Goal: Transaction & Acquisition: Purchase product/service

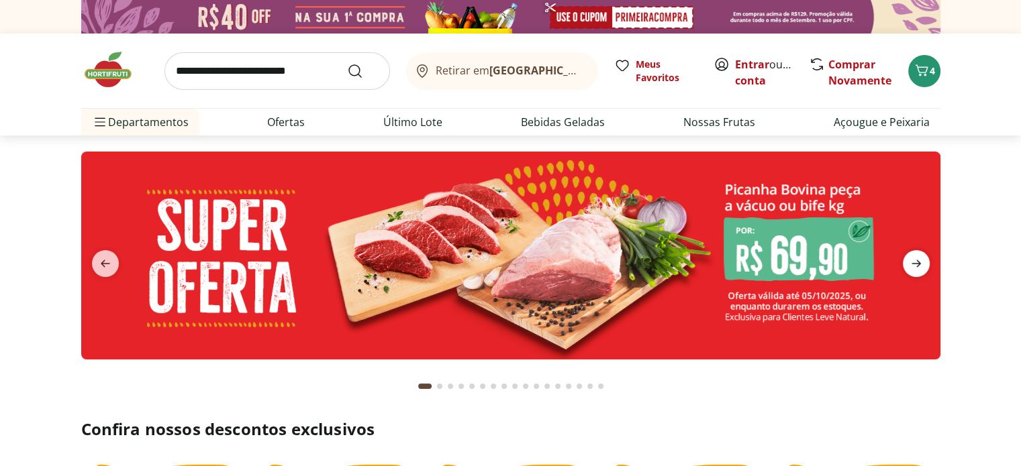
click at [917, 260] on icon "next" at bounding box center [915, 263] width 9 height 7
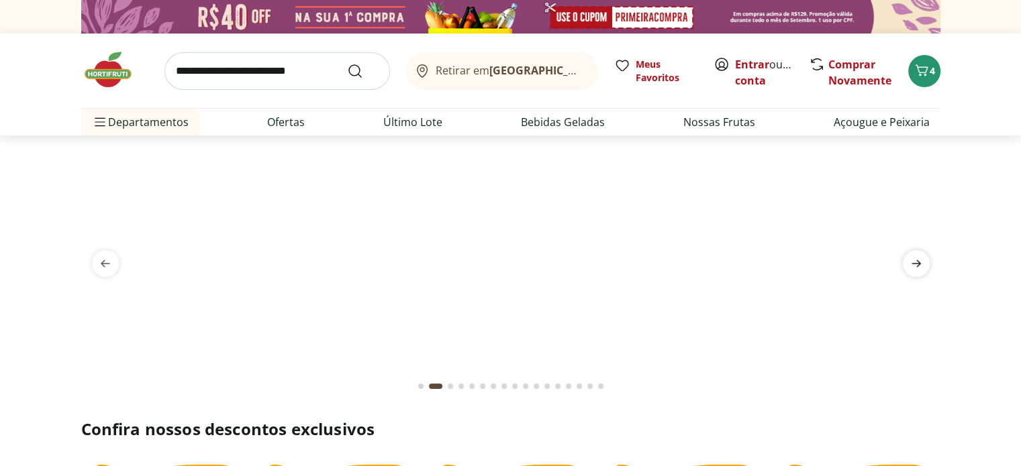
click at [915, 268] on icon "next" at bounding box center [916, 264] width 16 height 16
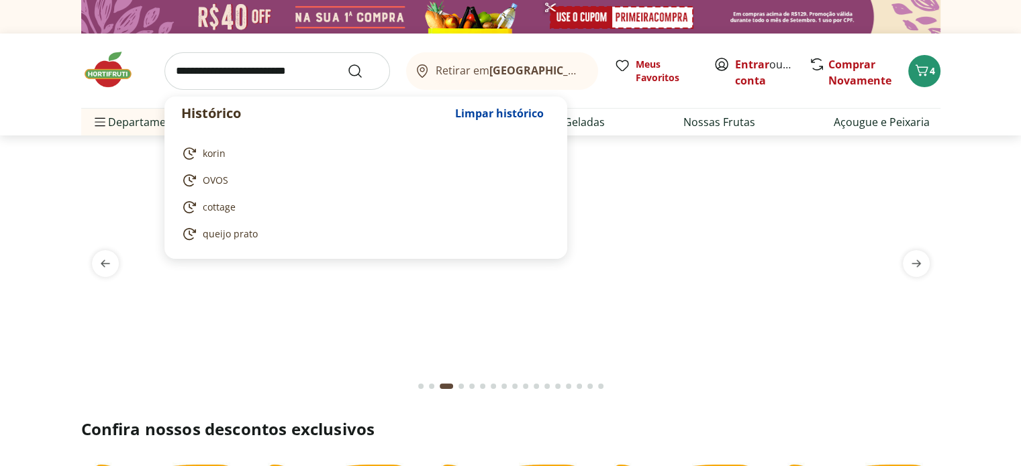
click at [187, 68] on input "search" at bounding box center [276, 71] width 225 height 38
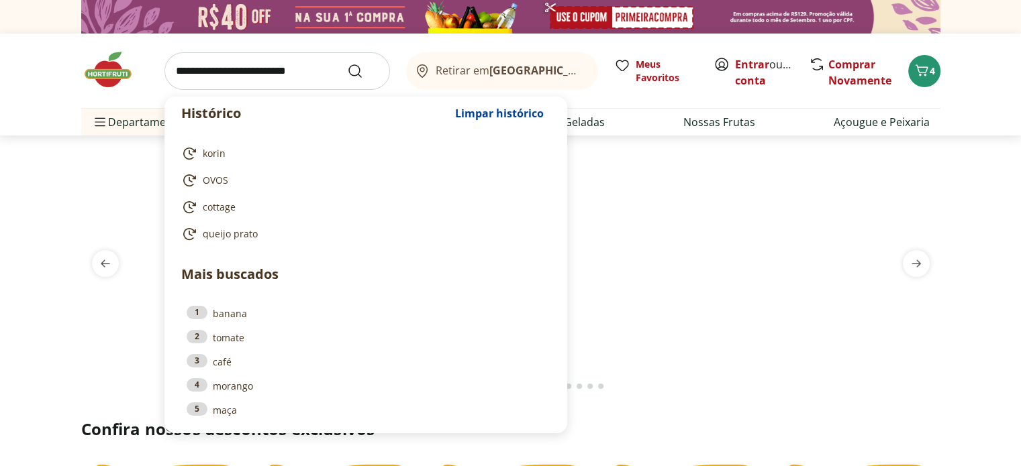
drag, startPoint x: 736, startPoint y: 419, endPoint x: 731, endPoint y: 399, distance: 19.9
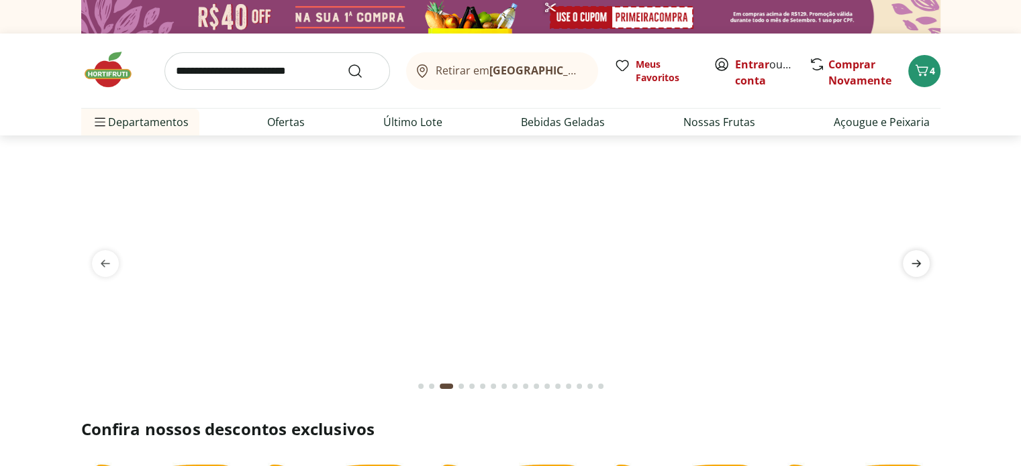
click at [921, 264] on icon "next" at bounding box center [916, 264] width 16 height 16
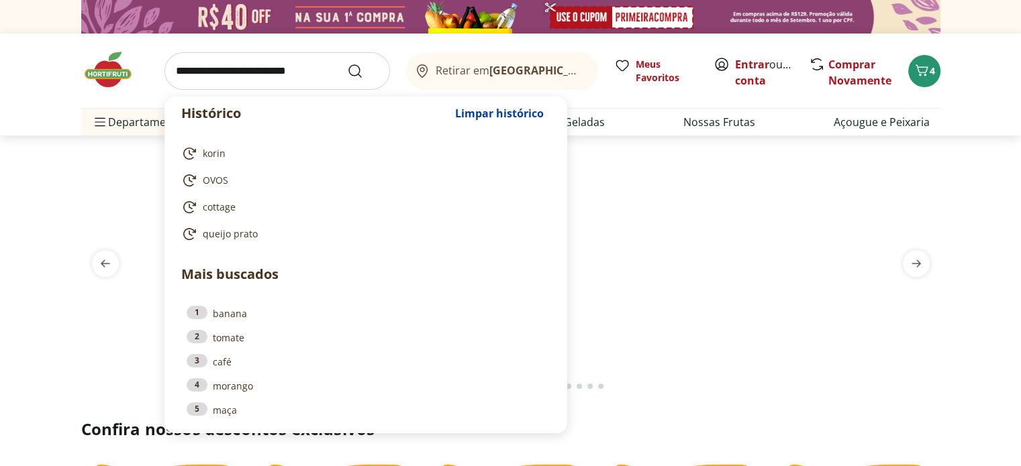
click at [207, 61] on input "search" at bounding box center [276, 71] width 225 height 38
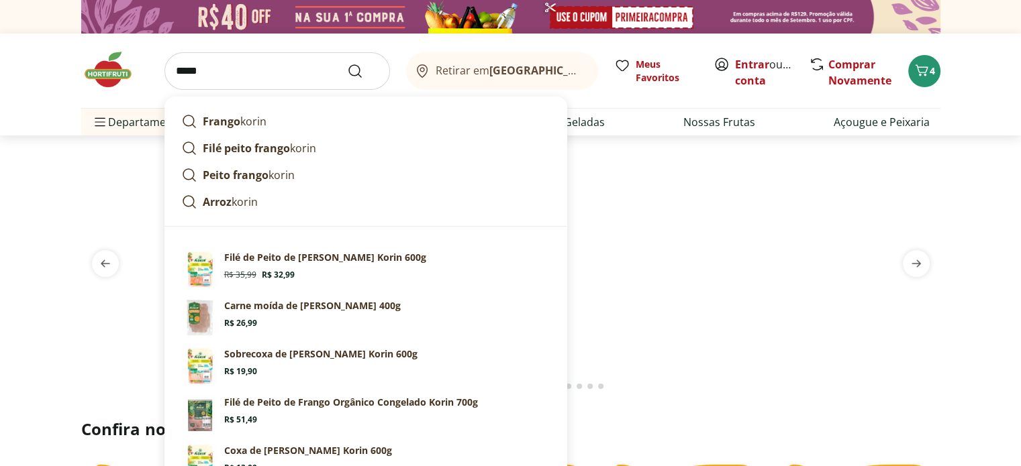
type input "*****"
click at [347, 63] on button "Submit Search" at bounding box center [363, 71] width 32 height 16
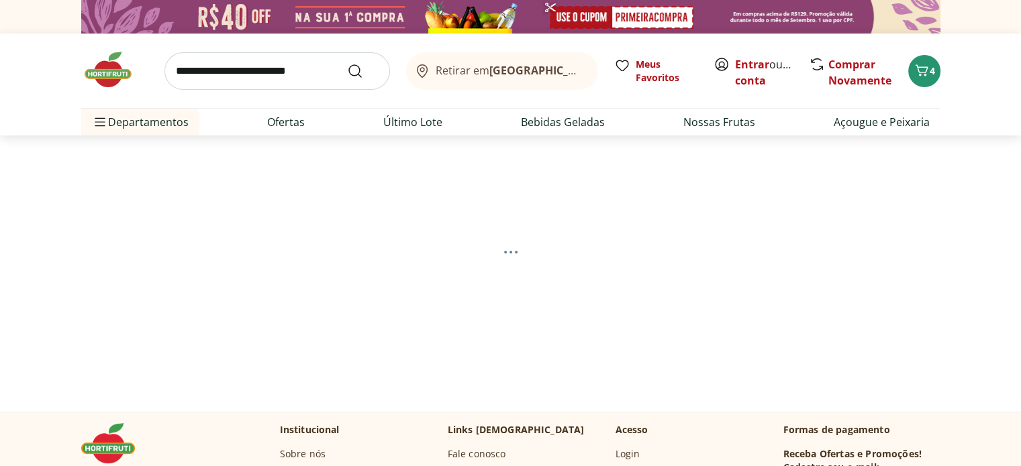
select select "**********"
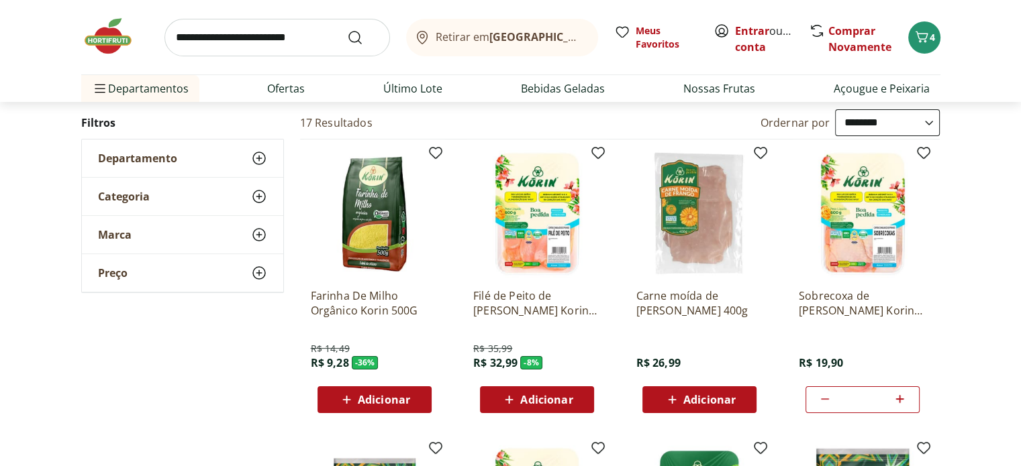
scroll to position [201, 0]
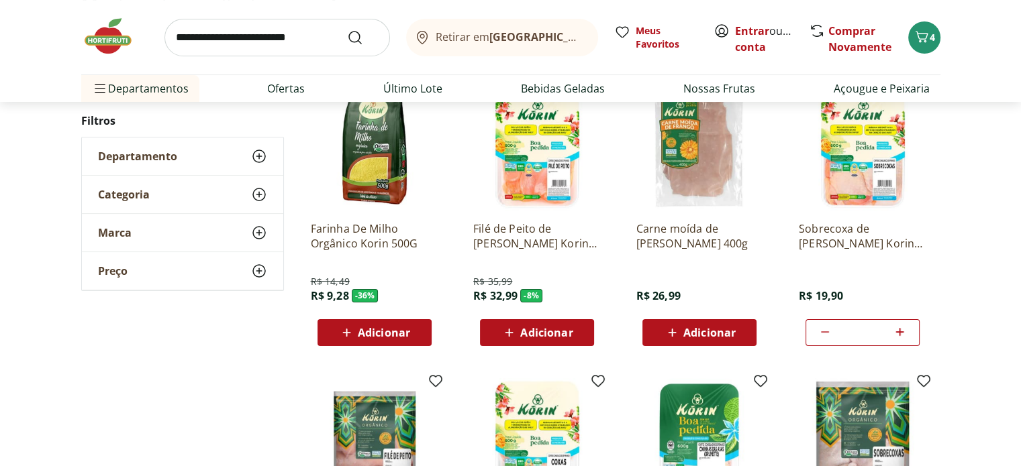
click at [568, 336] on span "Adicionar" at bounding box center [546, 332] width 52 height 11
click at [933, 42] on span "5" at bounding box center [931, 37] width 5 height 13
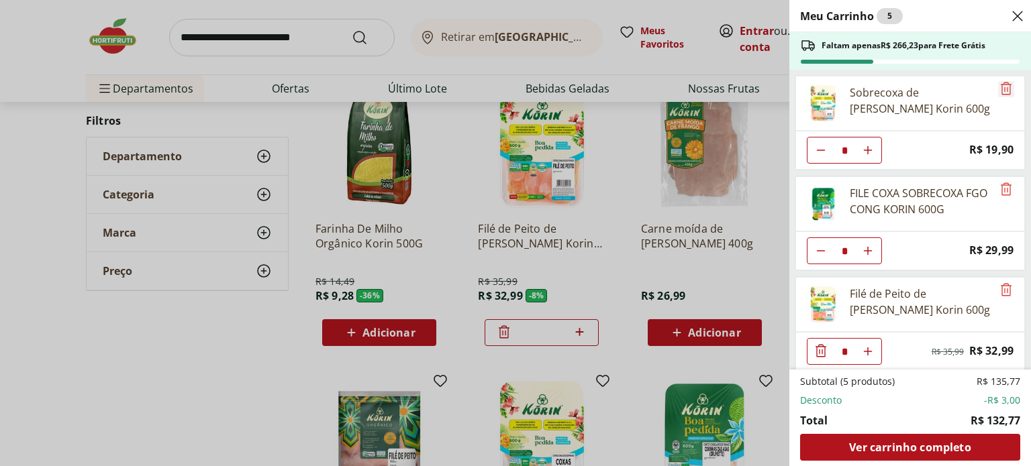
click at [999, 87] on icon "Remove" at bounding box center [1006, 89] width 16 height 16
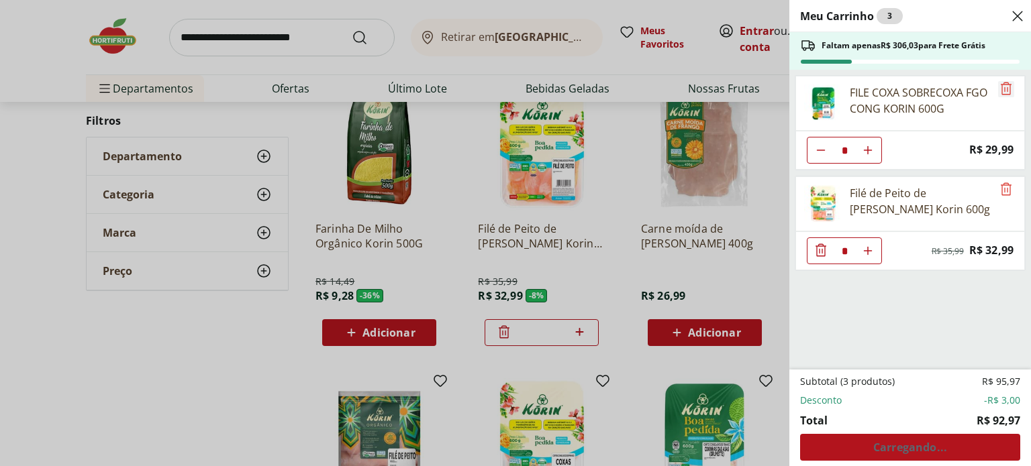
click at [1001, 92] on icon "Remove" at bounding box center [1006, 89] width 16 height 16
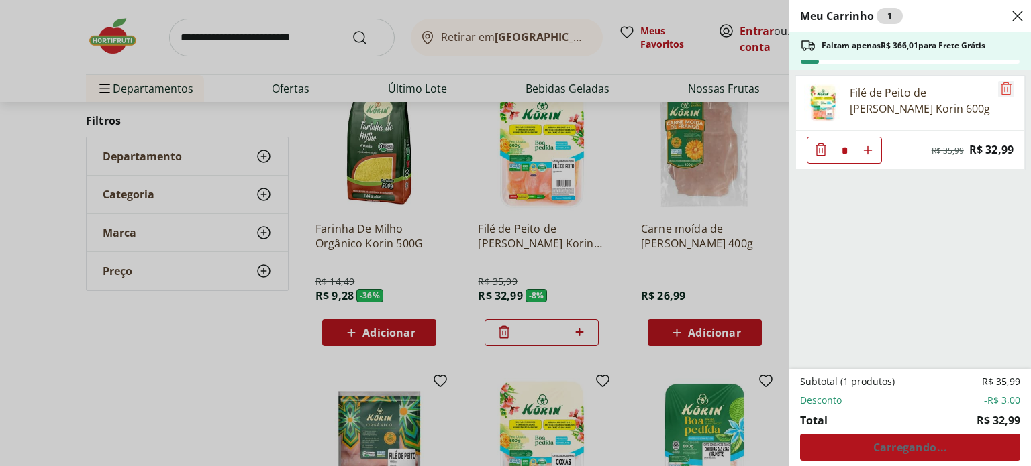
click at [1000, 88] on icon "Remove" at bounding box center [1006, 89] width 16 height 16
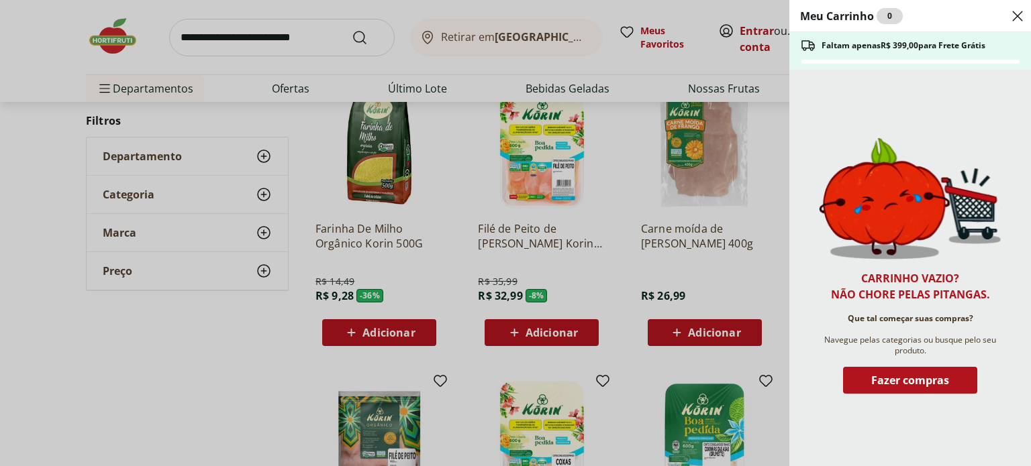
click at [785, 176] on div "Meu Carrinho 0 Faltam apenas R$ 399,00 para Frete Grátis Carrinho vazio? Não ch…" at bounding box center [515, 233] width 1031 height 466
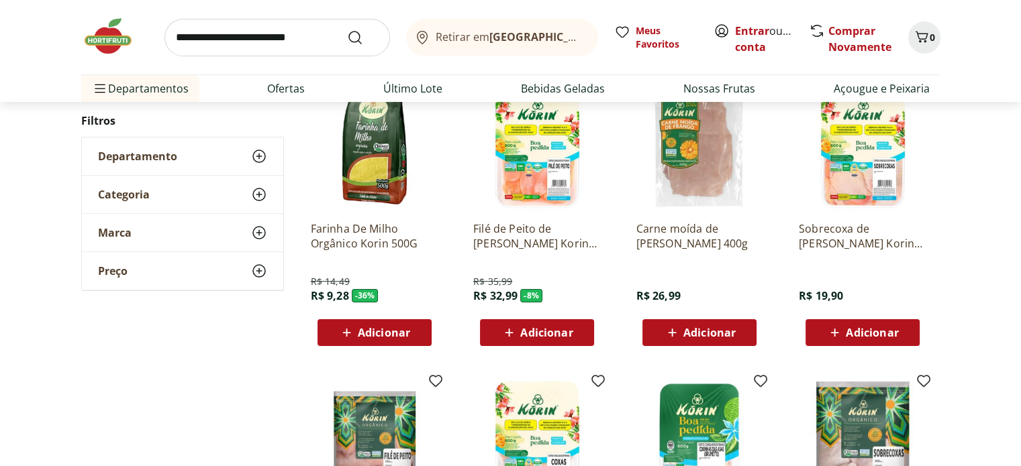
click at [546, 332] on span "Adicionar" at bounding box center [546, 332] width 52 height 11
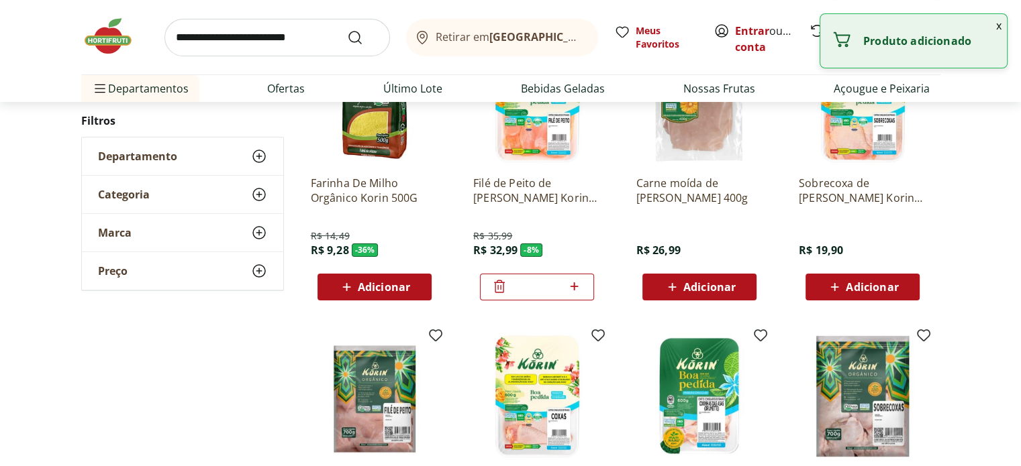
scroll to position [336, 0]
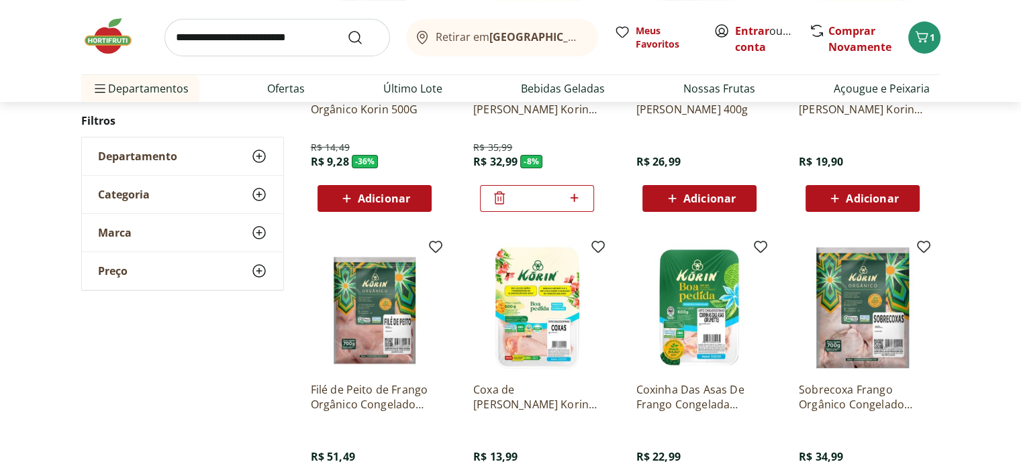
click at [884, 193] on span "Adicionar" at bounding box center [872, 198] width 52 height 11
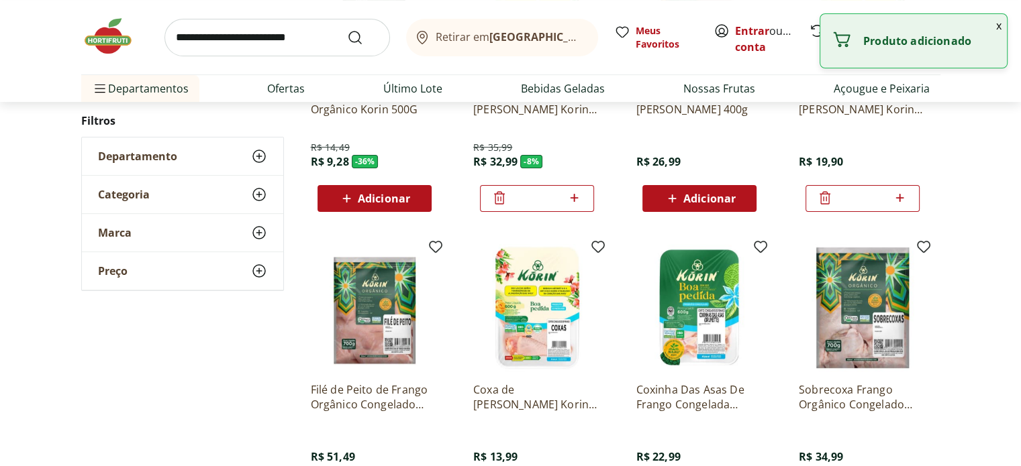
click at [897, 198] on icon at bounding box center [899, 198] width 17 height 16
type input "*"
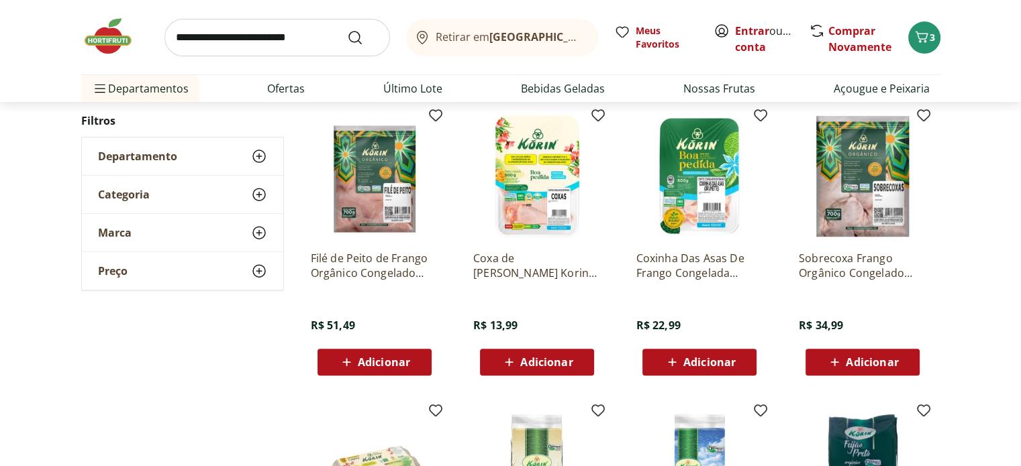
scroll to position [470, 0]
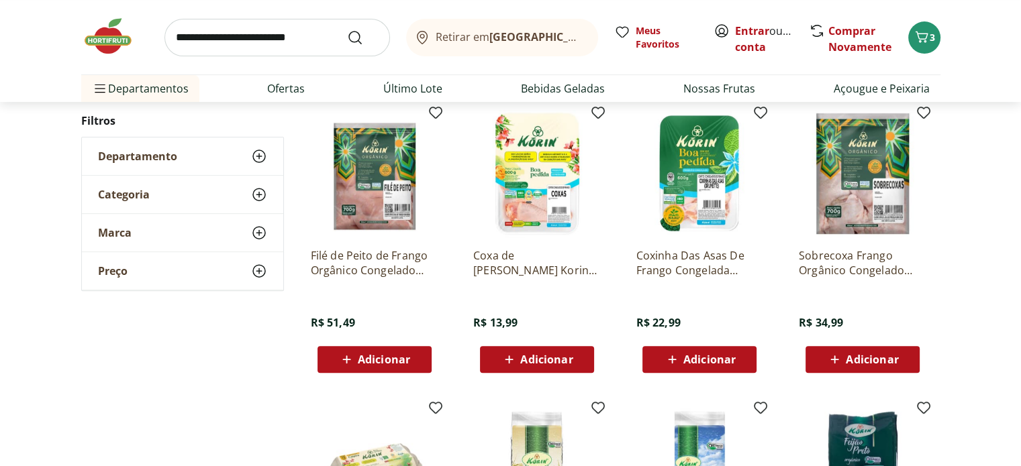
click at [575, 365] on div "Adicionar" at bounding box center [537, 360] width 93 height 24
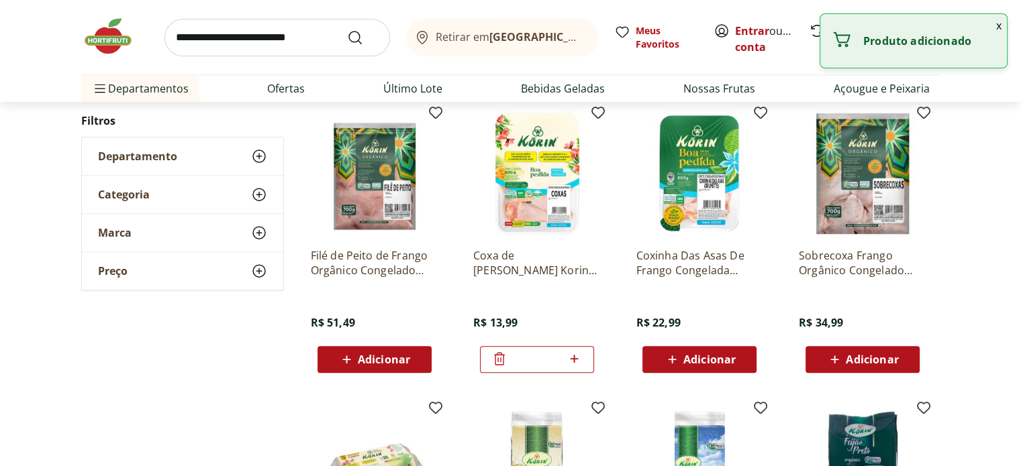
click at [576, 362] on icon at bounding box center [574, 359] width 17 height 16
type input "*"
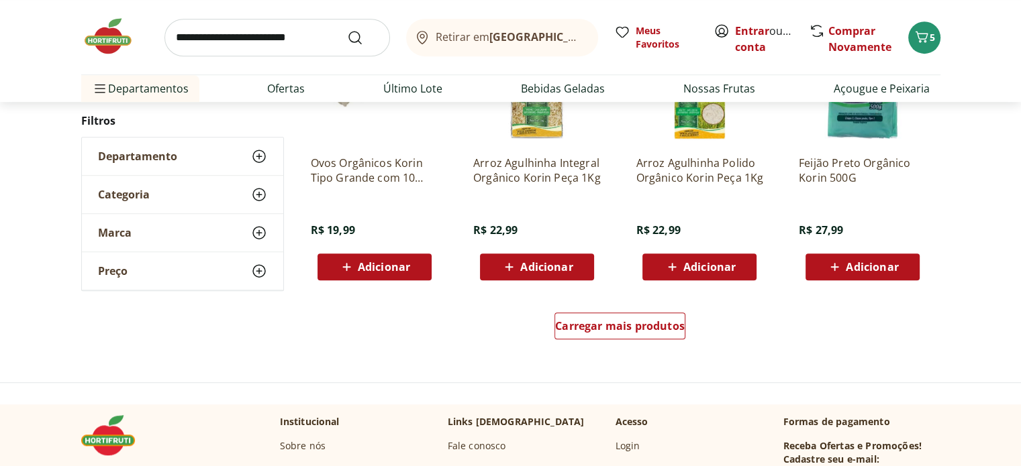
scroll to position [872, 0]
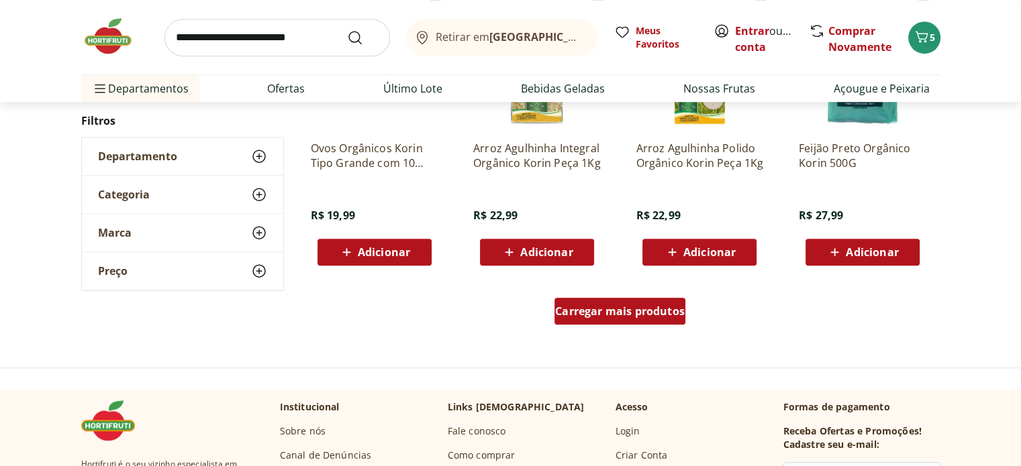
click at [650, 316] on span "Carregar mais produtos" at bounding box center [620, 311] width 130 height 11
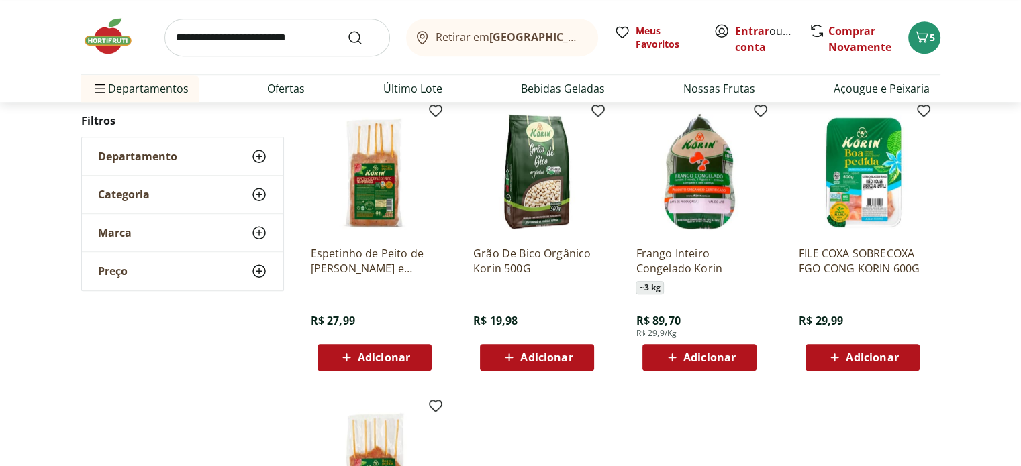
scroll to position [1074, 0]
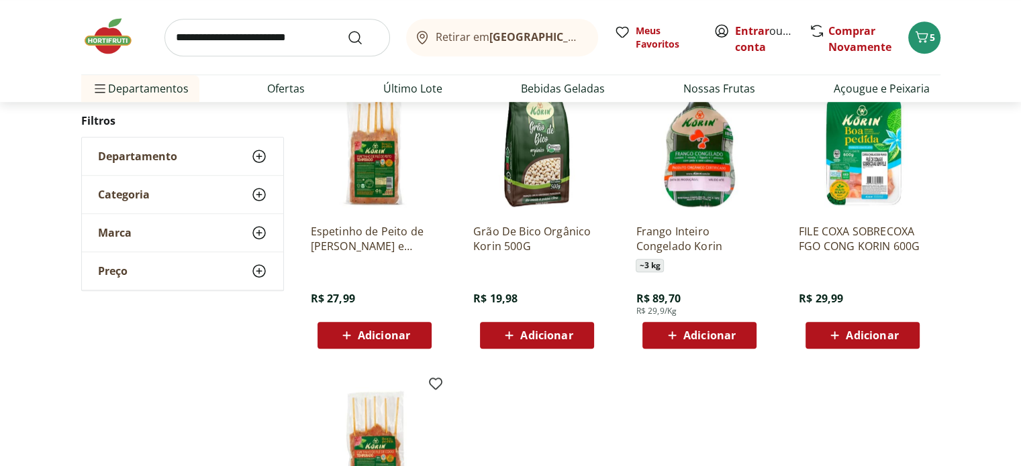
click at [874, 340] on span "Adicionar" at bounding box center [872, 335] width 52 height 11
click at [756, 31] on link "Entrar" at bounding box center [752, 30] width 34 height 15
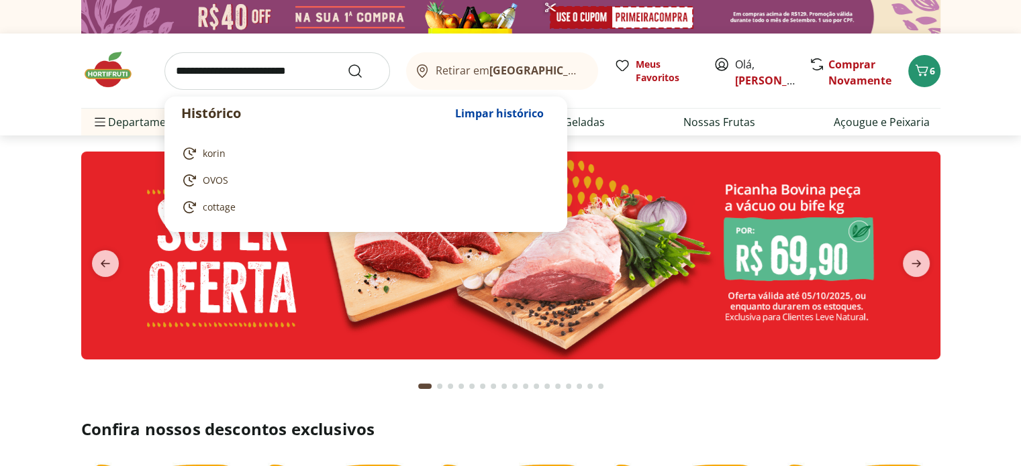
click at [211, 67] on input "search" at bounding box center [276, 71] width 225 height 38
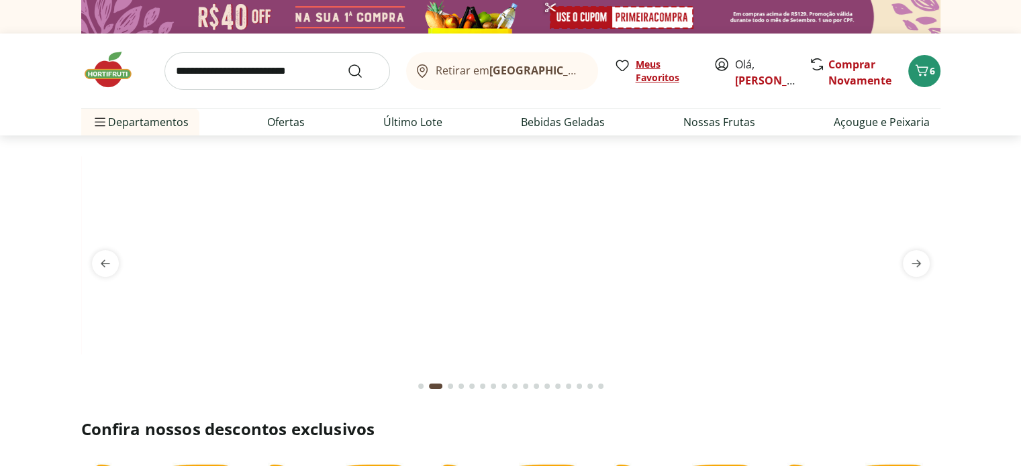
click at [642, 68] on span "Meus Favoritos" at bounding box center [667, 71] width 62 height 27
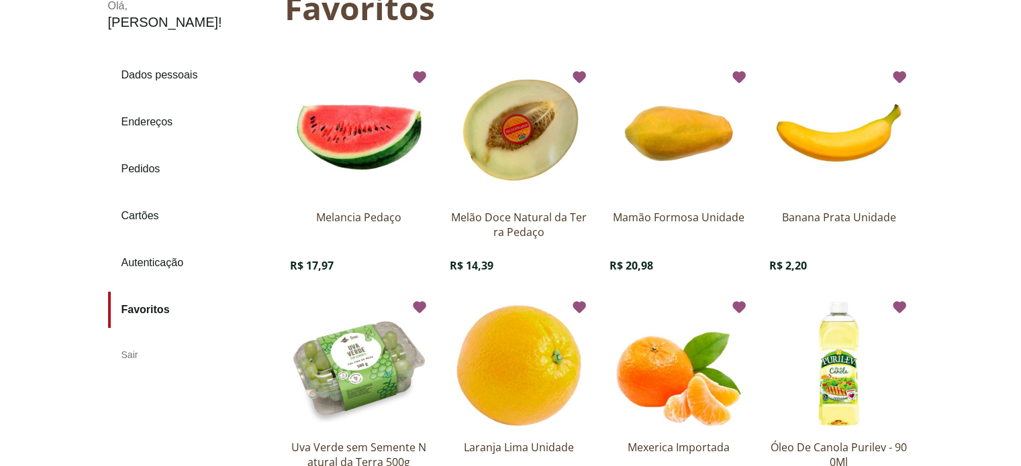
scroll to position [134, 0]
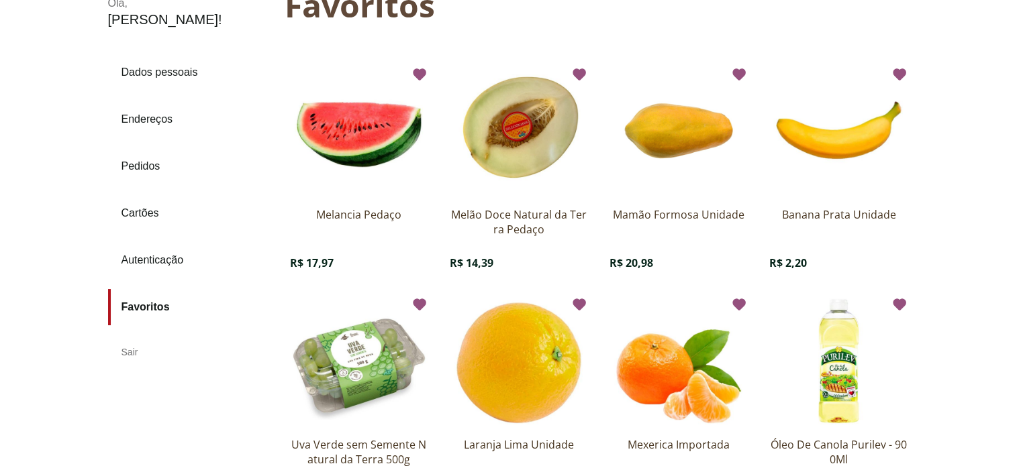
click at [365, 158] on img "Imagem do produto Melancia Pedaço" at bounding box center [359, 130] width 138 height 138
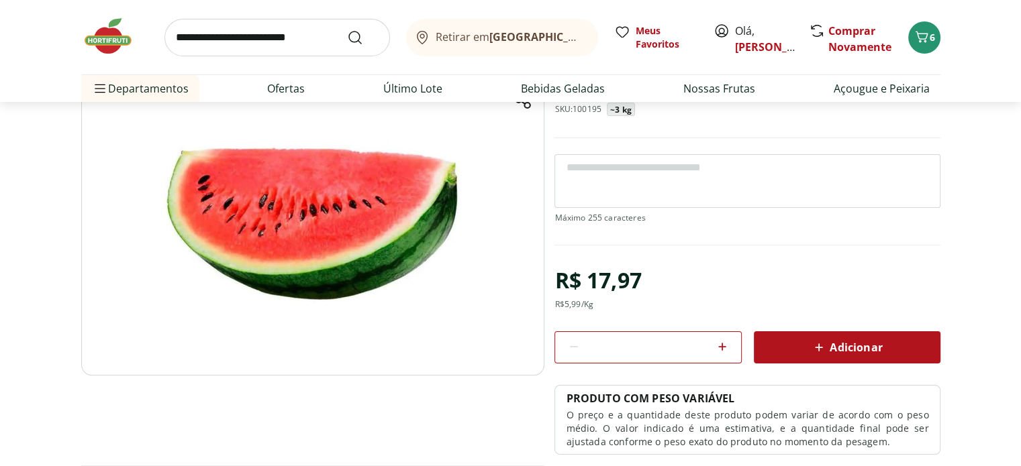
scroll to position [134, 0]
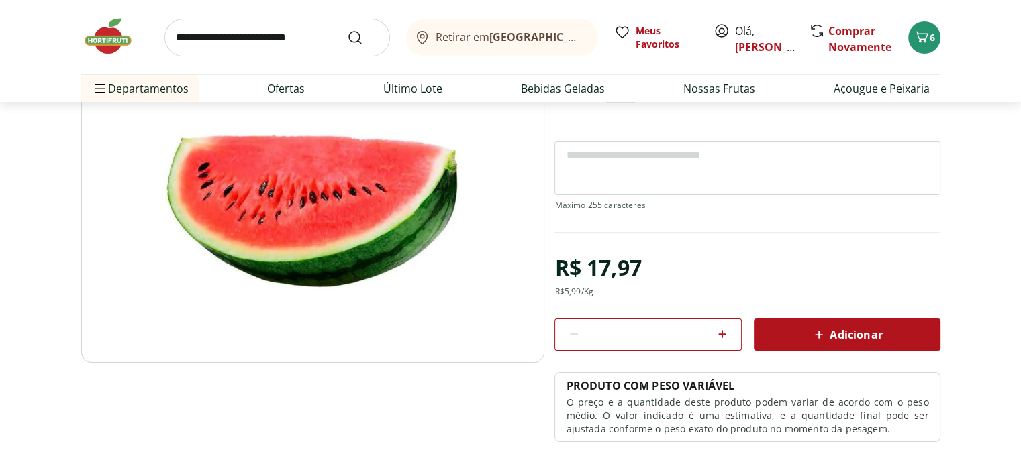
click at [848, 335] on span "Adicionar" at bounding box center [846, 335] width 71 height 16
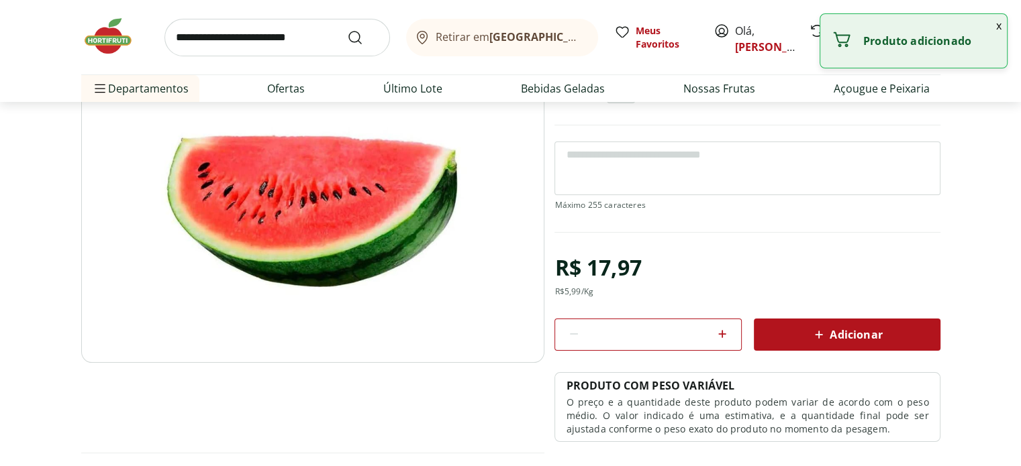
click at [193, 35] on input "search" at bounding box center [276, 38] width 225 height 38
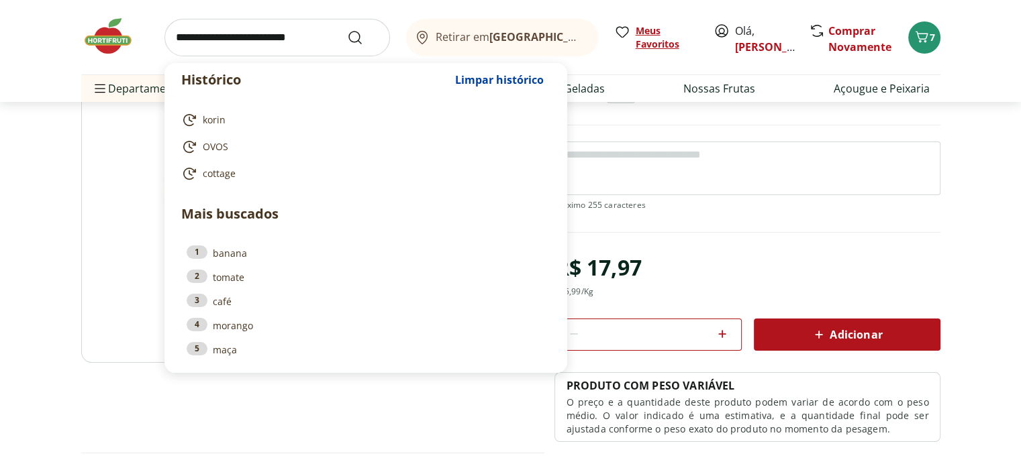
click at [640, 36] on span "Meus Favoritos" at bounding box center [667, 37] width 62 height 27
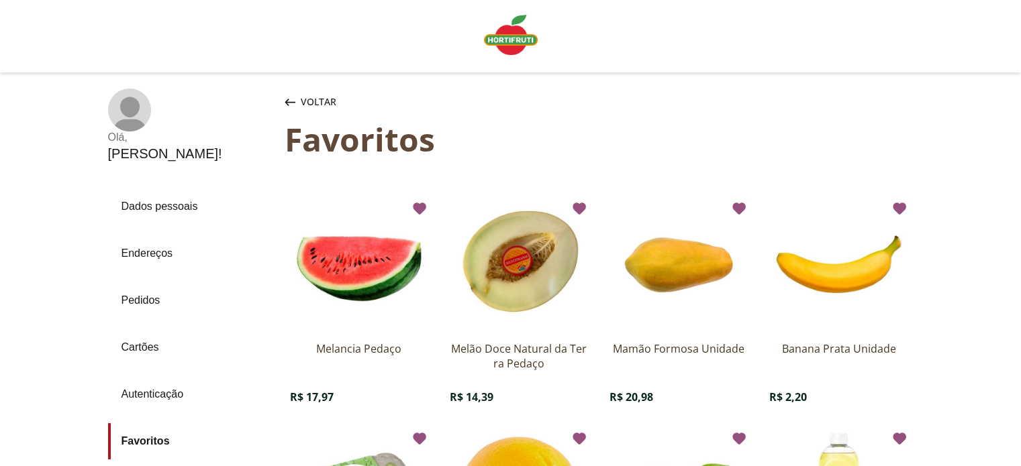
scroll to position [67, 0]
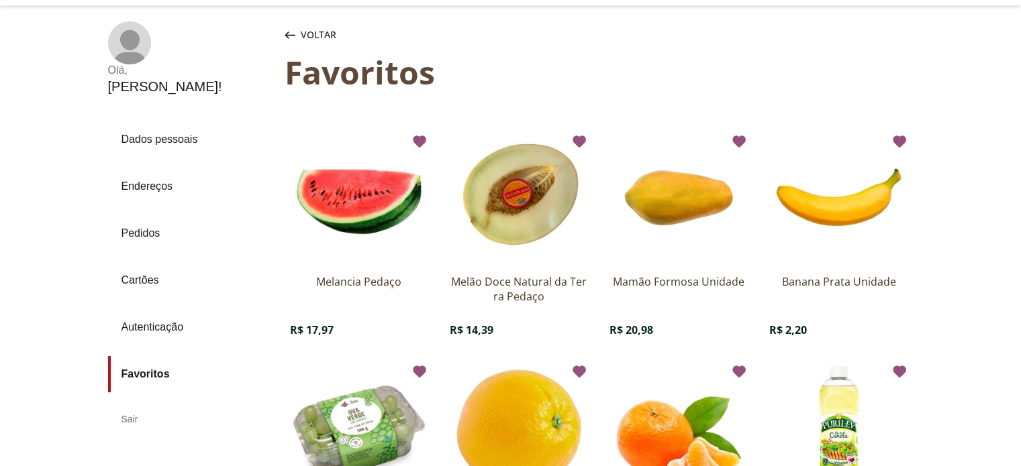
click at [854, 223] on img "Imagem do produto Banana Prata Unidade" at bounding box center [838, 197] width 138 height 138
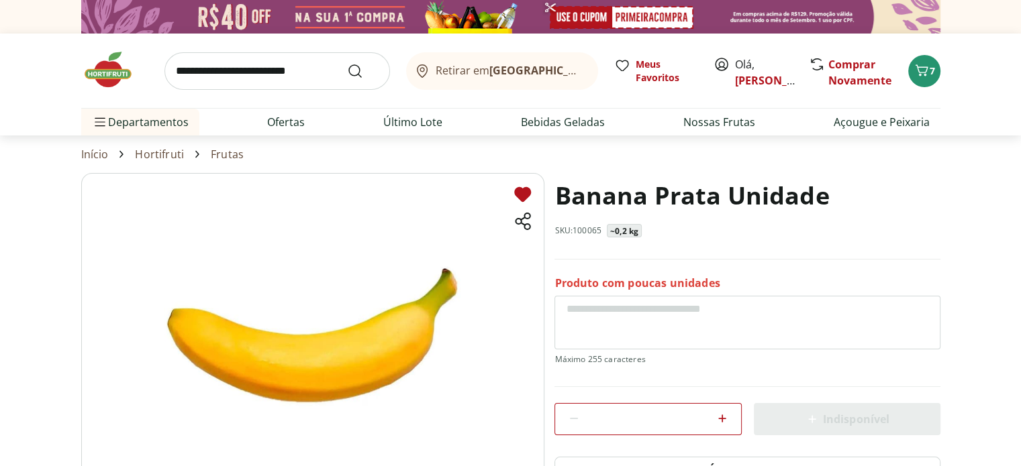
click at [719, 417] on icon at bounding box center [722, 419] width 8 height 8
click at [720, 417] on icon at bounding box center [722, 419] width 8 height 8
click at [723, 415] on icon at bounding box center [722, 419] width 16 height 16
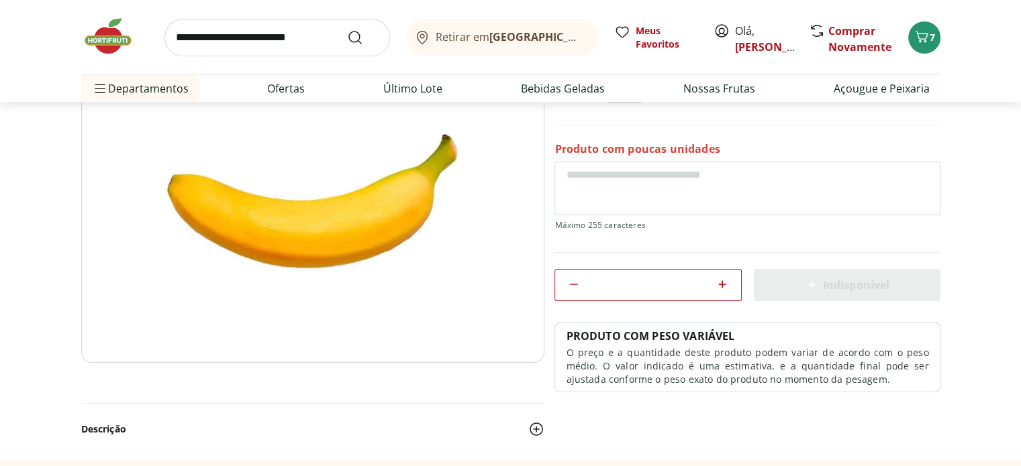
scroll to position [67, 0]
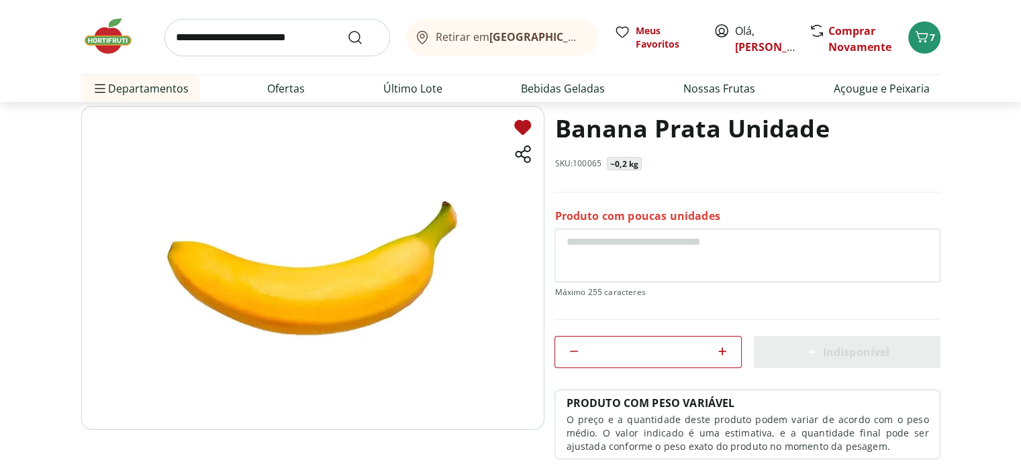
click at [568, 348] on icon at bounding box center [574, 352] width 16 height 16
type input "*"
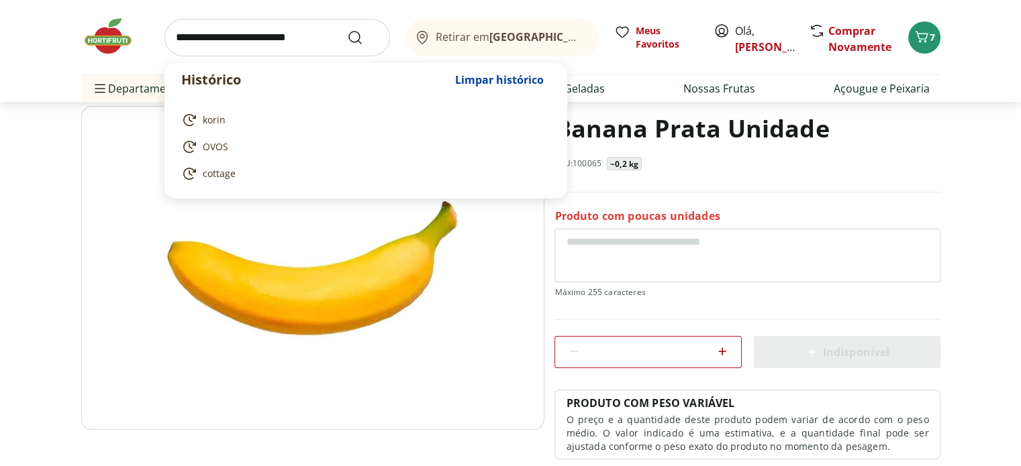
click at [202, 39] on input "search" at bounding box center [276, 38] width 225 height 38
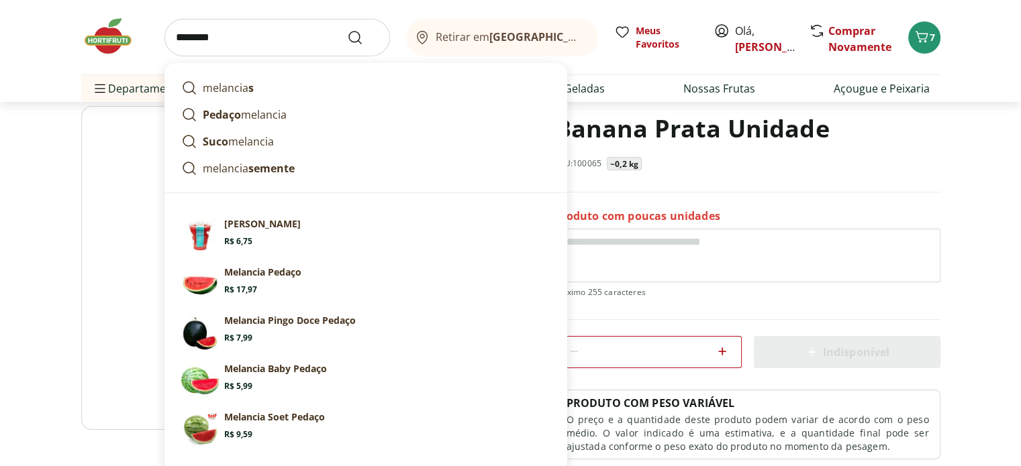
type input "********"
click at [347, 30] on button "Submit Search" at bounding box center [363, 38] width 32 height 16
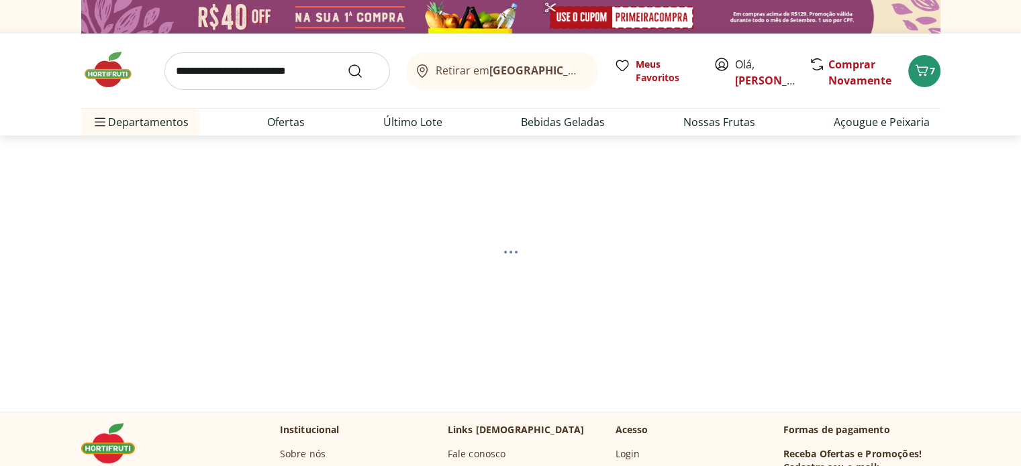
select select "**********"
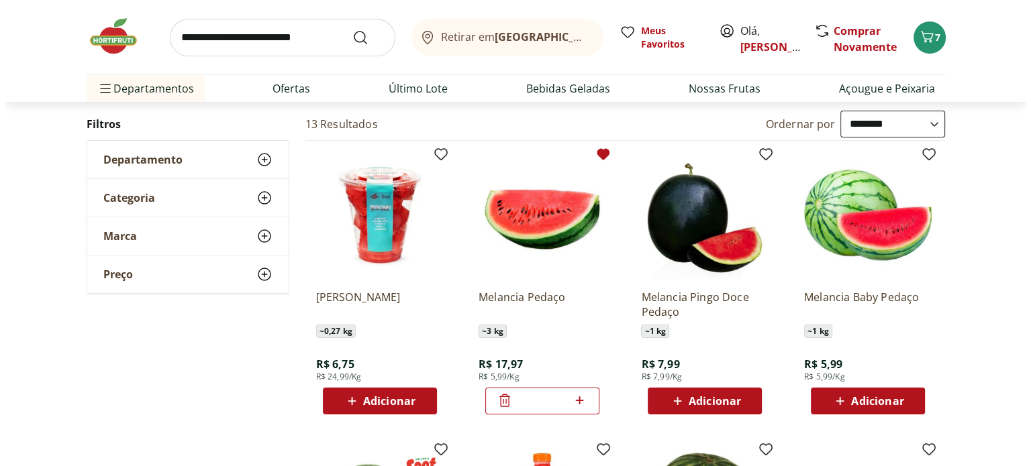
scroll to position [134, 0]
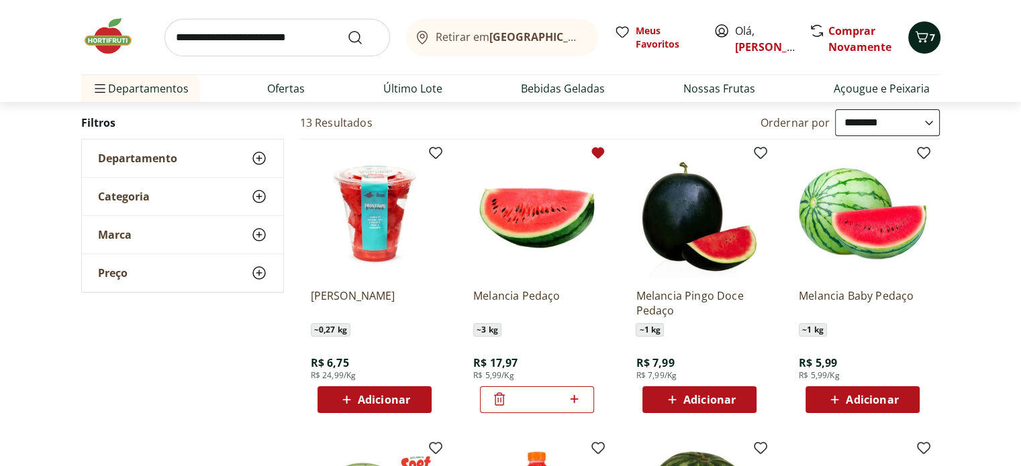
click at [927, 32] on icon "Carrinho" at bounding box center [921, 37] width 16 height 16
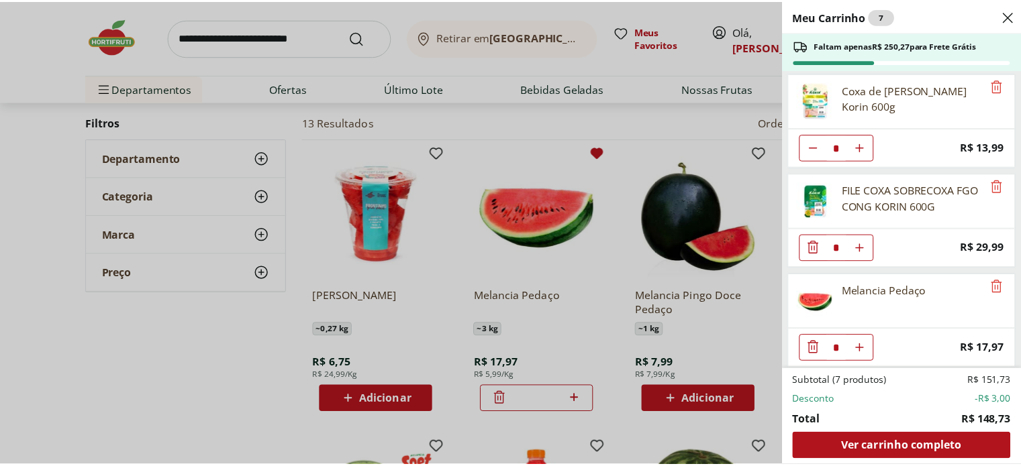
scroll to position [204, 0]
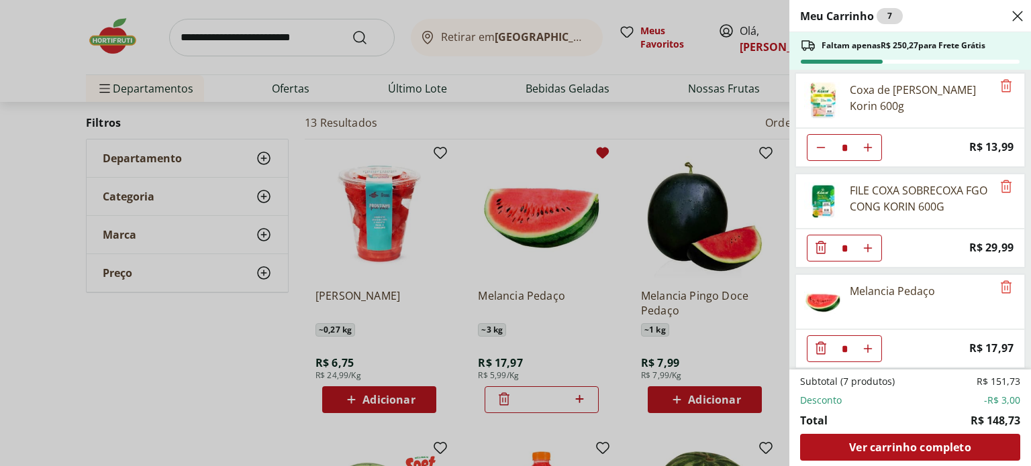
click at [689, 123] on div "Meu Carrinho 7 Faltam apenas R$ 250,27 para Frete Grátis Filé de Peito de Frang…" at bounding box center [515, 233] width 1031 height 466
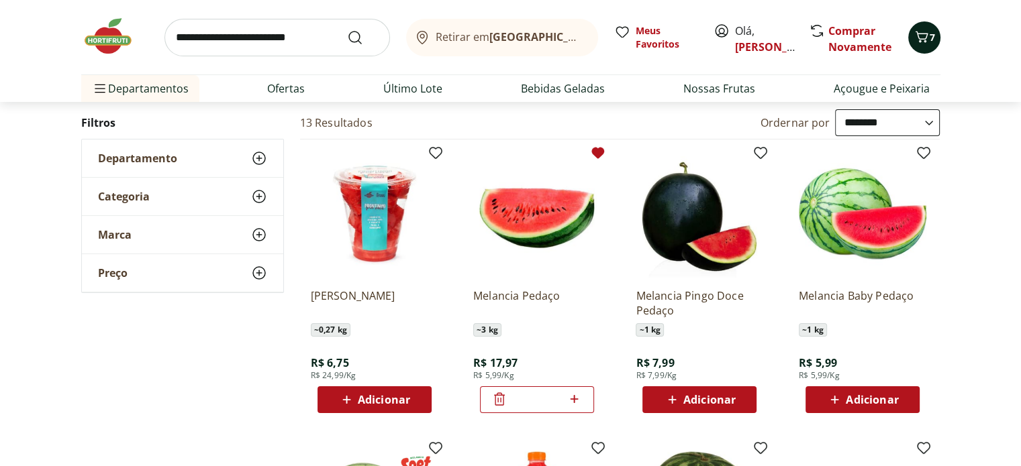
click at [923, 36] on icon "Carrinho" at bounding box center [921, 37] width 16 height 16
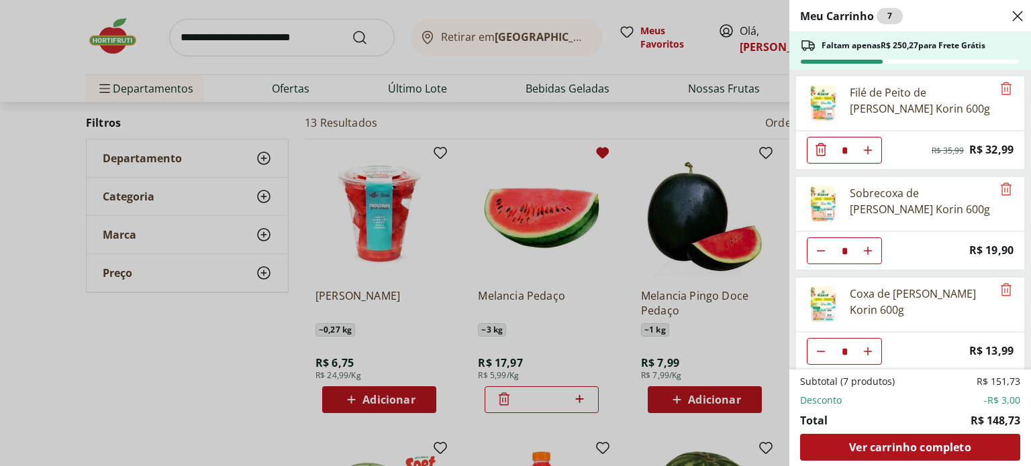
click at [206, 32] on div "Meu Carrinho 7 Faltam apenas R$ 250,27 para Frete Grátis Filé de Peito de Frang…" at bounding box center [515, 233] width 1031 height 466
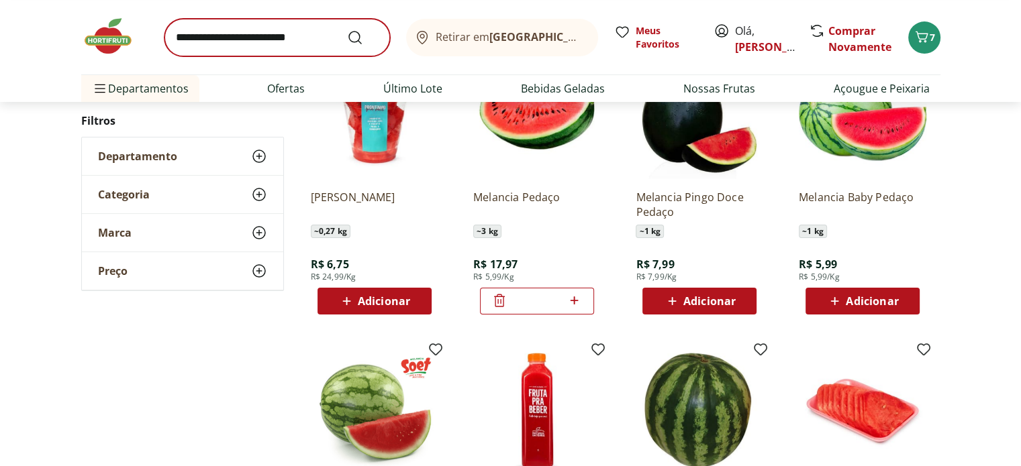
scroll to position [201, 0]
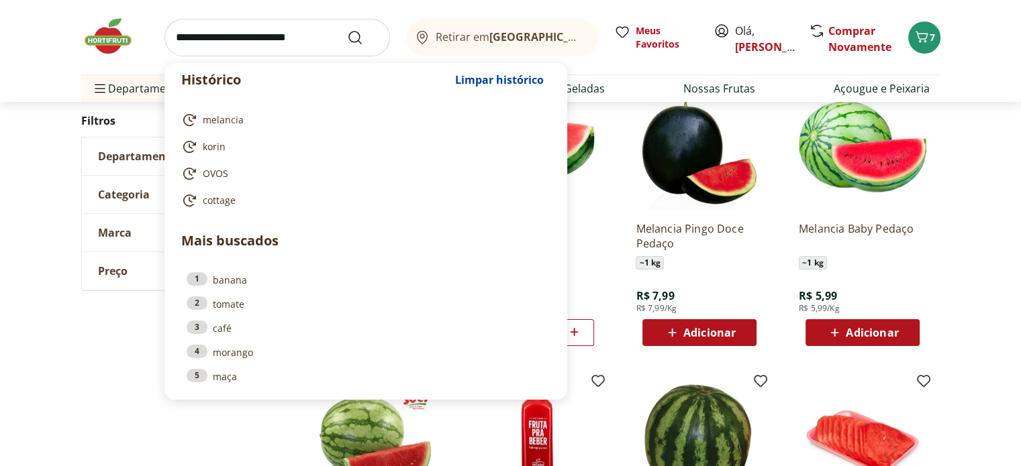
click at [186, 29] on input "search" at bounding box center [276, 38] width 225 height 38
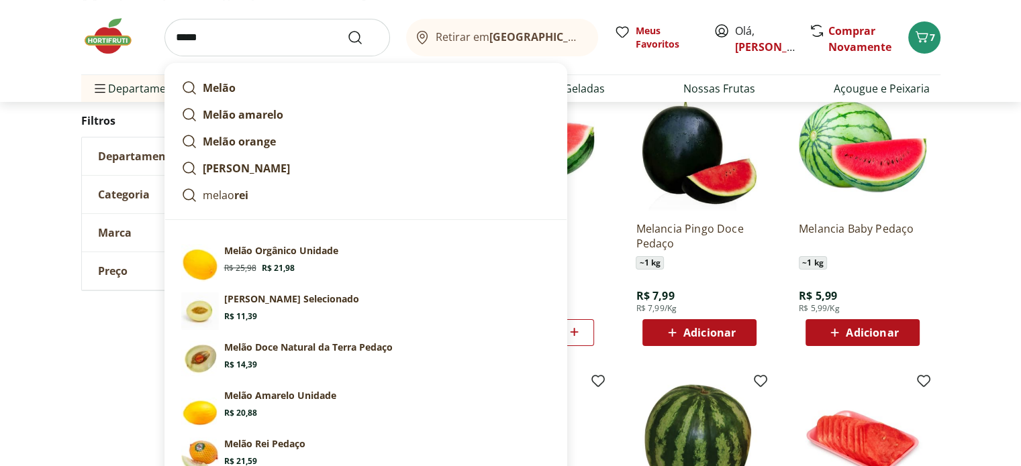
type input "*****"
click at [347, 30] on button "Submit Search" at bounding box center [363, 38] width 32 height 16
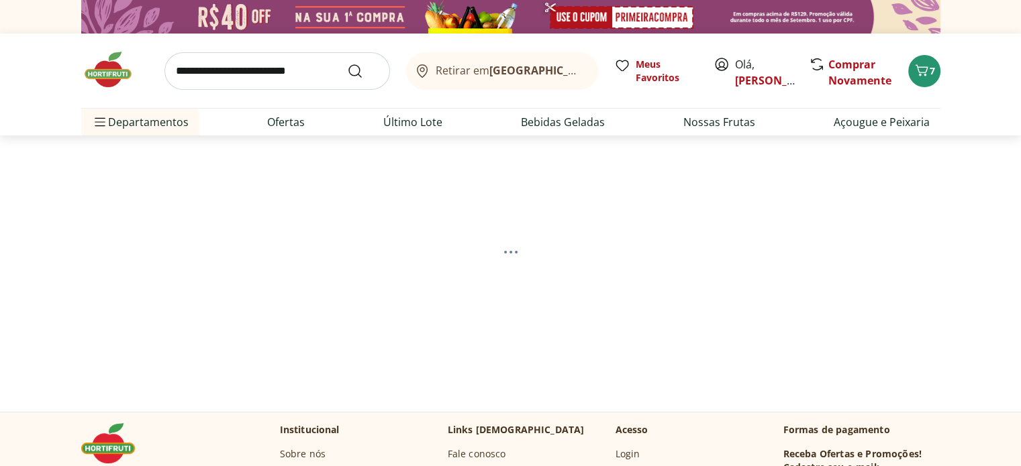
select select "**********"
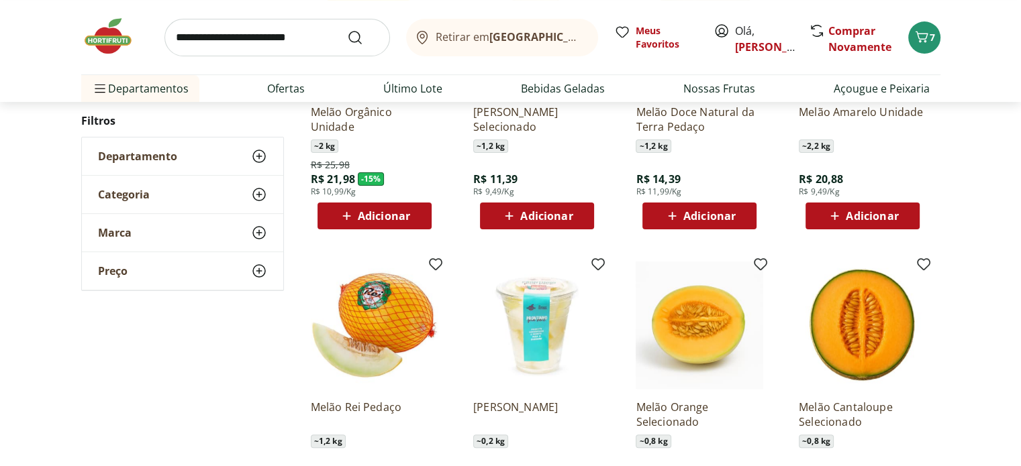
scroll to position [336, 0]
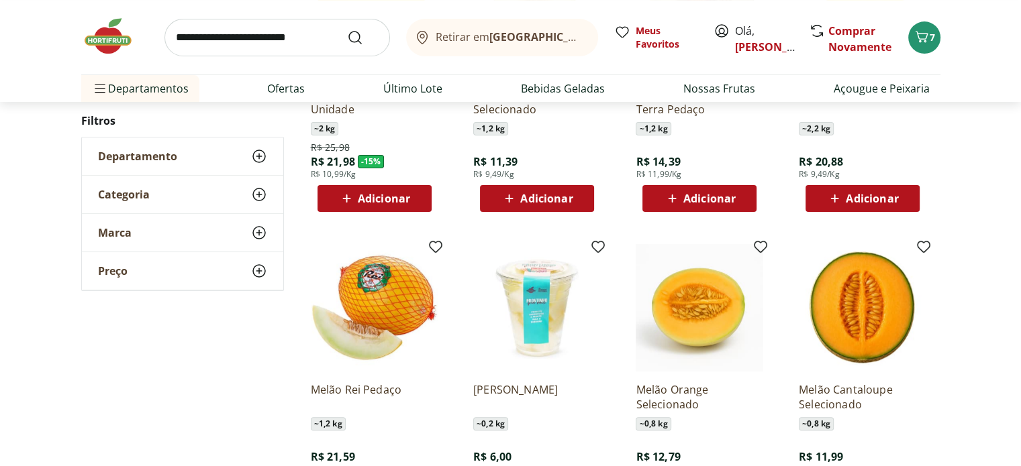
click at [870, 198] on span "Adicionar" at bounding box center [872, 198] width 52 height 11
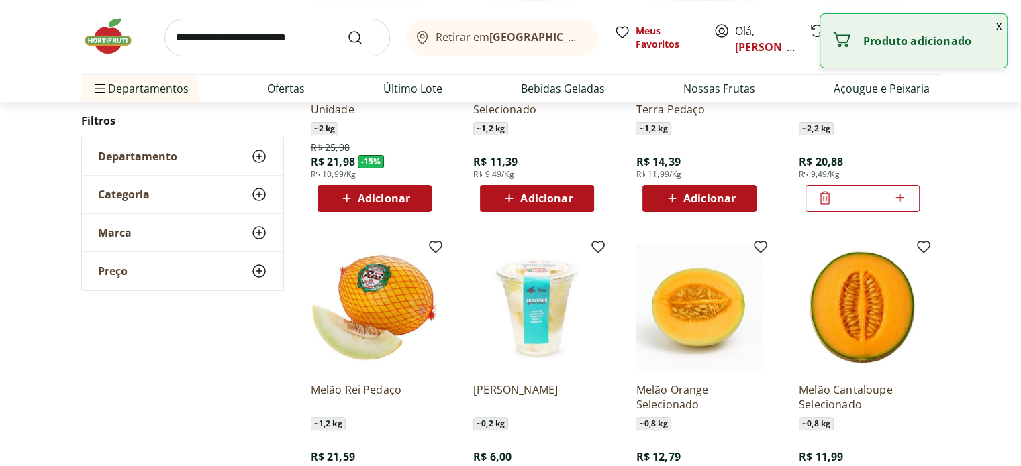
click at [177, 28] on input "search" at bounding box center [276, 38] width 225 height 38
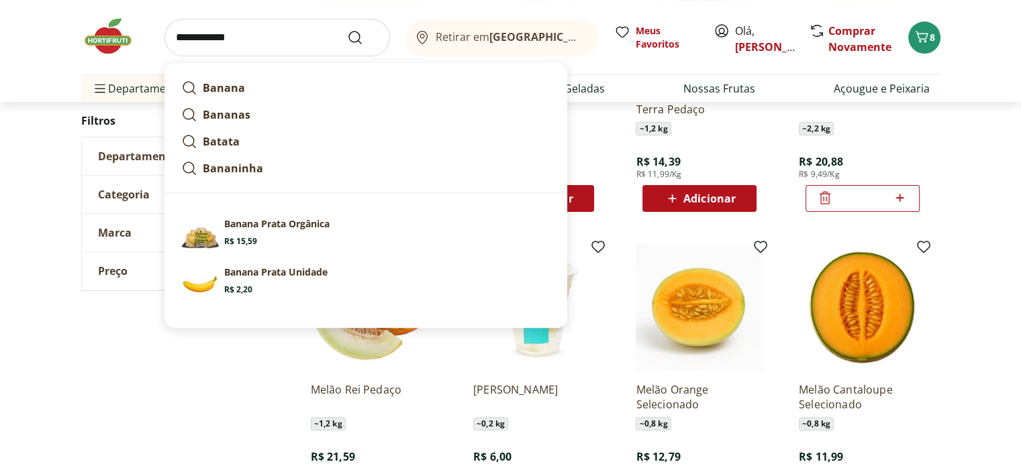
type input "**********"
click at [347, 30] on button "Submit Search" at bounding box center [363, 38] width 32 height 16
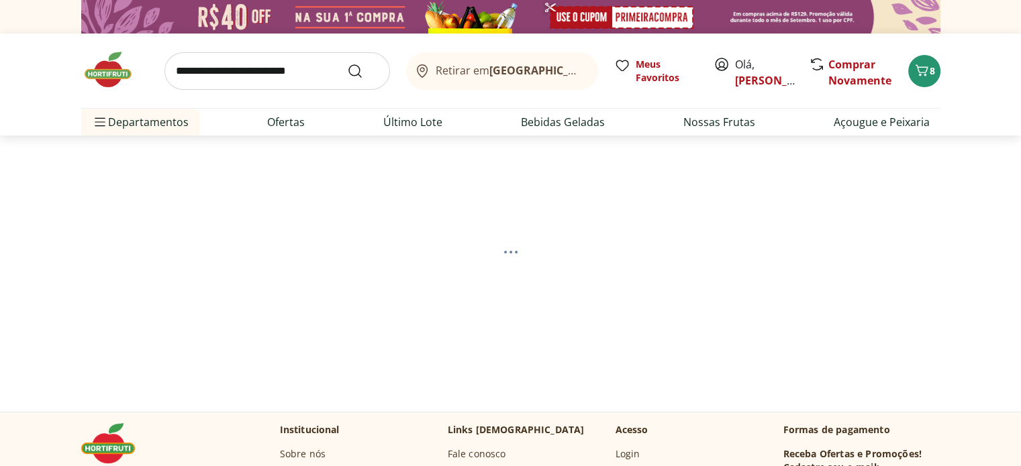
select select "**********"
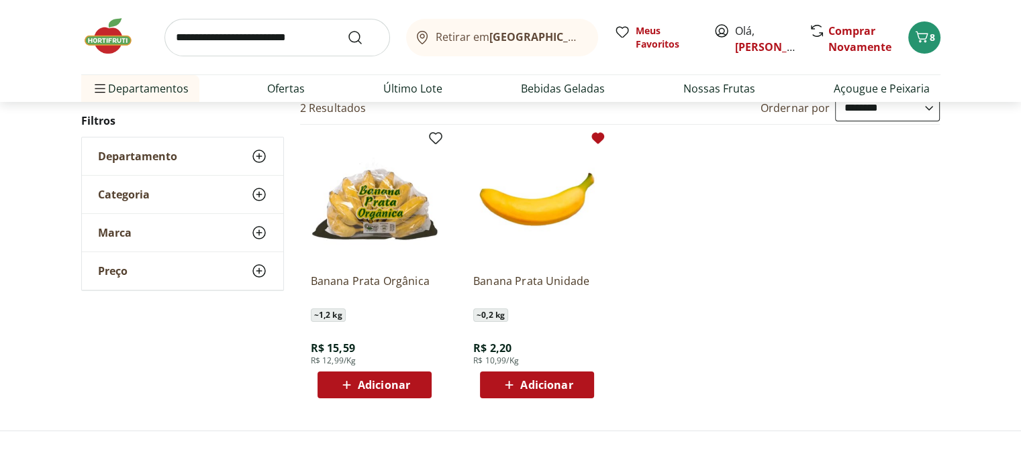
scroll to position [201, 0]
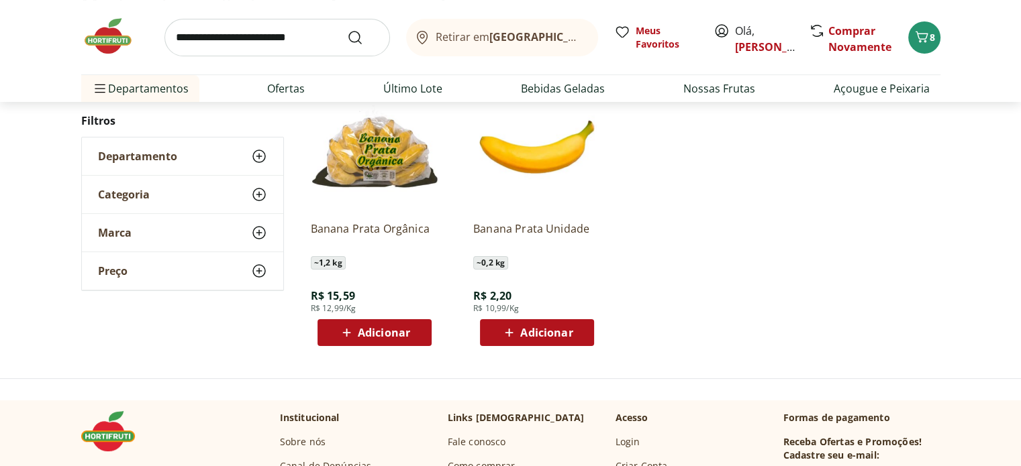
click at [571, 332] on span "Adicionar" at bounding box center [546, 332] width 52 height 11
click at [534, 218] on div "Banana Prata Unidade ~ 0,2 kg R$ 2,20 R$ 10,99/Kg *" at bounding box center [537, 279] width 128 height 136
click at [530, 156] on img at bounding box center [537, 147] width 128 height 128
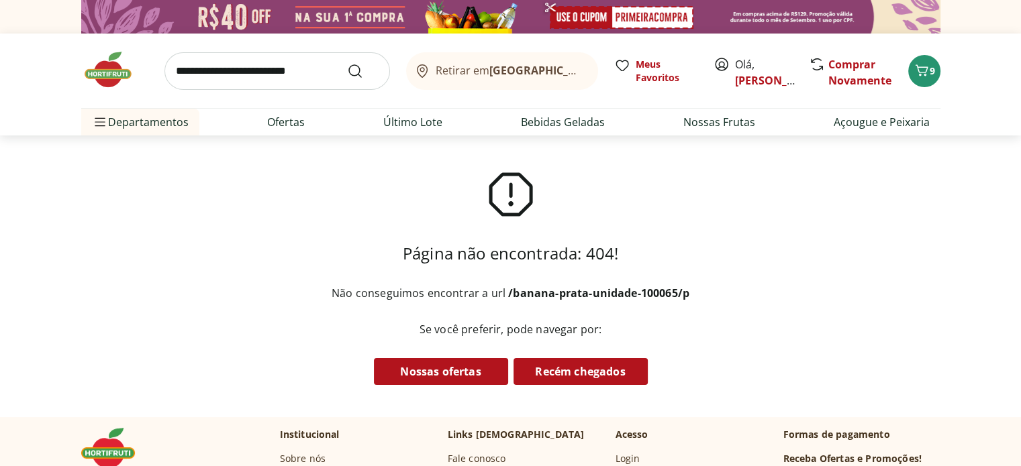
scroll to position [201, 0]
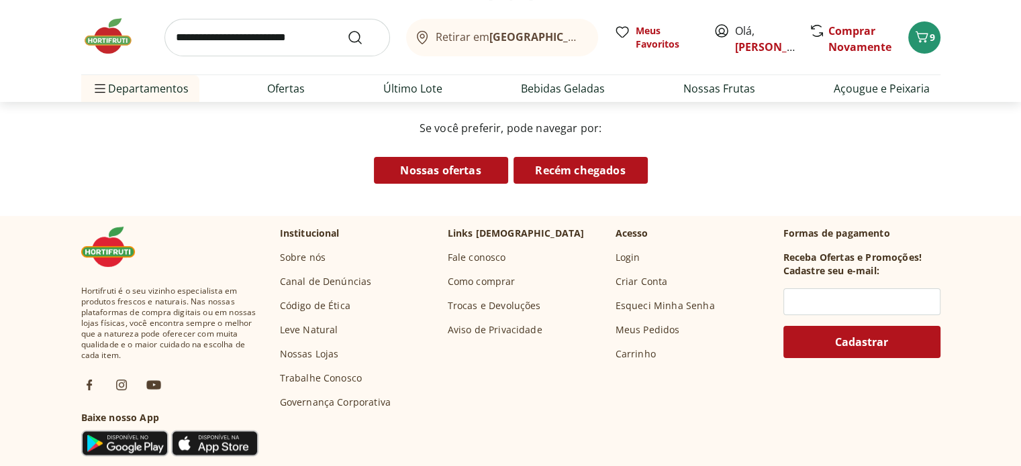
select select "**********"
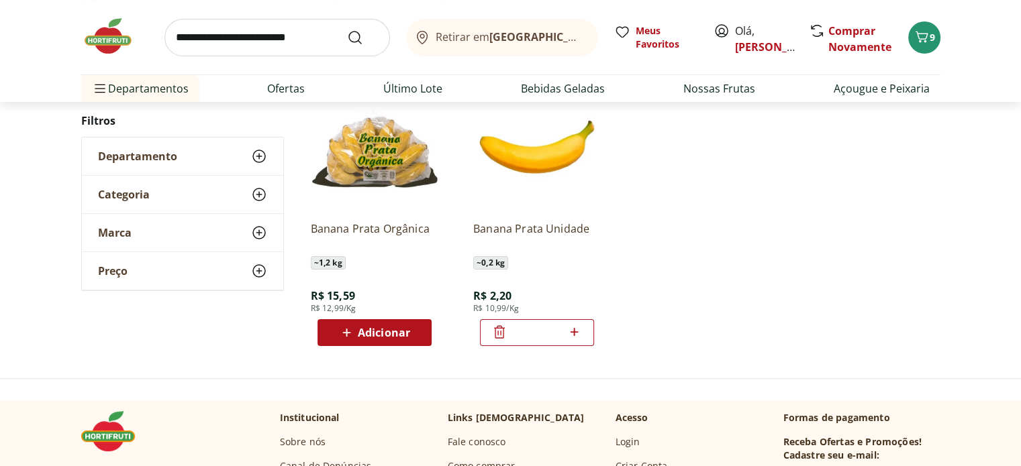
click at [578, 334] on icon at bounding box center [574, 332] width 17 height 16
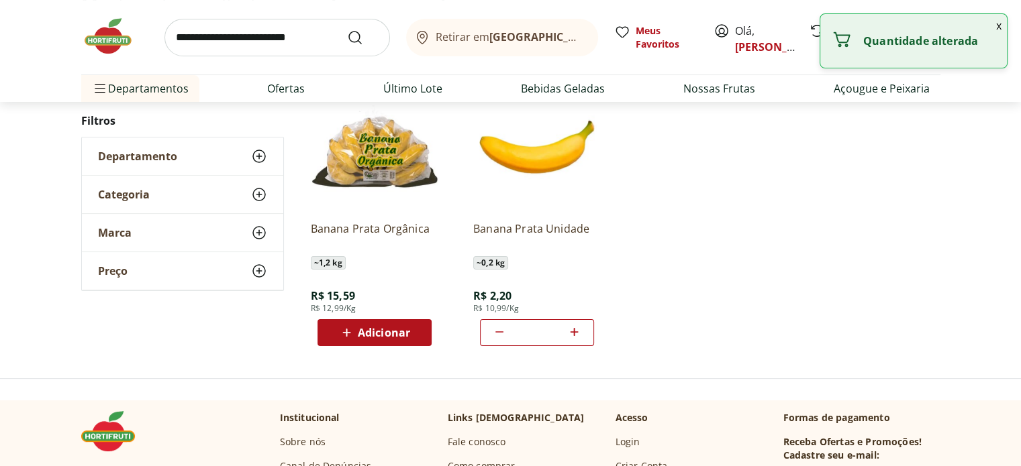
click at [578, 334] on icon at bounding box center [574, 332] width 17 height 16
click at [577, 334] on icon at bounding box center [574, 332] width 17 height 16
type input "*"
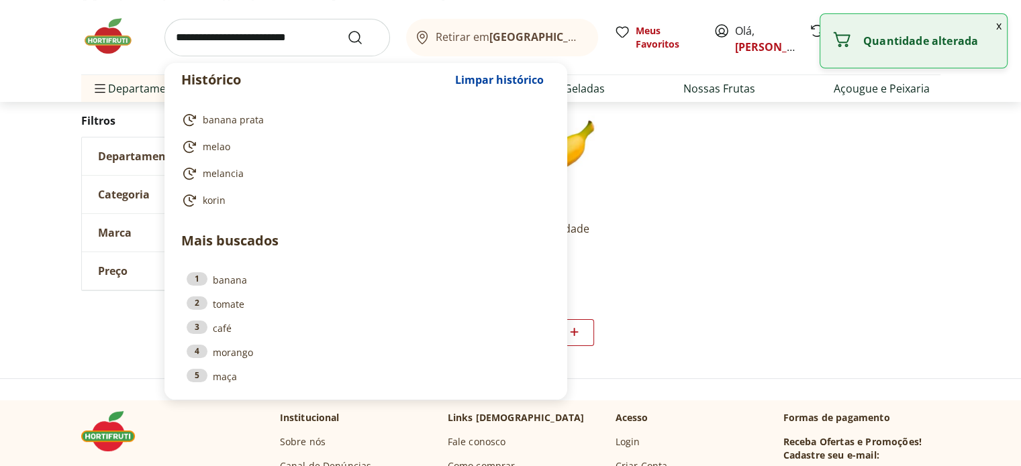
click at [214, 34] on input "search" at bounding box center [276, 38] width 225 height 38
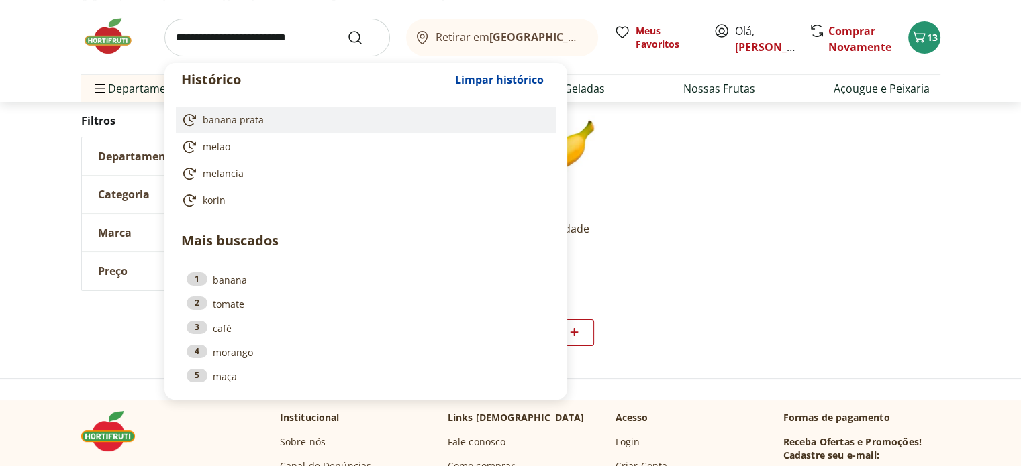
click at [220, 120] on span "banana prata" at bounding box center [233, 119] width 61 height 13
type input "**********"
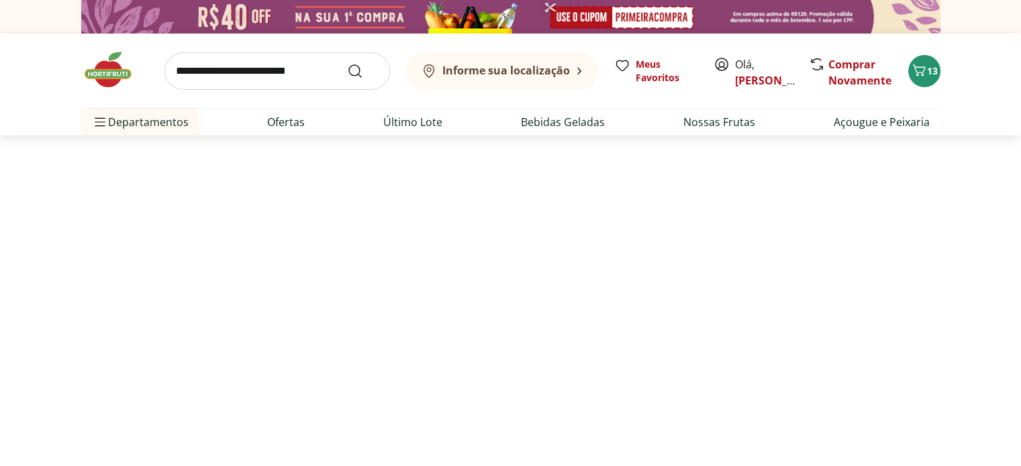
select select "**********"
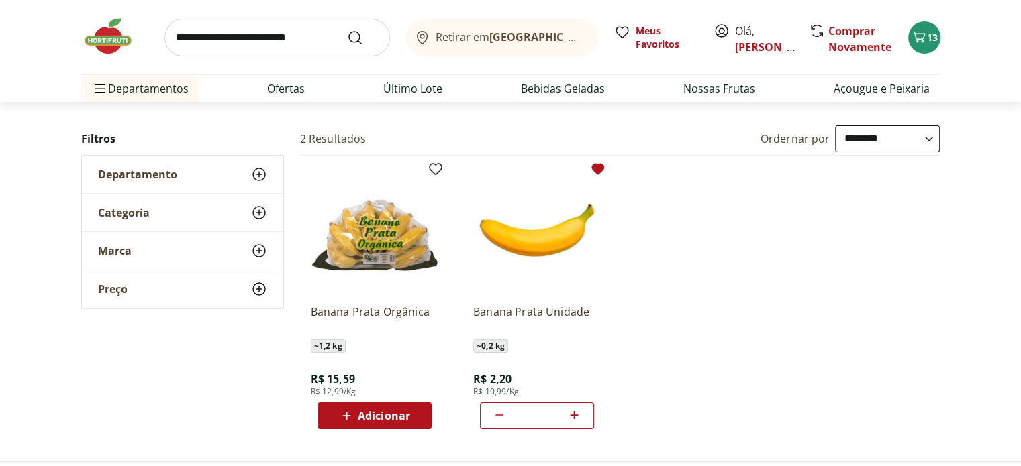
scroll to position [134, 0]
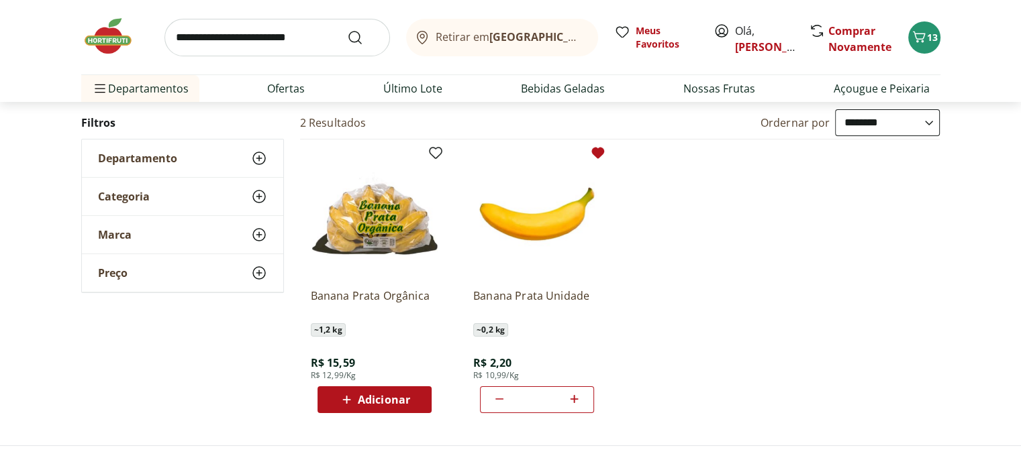
click at [536, 241] on img at bounding box center [537, 214] width 128 height 128
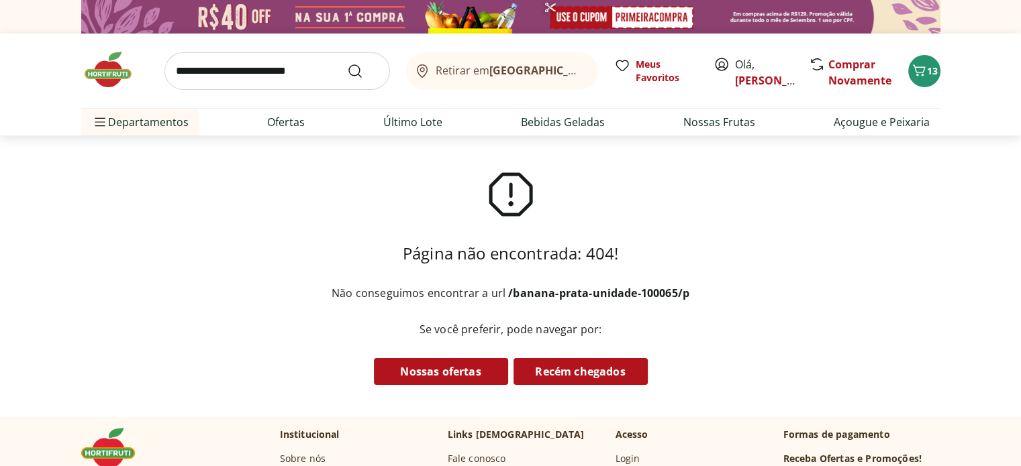
scroll to position [134, 0]
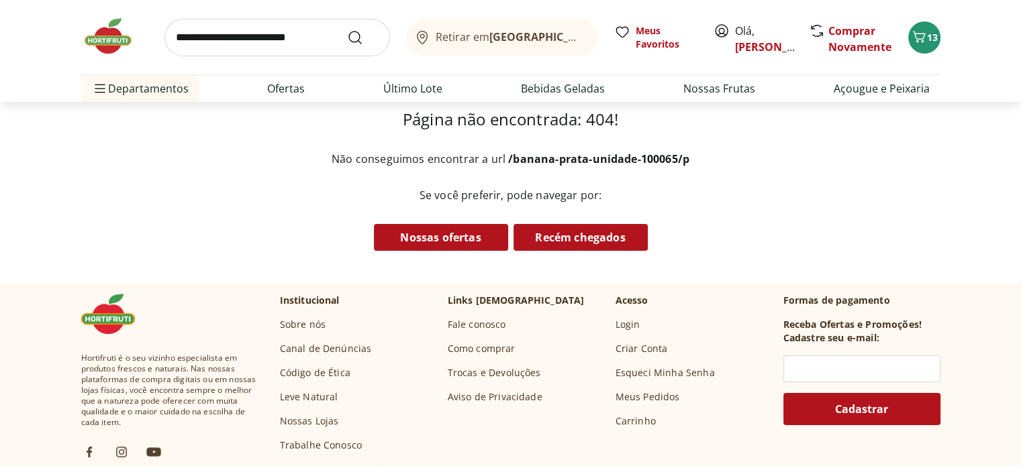
select select "**********"
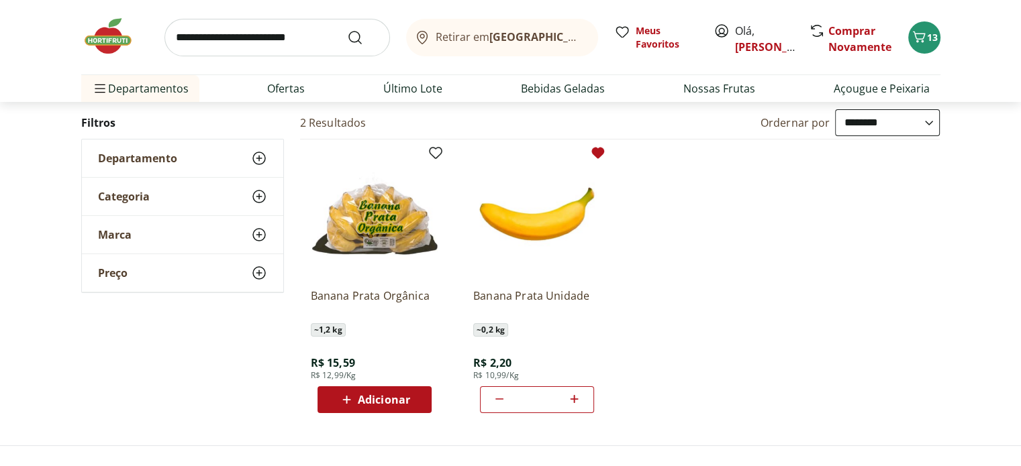
click at [190, 34] on input "search" at bounding box center [276, 38] width 225 height 38
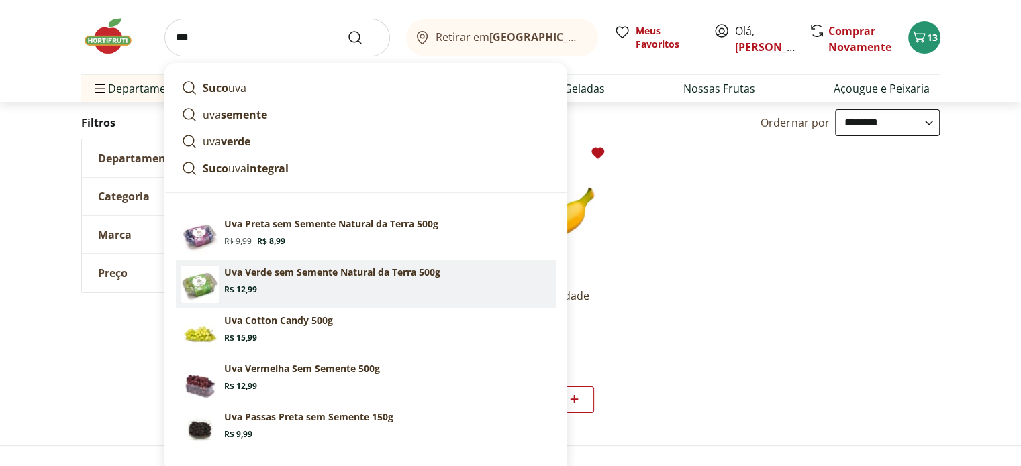
click at [268, 279] on p "Uva Verde sem Semente Natural da Terra 500g" at bounding box center [332, 272] width 216 height 13
type input "**********"
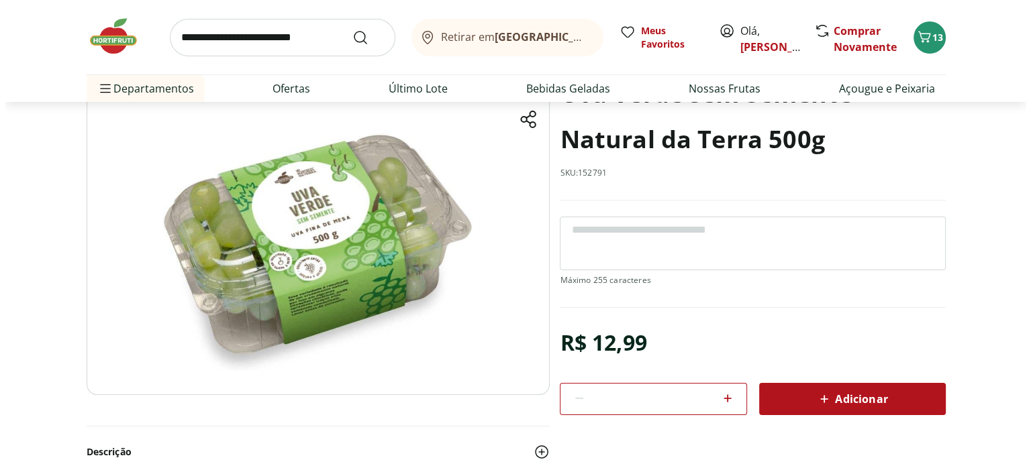
scroll to position [134, 0]
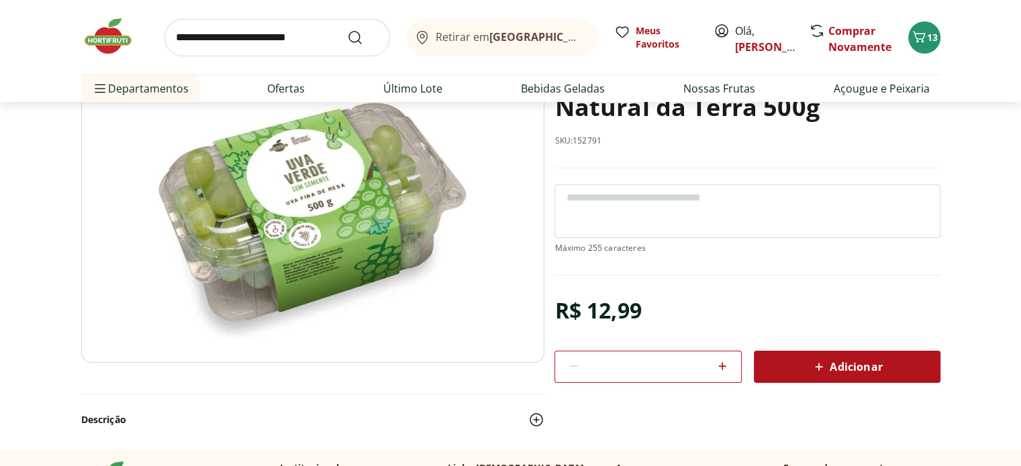
click at [841, 367] on span "Adicionar" at bounding box center [846, 367] width 71 height 16
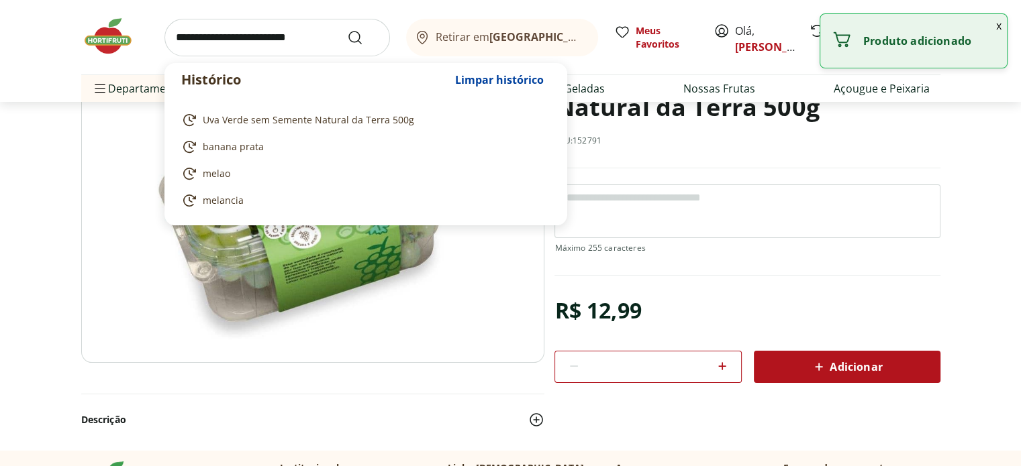
click at [184, 36] on input "search" at bounding box center [276, 38] width 225 height 38
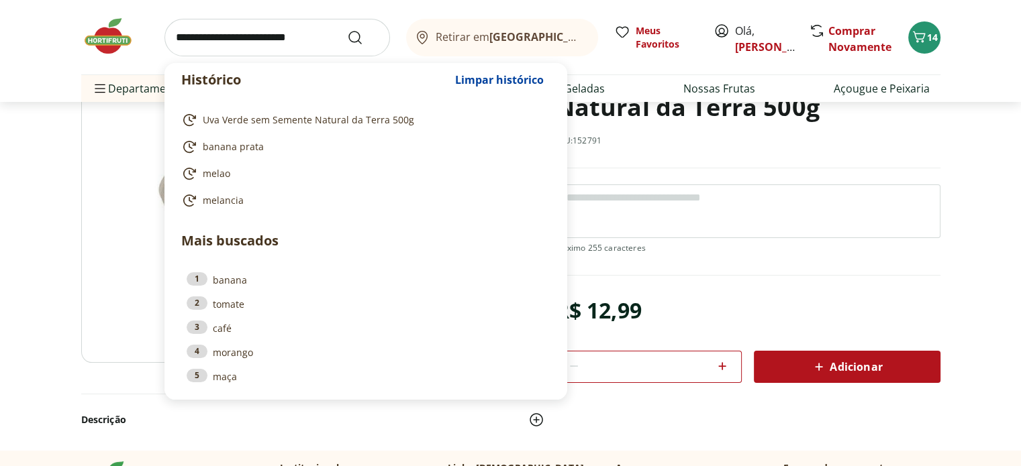
click at [175, 37] on input "search" at bounding box center [276, 38] width 225 height 38
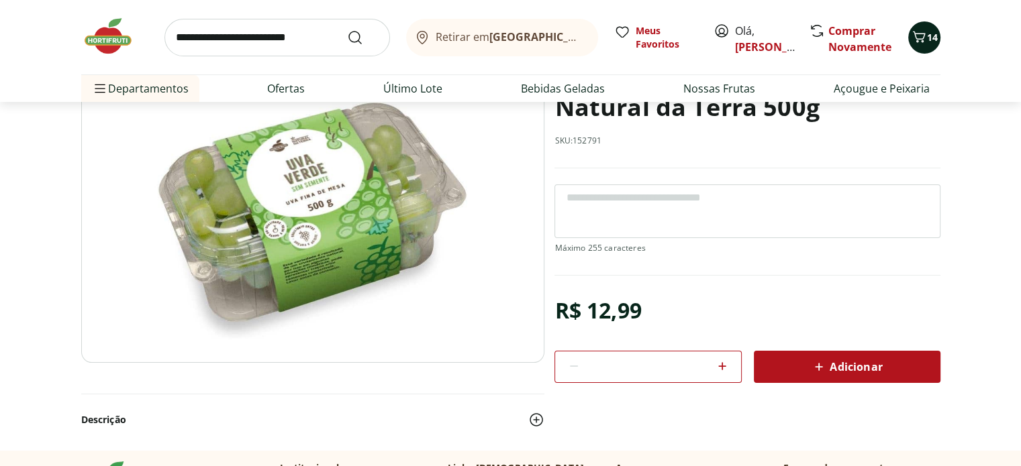
click at [921, 38] on icon "Carrinho" at bounding box center [919, 37] width 16 height 16
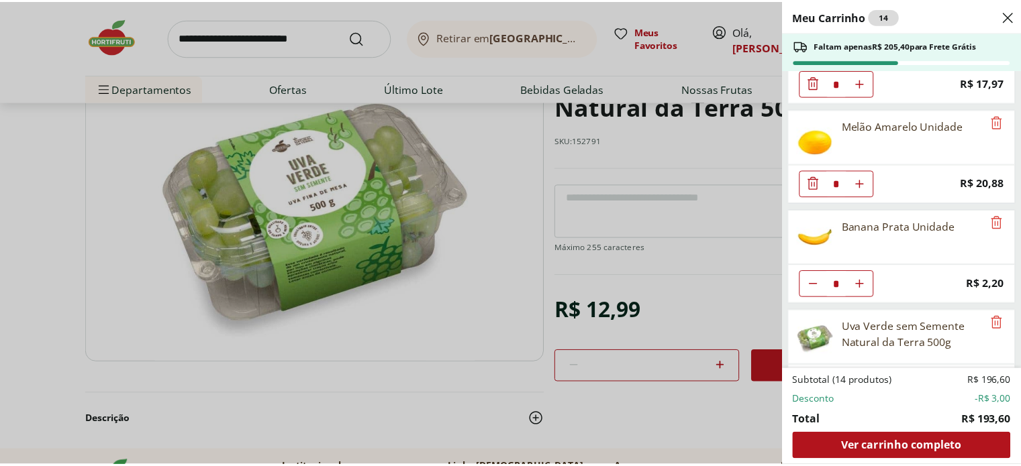
scroll to position [504, 0]
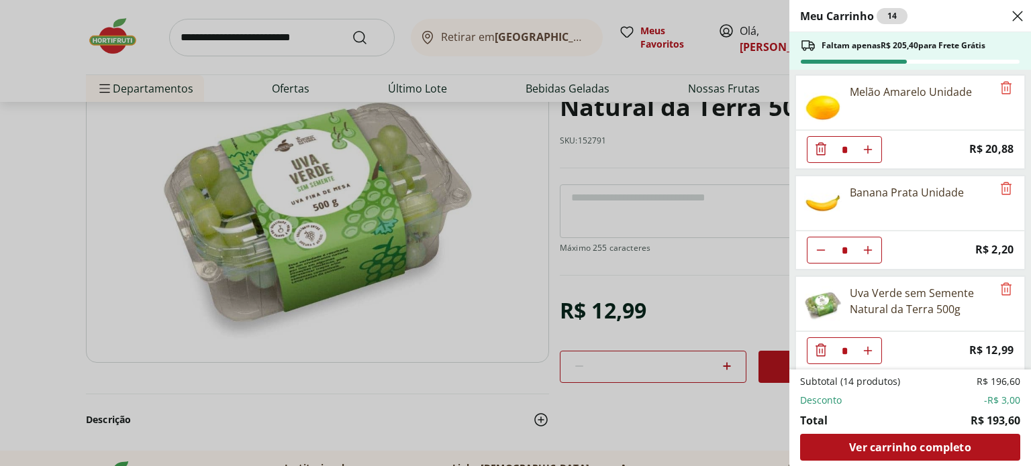
click at [225, 34] on div "Meu Carrinho 14 Faltam apenas R$ 205,40 para Frete Grátis Filé de Peito de Fran…" at bounding box center [515, 233] width 1031 height 466
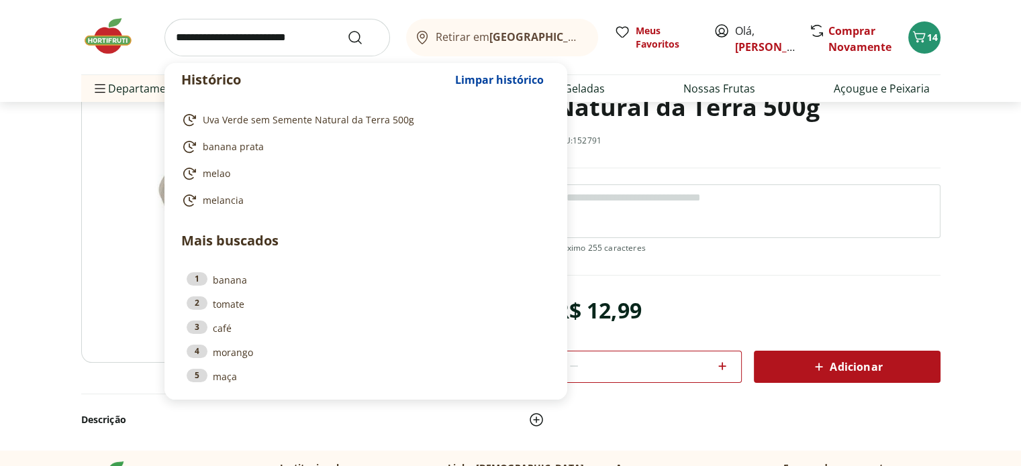
click at [174, 38] on input "search" at bounding box center [276, 38] width 225 height 38
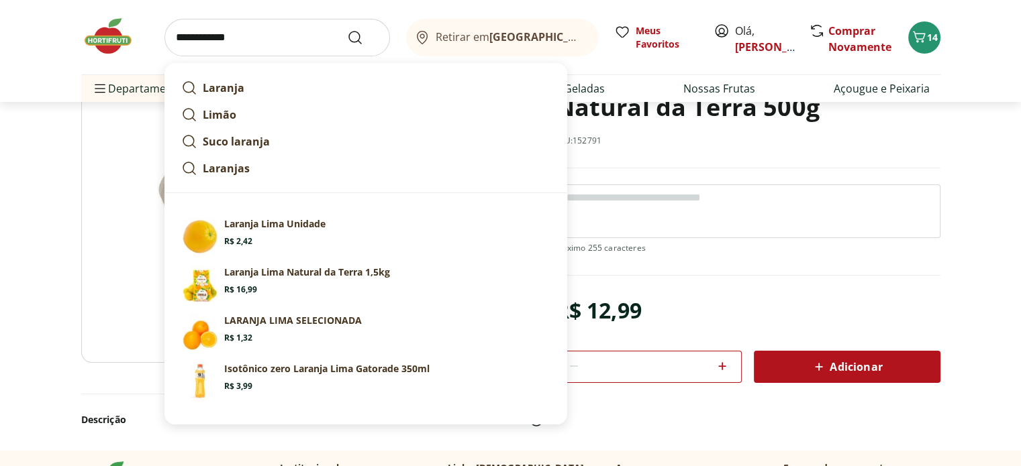
type input "**********"
click at [347, 30] on button "Submit Search" at bounding box center [363, 38] width 32 height 16
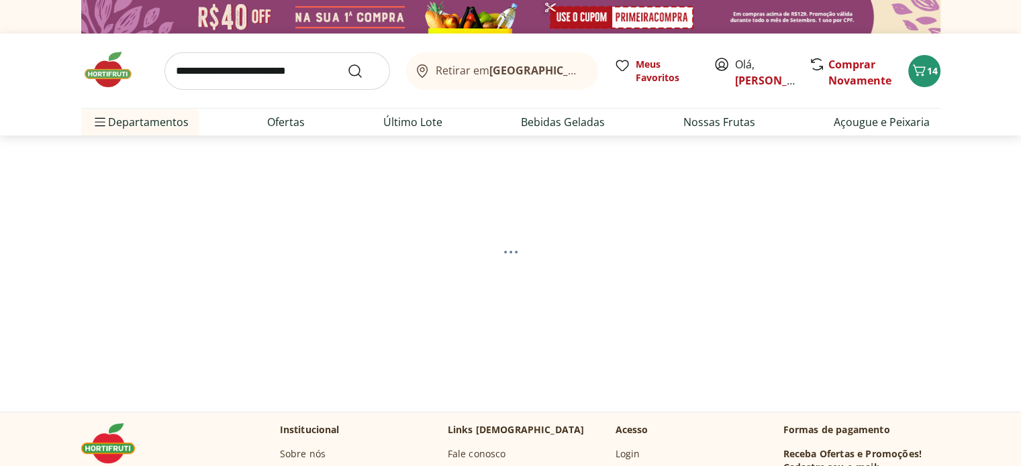
select select "**********"
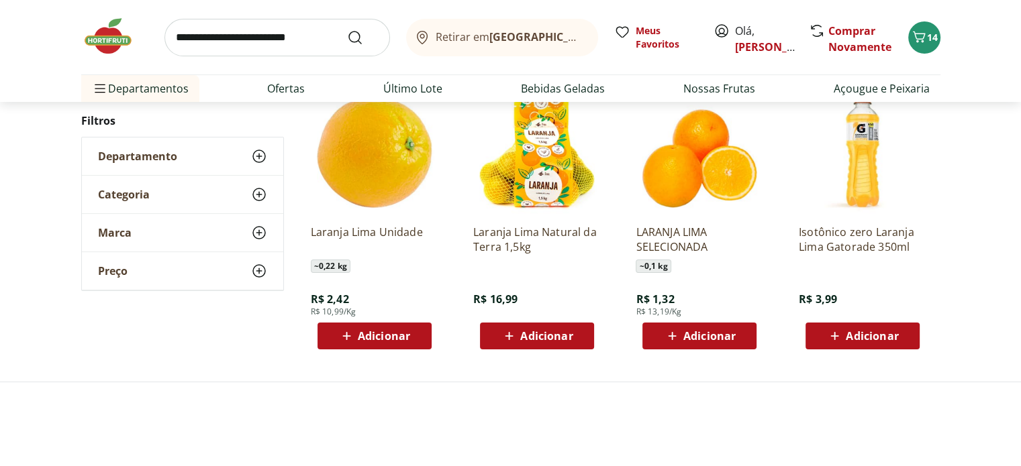
scroll to position [201, 0]
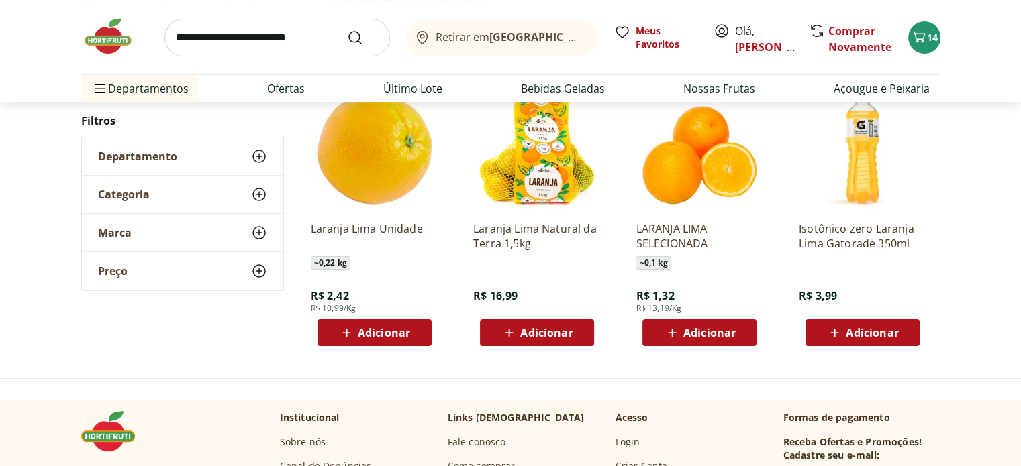
click at [413, 335] on div "Adicionar" at bounding box center [374, 333] width 93 height 24
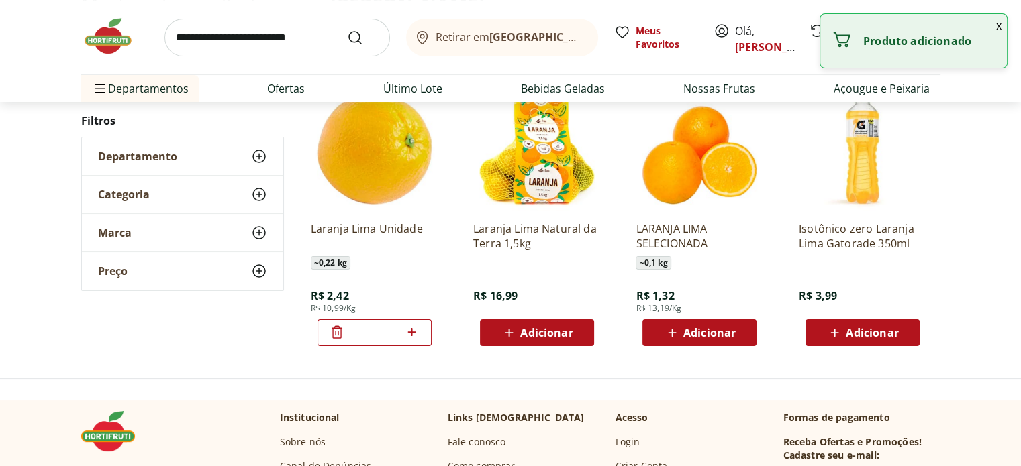
click at [415, 331] on icon at bounding box center [412, 332] width 8 height 8
click at [416, 330] on icon at bounding box center [411, 332] width 17 height 16
click at [417, 329] on icon at bounding box center [411, 332] width 17 height 16
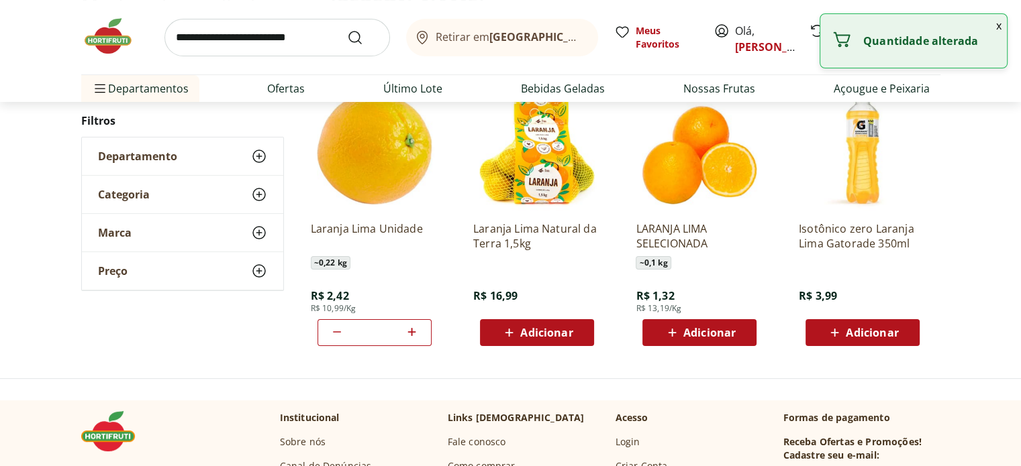
type input "*"
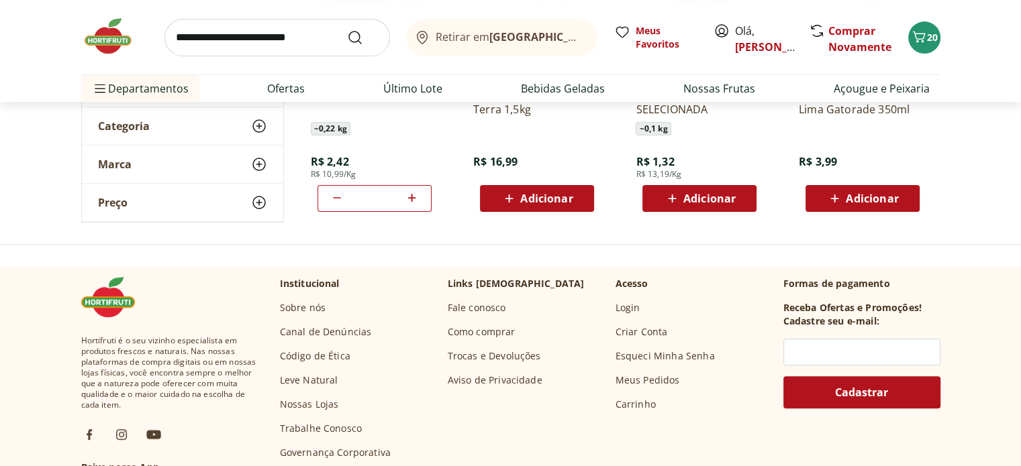
scroll to position [403, 0]
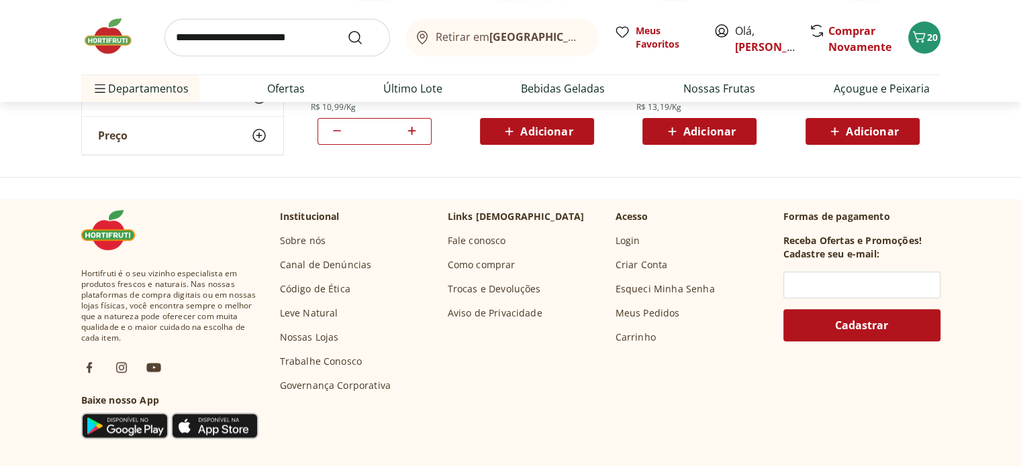
click at [185, 31] on input "search" at bounding box center [276, 38] width 225 height 38
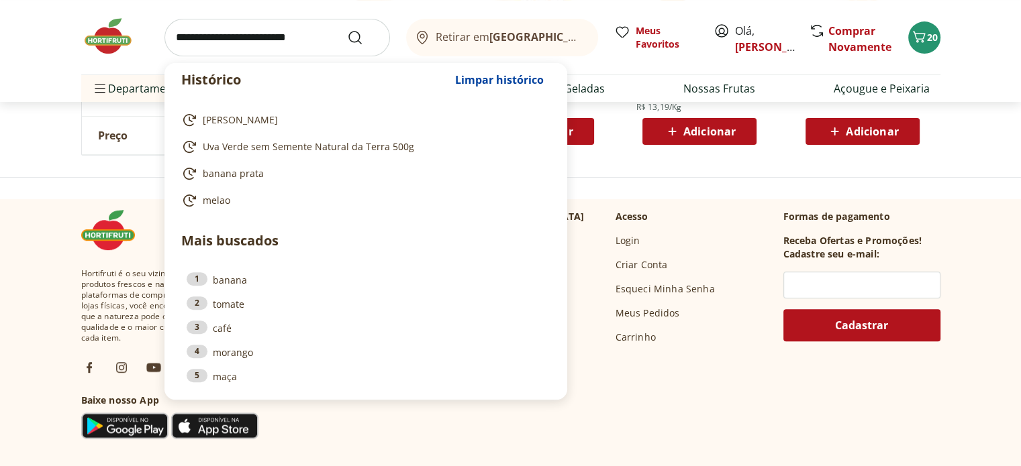
click at [177, 34] on input "search" at bounding box center [276, 38] width 225 height 38
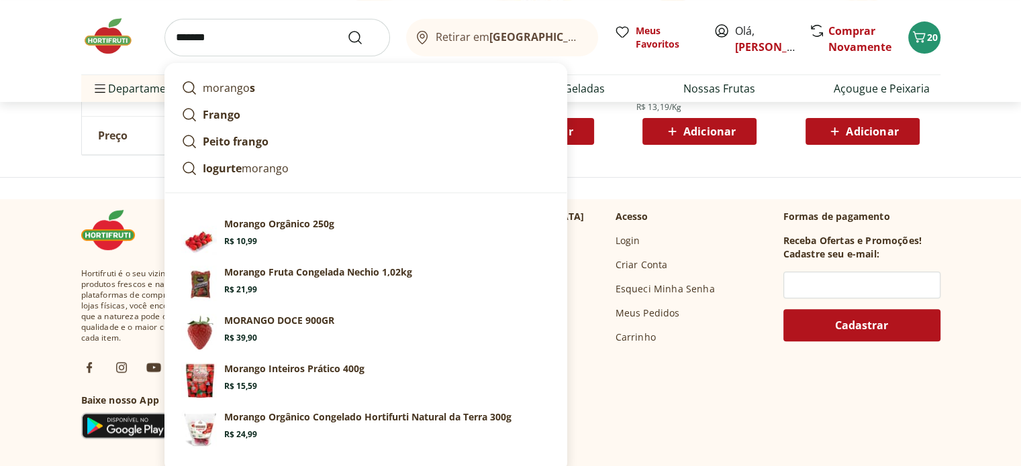
type input "*******"
click at [347, 30] on button "Submit Search" at bounding box center [363, 38] width 32 height 16
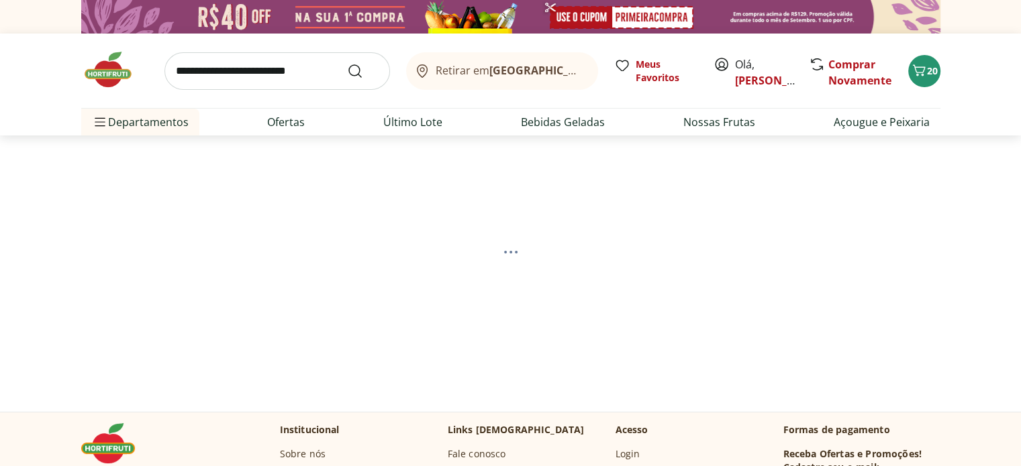
select select "**********"
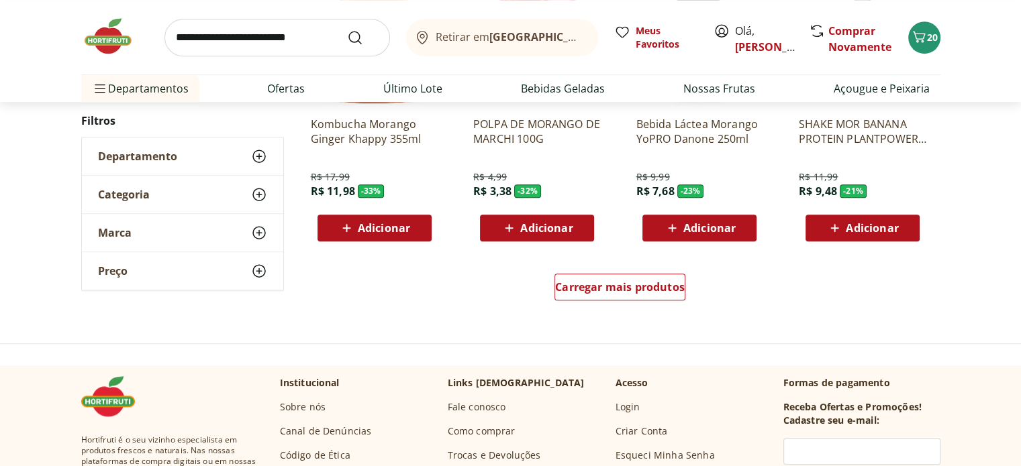
scroll to position [940, 0]
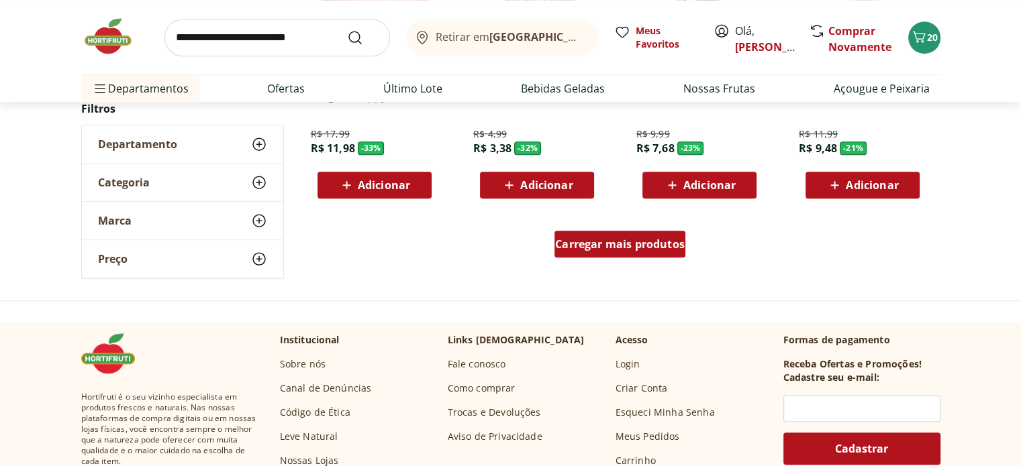
click at [619, 252] on div "Carregar mais produtos" at bounding box center [619, 244] width 131 height 27
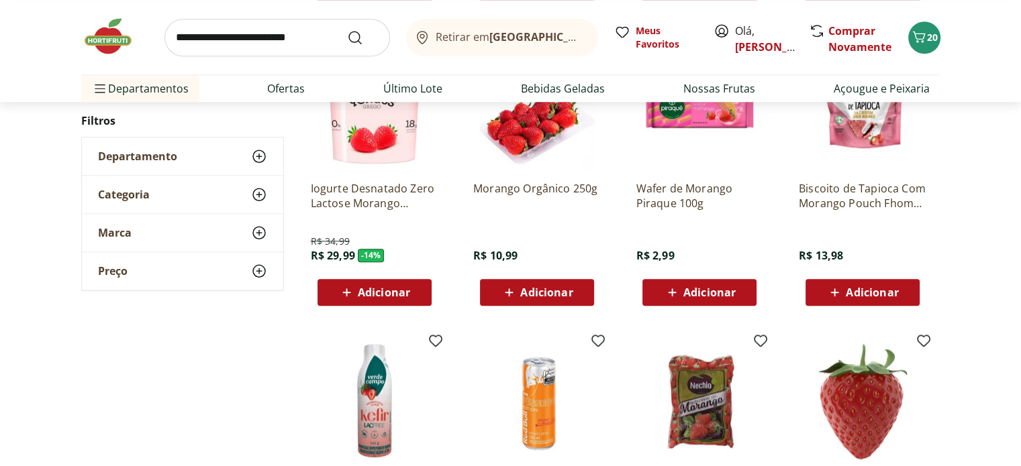
scroll to position [1141, 0]
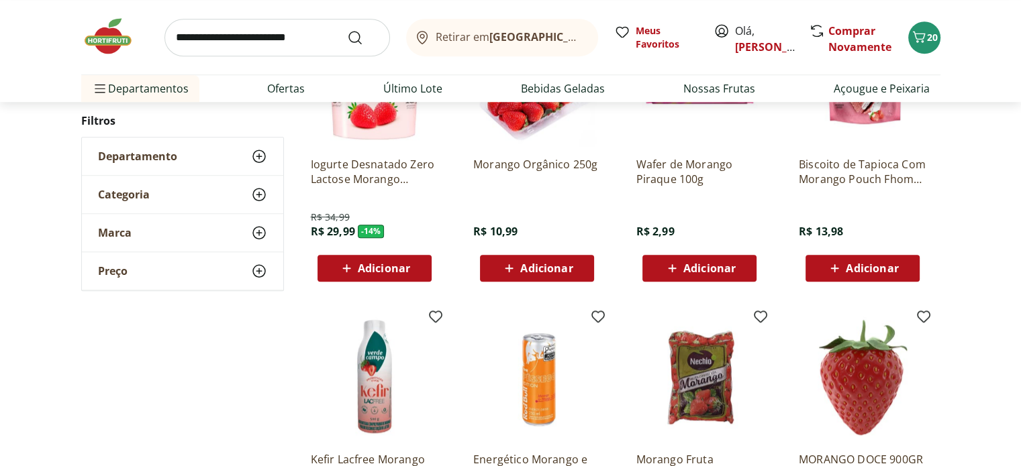
click at [543, 292] on ul "Iogurte Desnatado Zero Lactose Morango Yorgus 500g R$ 34,99 R$ 29,99 - 14 % Adi…" at bounding box center [620, 445] width 640 height 875
click at [544, 270] on span "Adicionar" at bounding box center [546, 268] width 52 height 11
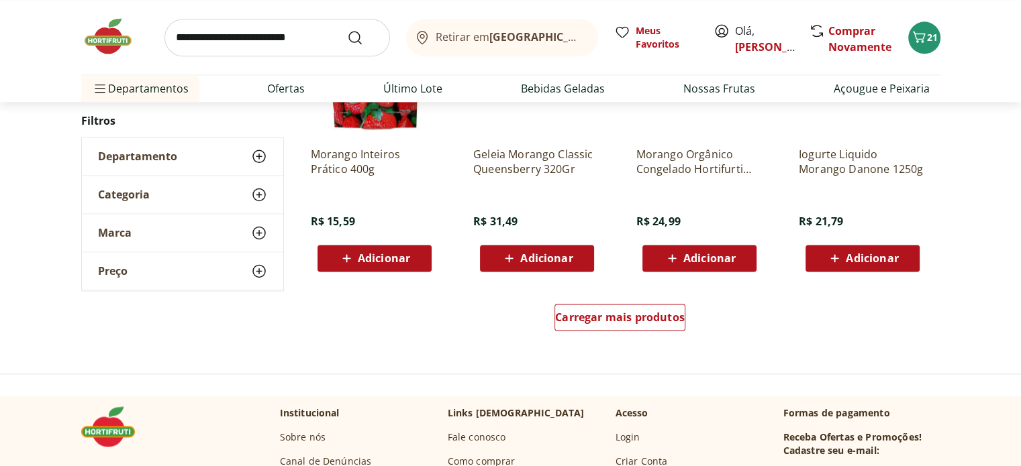
scroll to position [1745, 0]
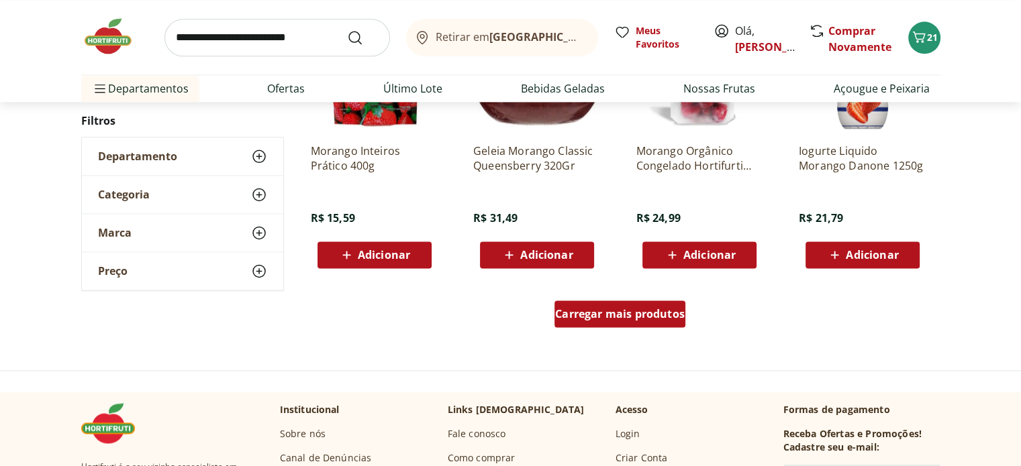
click at [647, 309] on span "Carregar mais produtos" at bounding box center [620, 314] width 130 height 11
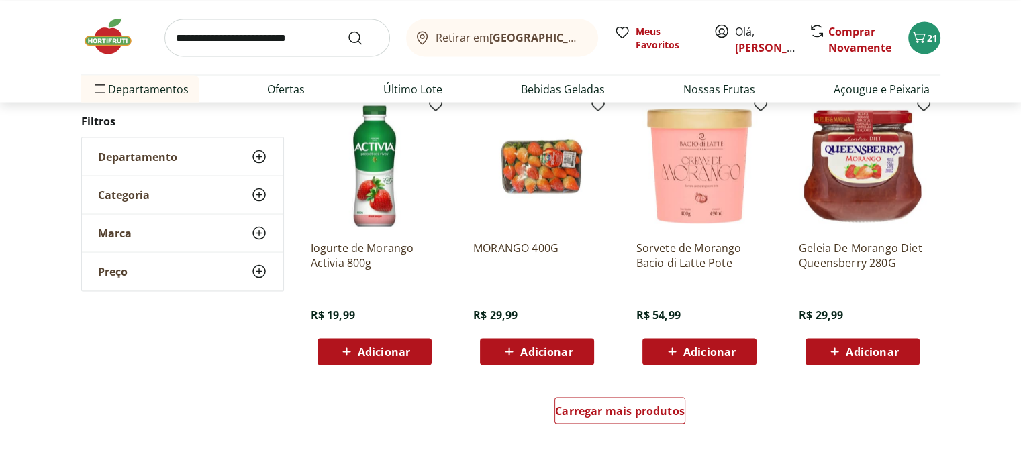
scroll to position [2684, 0]
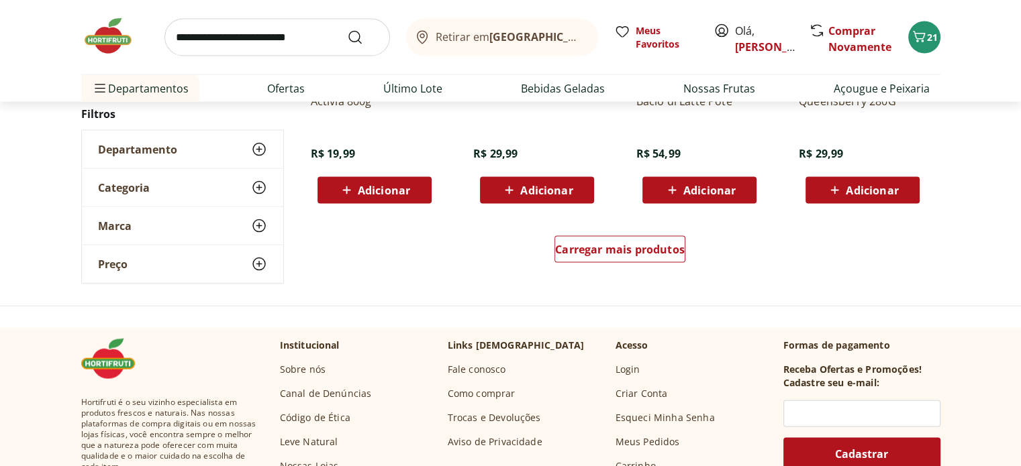
click at [185, 34] on input "search" at bounding box center [276, 38] width 225 height 38
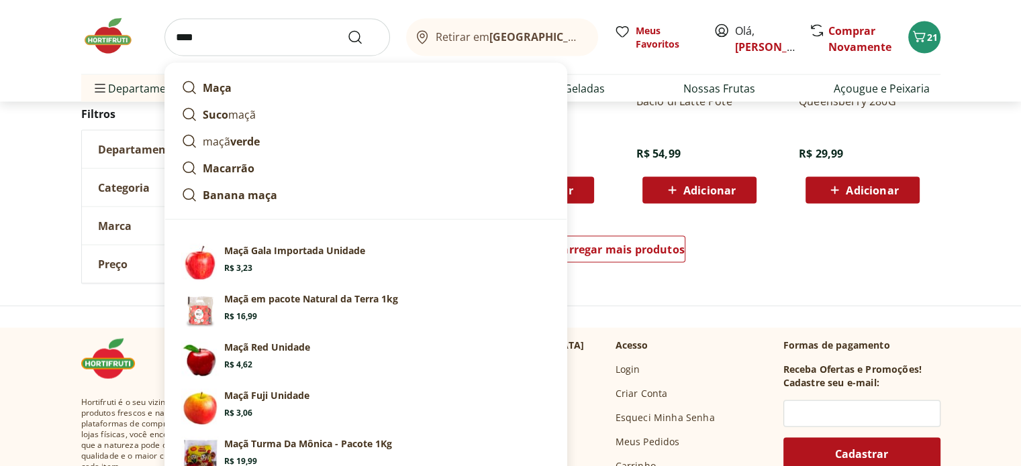
type input "****"
click at [347, 30] on button "Submit Search" at bounding box center [363, 38] width 32 height 16
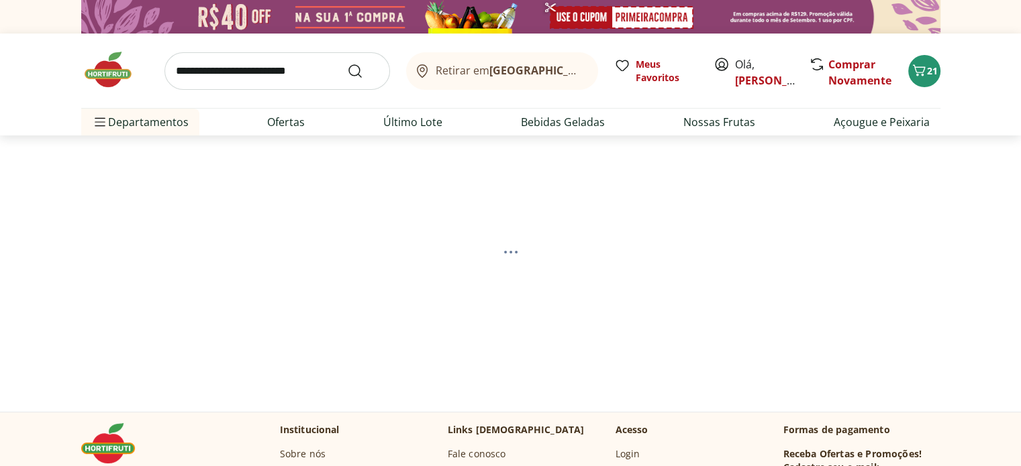
select select "**********"
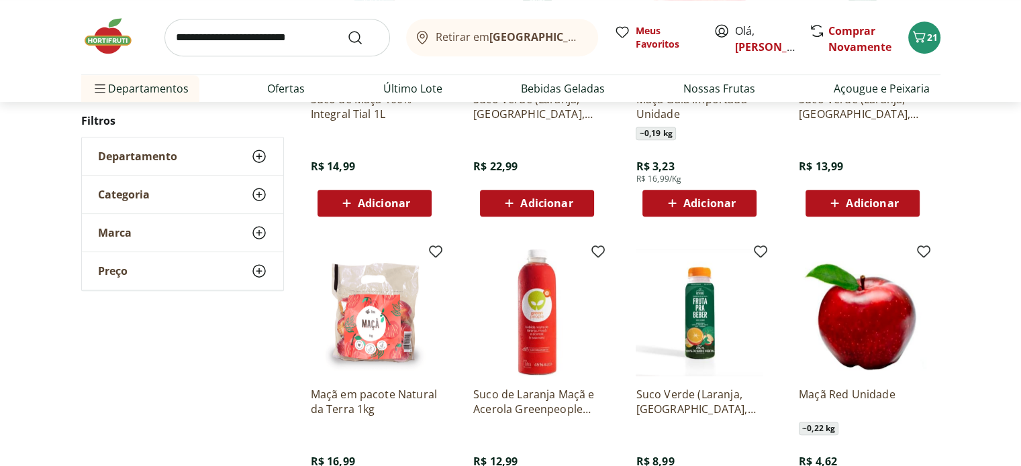
scroll to position [604, 0]
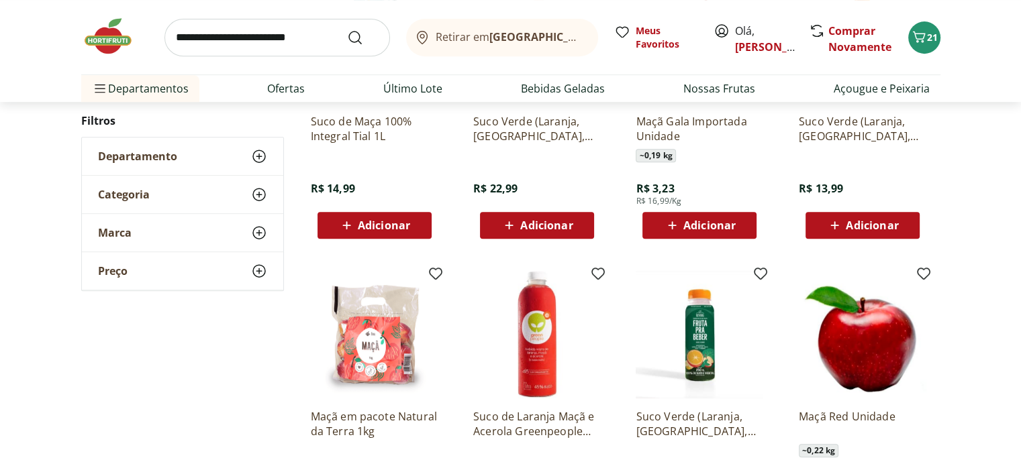
click at [731, 220] on span "Adicionar" at bounding box center [709, 225] width 52 height 11
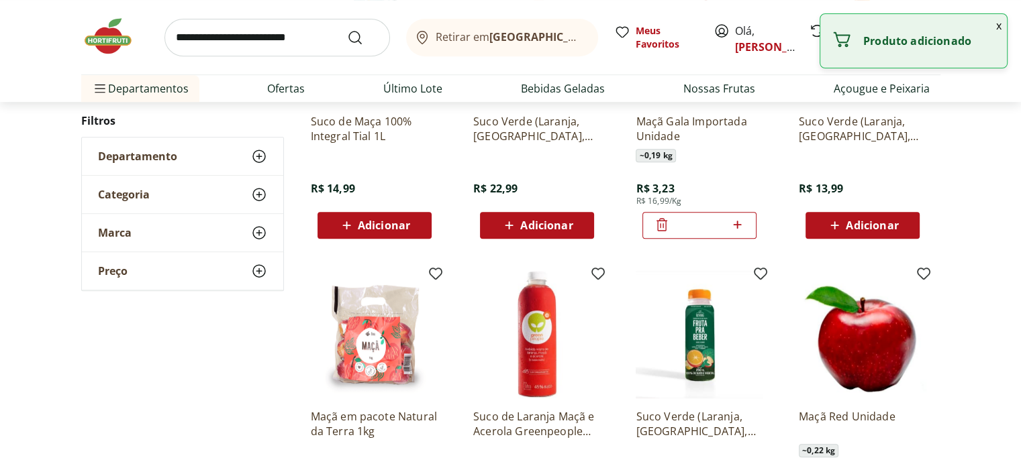
click at [731, 220] on icon at bounding box center [737, 225] width 17 height 16
type input "*"
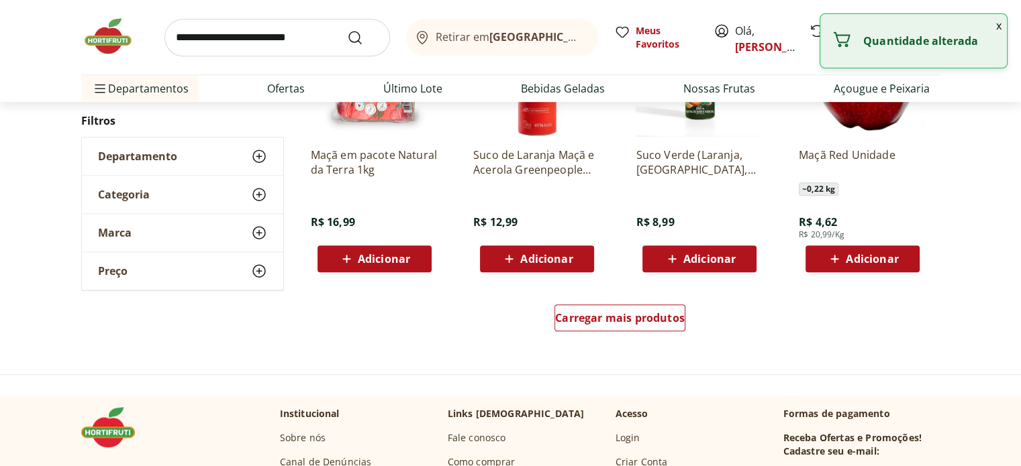
scroll to position [872, 0]
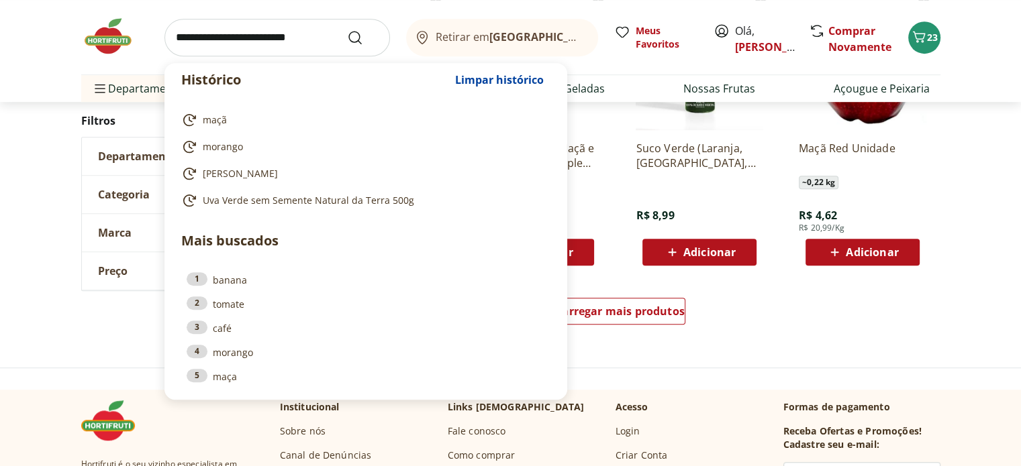
click at [187, 32] on input "search" at bounding box center [276, 38] width 225 height 38
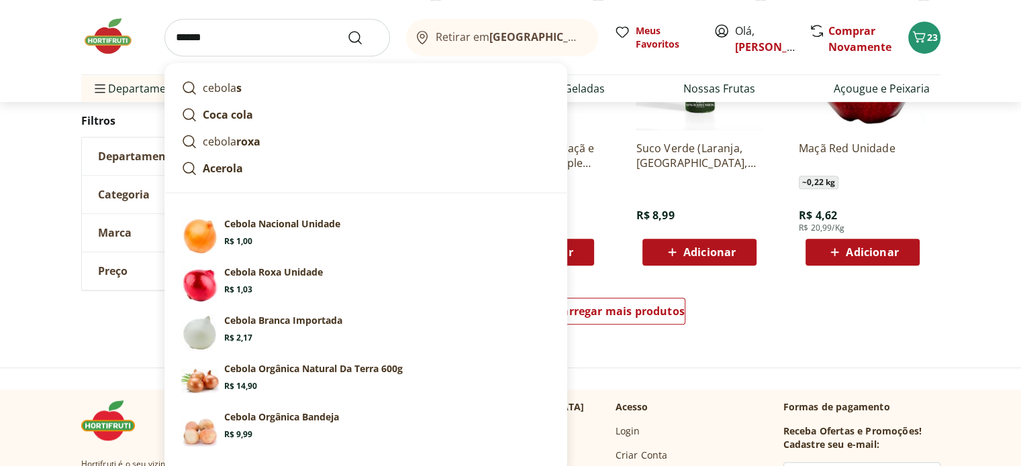
type input "******"
click at [347, 30] on button "Submit Search" at bounding box center [363, 38] width 32 height 16
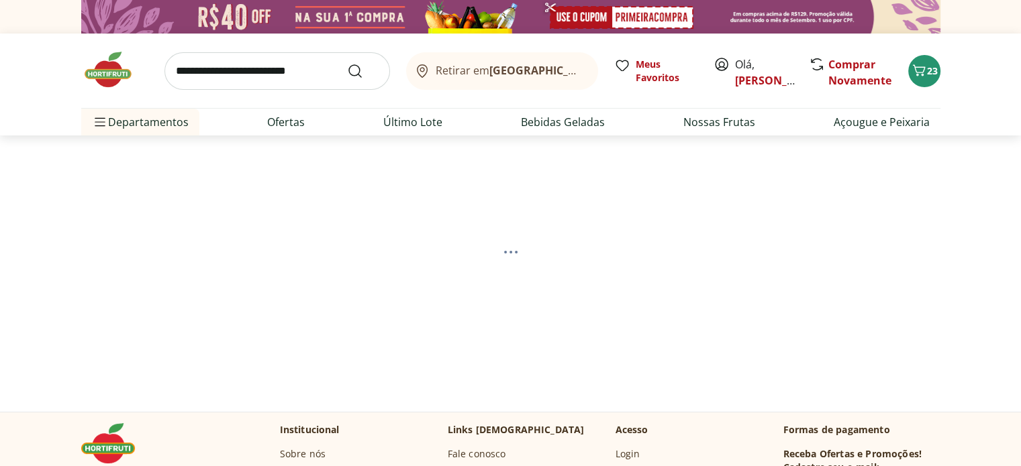
select select "**********"
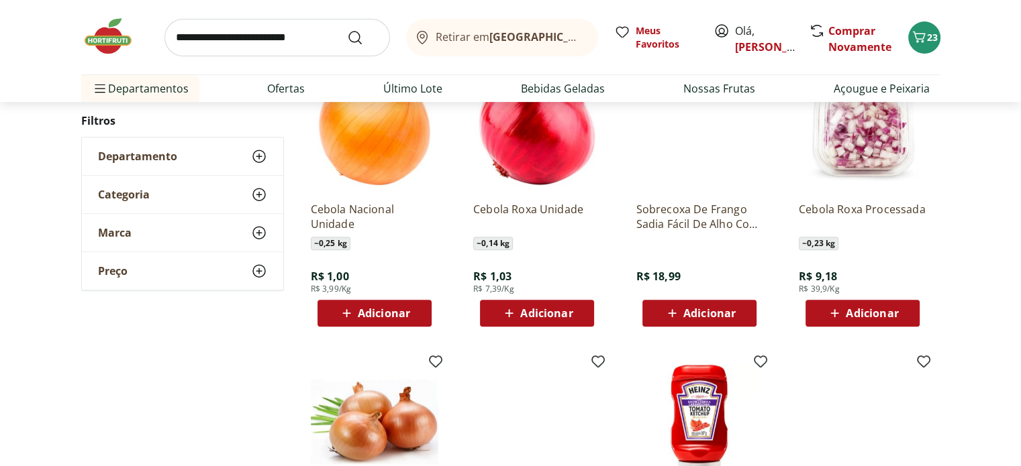
scroll to position [537, 0]
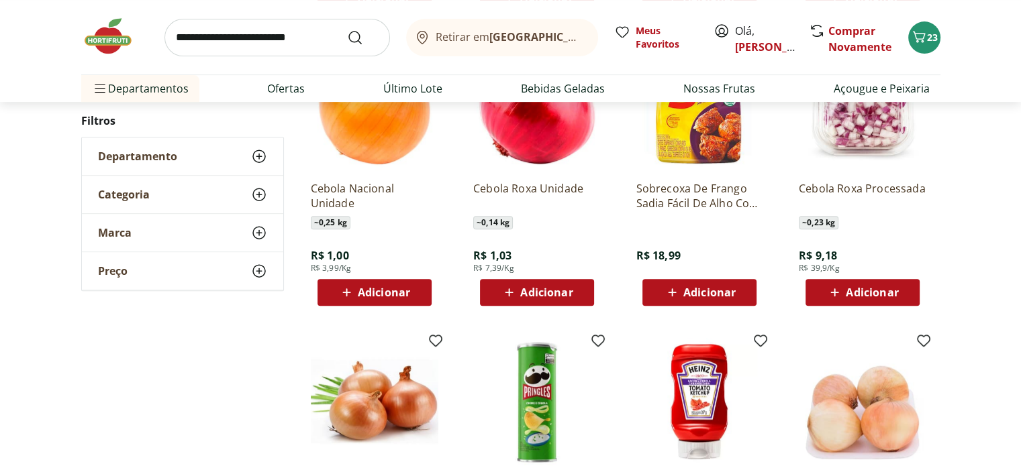
click at [396, 292] on span "Adicionar" at bounding box center [384, 292] width 52 height 11
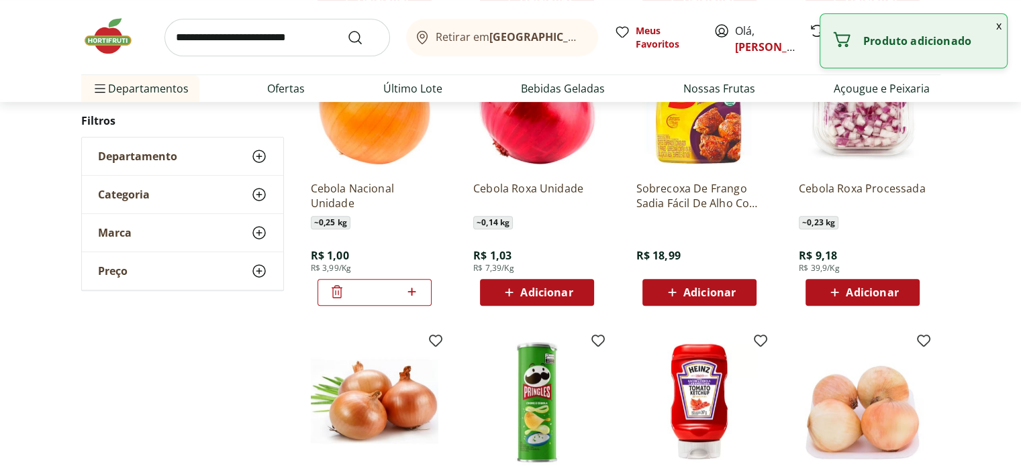
click at [408, 291] on icon at bounding box center [411, 292] width 17 height 16
click at [415, 292] on icon at bounding box center [411, 292] width 17 height 16
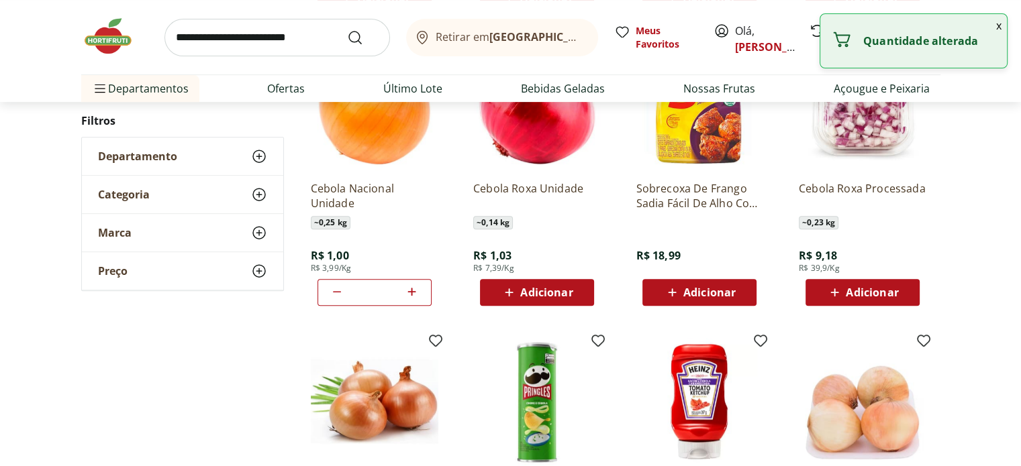
click at [415, 292] on icon at bounding box center [411, 292] width 17 height 16
type input "*"
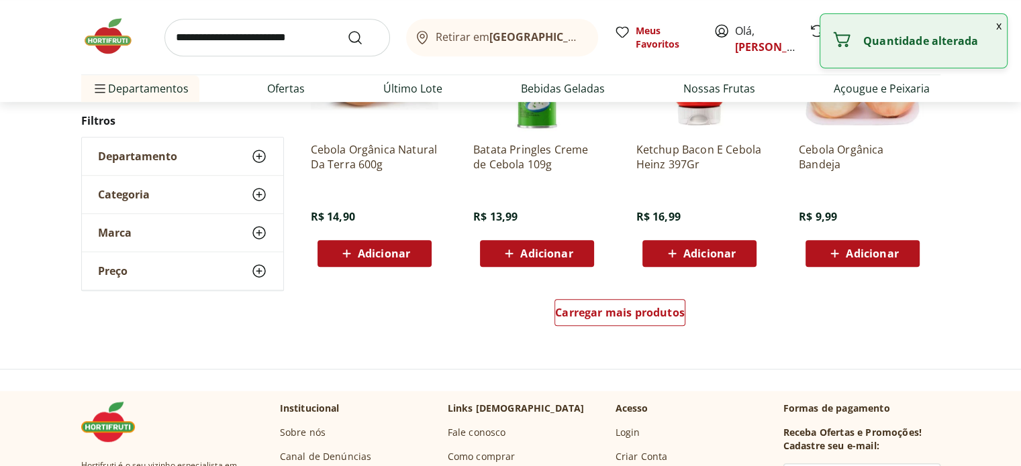
scroll to position [872, 0]
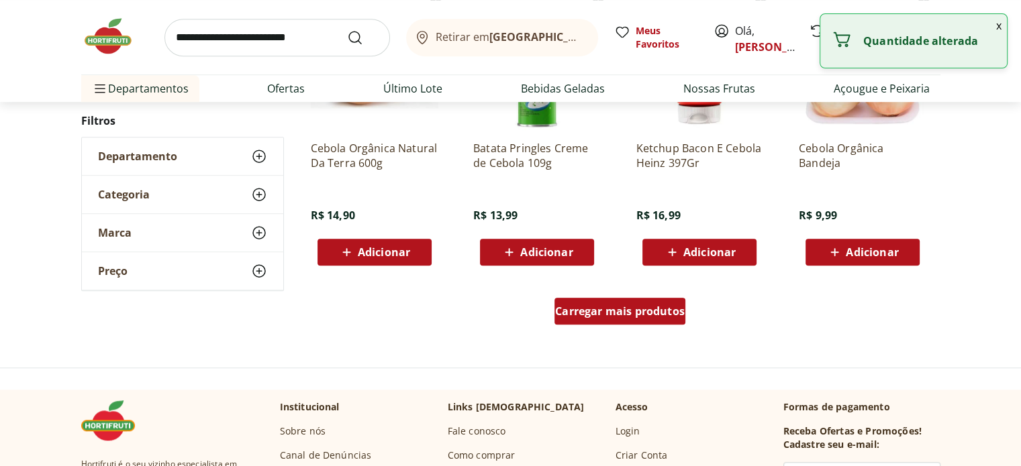
click at [589, 306] on span "Carregar mais produtos" at bounding box center [620, 311] width 130 height 11
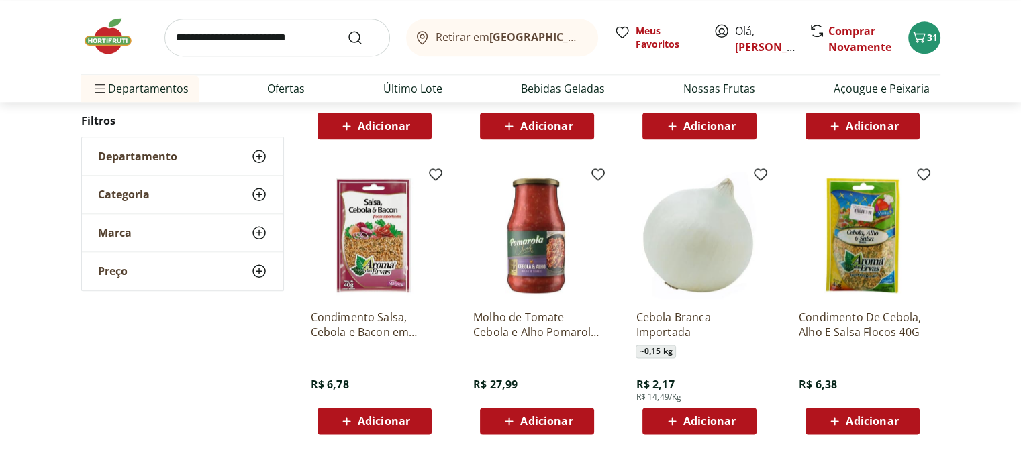
scroll to position [1611, 0]
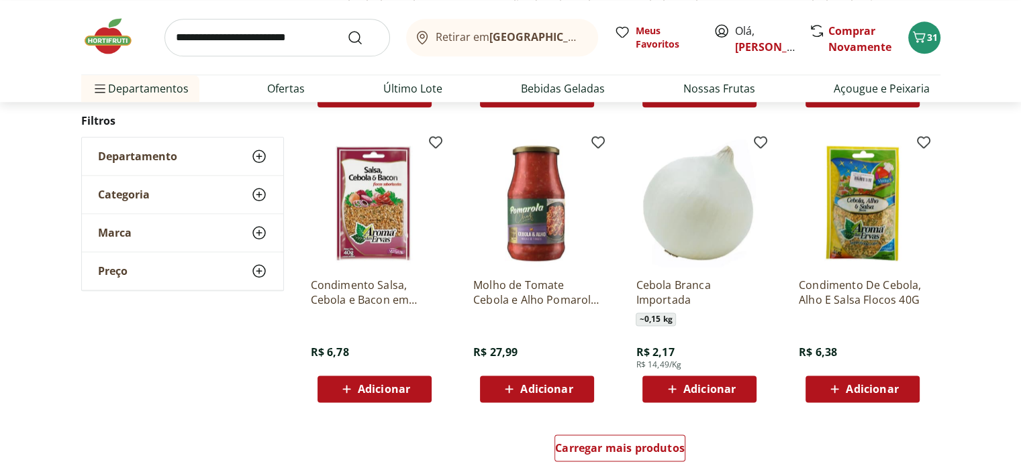
click at [875, 391] on span "Adicionar" at bounding box center [872, 389] width 52 height 11
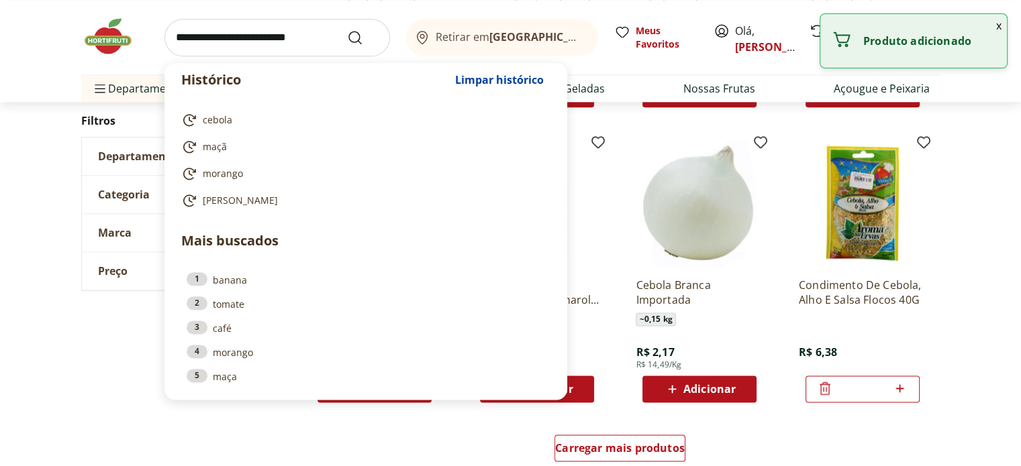
click at [177, 32] on input "search" at bounding box center [276, 38] width 225 height 38
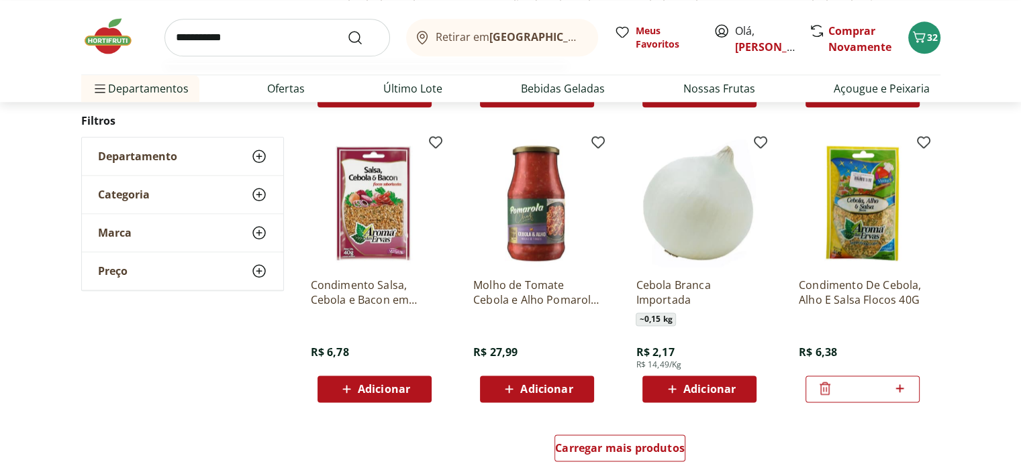
type input "**********"
click at [347, 30] on button "Submit Search" at bounding box center [363, 38] width 32 height 16
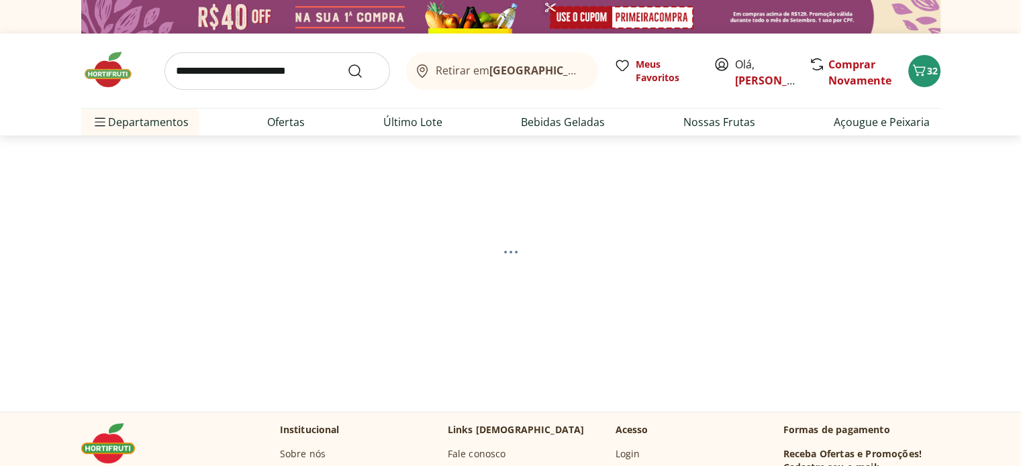
select select "**********"
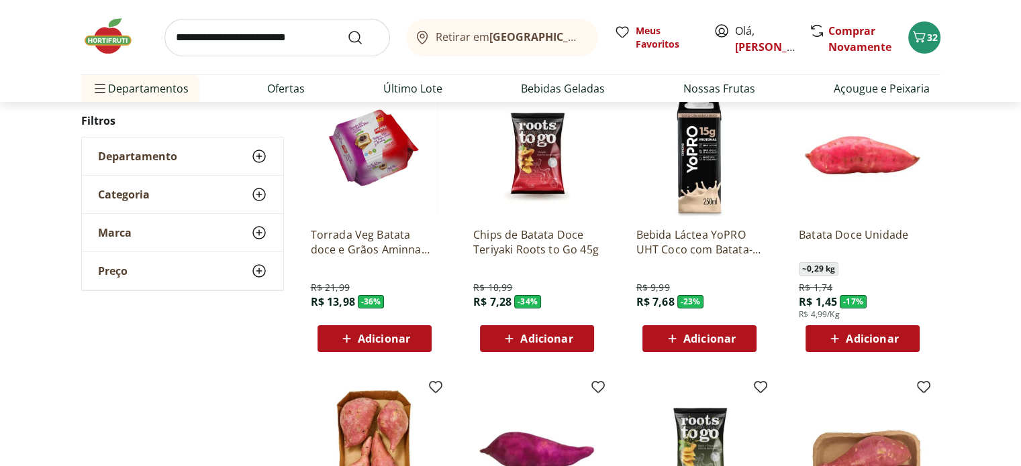
scroll to position [268, 0]
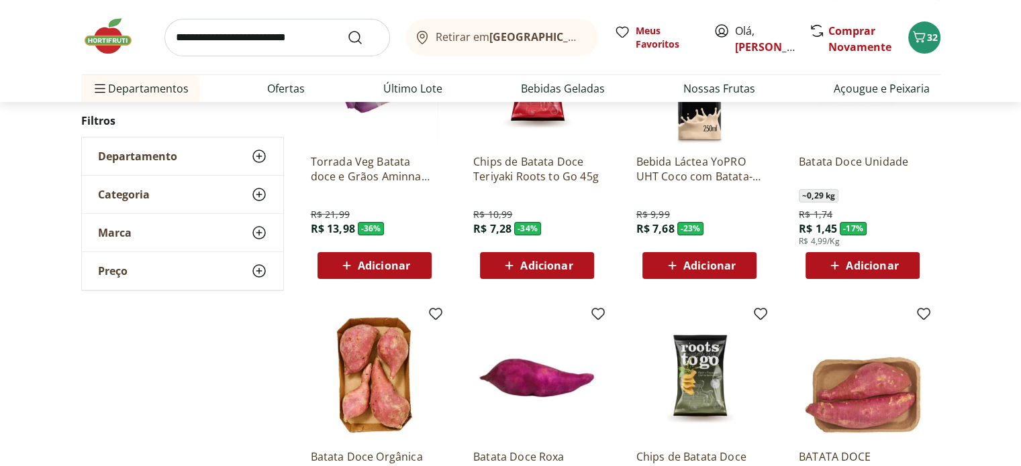
click at [896, 269] on span "Adicionar" at bounding box center [872, 265] width 52 height 11
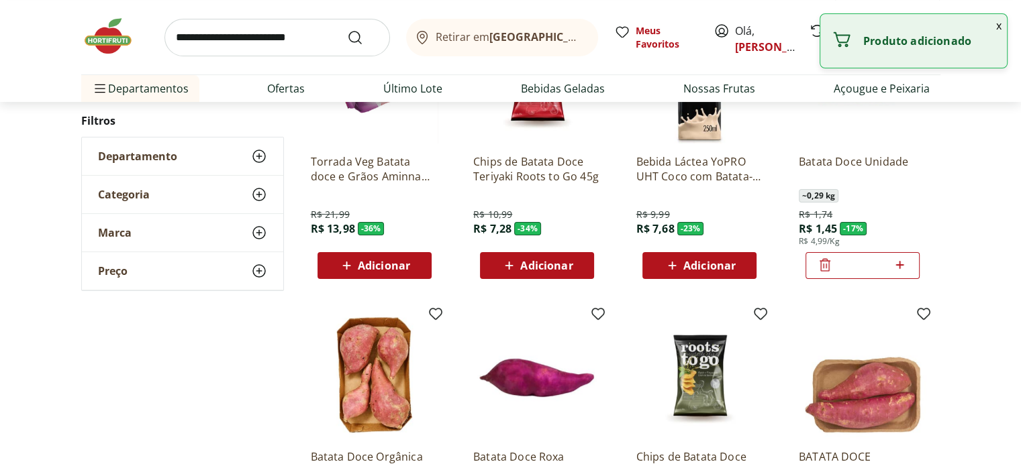
click at [896, 269] on icon at bounding box center [899, 265] width 17 height 16
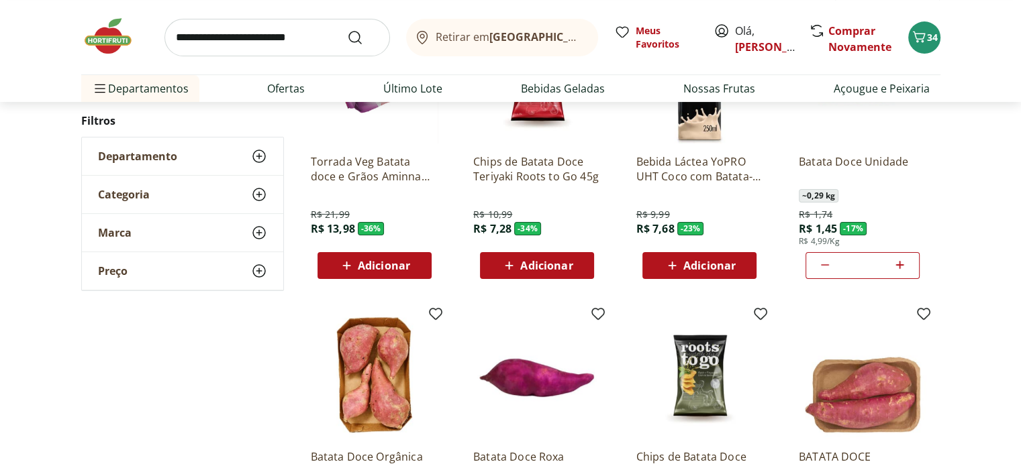
click at [899, 267] on icon at bounding box center [899, 265] width 17 height 16
click at [825, 258] on icon at bounding box center [825, 265] width 16 height 16
type input "*"
click at [182, 36] on input "search" at bounding box center [276, 38] width 225 height 38
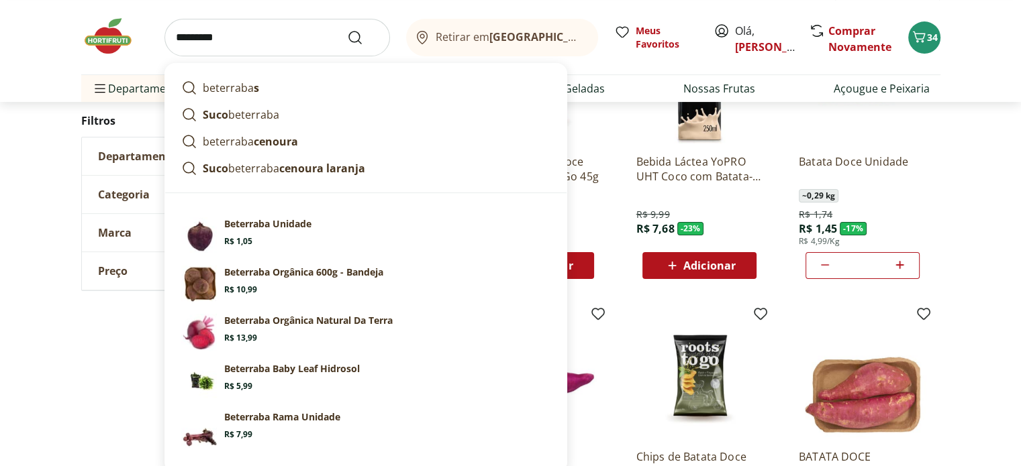
type input "*********"
click at [347, 30] on button "Submit Search" at bounding box center [363, 38] width 32 height 16
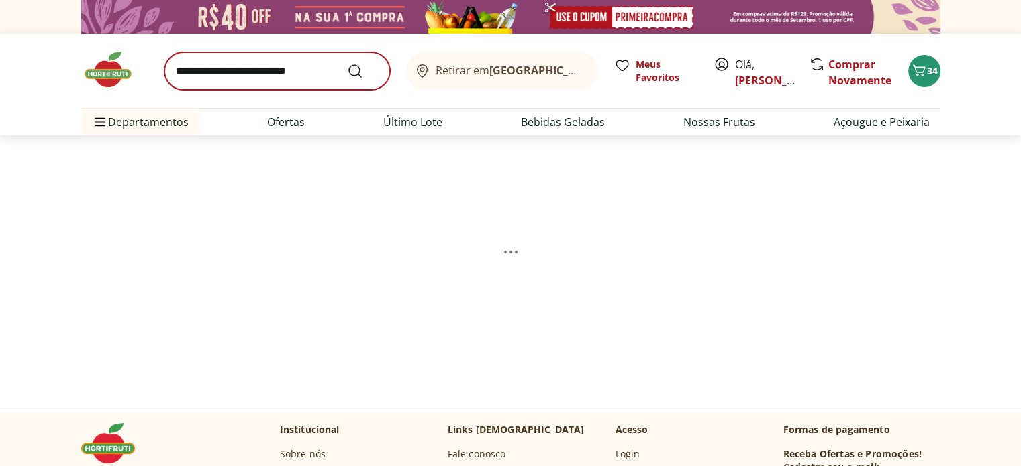
select select "**********"
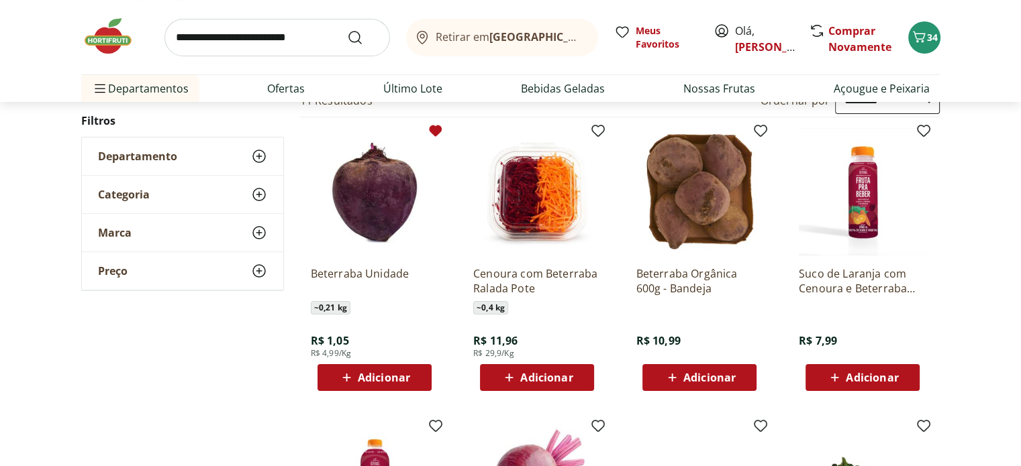
scroll to position [201, 0]
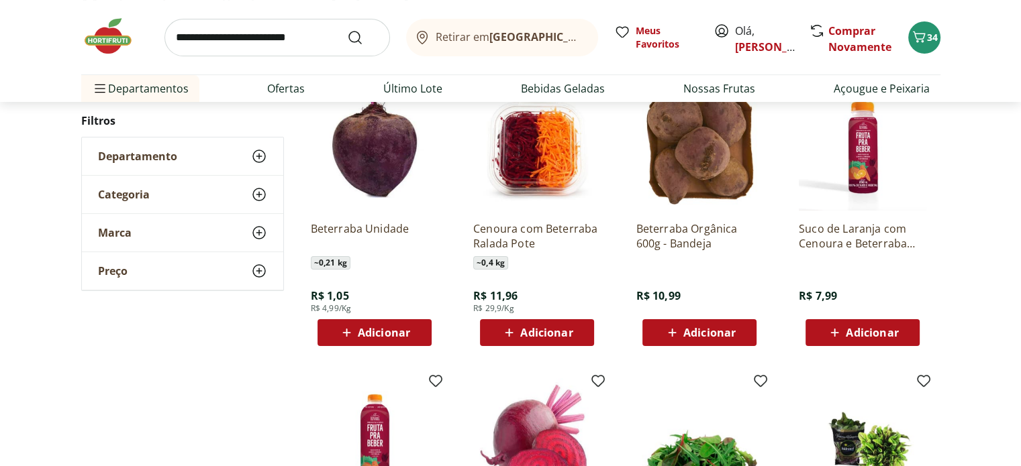
click at [392, 335] on span "Adicionar" at bounding box center [384, 332] width 52 height 11
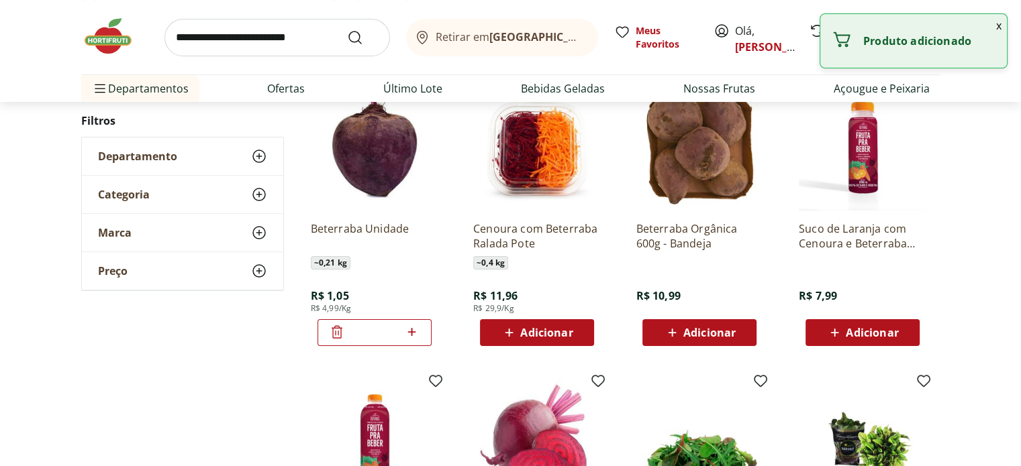
click at [411, 333] on icon at bounding box center [412, 332] width 8 height 8
type input "*"
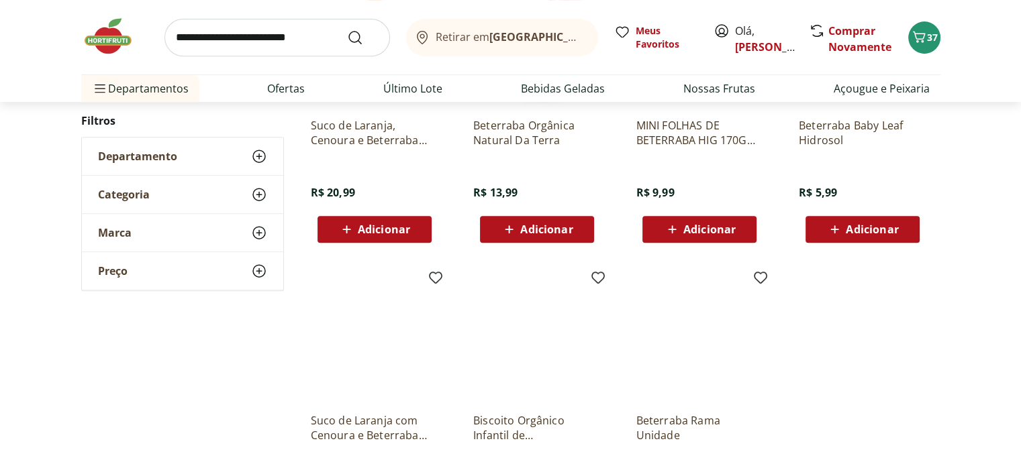
scroll to position [671, 0]
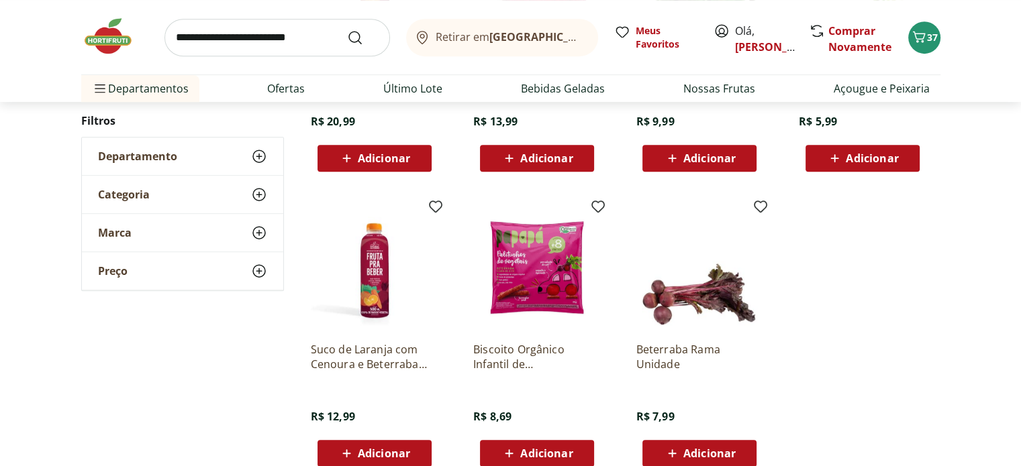
click at [223, 41] on input "search" at bounding box center [276, 38] width 225 height 38
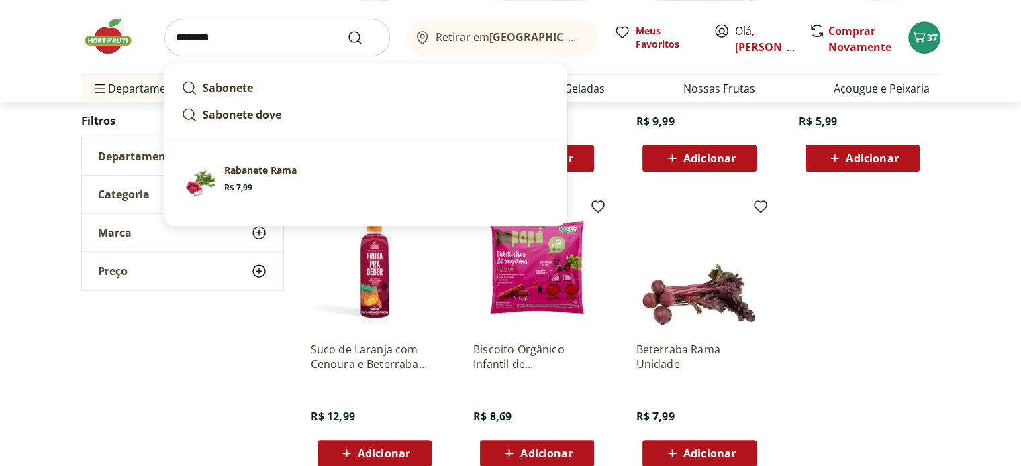
type input "********"
click at [347, 30] on button "Submit Search" at bounding box center [363, 38] width 32 height 16
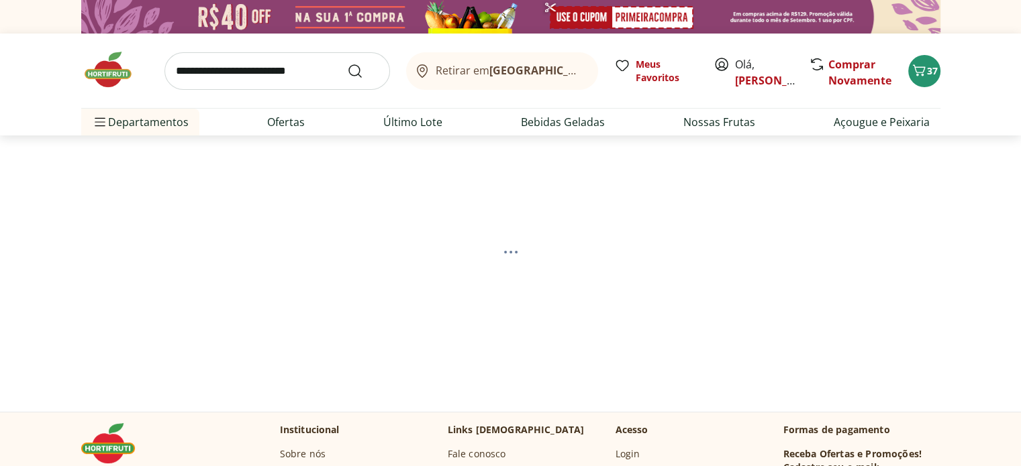
select select "**********"
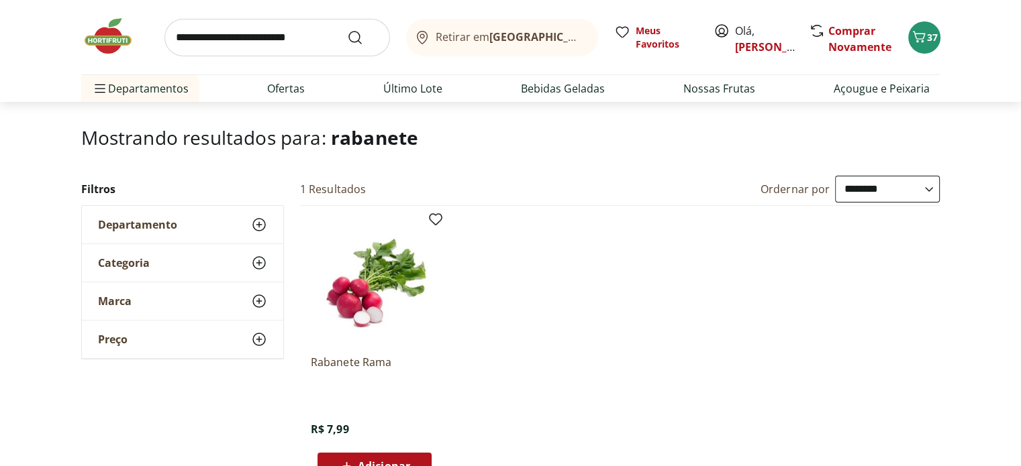
scroll to position [201, 0]
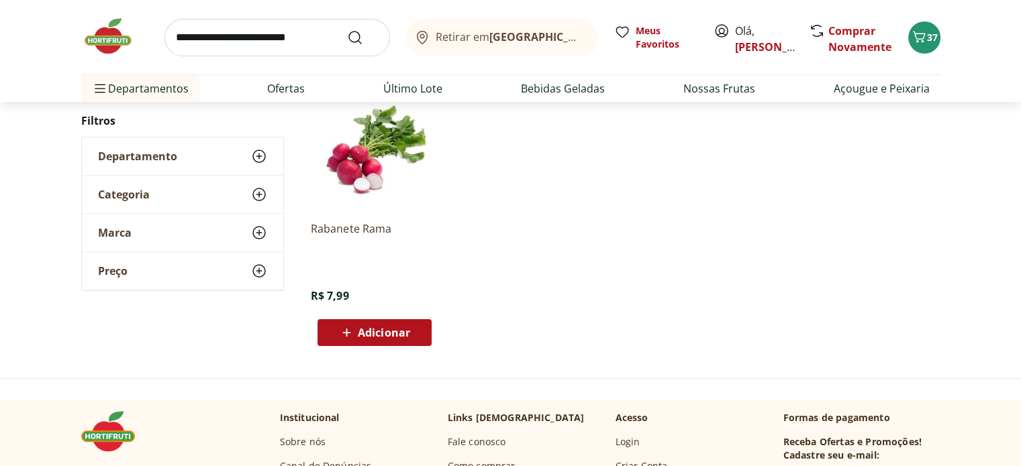
click at [384, 338] on span "Adicionar" at bounding box center [384, 332] width 52 height 11
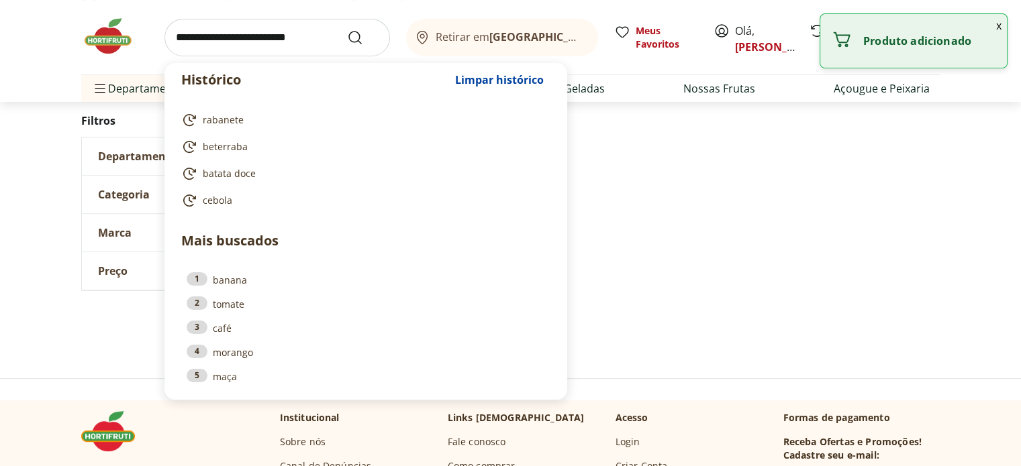
click at [195, 39] on input "search" at bounding box center [276, 38] width 225 height 38
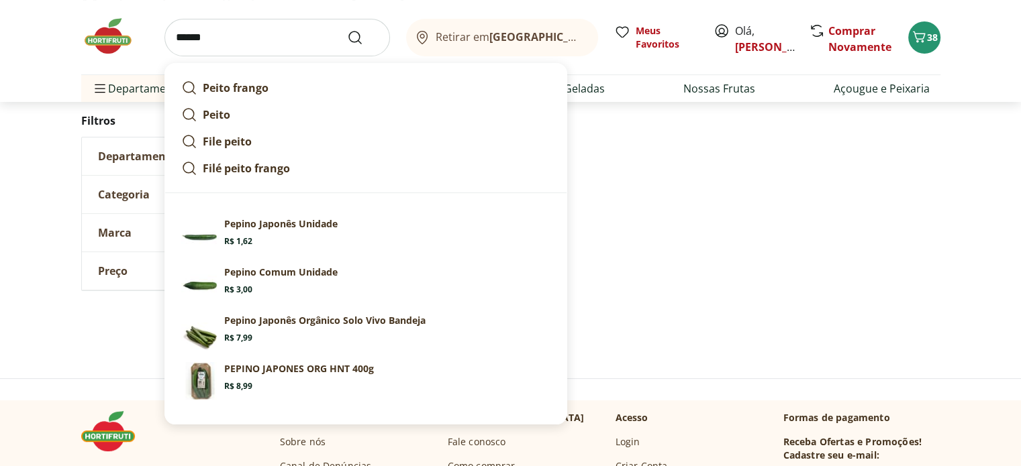
type input "******"
click at [347, 30] on button "Submit Search" at bounding box center [363, 38] width 32 height 16
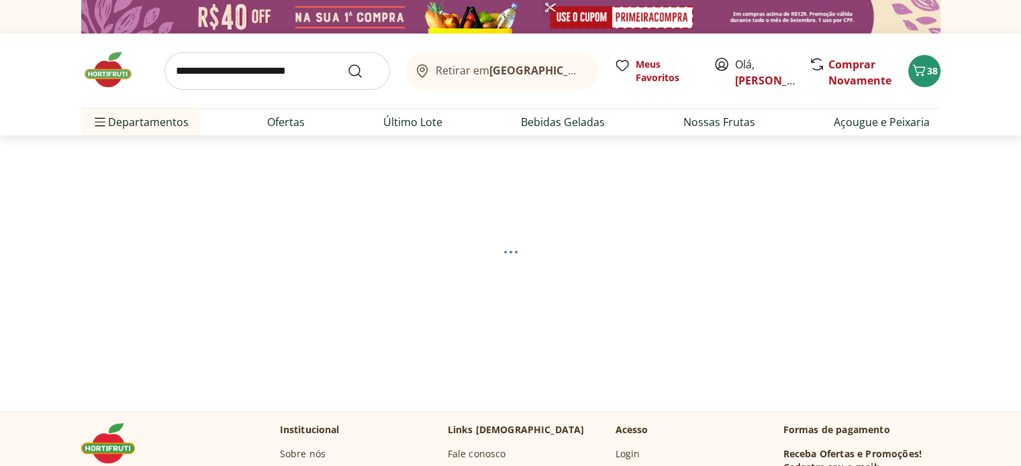
select select "**********"
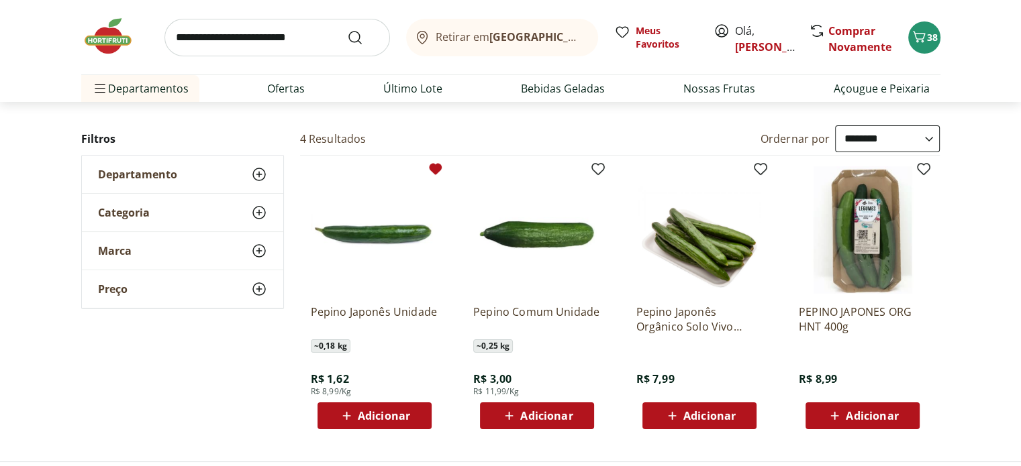
scroll to position [134, 0]
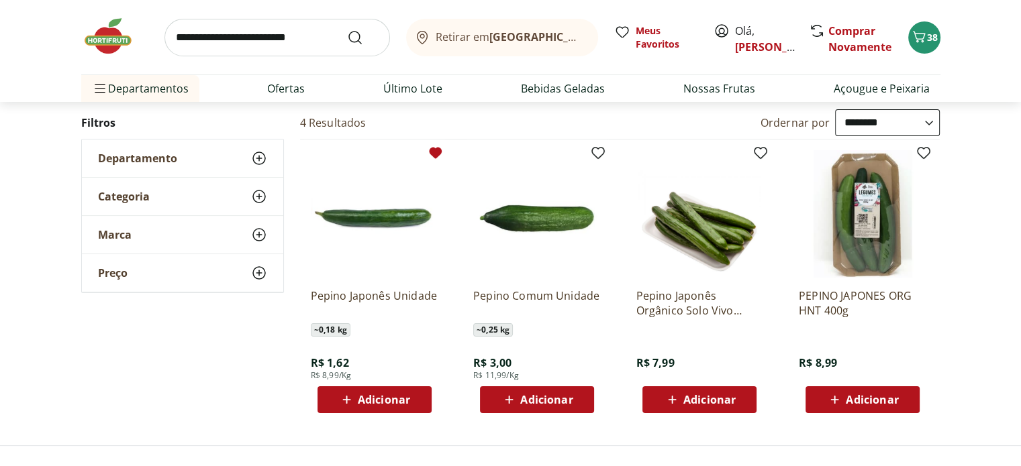
click at [408, 403] on span "Adicionar" at bounding box center [384, 400] width 52 height 11
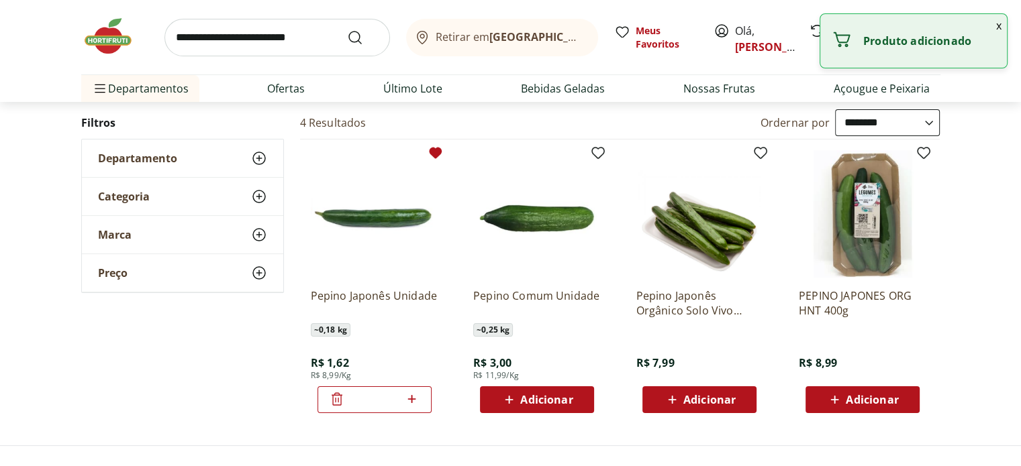
click at [415, 400] on icon at bounding box center [411, 399] width 17 height 16
type input "*"
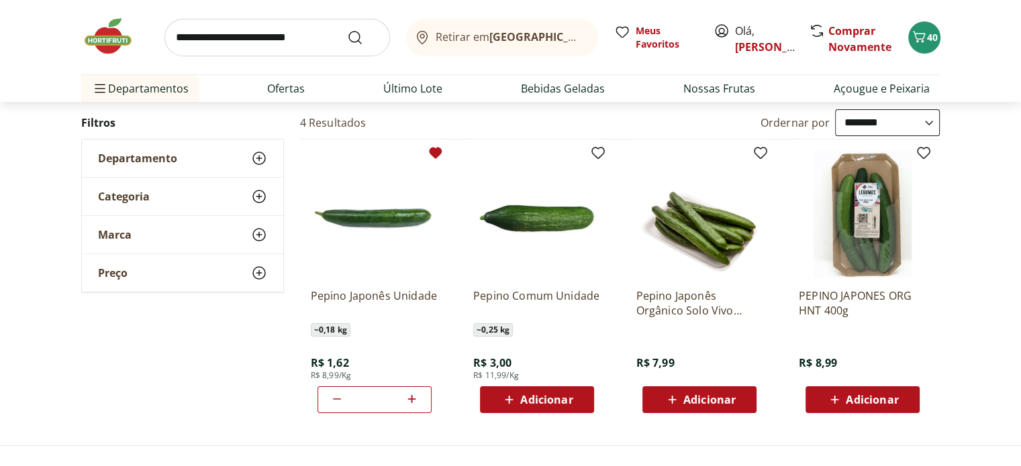
click at [199, 35] on input "search" at bounding box center [276, 38] width 225 height 38
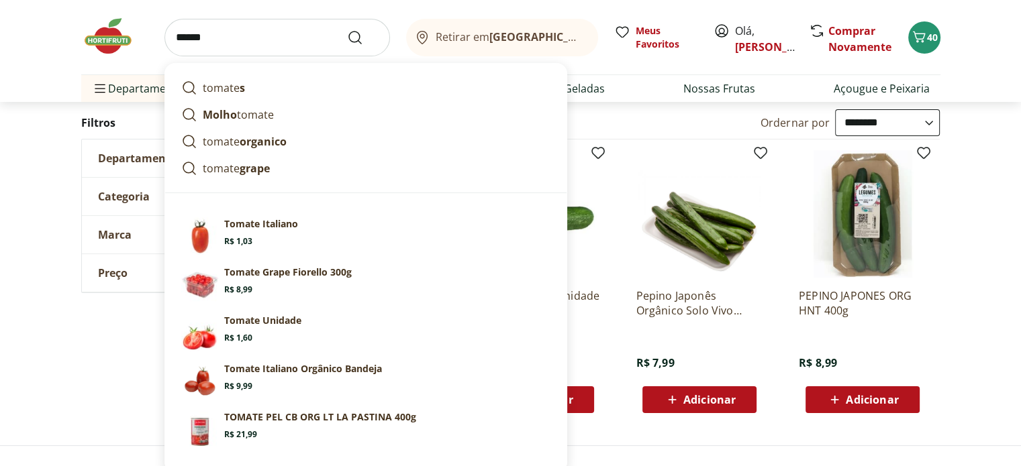
type input "******"
click at [347, 30] on button "Submit Search" at bounding box center [363, 38] width 32 height 16
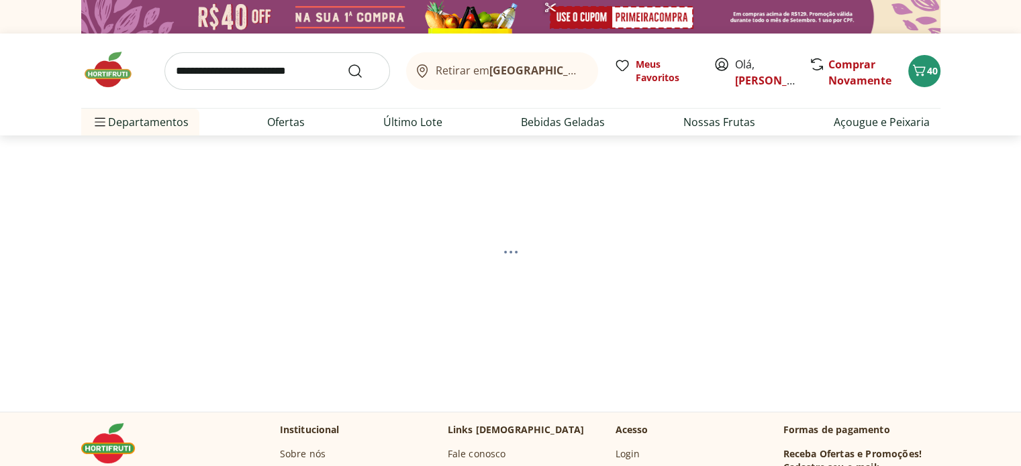
select select "**********"
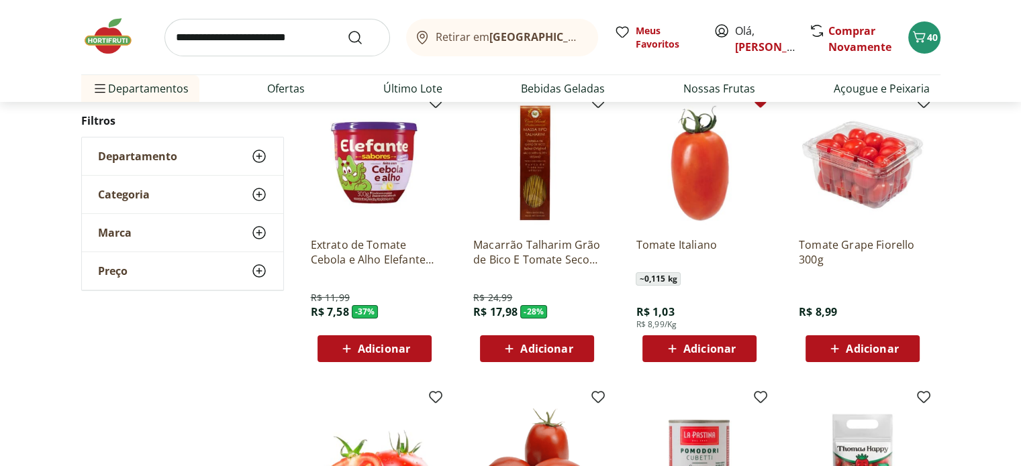
scroll to position [201, 0]
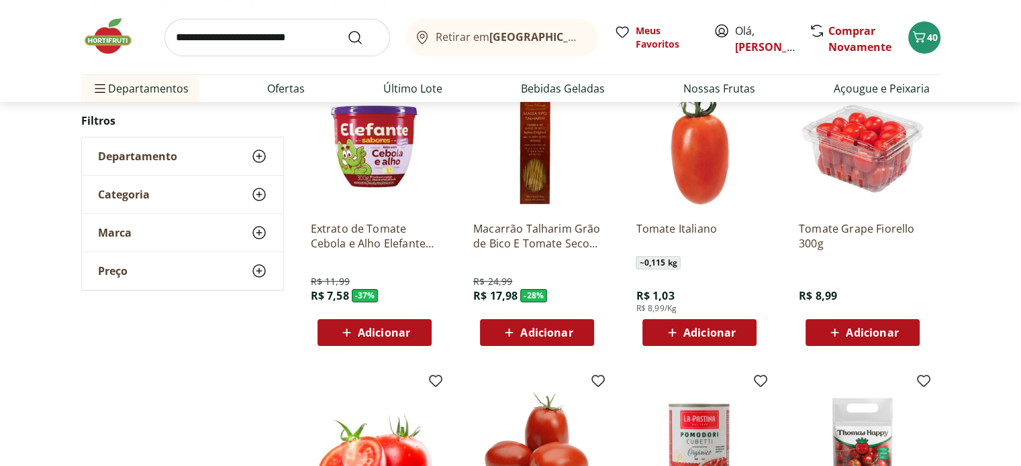
click at [722, 335] on span "Adicionar" at bounding box center [709, 332] width 52 height 11
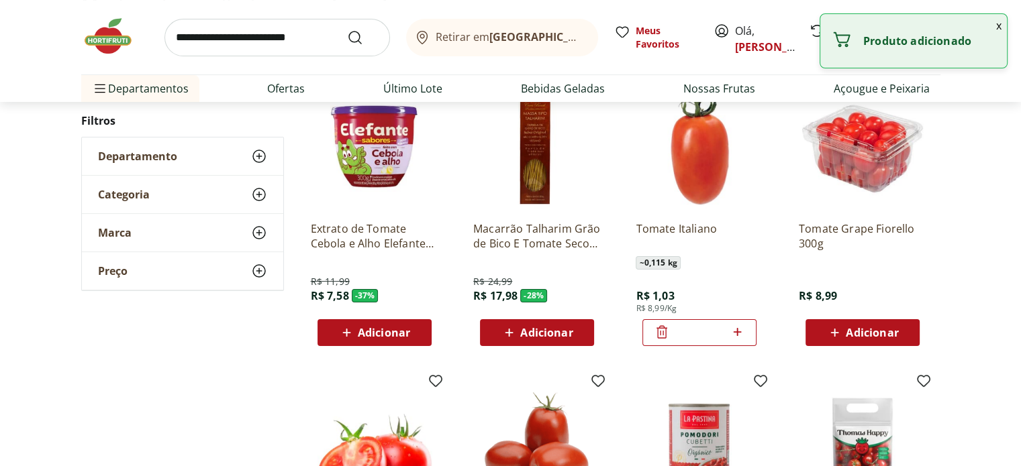
click at [743, 332] on icon at bounding box center [737, 332] width 17 height 16
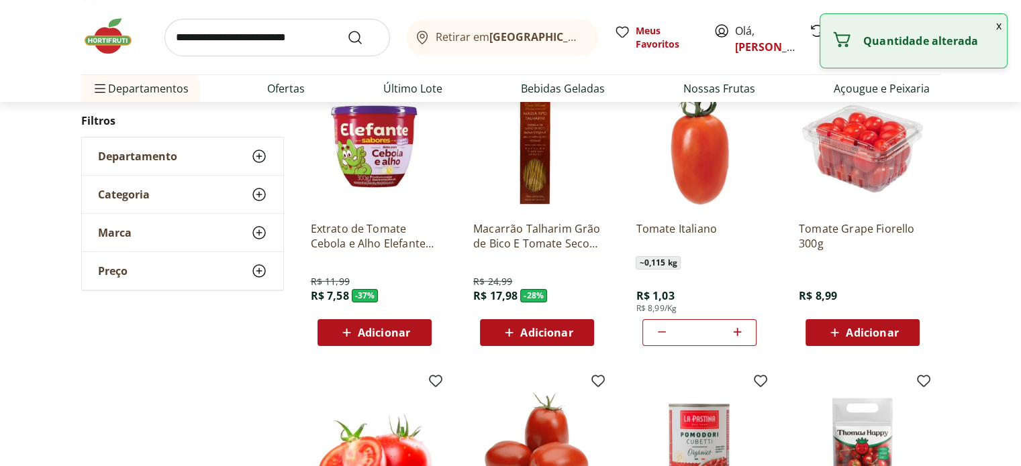
type input "*"
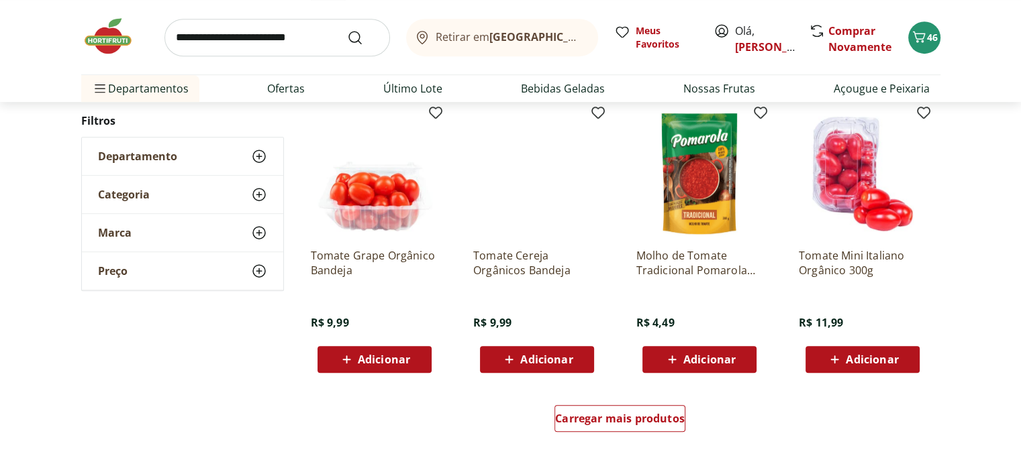
scroll to position [805, 0]
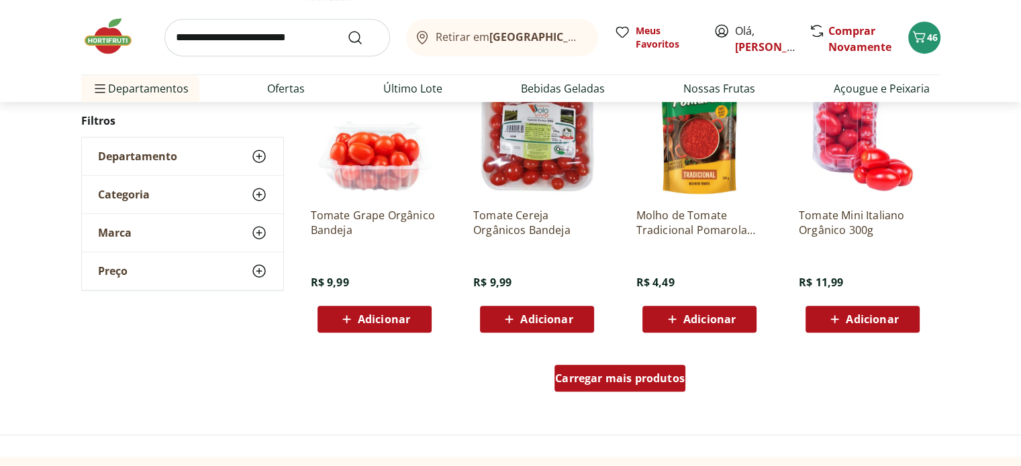
click at [642, 382] on span "Carregar mais produtos" at bounding box center [620, 378] width 130 height 11
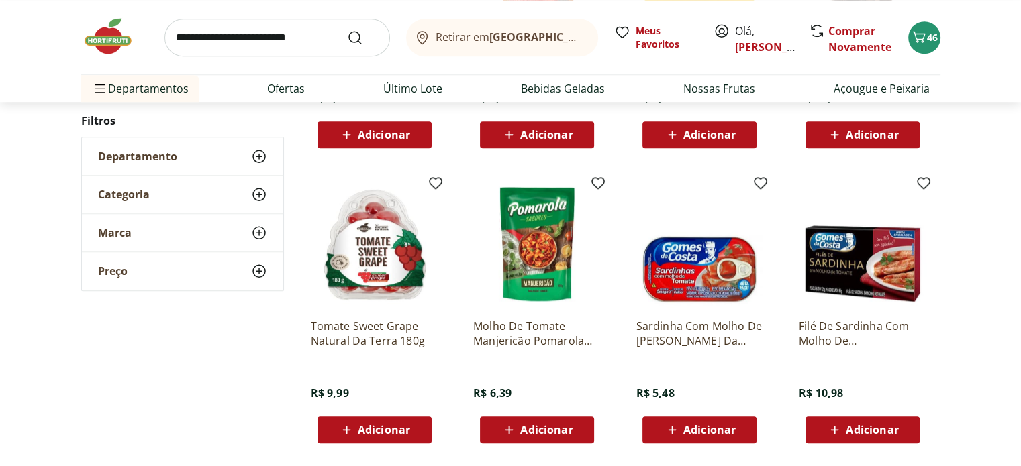
scroll to position [1275, 0]
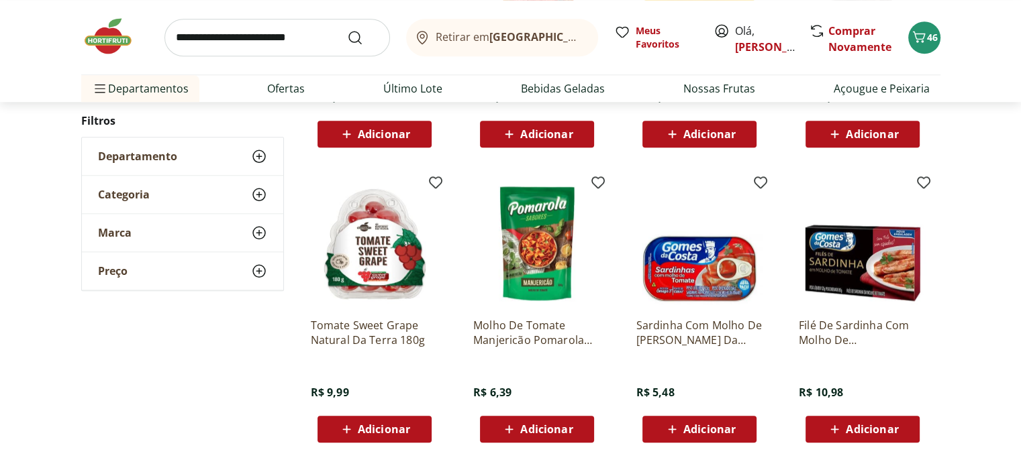
click at [544, 426] on span "Adicionar" at bounding box center [546, 429] width 52 height 11
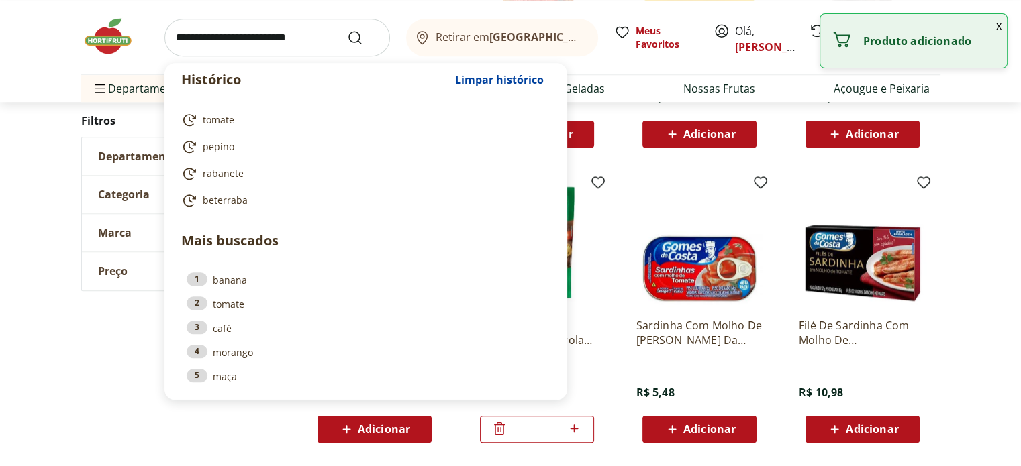
click at [179, 31] on input "search" at bounding box center [276, 38] width 225 height 38
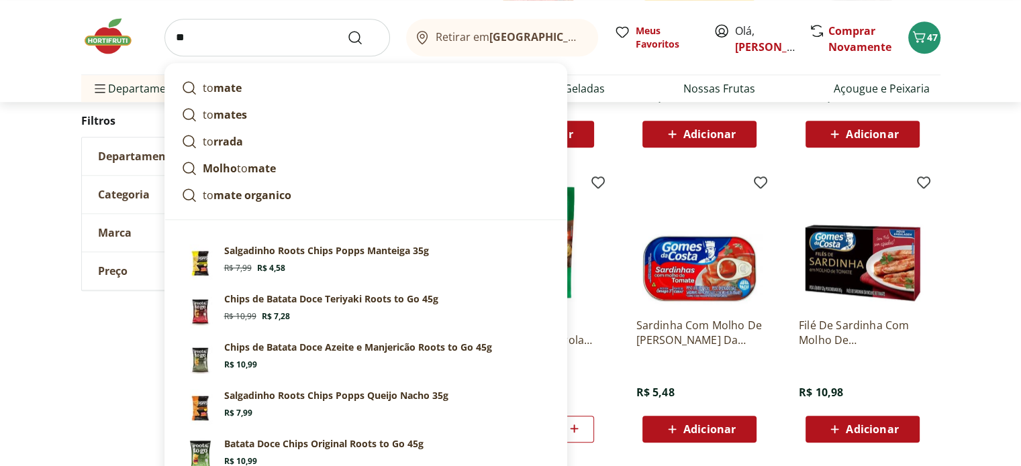
type input "*"
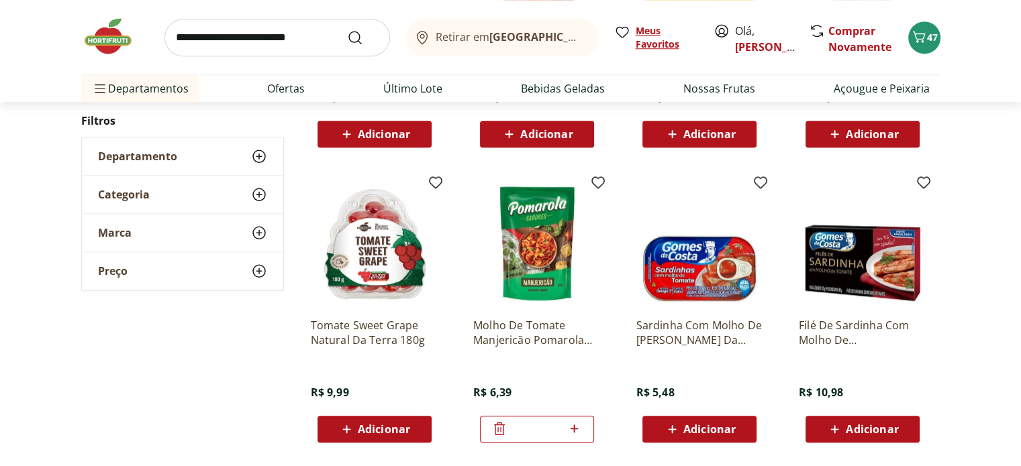
click at [653, 43] on span "Meus Favoritos" at bounding box center [667, 37] width 62 height 27
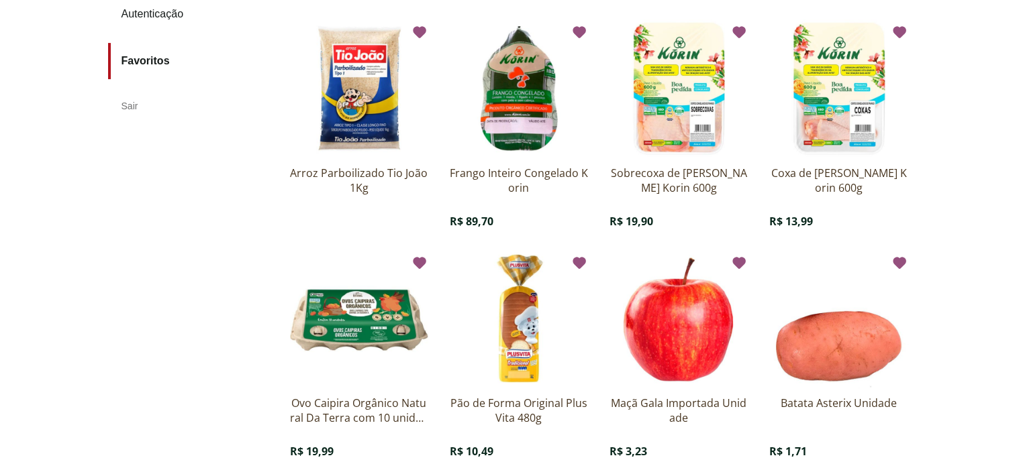
scroll to position [403, 0]
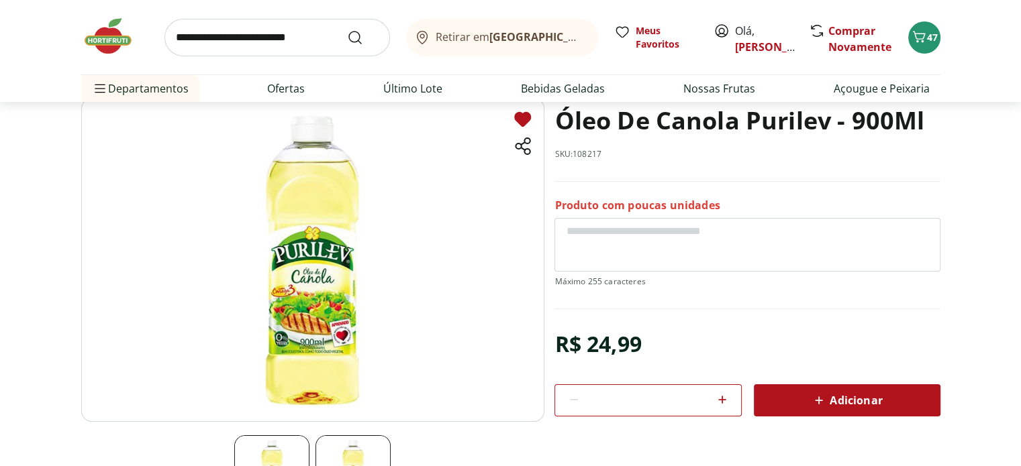
scroll to position [67, 0]
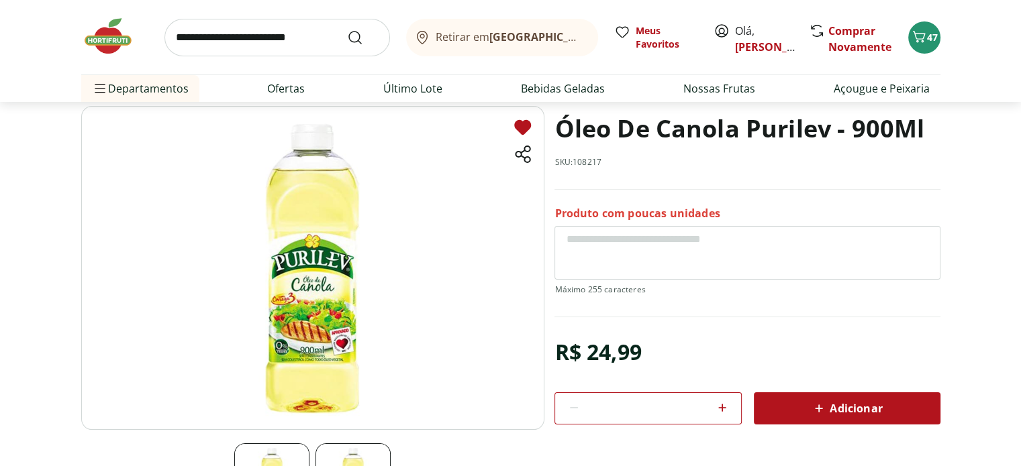
click at [856, 411] on span "Adicionar" at bounding box center [846, 409] width 71 height 16
click at [642, 46] on span "Meus Favoritos" at bounding box center [667, 37] width 62 height 27
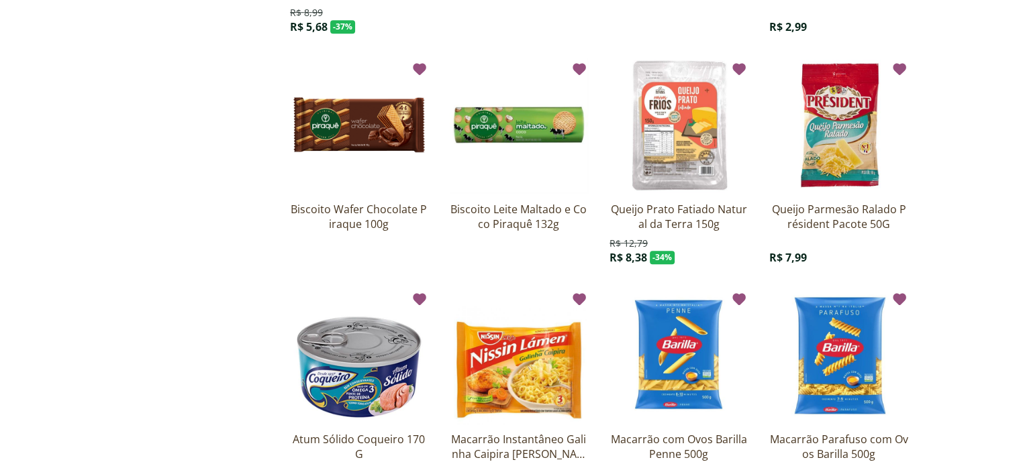
scroll to position [1007, 0]
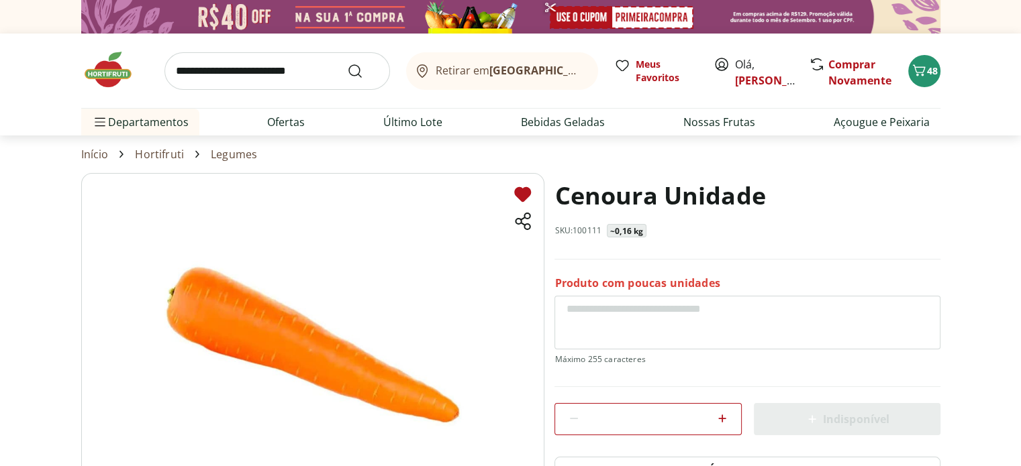
click at [723, 415] on icon at bounding box center [722, 419] width 16 height 16
type input "*"
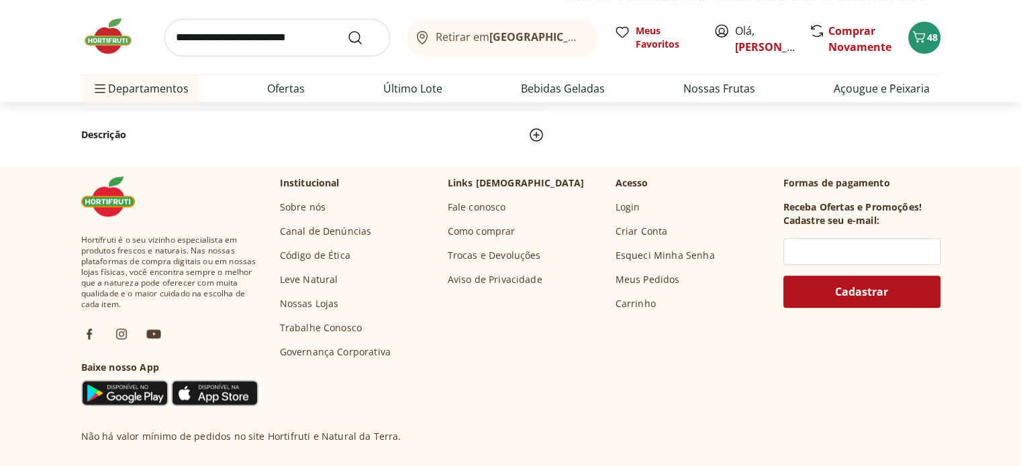
click at [182, 35] on input "search" at bounding box center [276, 38] width 225 height 38
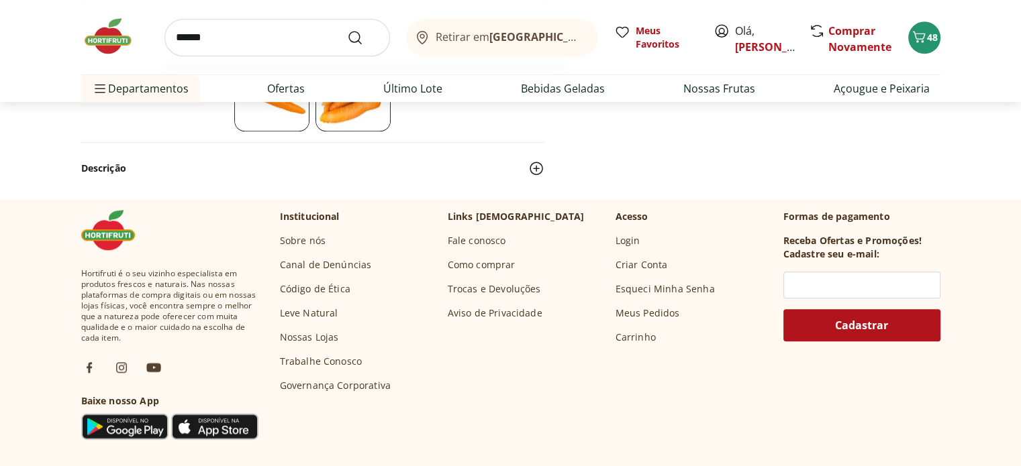
scroll to position [1040, 0]
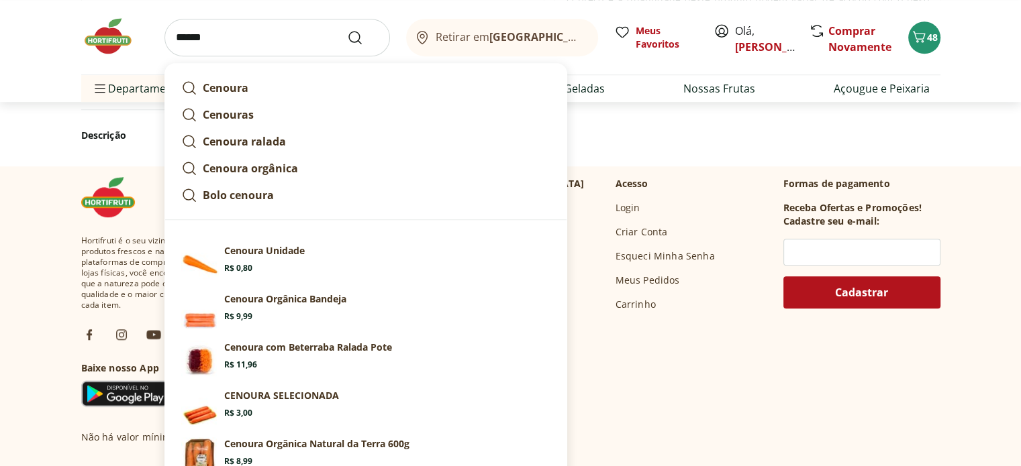
type input "******"
click at [347, 30] on button "Submit Search" at bounding box center [363, 38] width 32 height 16
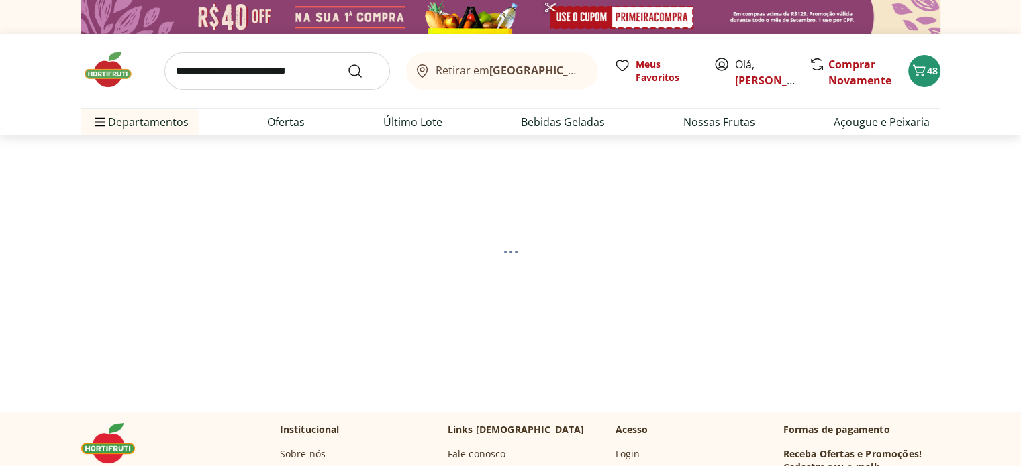
select select "**********"
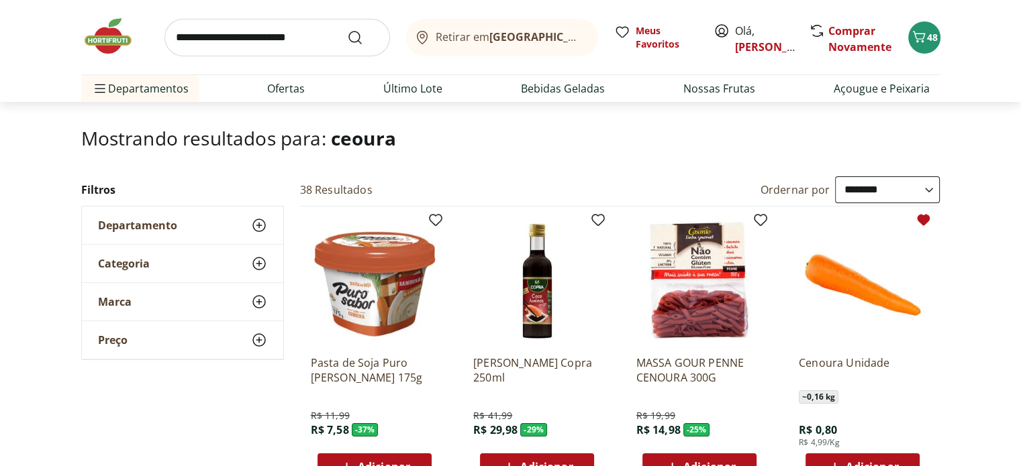
scroll to position [134, 0]
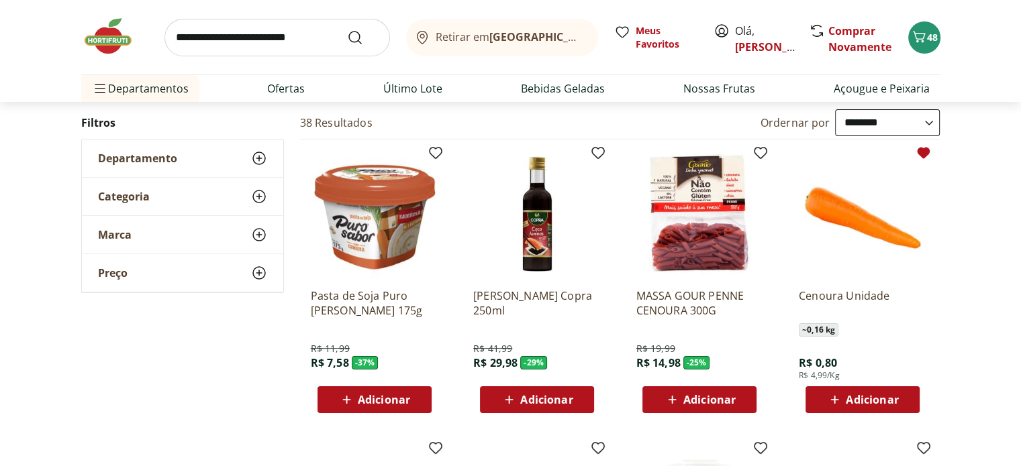
click at [878, 401] on span "Adicionar" at bounding box center [872, 400] width 52 height 11
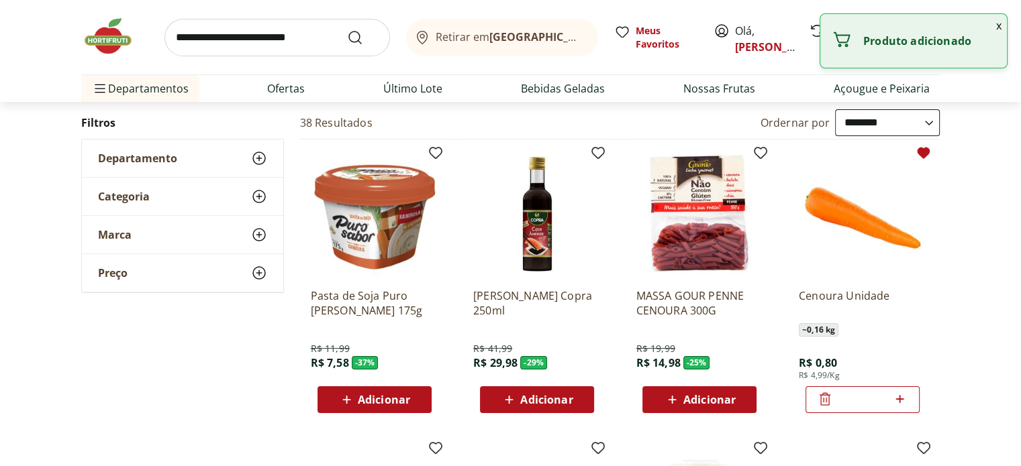
click at [899, 402] on icon at bounding box center [900, 399] width 8 height 8
click at [902, 400] on icon at bounding box center [899, 399] width 17 height 16
type input "*"
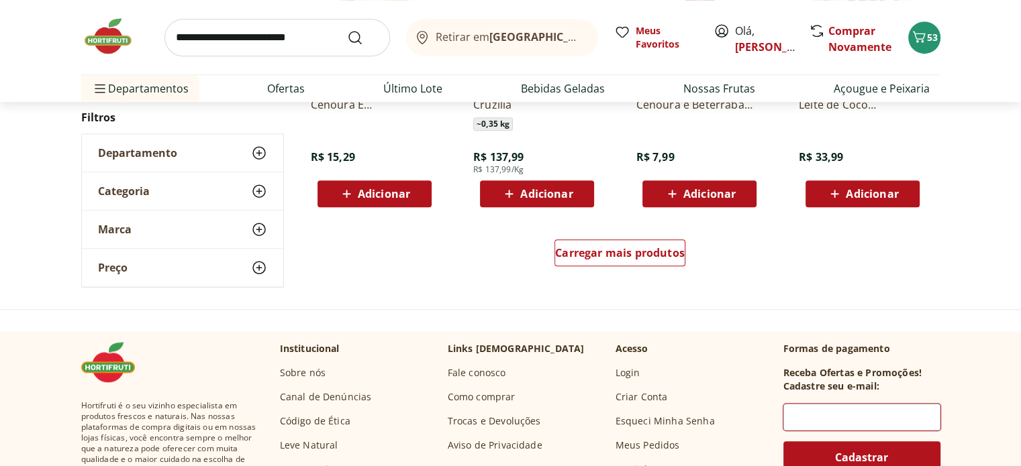
scroll to position [940, 0]
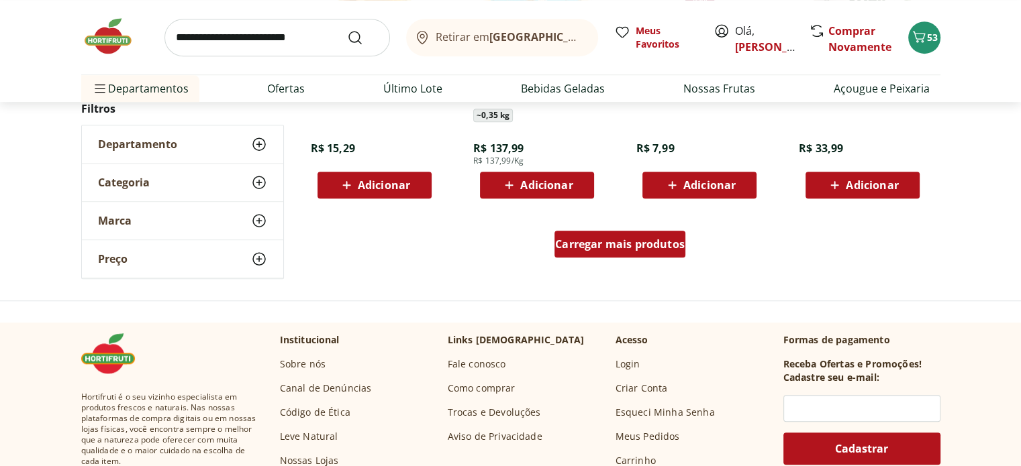
click at [591, 239] on span "Carregar mais produtos" at bounding box center [620, 244] width 130 height 11
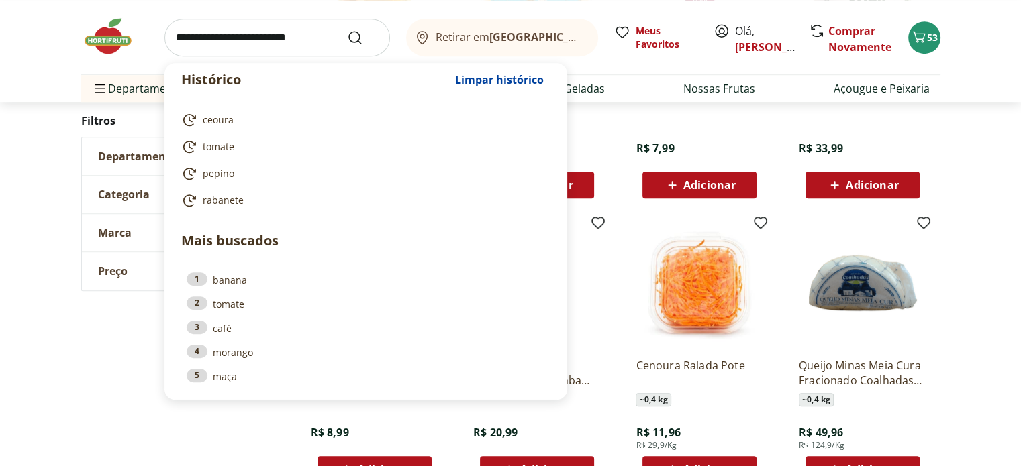
click at [198, 34] on input "search" at bounding box center [276, 38] width 225 height 38
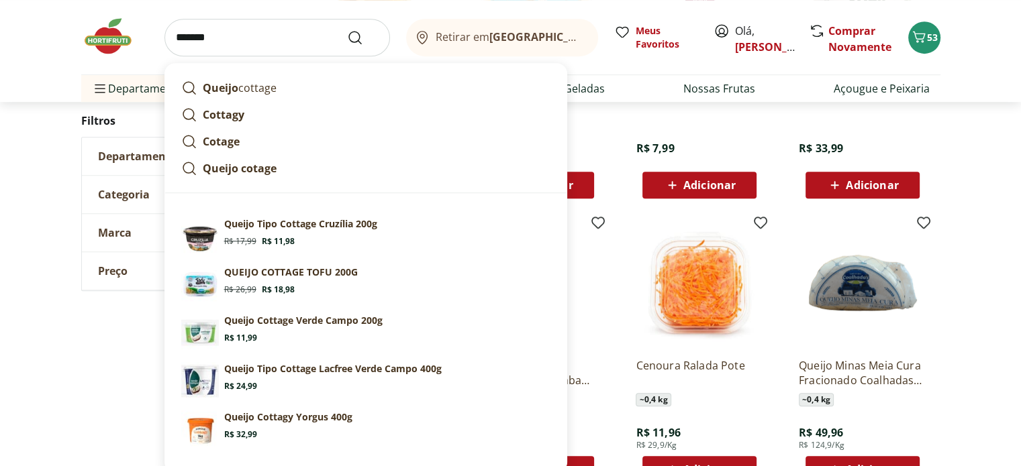
type input "*******"
click at [347, 30] on button "Submit Search" at bounding box center [363, 38] width 32 height 16
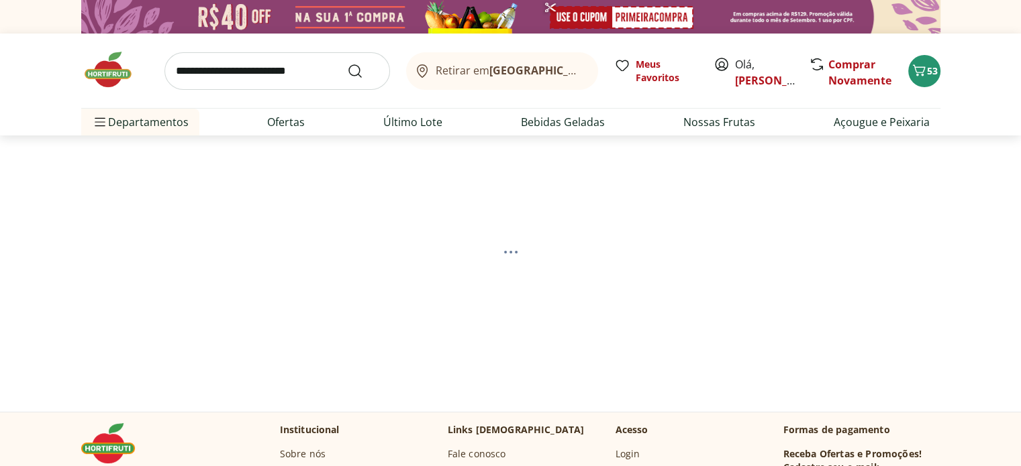
select select "**********"
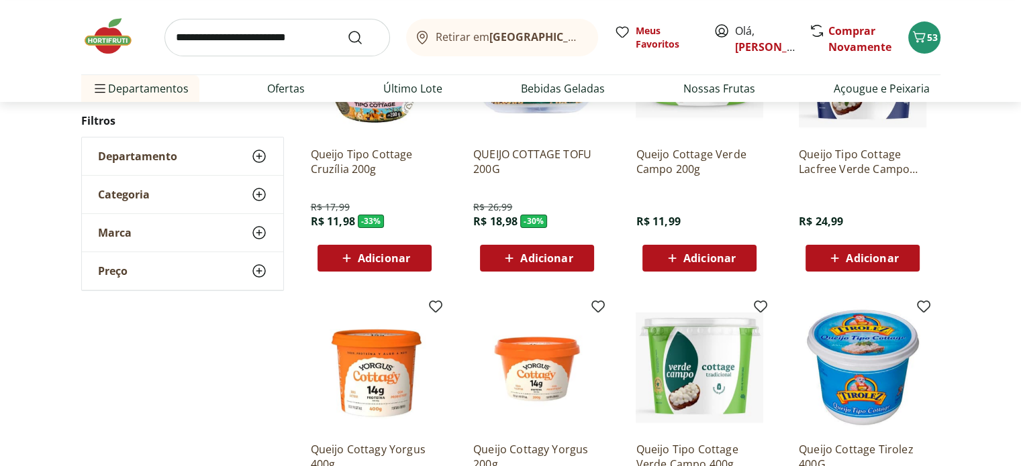
scroll to position [268, 0]
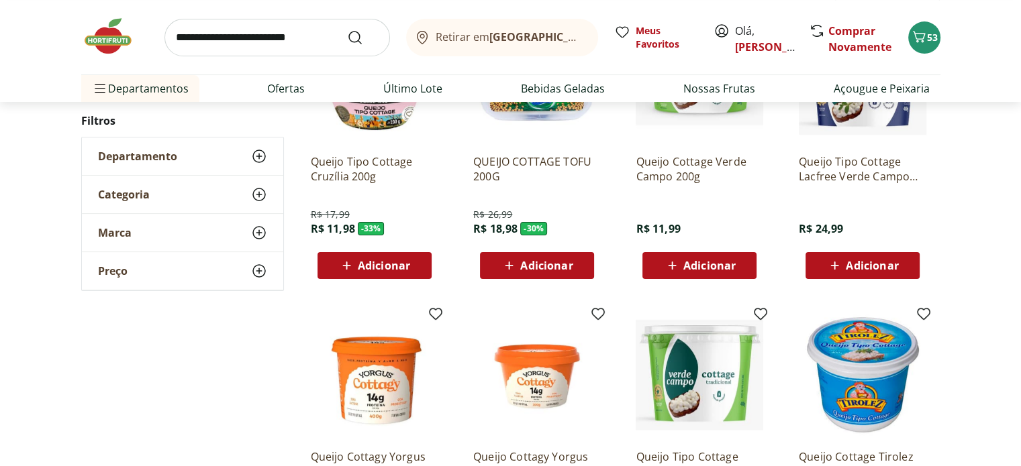
click at [705, 266] on span "Adicionar" at bounding box center [709, 265] width 52 height 11
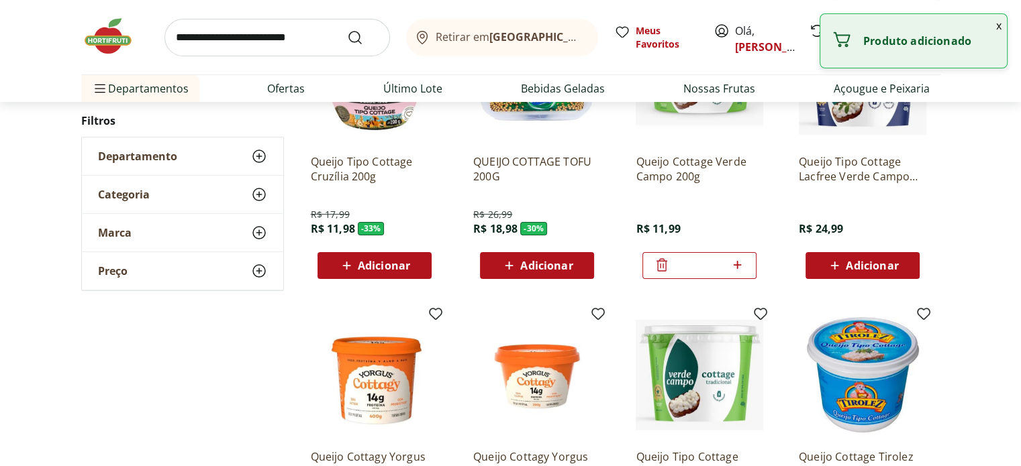
click at [739, 265] on icon at bounding box center [737, 265] width 17 height 16
type input "*"
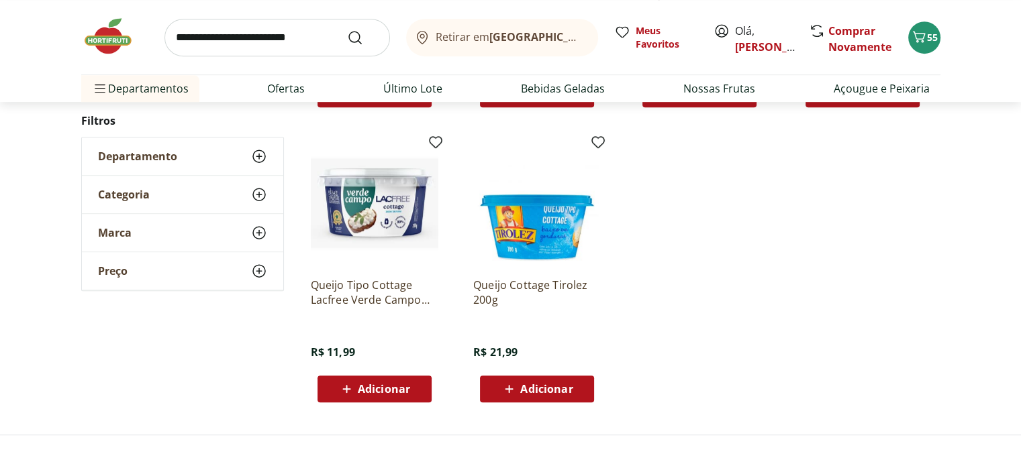
scroll to position [738, 0]
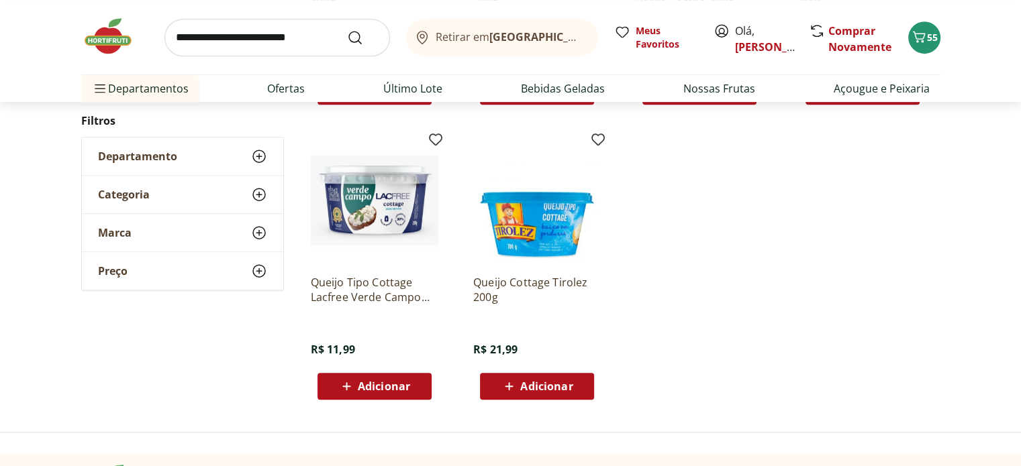
click at [221, 38] on input "search" at bounding box center [276, 38] width 225 height 38
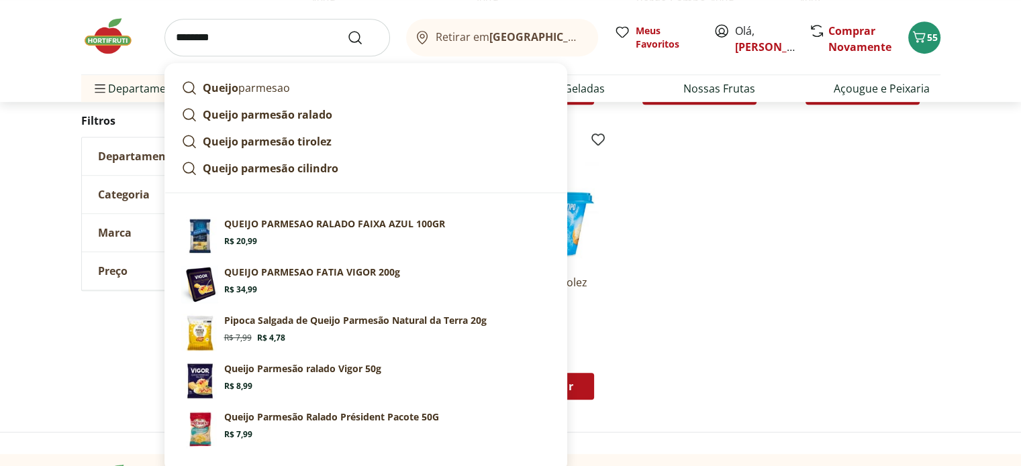
type input "********"
click at [347, 30] on button "Submit Search" at bounding box center [363, 38] width 32 height 16
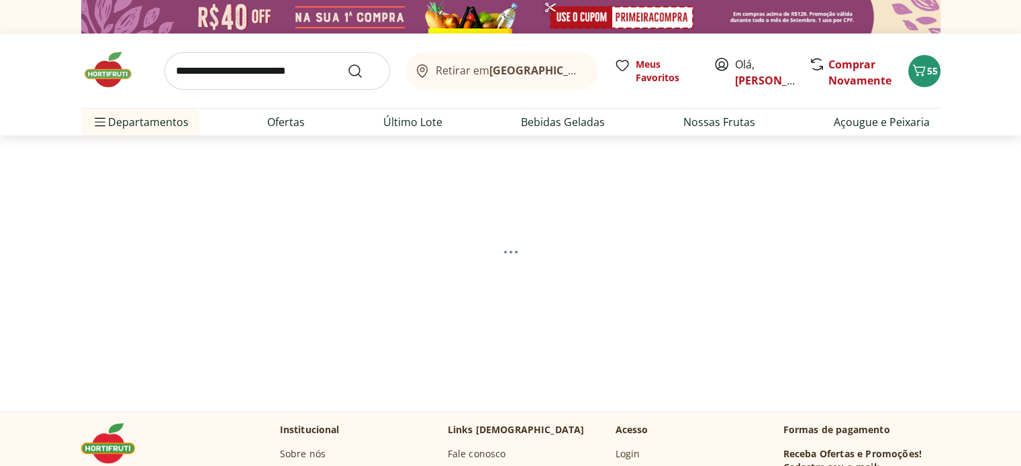
select select "**********"
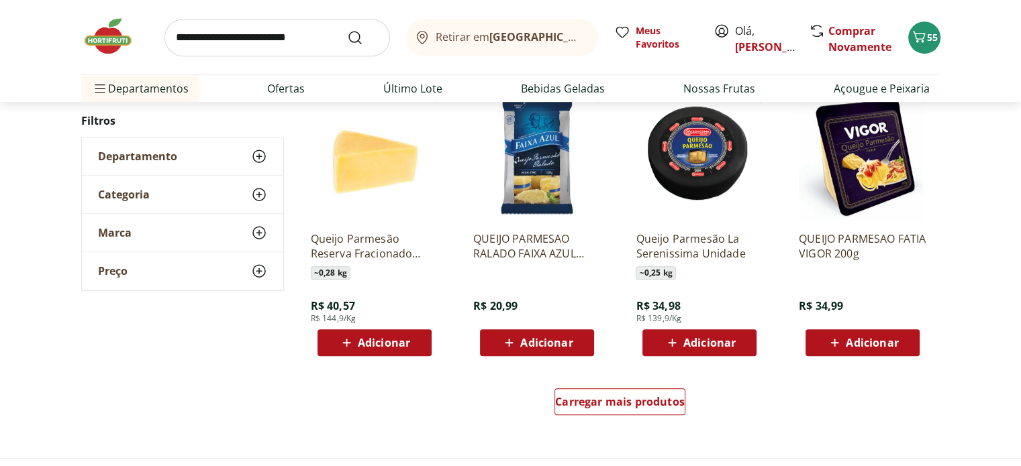
scroll to position [805, 0]
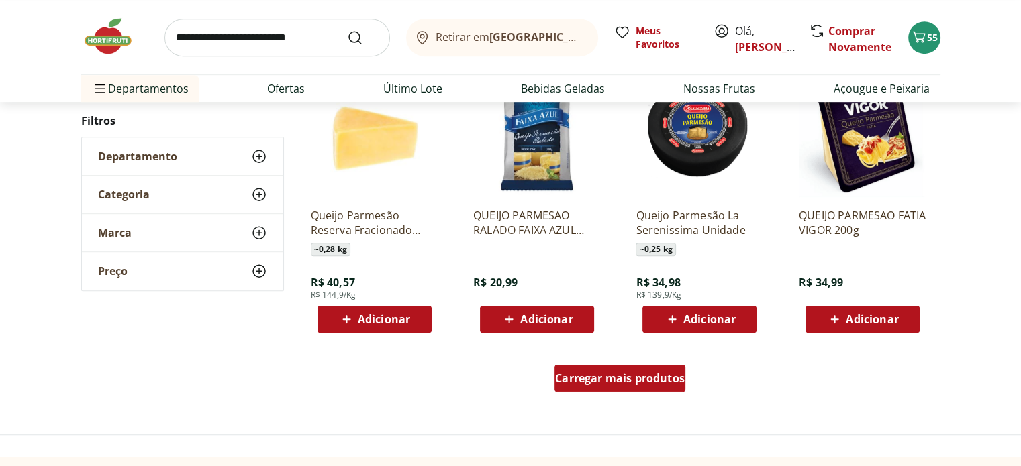
click at [652, 367] on div "Carregar mais produtos" at bounding box center [619, 378] width 131 height 27
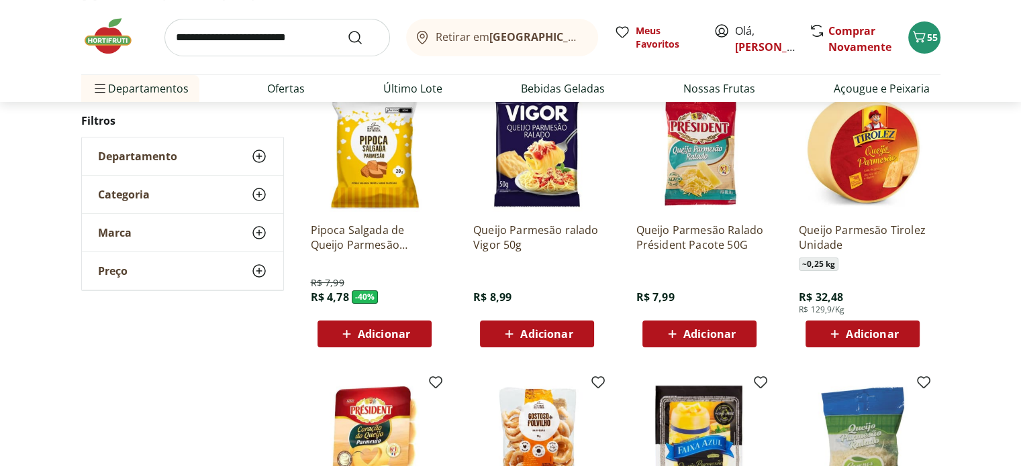
scroll to position [201, 0]
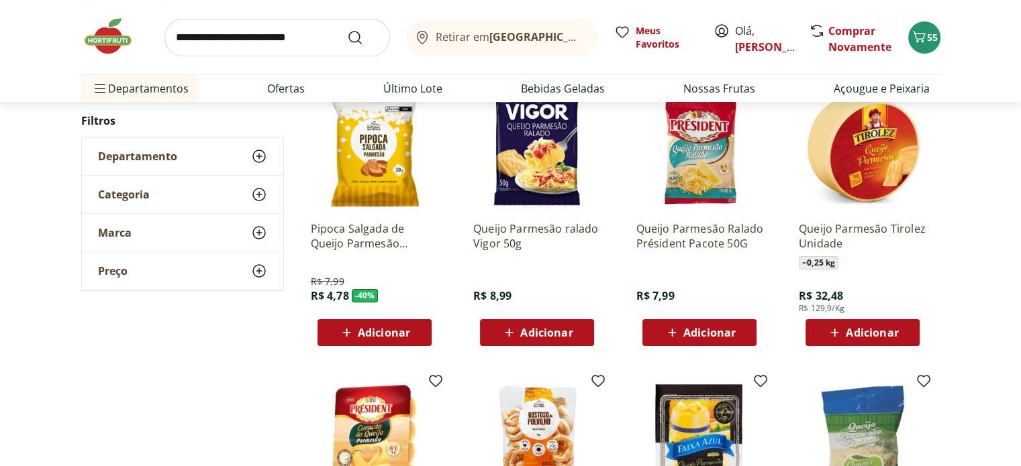
click at [724, 330] on span "Adicionar" at bounding box center [709, 332] width 52 height 11
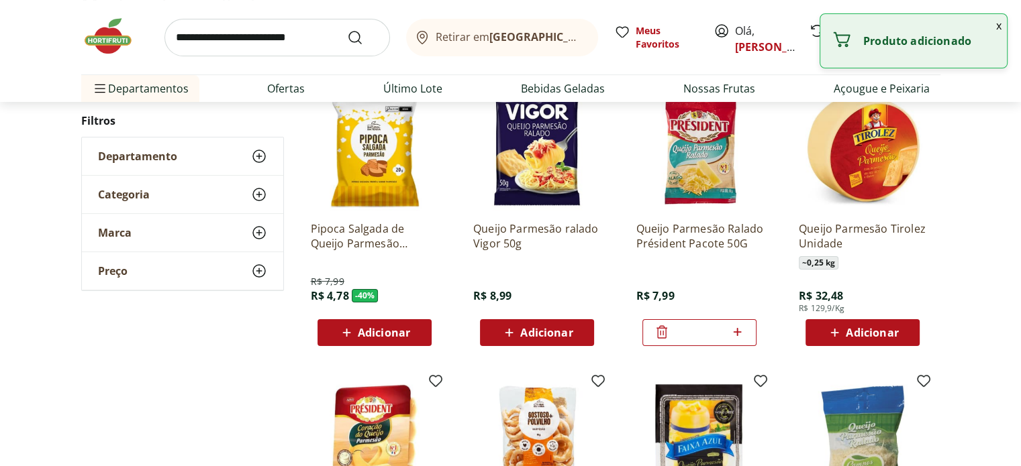
click at [737, 331] on icon at bounding box center [737, 332] width 8 height 8
type input "*"
click at [188, 37] on input "search" at bounding box center [276, 38] width 225 height 38
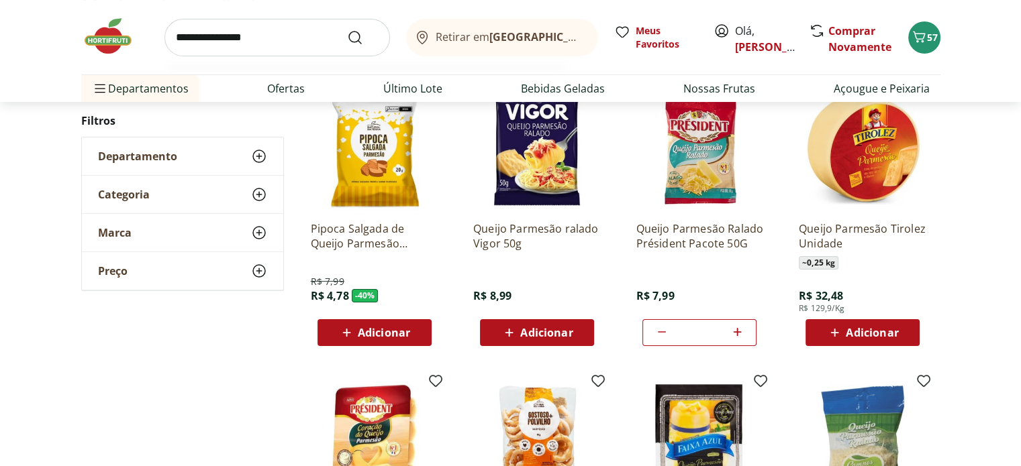
type input "**********"
click at [347, 30] on button "Submit Search" at bounding box center [363, 38] width 32 height 16
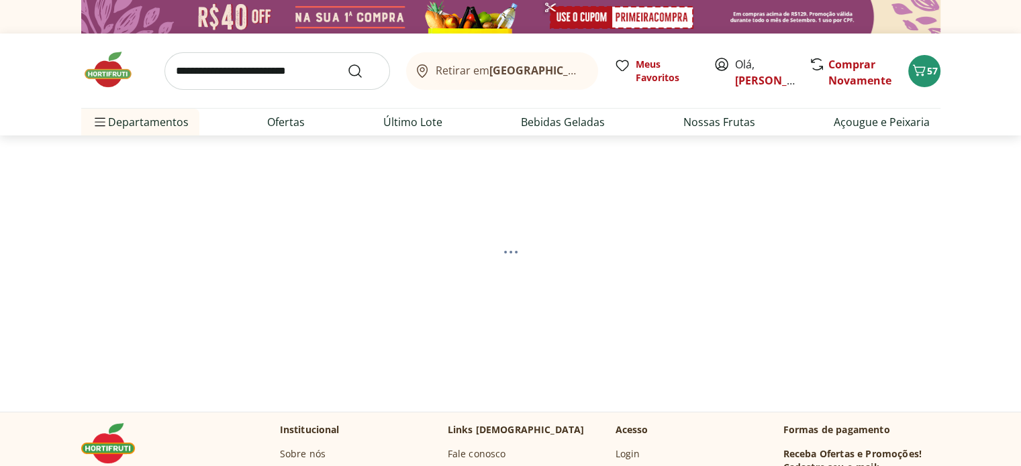
select select "**********"
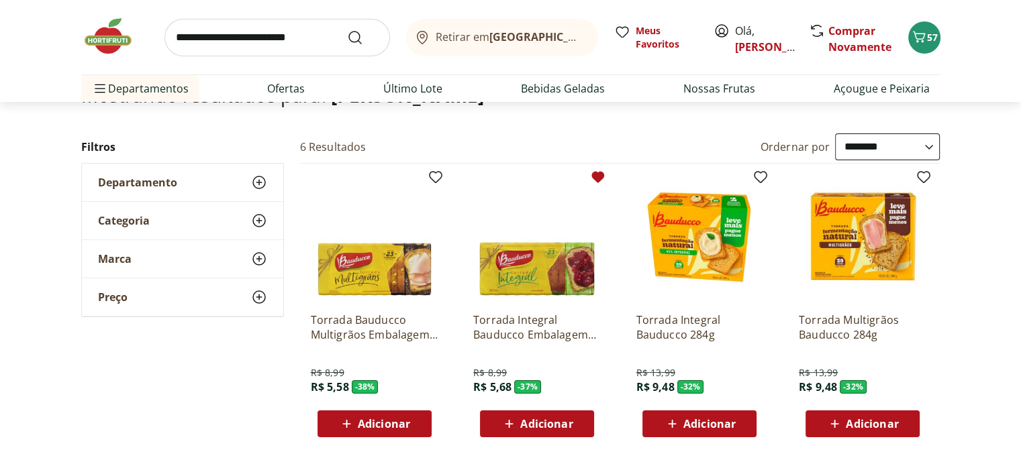
scroll to position [134, 0]
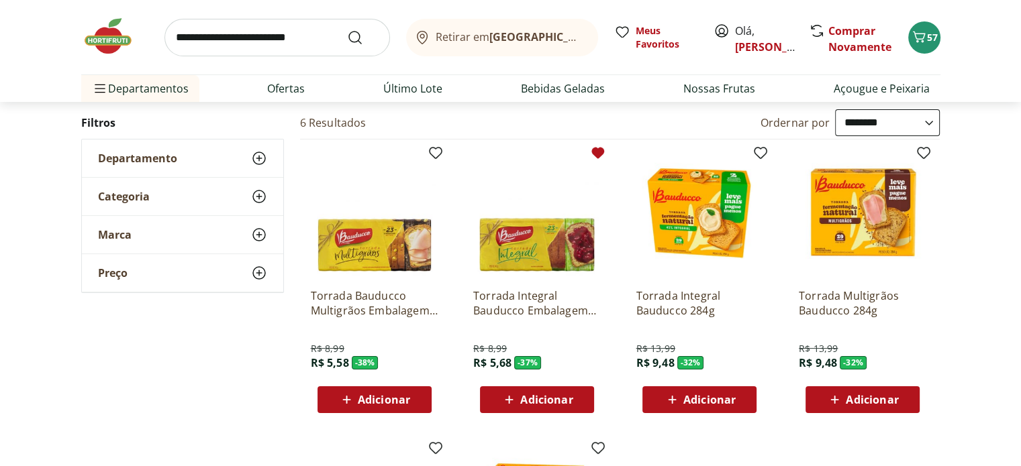
click at [565, 402] on span "Adicionar" at bounding box center [546, 400] width 52 height 11
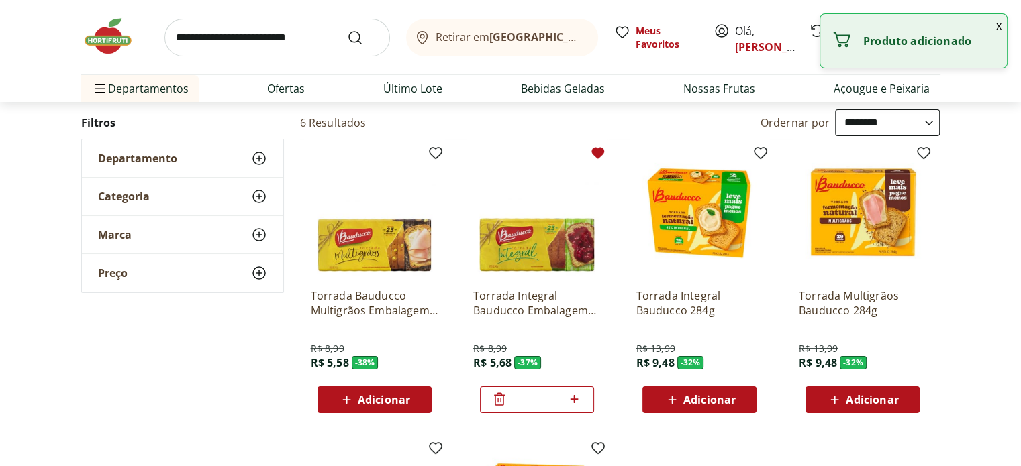
click at [580, 399] on icon at bounding box center [574, 399] width 17 height 16
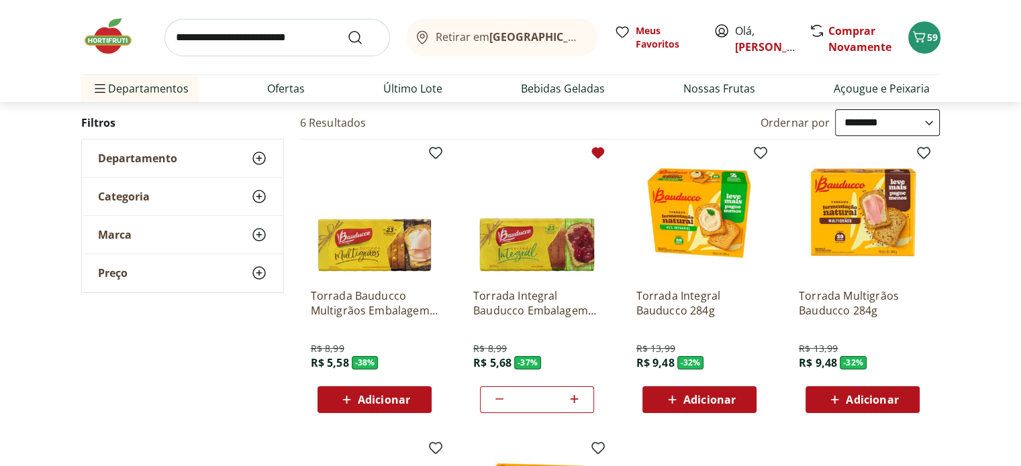
click at [580, 398] on icon at bounding box center [574, 399] width 17 height 16
type input "*"
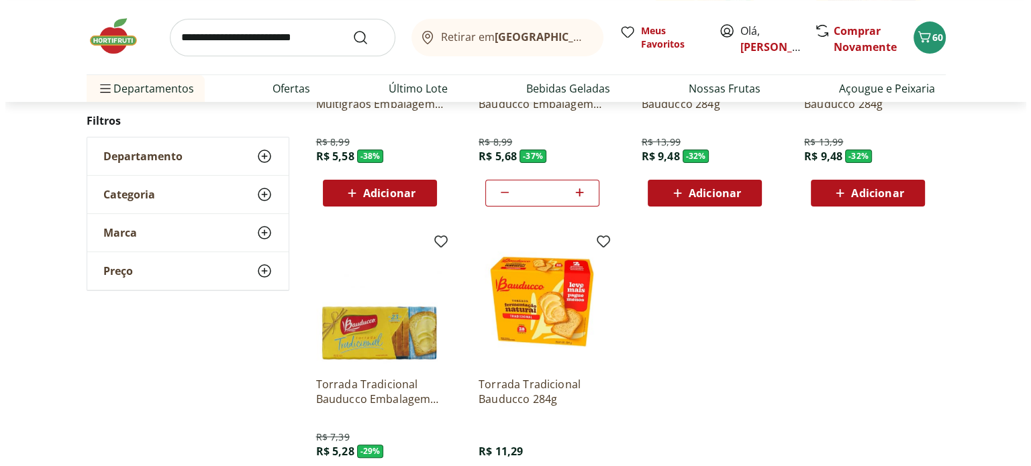
scroll to position [268, 0]
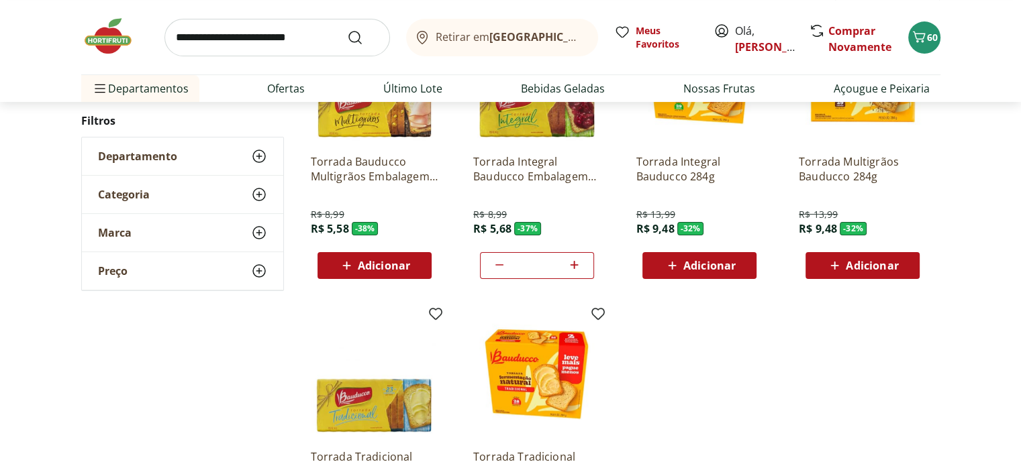
click at [185, 33] on input "search" at bounding box center [276, 38] width 225 height 38
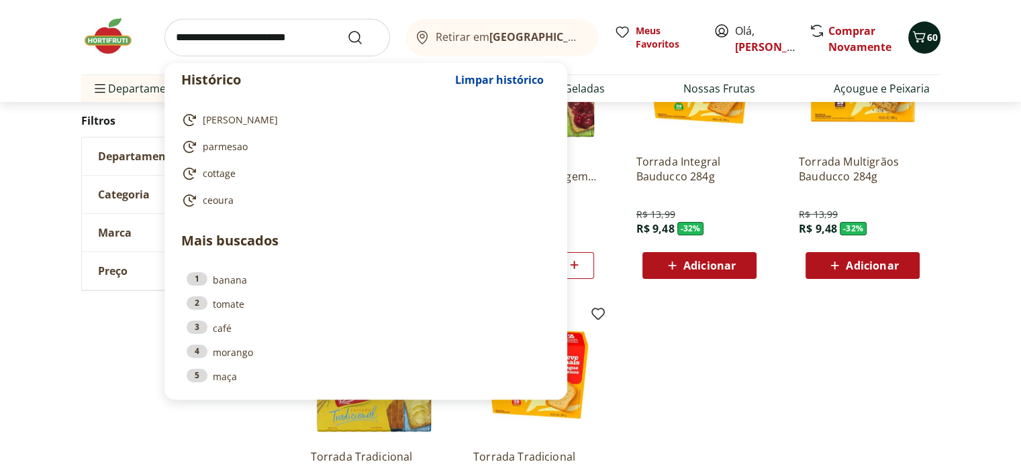
click at [929, 37] on span "60" at bounding box center [932, 37] width 11 height 13
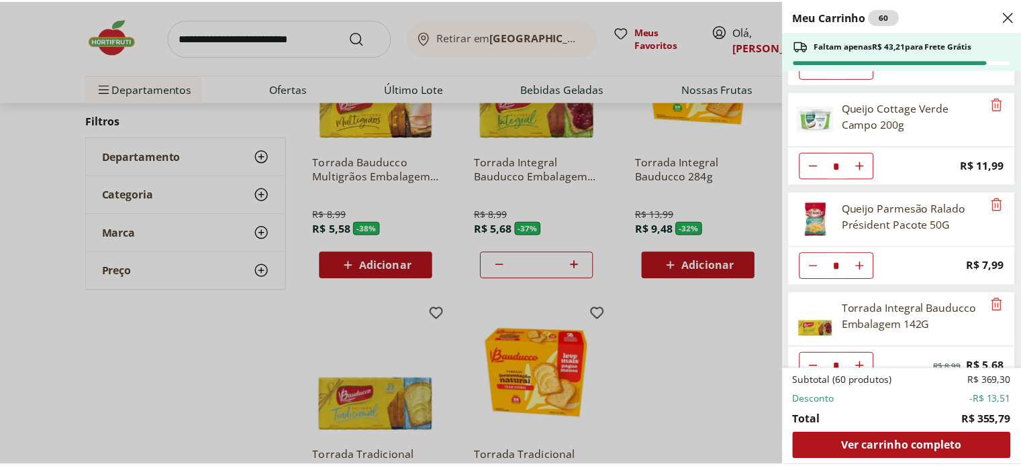
scroll to position [2102, 0]
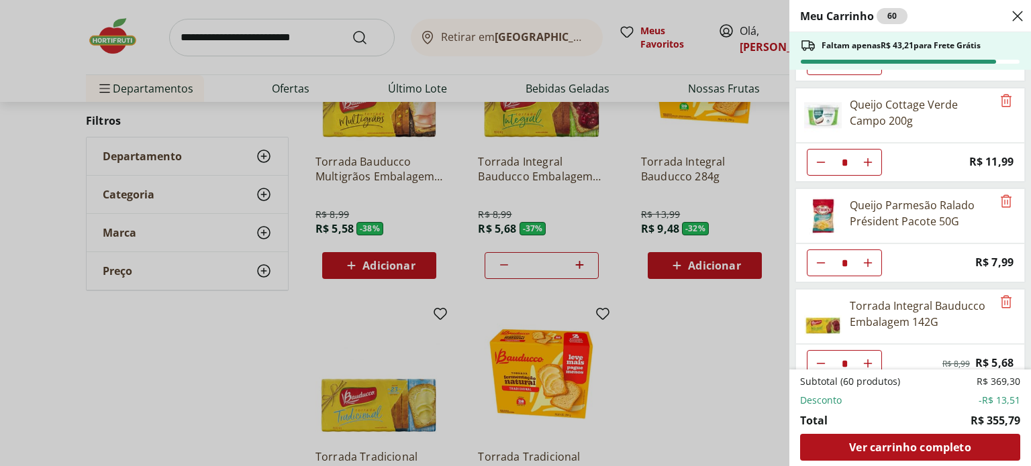
click at [207, 31] on div "Meu Carrinho 60 Faltam apenas R$ 43,21 para Frete Grátis Filé de Peito de Frang…" at bounding box center [515, 233] width 1031 height 466
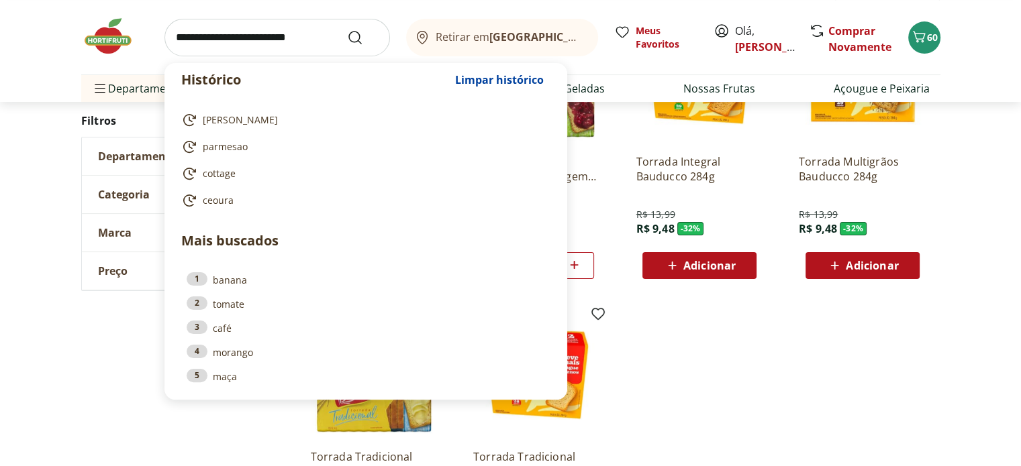
click at [186, 36] on input "search" at bounding box center [276, 38] width 225 height 38
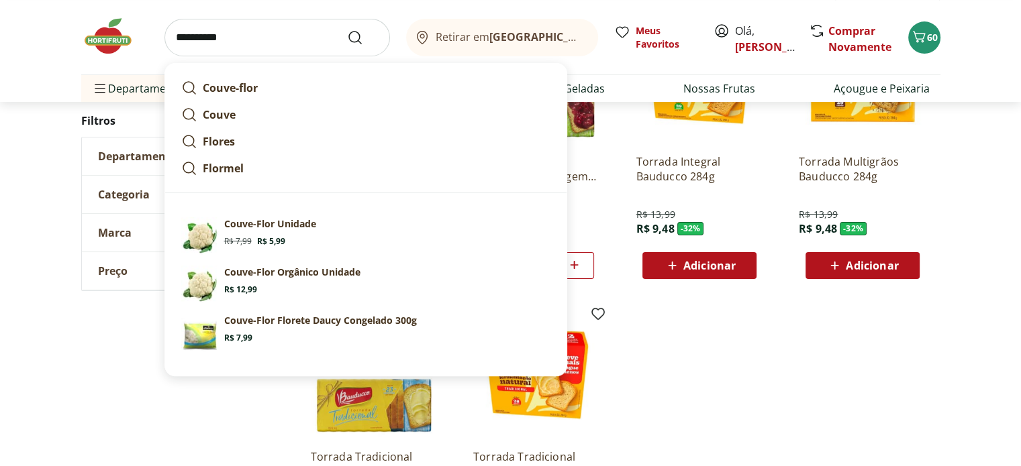
type input "**********"
click at [347, 30] on button "Submit Search" at bounding box center [363, 38] width 32 height 16
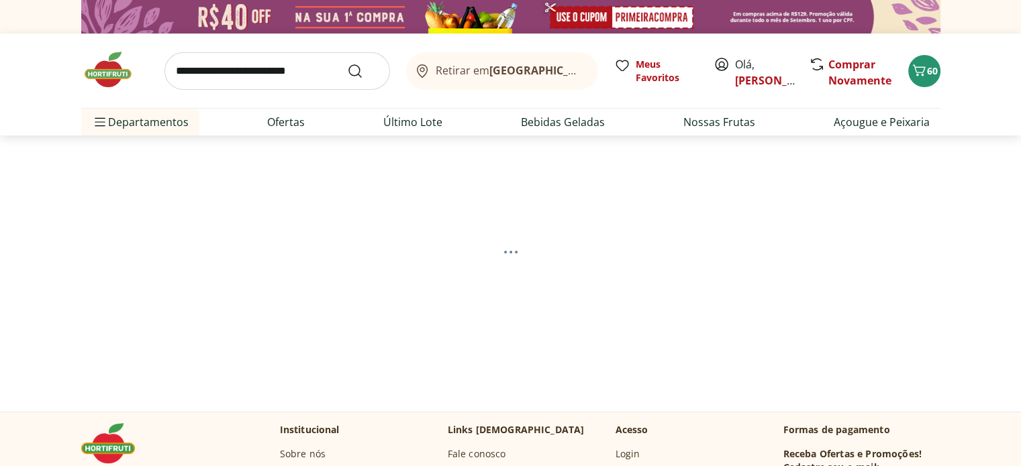
select select "**********"
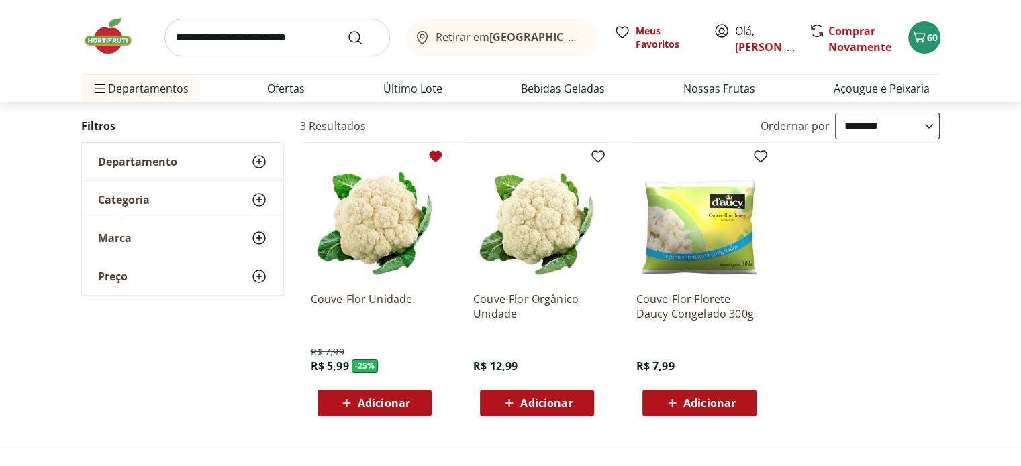
scroll to position [134, 0]
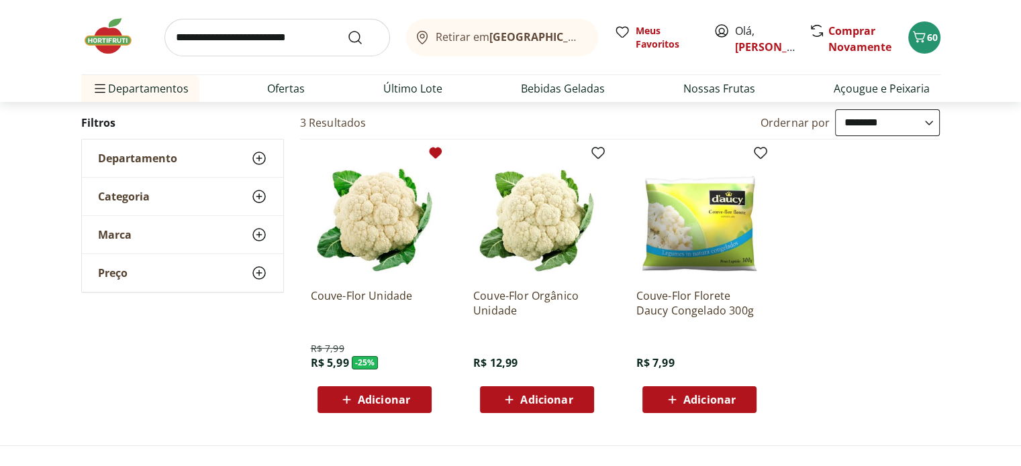
click at [402, 397] on span "Adicionar" at bounding box center [384, 400] width 52 height 11
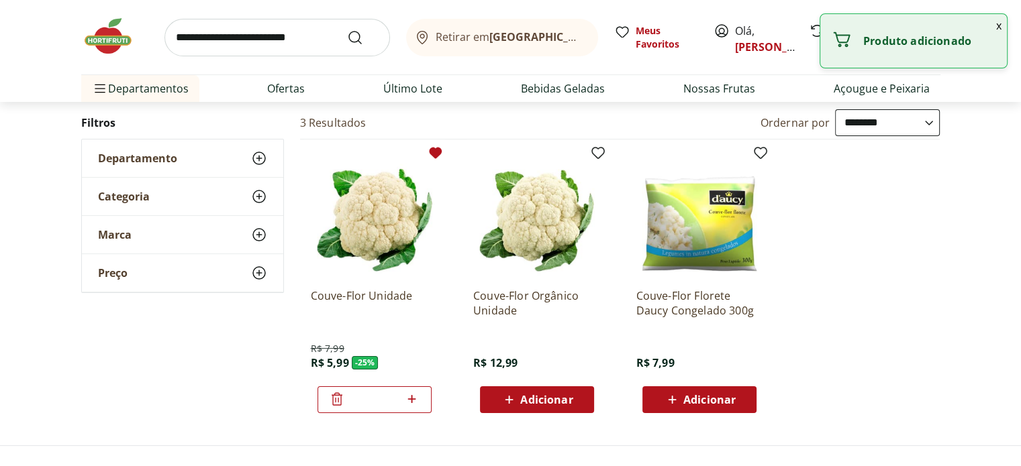
click at [182, 37] on input "search" at bounding box center [276, 38] width 225 height 38
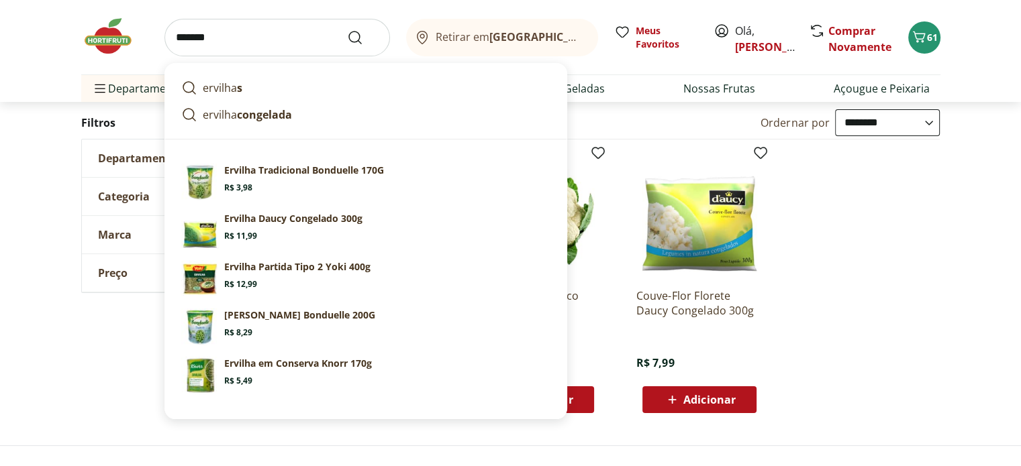
type input "*******"
click at [347, 30] on button "Submit Search" at bounding box center [363, 38] width 32 height 16
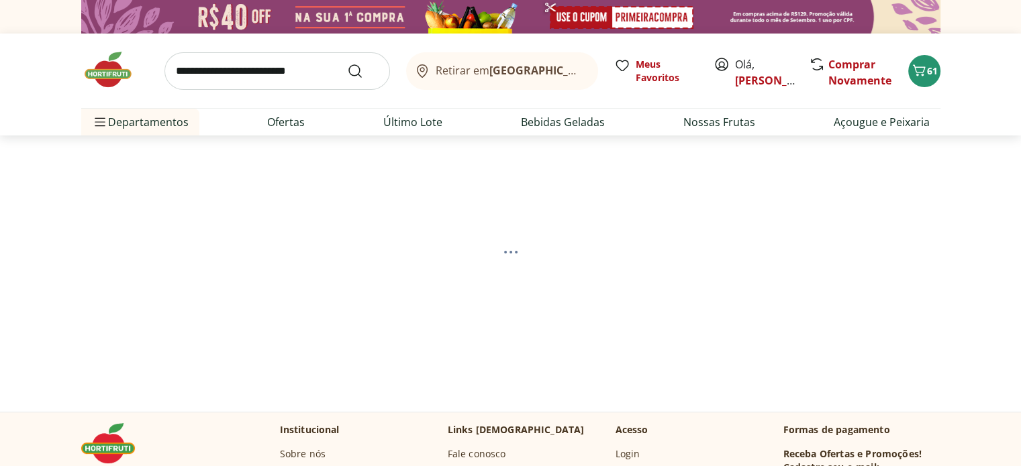
select select "**********"
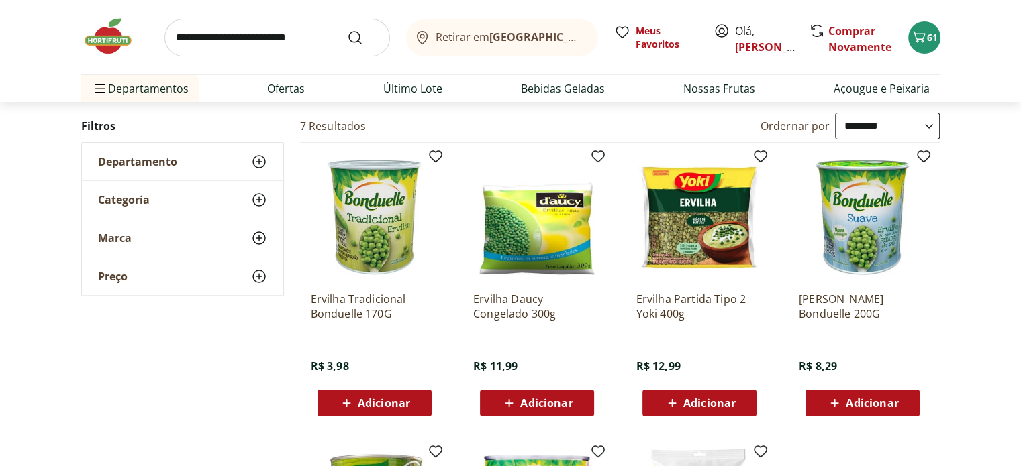
scroll to position [134, 0]
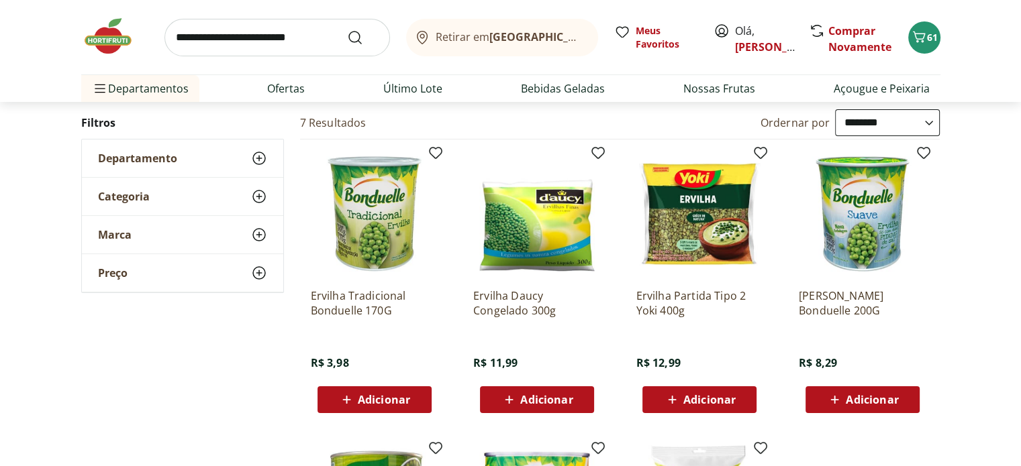
click at [698, 399] on span "Adicionar" at bounding box center [709, 400] width 52 height 11
click at [534, 395] on span "Adicionar" at bounding box center [546, 400] width 52 height 11
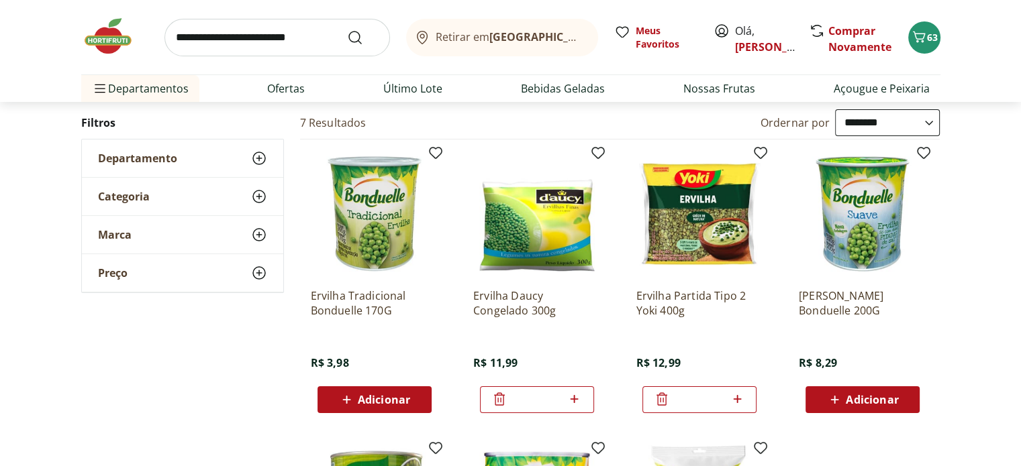
click at [184, 40] on input "search" at bounding box center [276, 38] width 225 height 38
drag, startPoint x: 1007, startPoint y: 359, endPoint x: 1002, endPoint y: 351, distance: 9.3
click at [1004, 354] on div "**********" at bounding box center [510, 414] width 1021 height 610
click at [925, 36] on icon "Carrinho" at bounding box center [919, 37] width 16 height 16
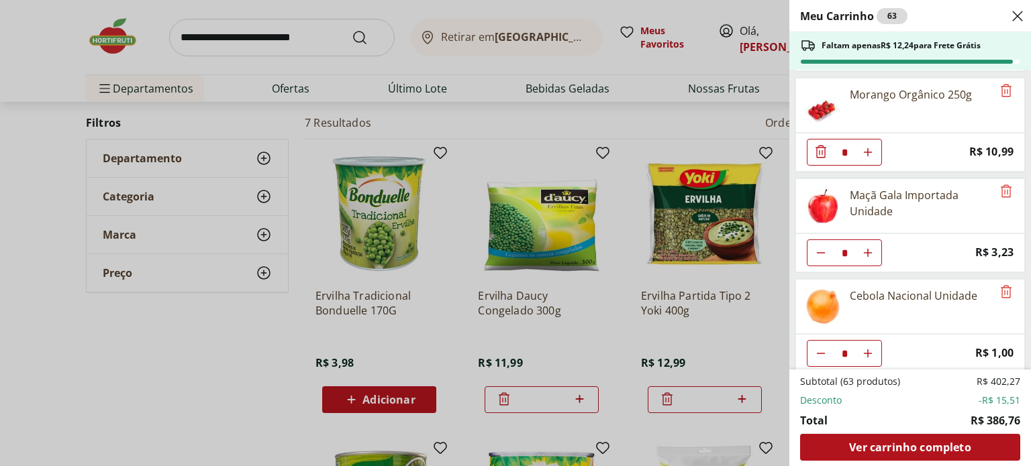
scroll to position [872, 0]
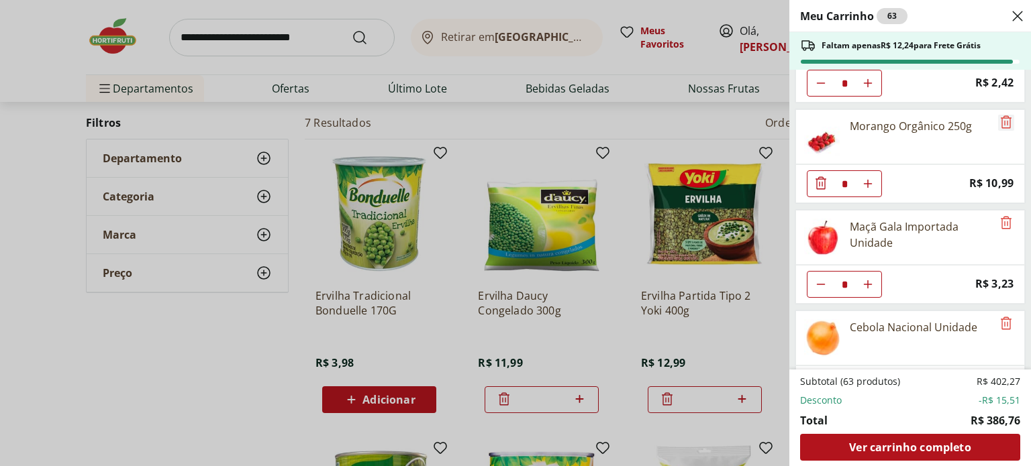
click at [1004, 117] on icon "Remove" at bounding box center [1006, 122] width 16 height 16
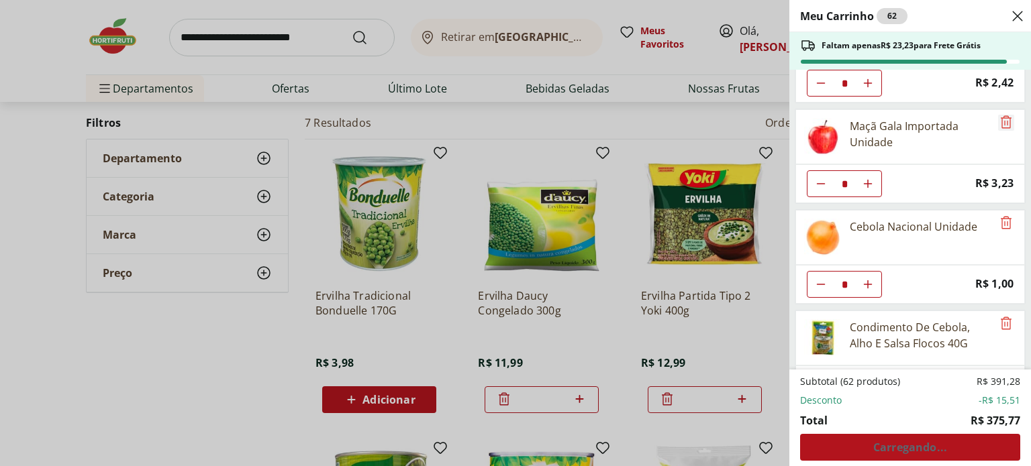
click at [1001, 115] on icon "Remove" at bounding box center [1006, 121] width 11 height 13
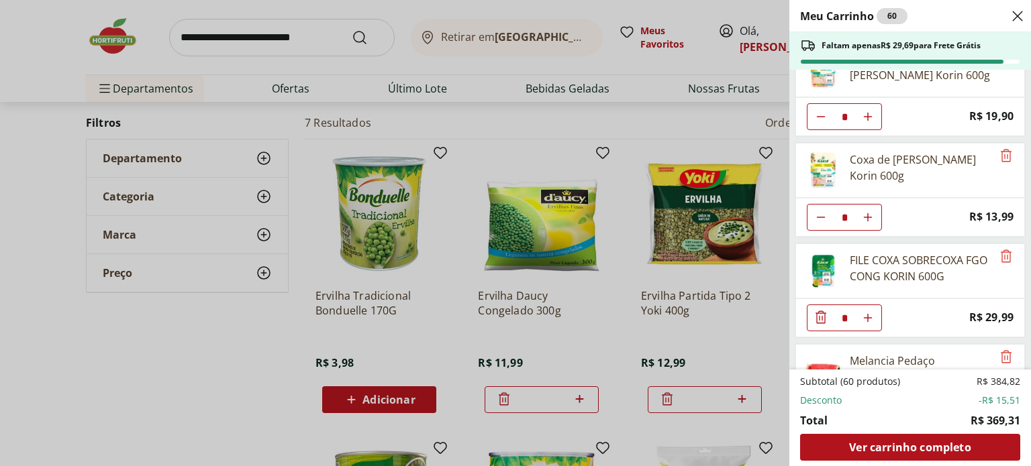
scroll to position [201, 0]
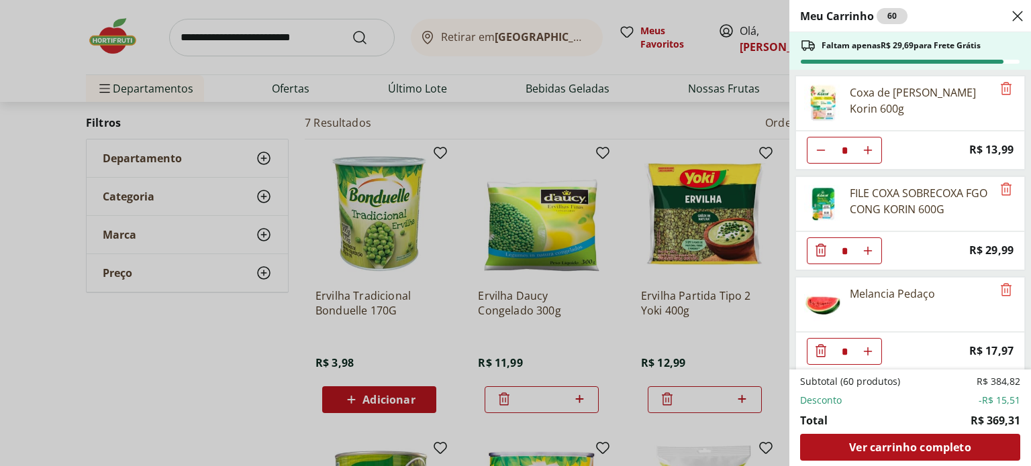
click at [867, 248] on use "Aumentar Quantidade" at bounding box center [867, 251] width 11 height 11
type input "*"
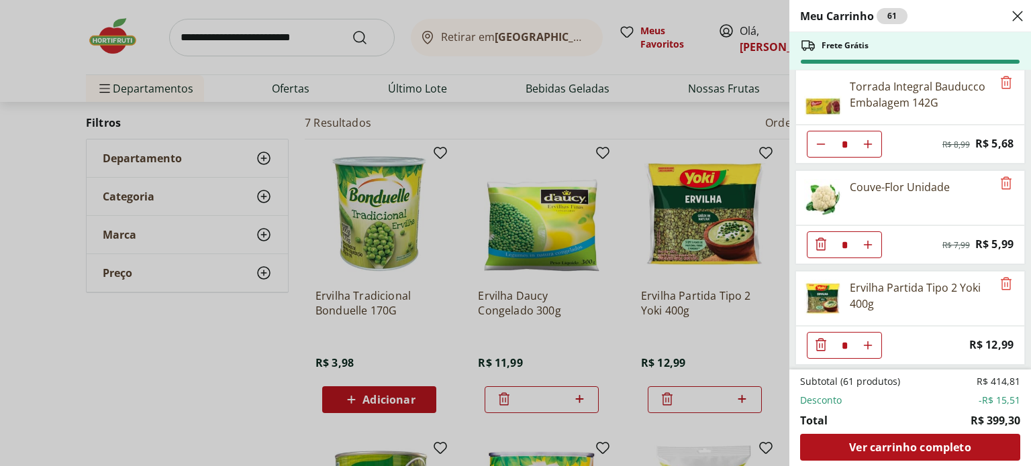
scroll to position [2080, 0]
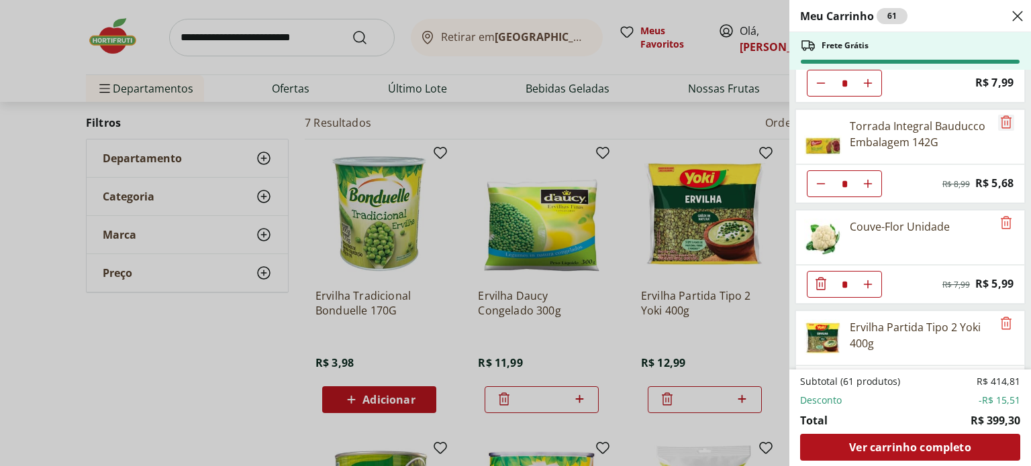
click at [998, 114] on icon "Remove" at bounding box center [1006, 122] width 16 height 16
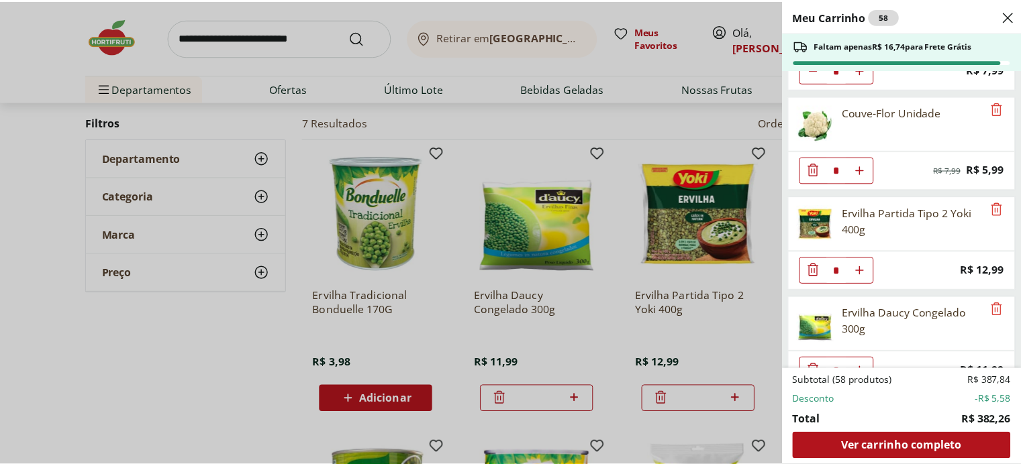
scroll to position [2102, 0]
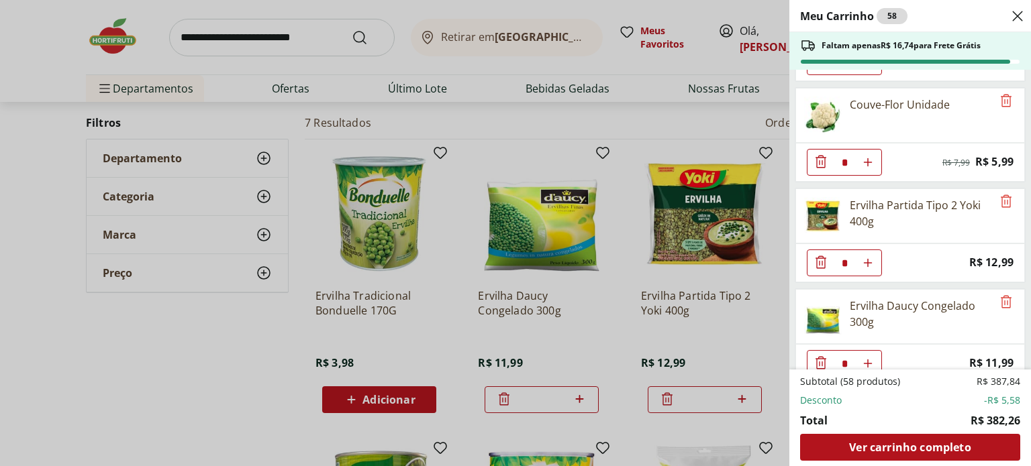
click at [186, 32] on div "Meu Carrinho 58 Faltam apenas R$ 16,74 para Frete Grátis Filé de Peito de Frang…" at bounding box center [515, 233] width 1031 height 466
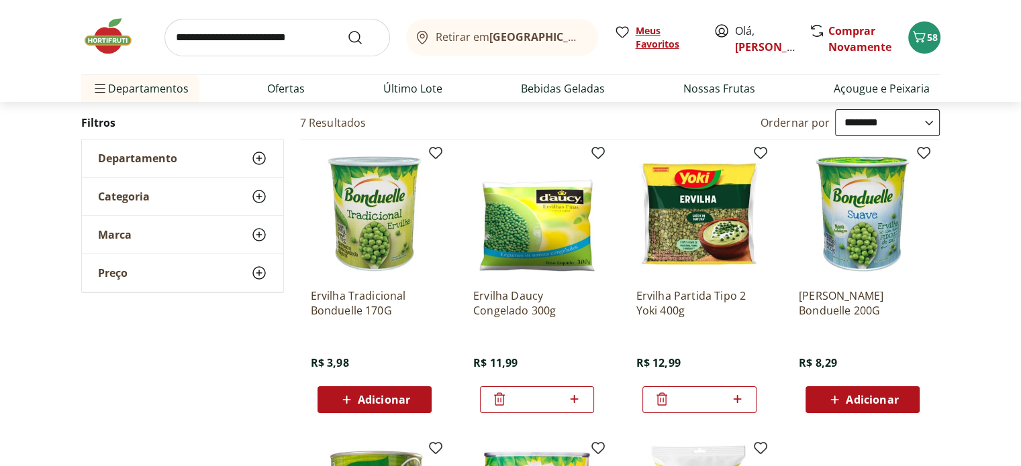
click at [666, 41] on span "Meus Favoritos" at bounding box center [667, 37] width 62 height 27
click at [660, 44] on span "Meus Favoritos" at bounding box center [667, 37] width 62 height 27
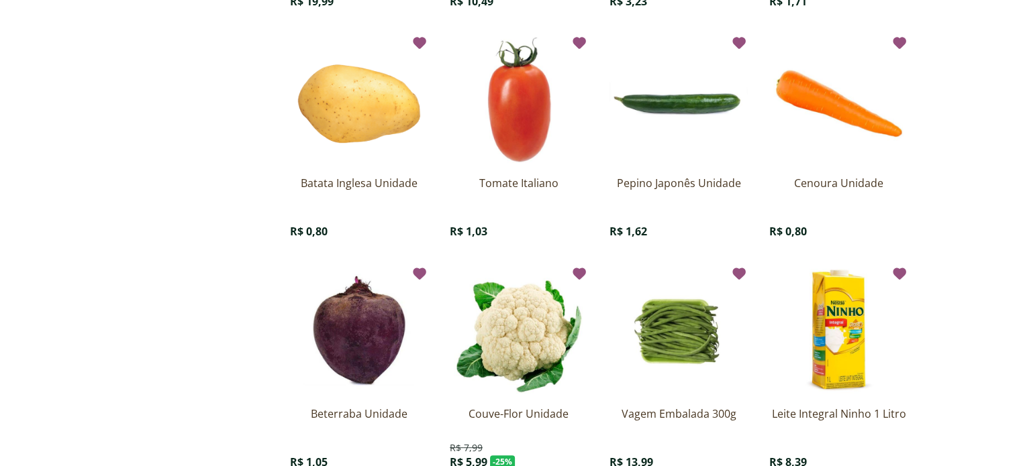
scroll to position [604, 0]
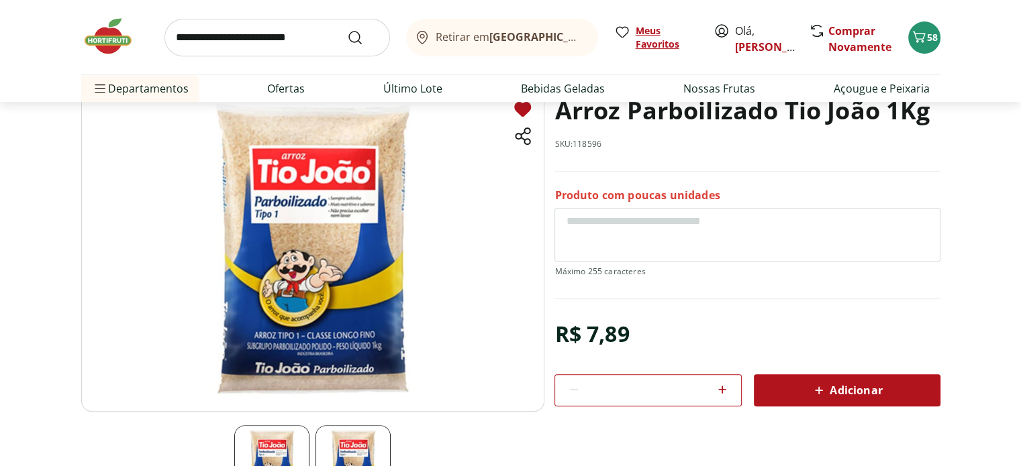
click at [657, 44] on span "Meus Favoritos" at bounding box center [667, 37] width 62 height 27
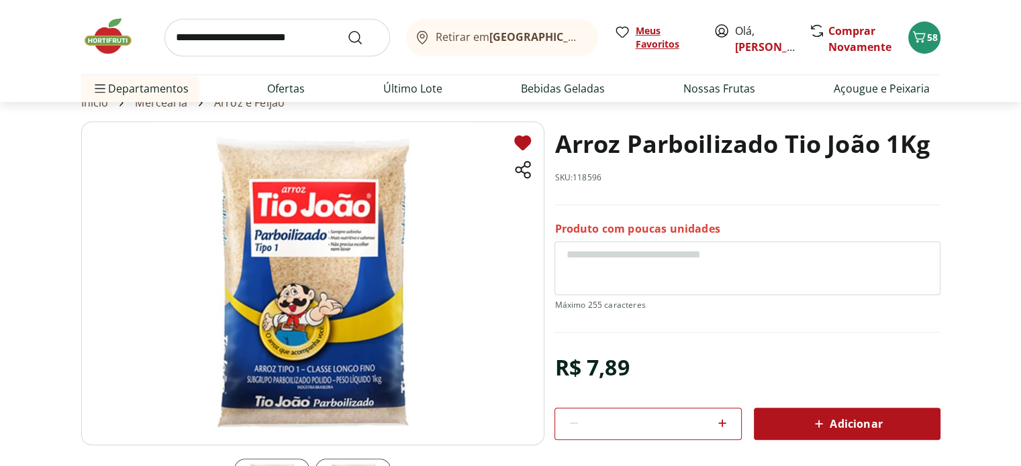
click at [650, 44] on span "Meus Favoritos" at bounding box center [667, 37] width 62 height 27
click at [643, 30] on span "Meus Favoritos" at bounding box center [667, 37] width 62 height 27
click at [650, 38] on span "Meus Favoritos" at bounding box center [667, 37] width 62 height 27
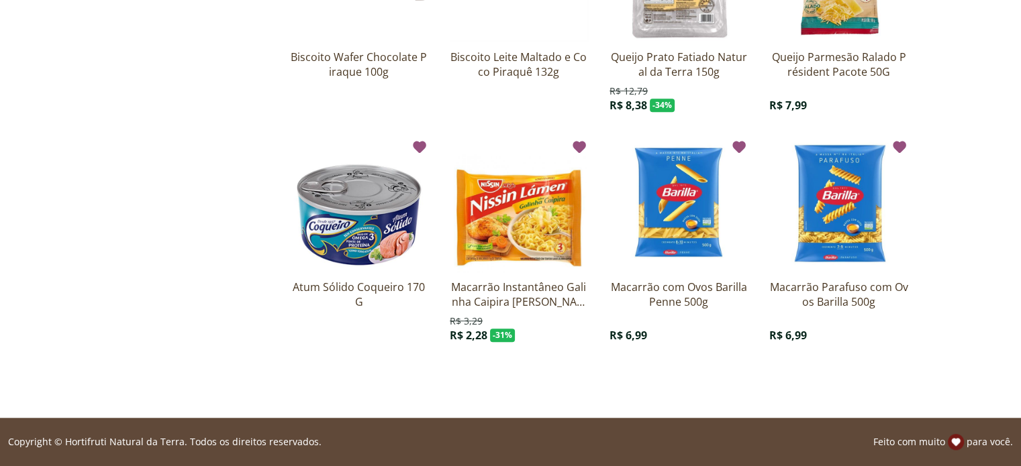
scroll to position [1476, 0]
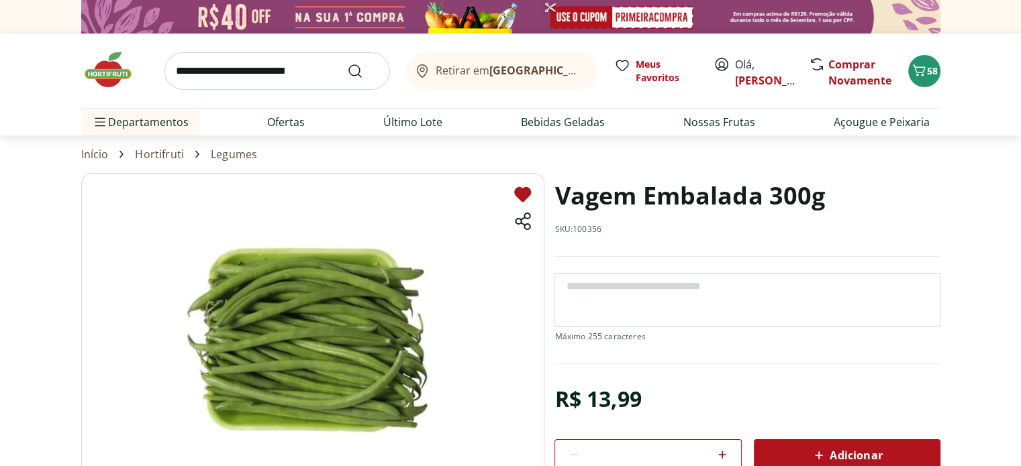
click at [850, 453] on span "Adicionar" at bounding box center [846, 456] width 71 height 16
click at [654, 67] on span "Meus Favoritos" at bounding box center [667, 71] width 62 height 27
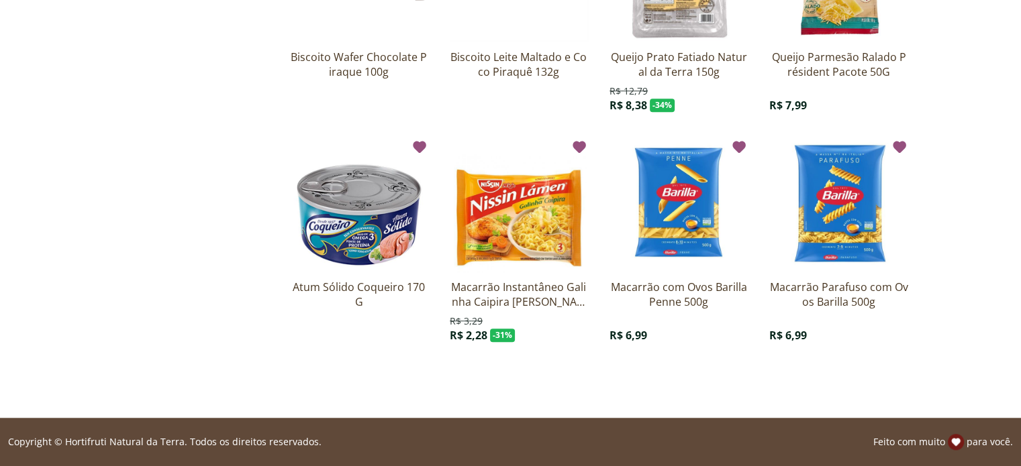
scroll to position [1570, 0]
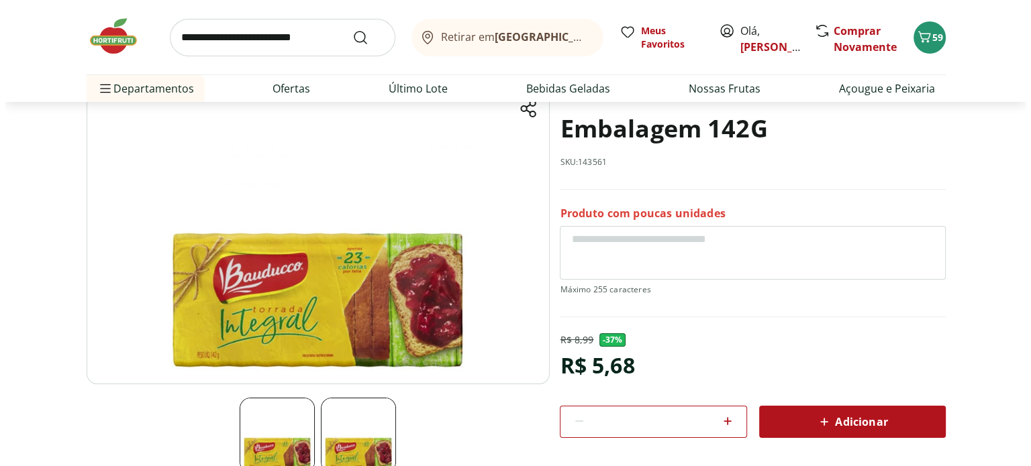
scroll to position [134, 0]
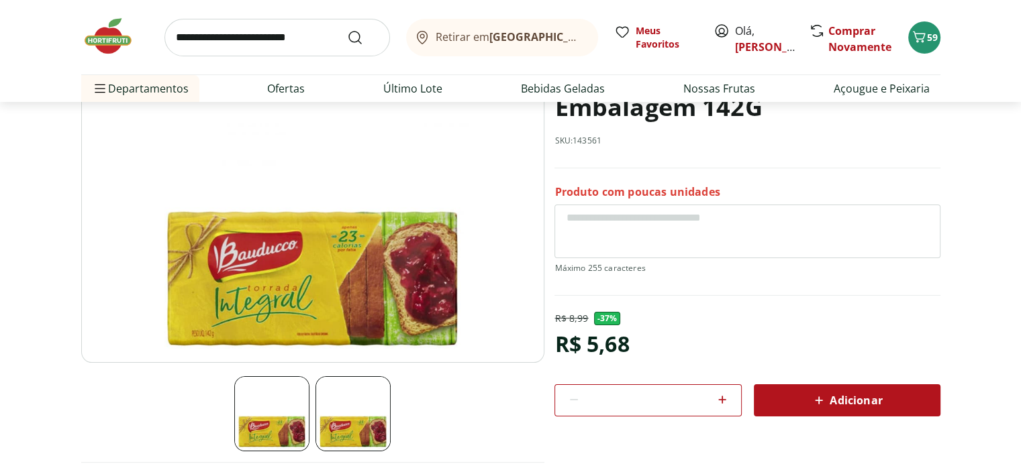
click at [725, 395] on icon at bounding box center [722, 400] width 16 height 16
type input "*"
click at [862, 404] on span "Adicionar" at bounding box center [846, 401] width 71 height 16
click at [920, 47] on div "61" at bounding box center [924, 37] width 11 height 21
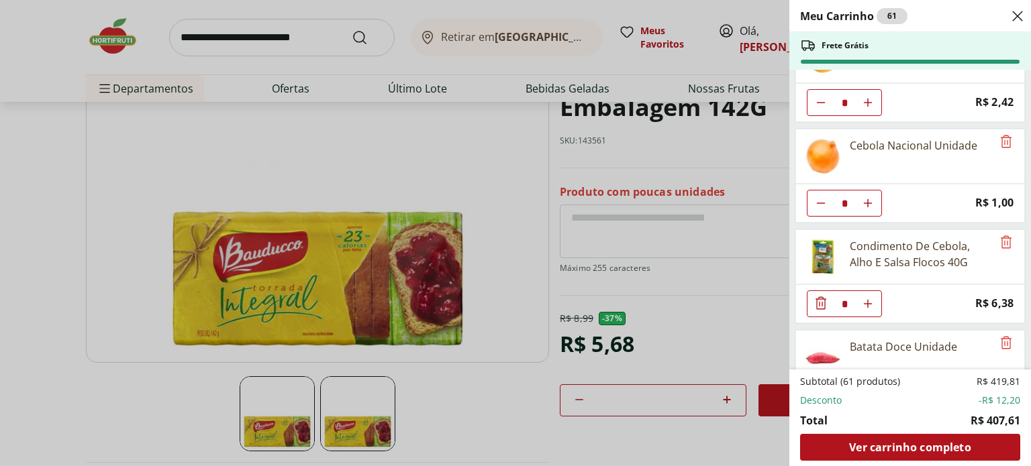
scroll to position [872, 0]
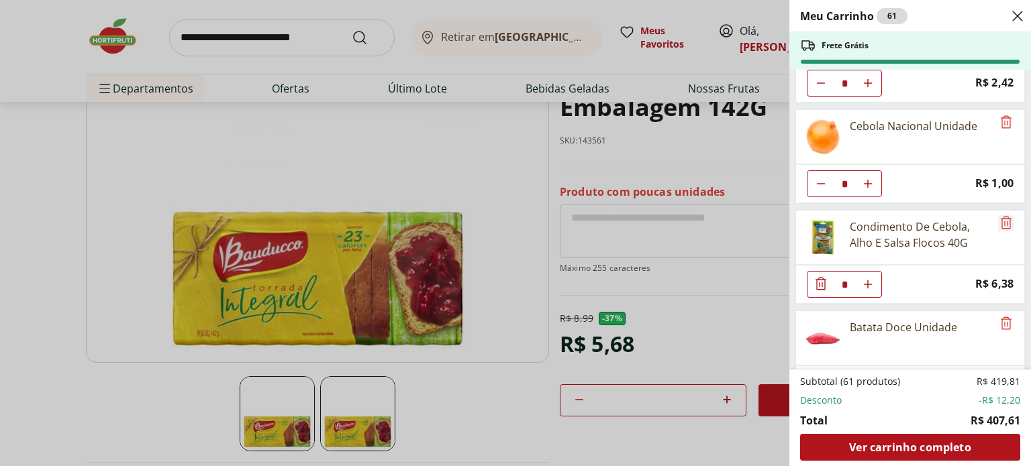
click at [1003, 217] on icon "Remove" at bounding box center [1006, 223] width 16 height 16
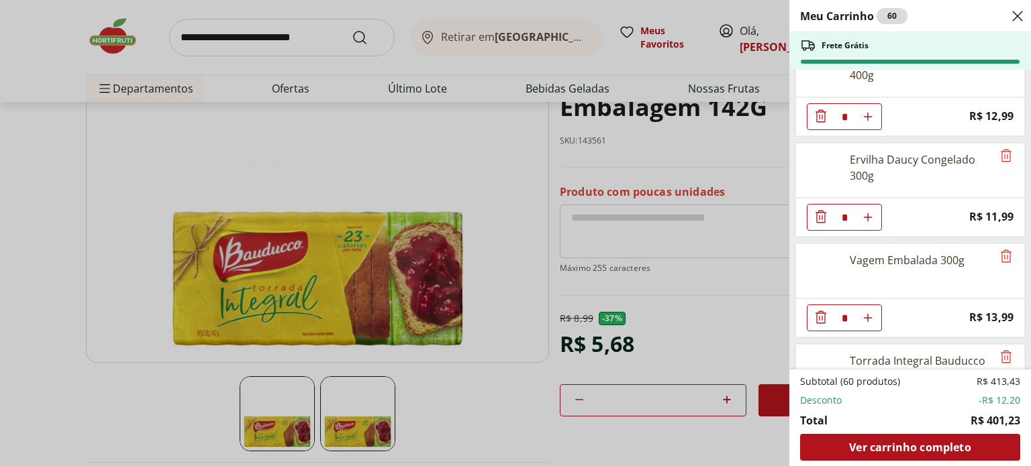
scroll to position [2201, 0]
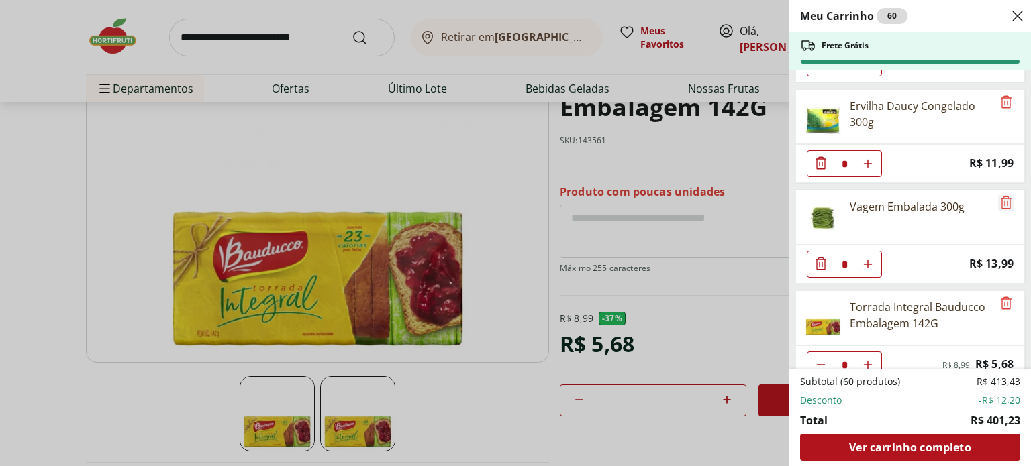
click at [1002, 196] on icon "Remove" at bounding box center [1006, 202] width 11 height 13
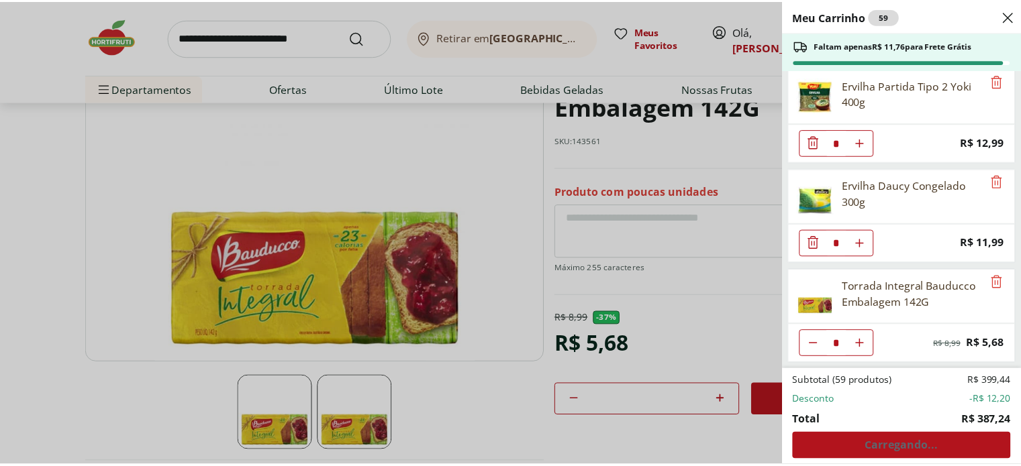
scroll to position [2102, 0]
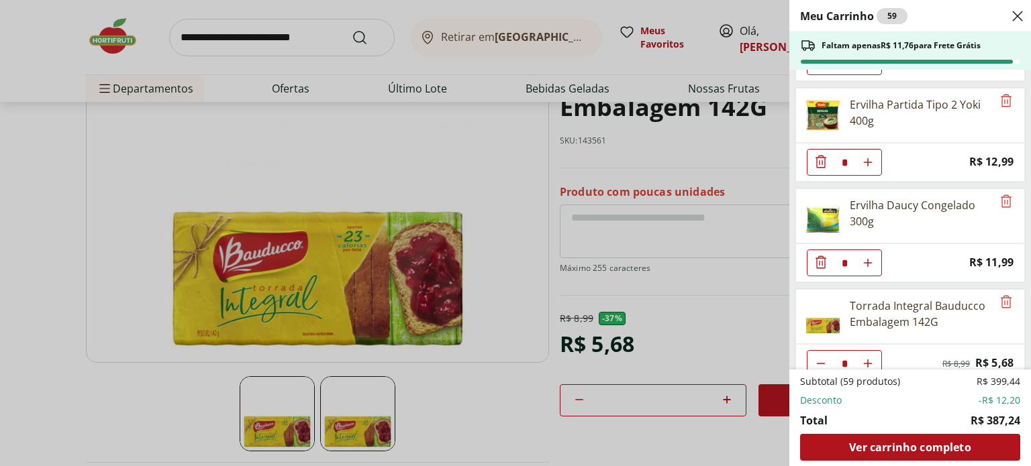
click at [232, 32] on div "Meu Carrinho 59 Faltam apenas R$ 11,76 para Frete Grátis Filé de Peito de Frang…" at bounding box center [515, 233] width 1031 height 466
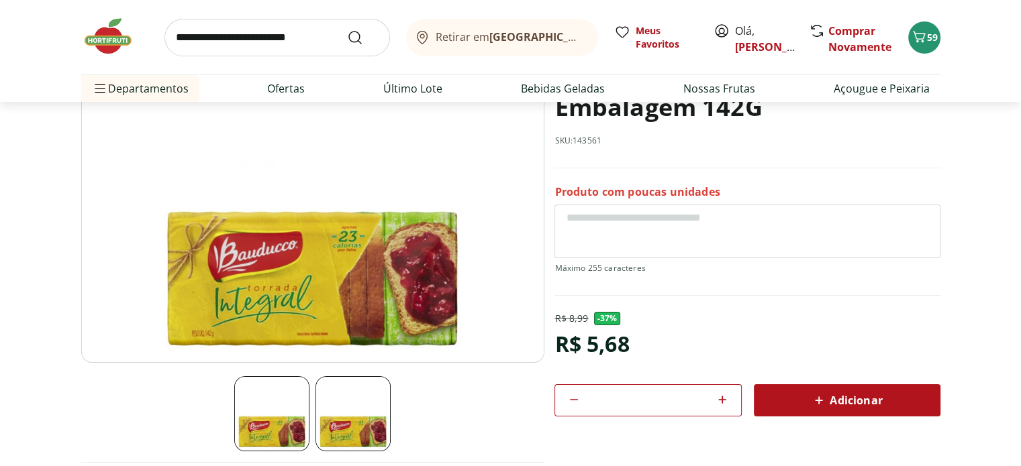
click at [186, 35] on input "search" at bounding box center [276, 38] width 225 height 38
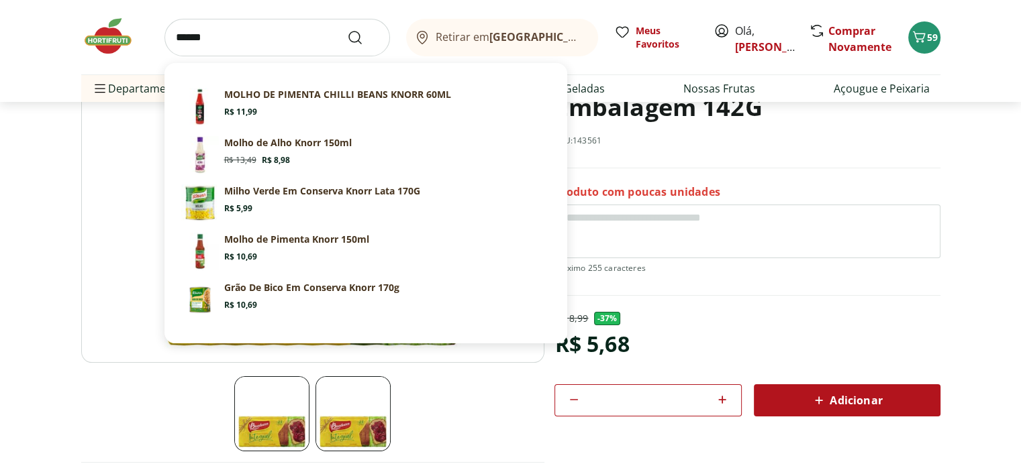
type input "*****"
click at [347, 30] on button "Submit Search" at bounding box center [363, 38] width 32 height 16
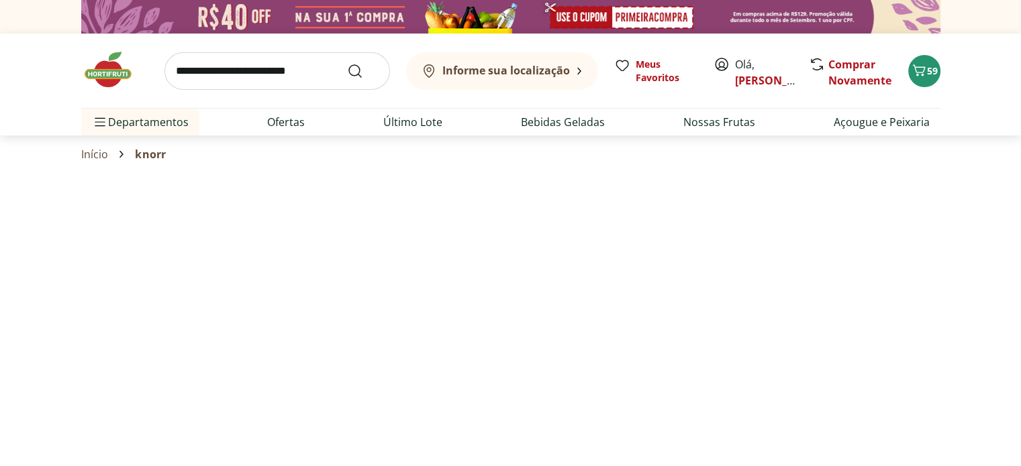
select select "**********"
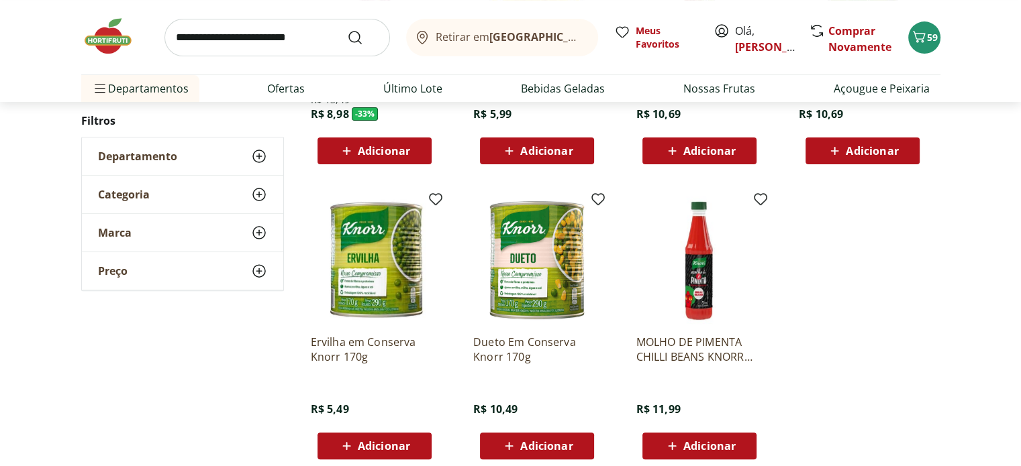
scroll to position [403, 0]
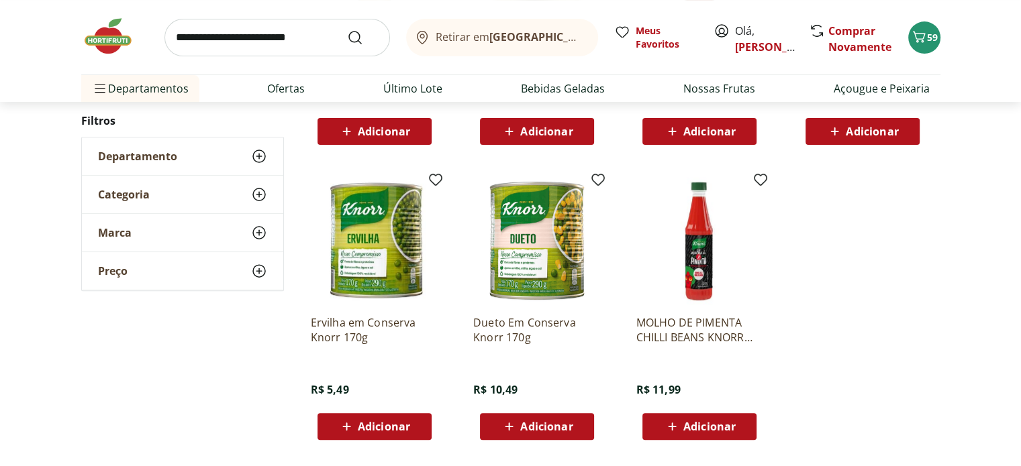
click at [228, 40] on input "search" at bounding box center [276, 38] width 225 height 38
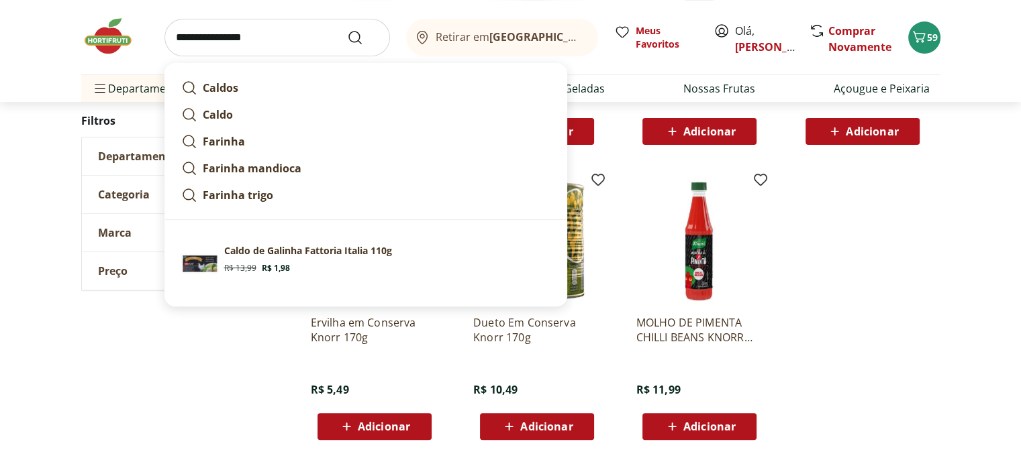
type input "**********"
click at [347, 30] on button "Submit Search" at bounding box center [363, 38] width 32 height 16
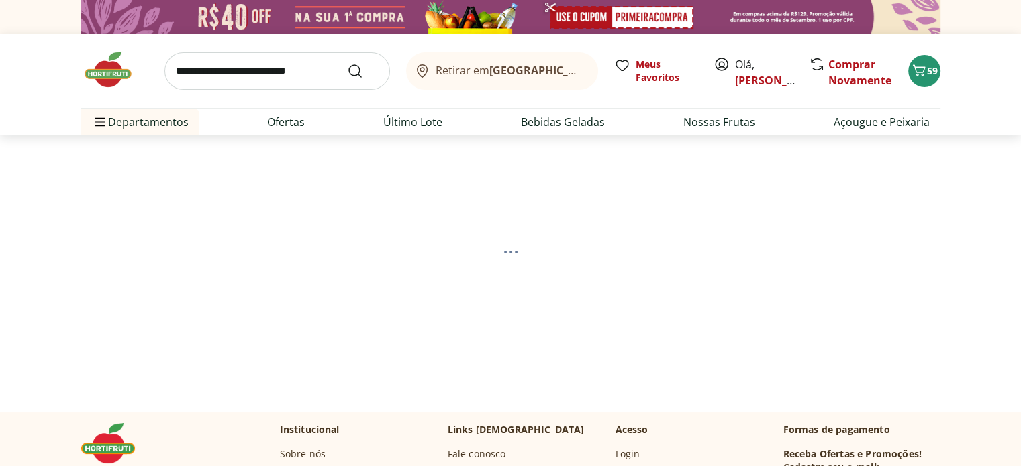
select select "**********"
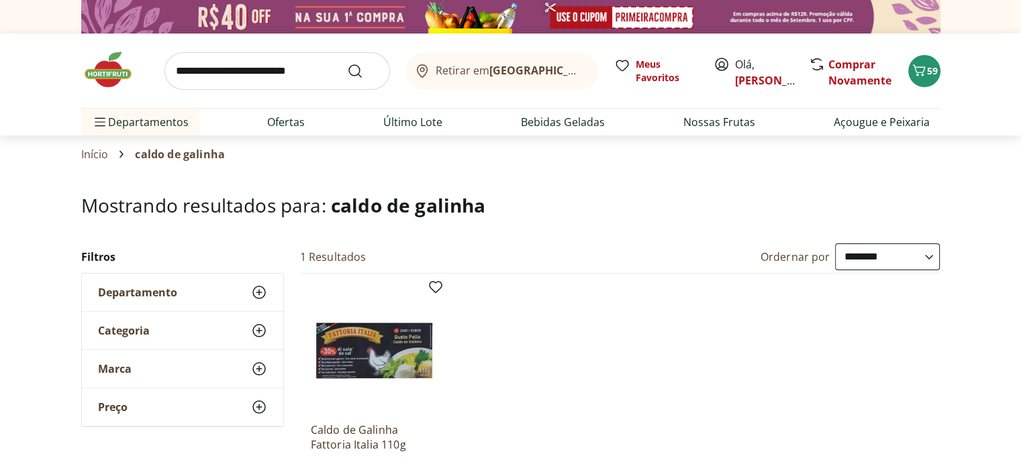
scroll to position [67, 0]
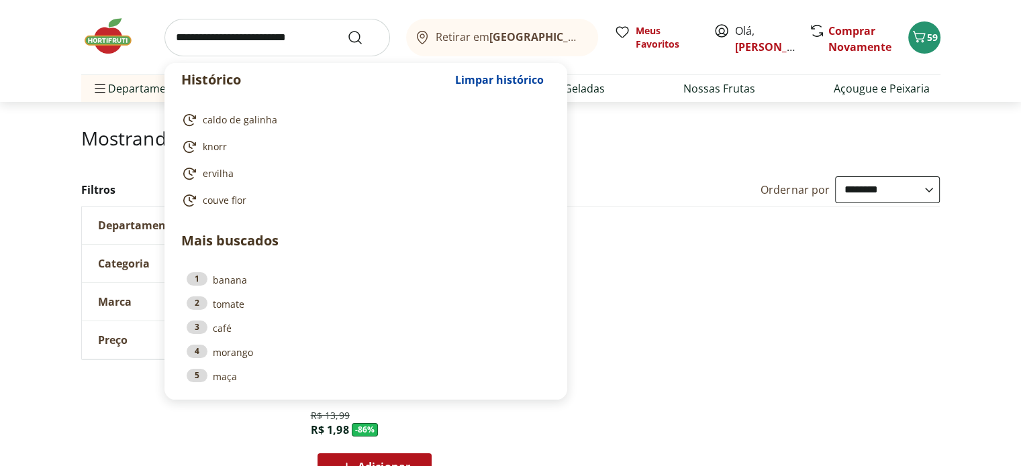
click at [213, 38] on input "search" at bounding box center [276, 38] width 225 height 38
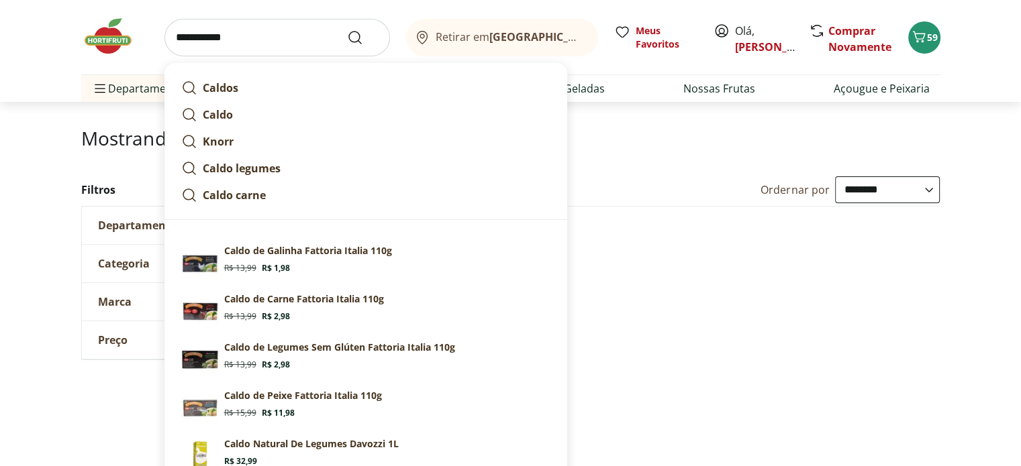
type input "**********"
click at [347, 30] on button "Submit Search" at bounding box center [363, 38] width 32 height 16
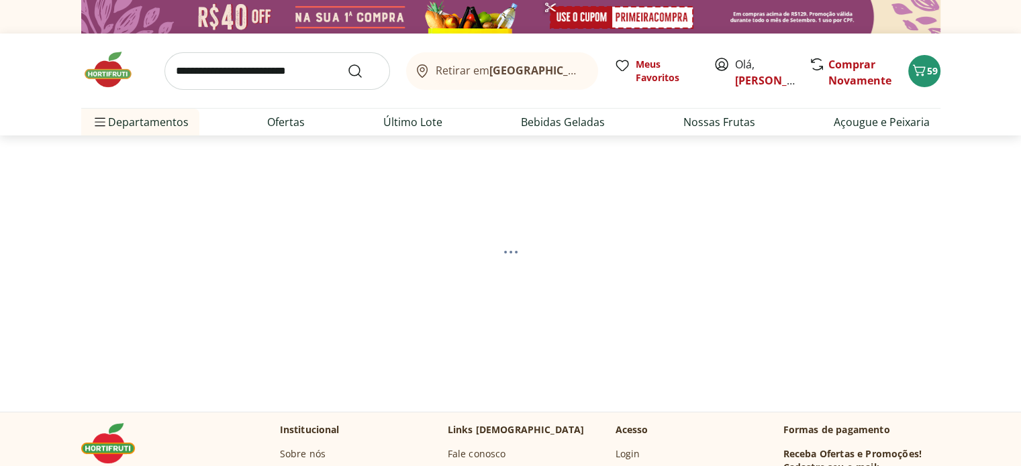
select select "**********"
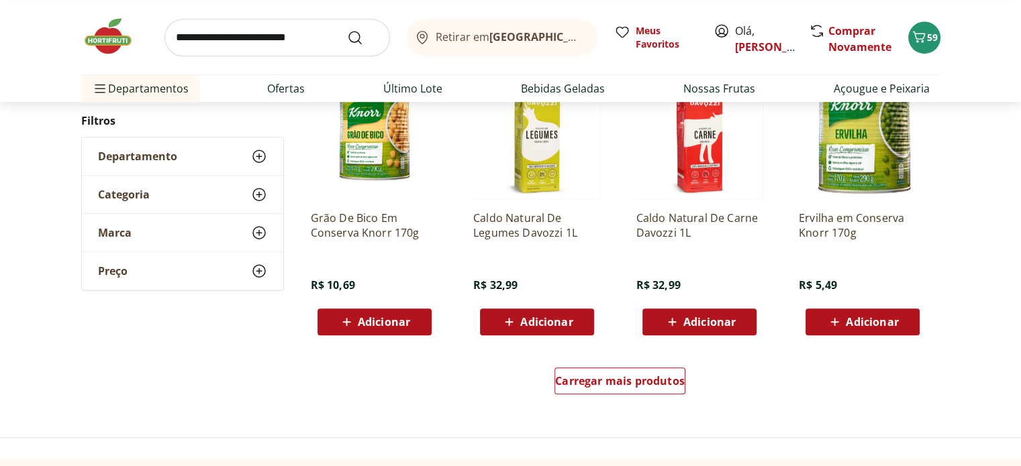
scroll to position [805, 0]
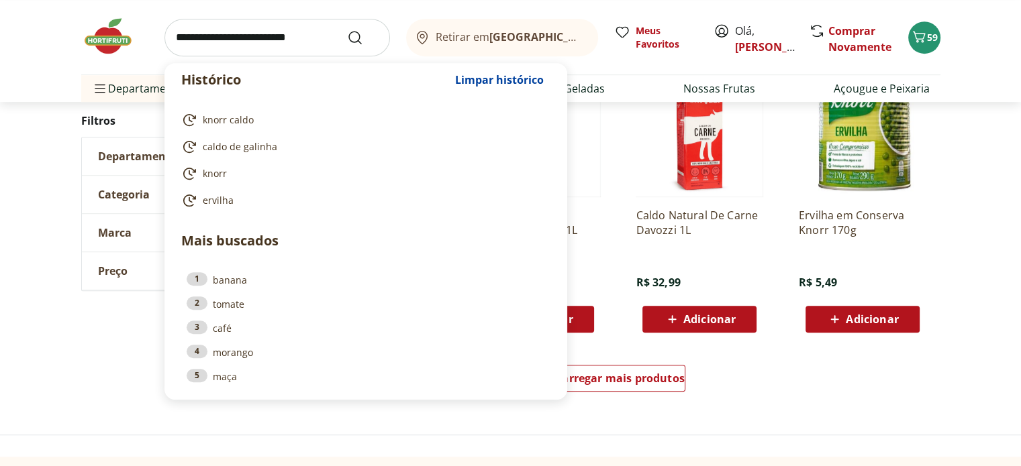
click at [182, 32] on input "search" at bounding box center [276, 38] width 225 height 38
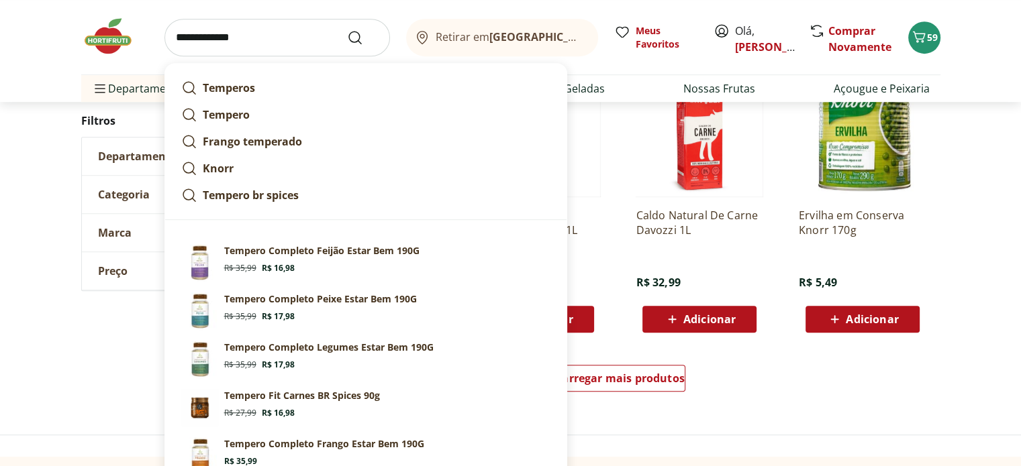
type input "**********"
click at [347, 30] on button "Submit Search" at bounding box center [363, 38] width 32 height 16
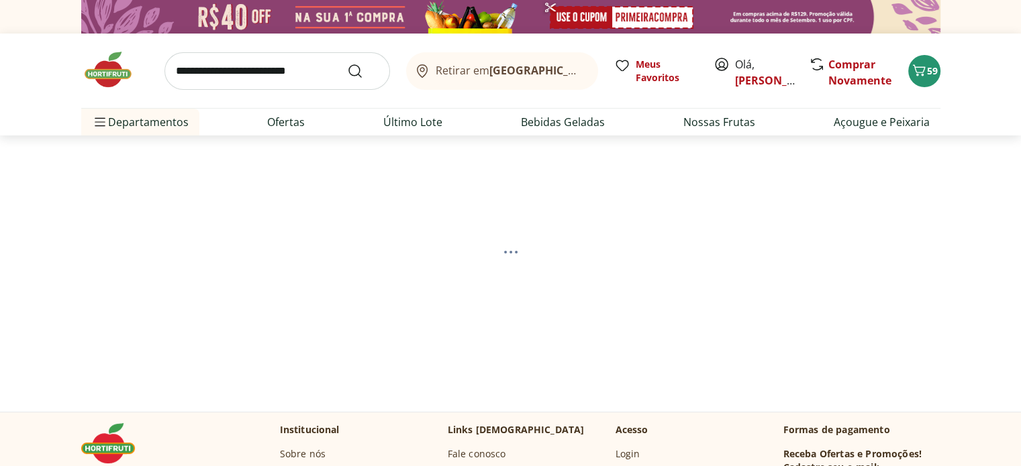
select select "**********"
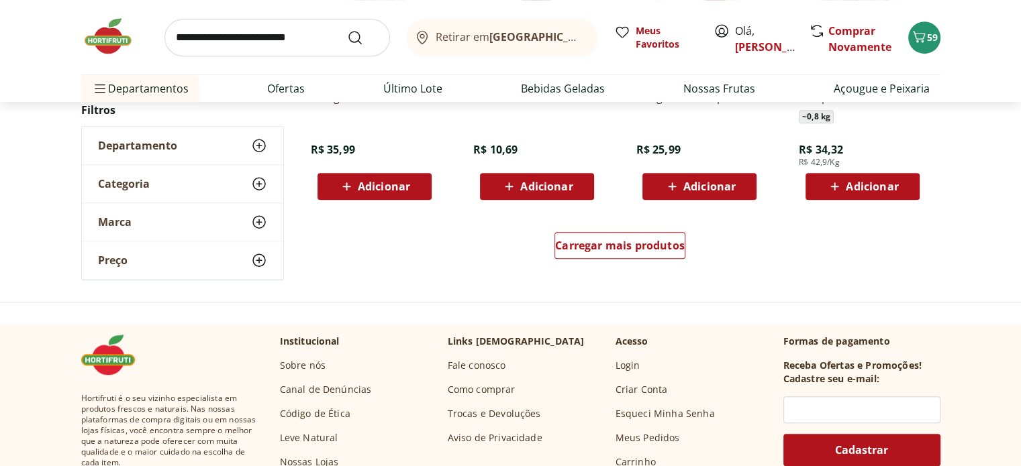
scroll to position [940, 0]
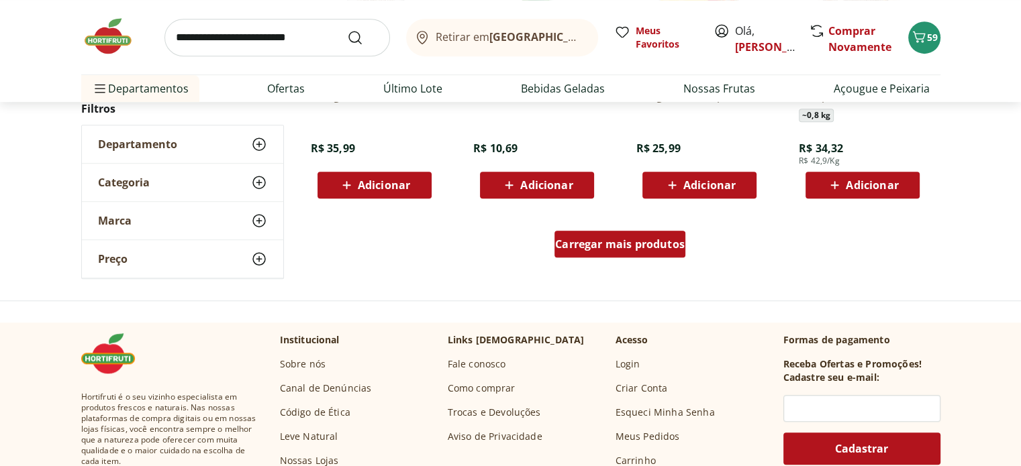
click at [642, 249] on span "Carregar mais produtos" at bounding box center [620, 244] width 130 height 11
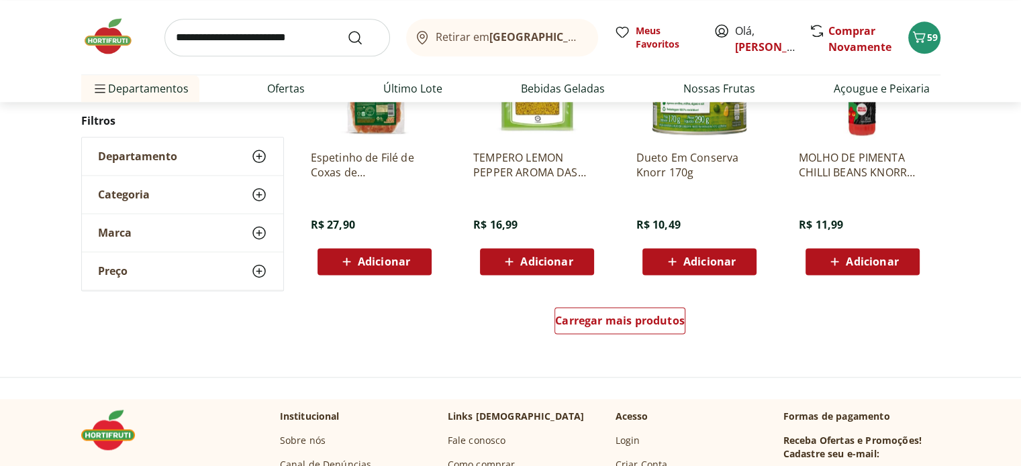
scroll to position [1745, 0]
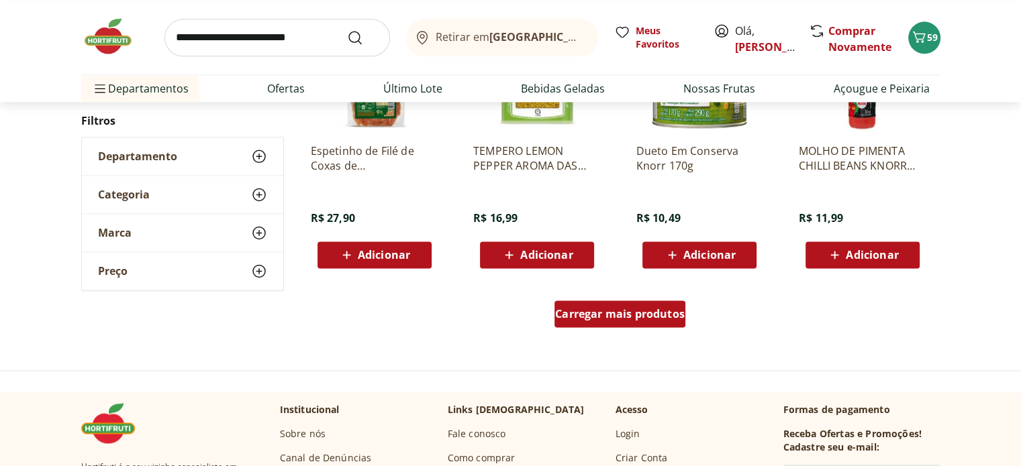
click at [603, 312] on span "Carregar mais produtos" at bounding box center [620, 314] width 130 height 11
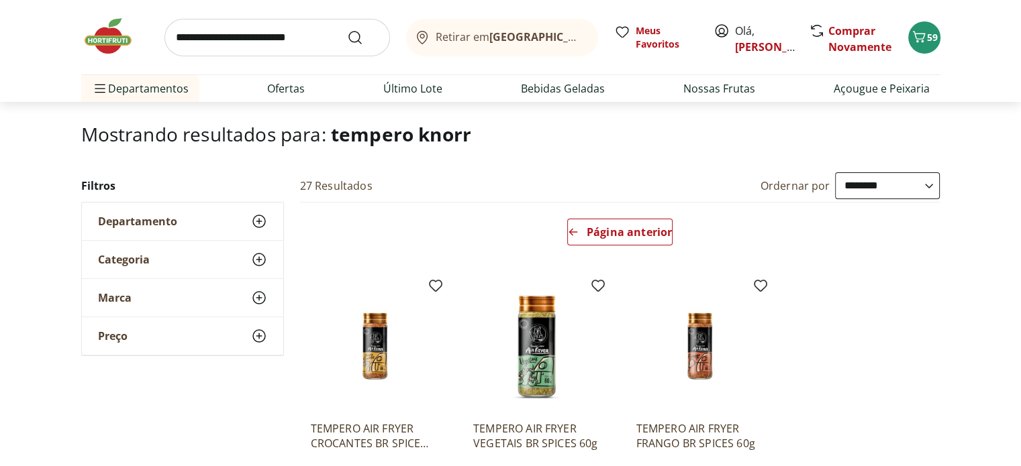
scroll to position [129, 0]
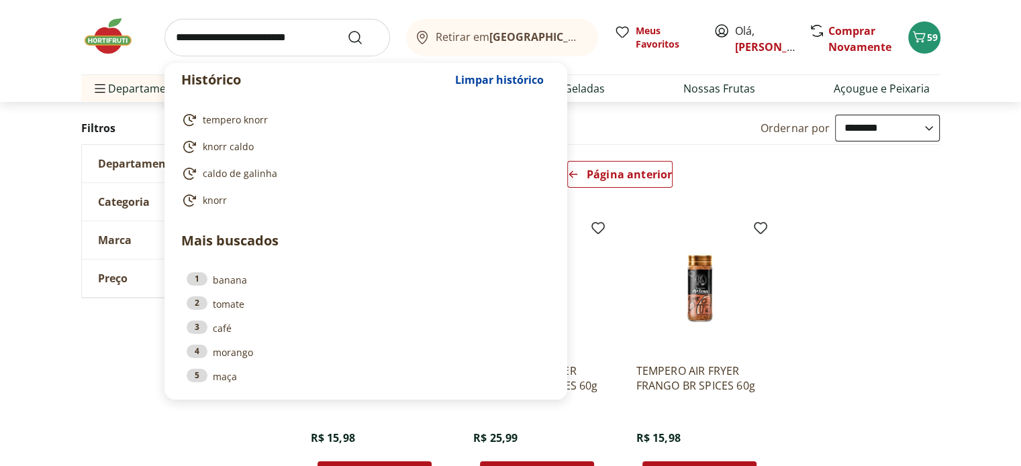
click at [214, 29] on input "search" at bounding box center [276, 38] width 225 height 38
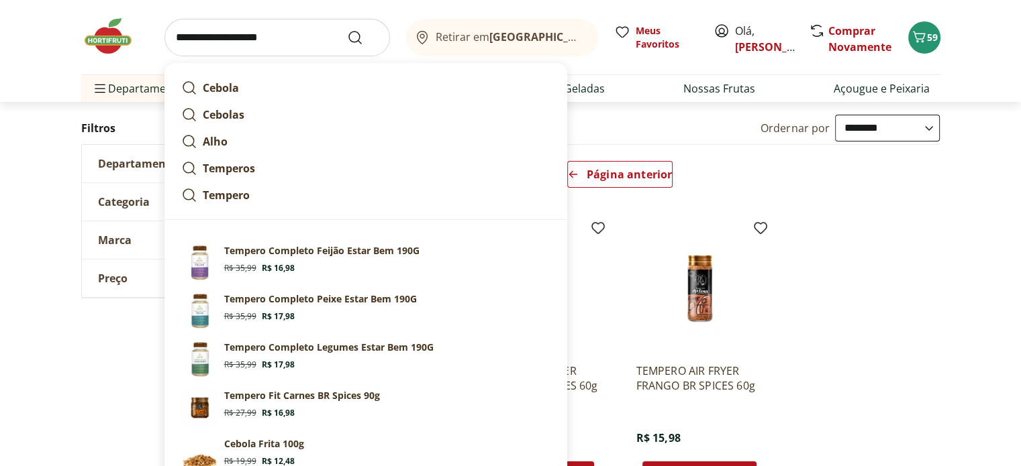
type input "**********"
click at [347, 30] on button "Submit Search" at bounding box center [363, 38] width 32 height 16
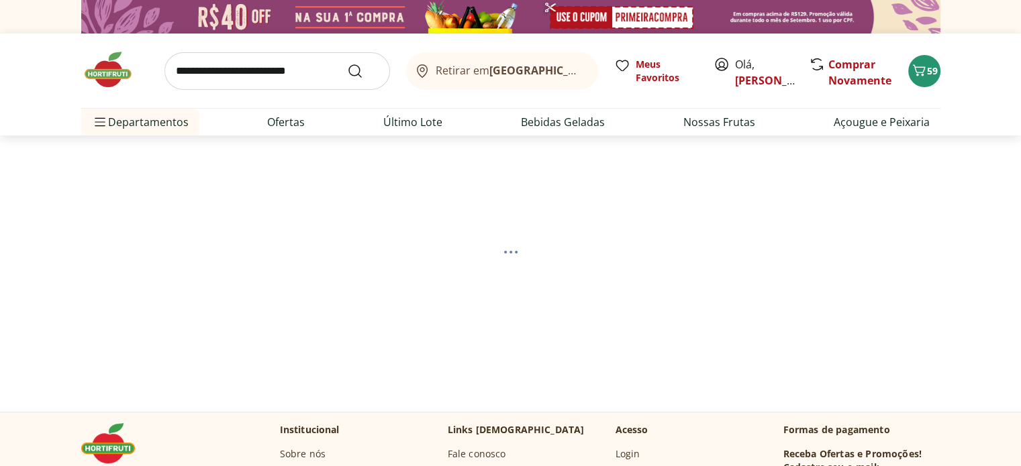
select select "**********"
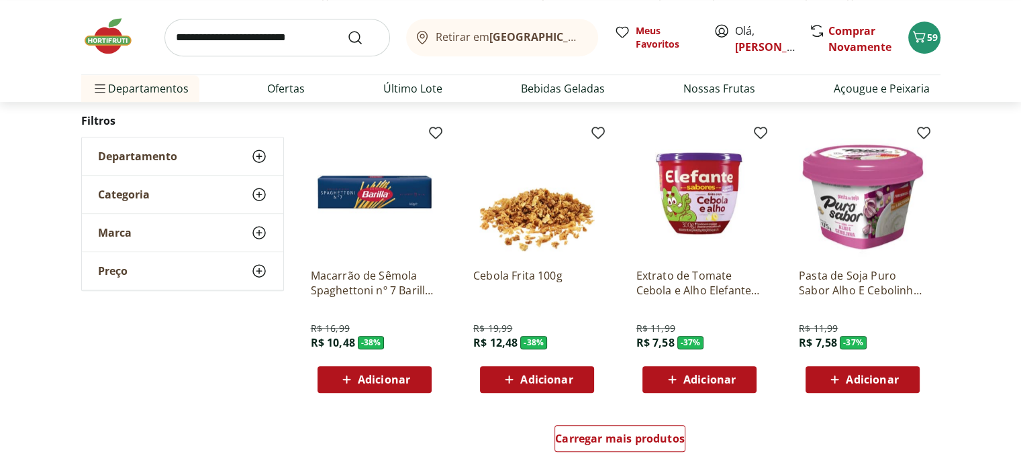
scroll to position [805, 0]
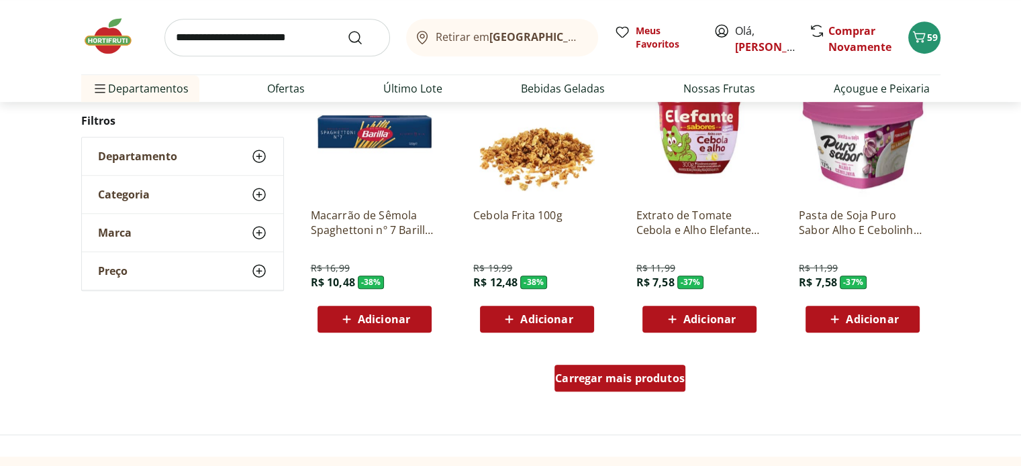
click at [579, 383] on span "Carregar mais produtos" at bounding box center [620, 378] width 130 height 11
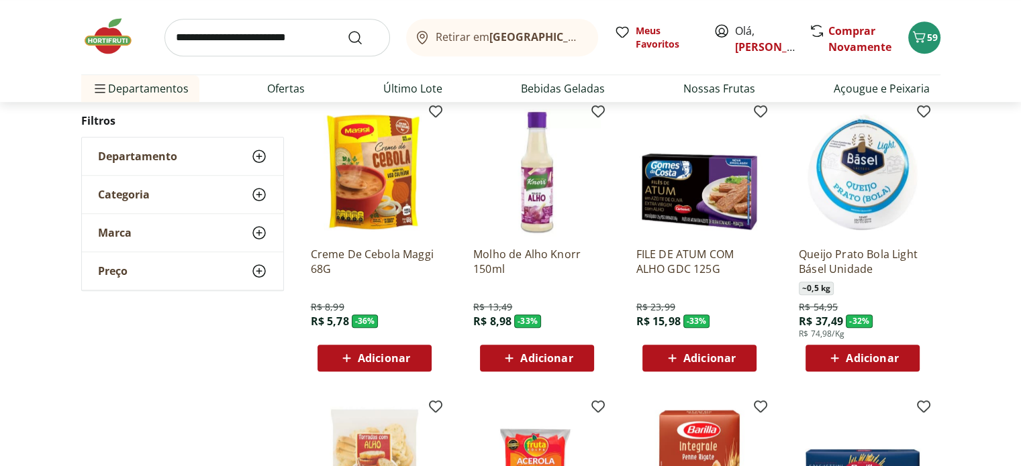
scroll to position [1074, 0]
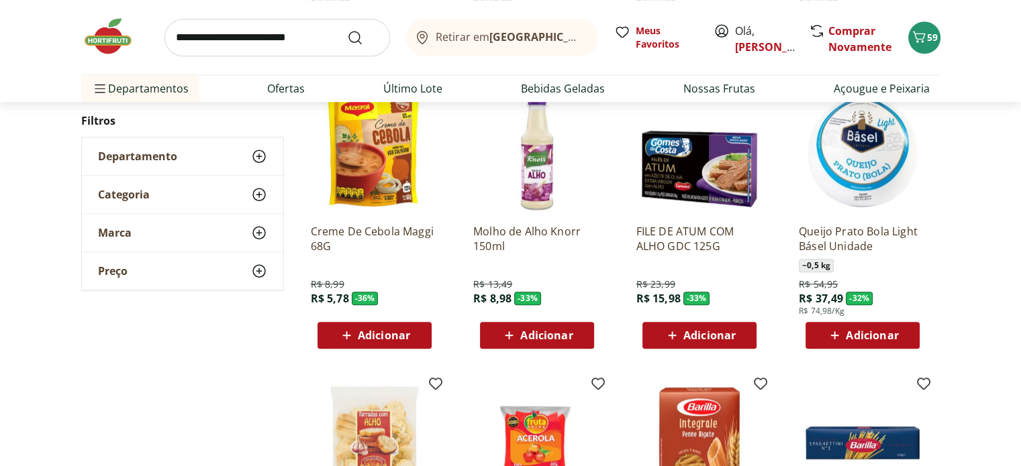
click at [393, 338] on span "Adicionar" at bounding box center [384, 335] width 52 height 11
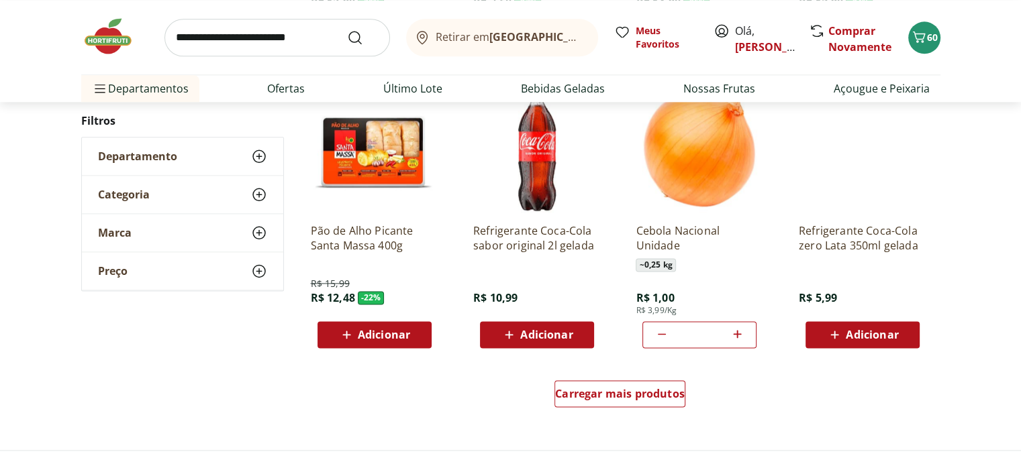
scroll to position [1678, 0]
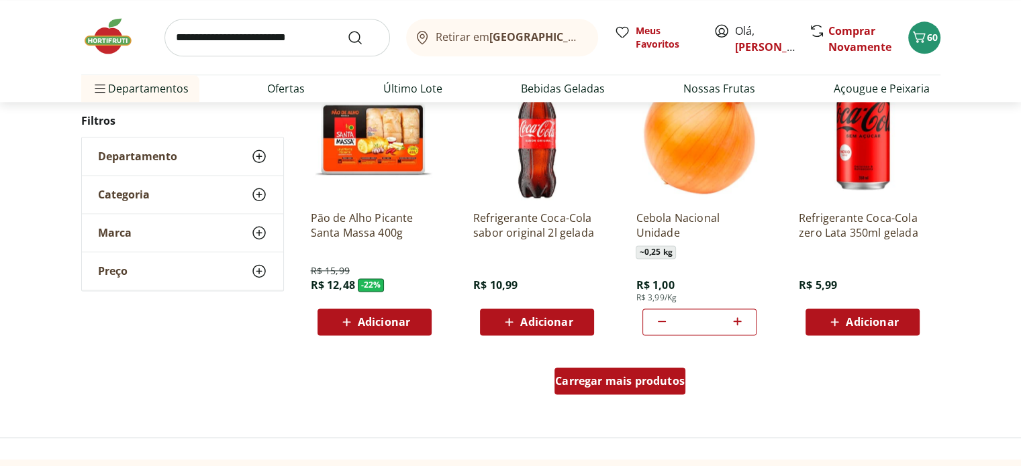
click at [617, 381] on span "Carregar mais produtos" at bounding box center [620, 381] width 130 height 11
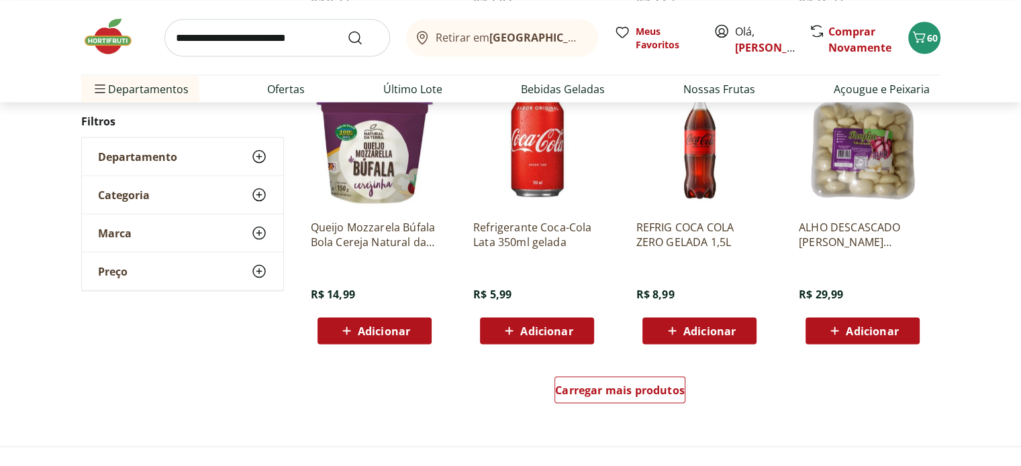
scroll to position [2617, 0]
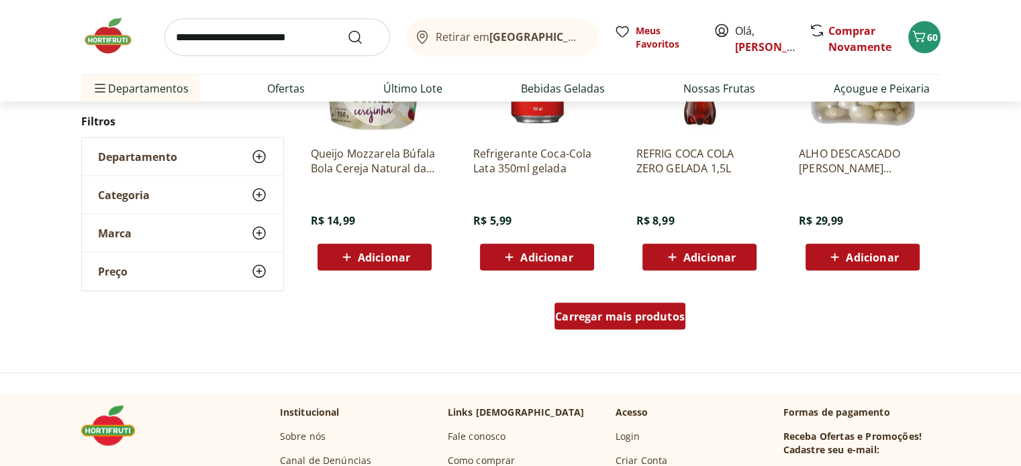
click at [640, 313] on span "Carregar mais produtos" at bounding box center [620, 316] width 130 height 11
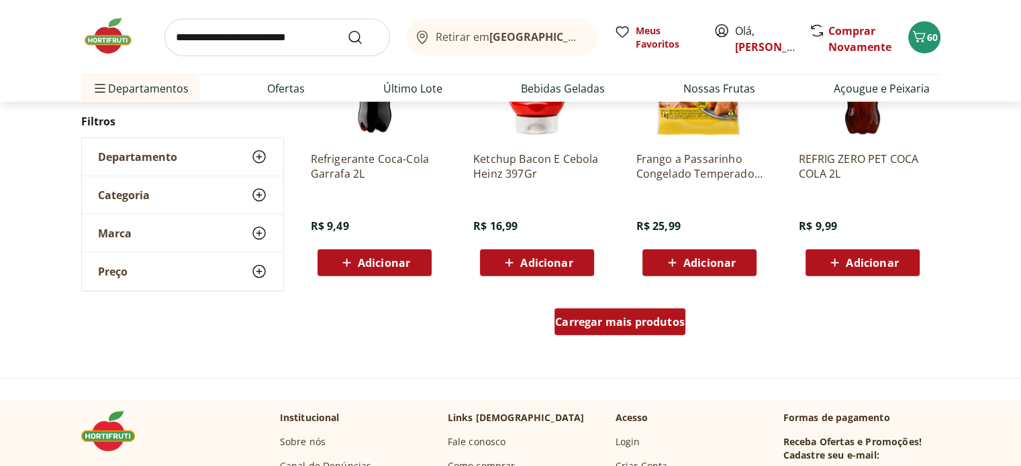
scroll to position [3490, 0]
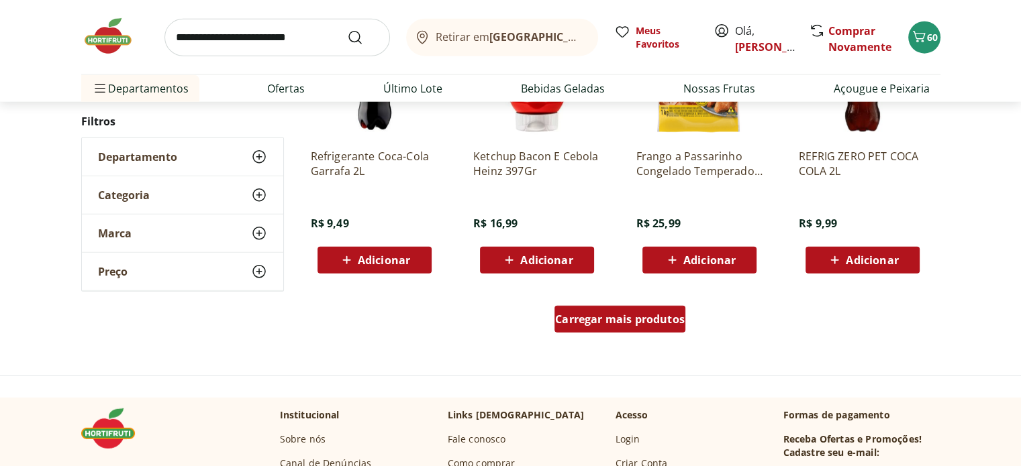
click at [640, 314] on span "Carregar mais produtos" at bounding box center [620, 319] width 130 height 11
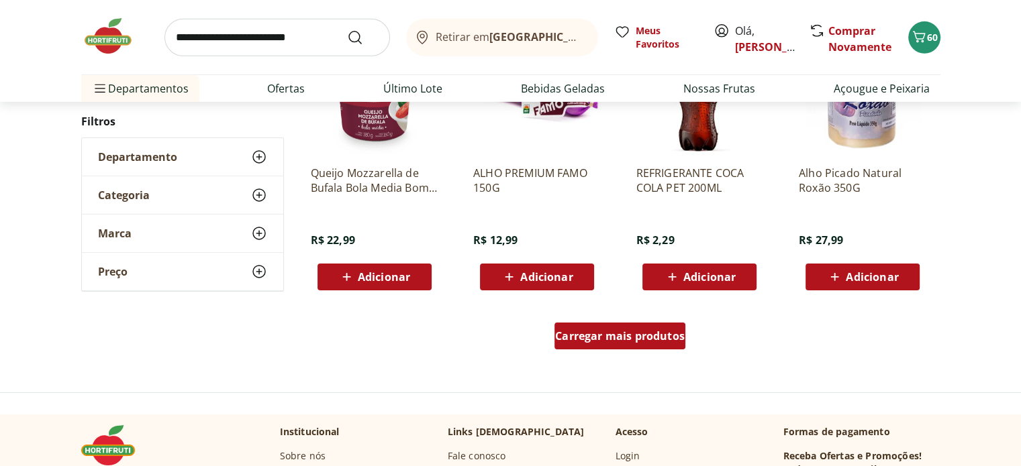
scroll to position [4362, 0]
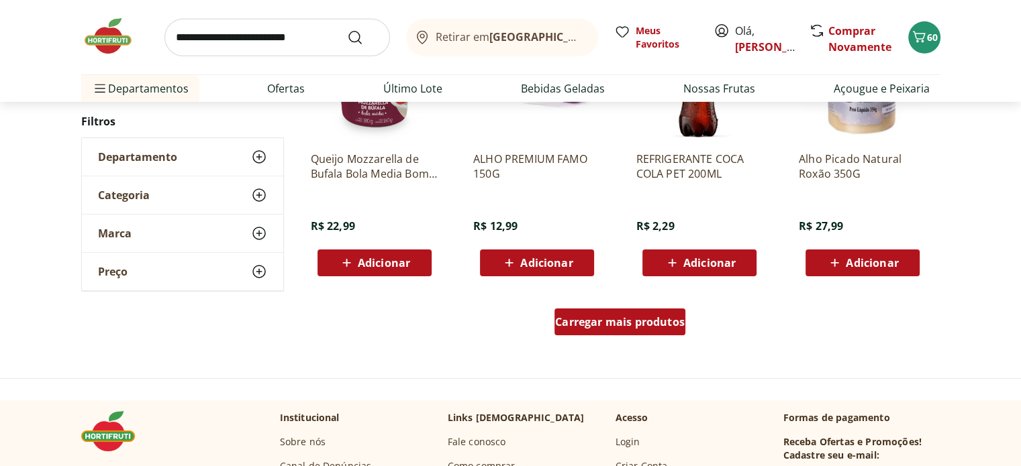
click at [619, 317] on span "Carregar mais produtos" at bounding box center [620, 322] width 130 height 11
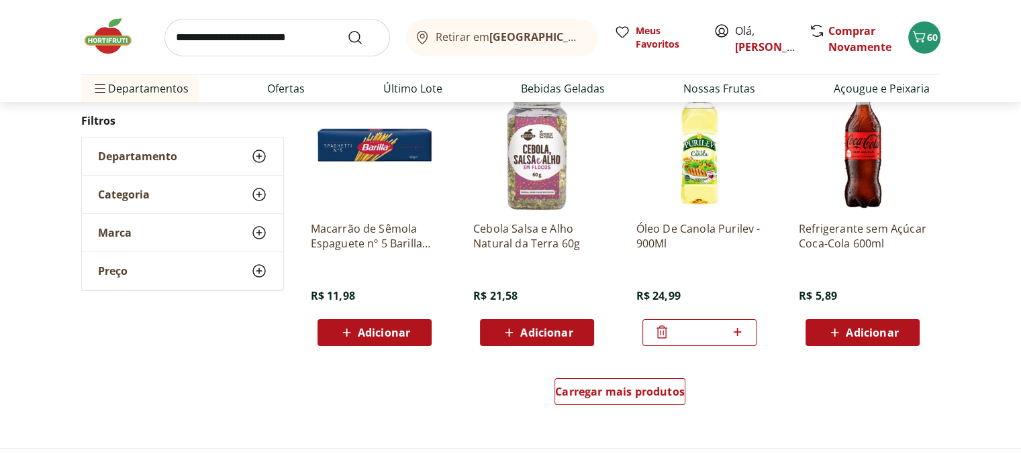
scroll to position [5302, 0]
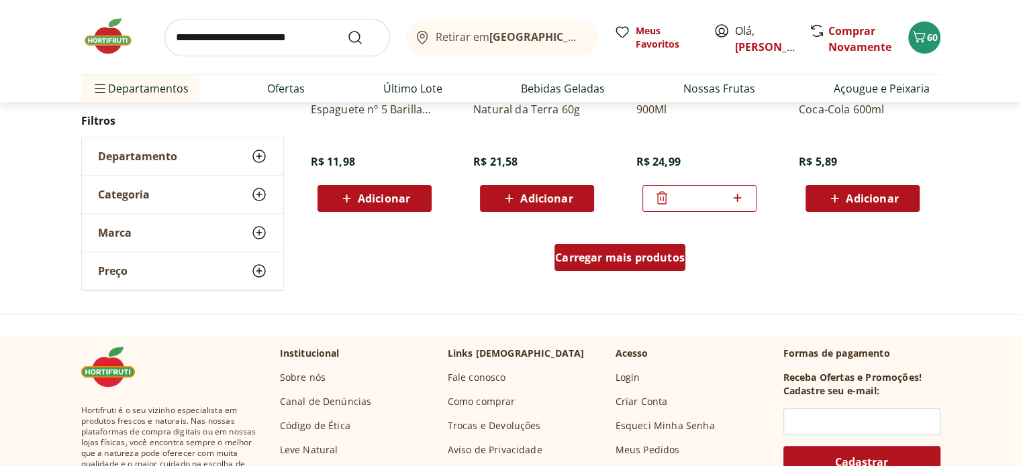
click at [618, 264] on div "Carregar mais produtos" at bounding box center [619, 257] width 131 height 27
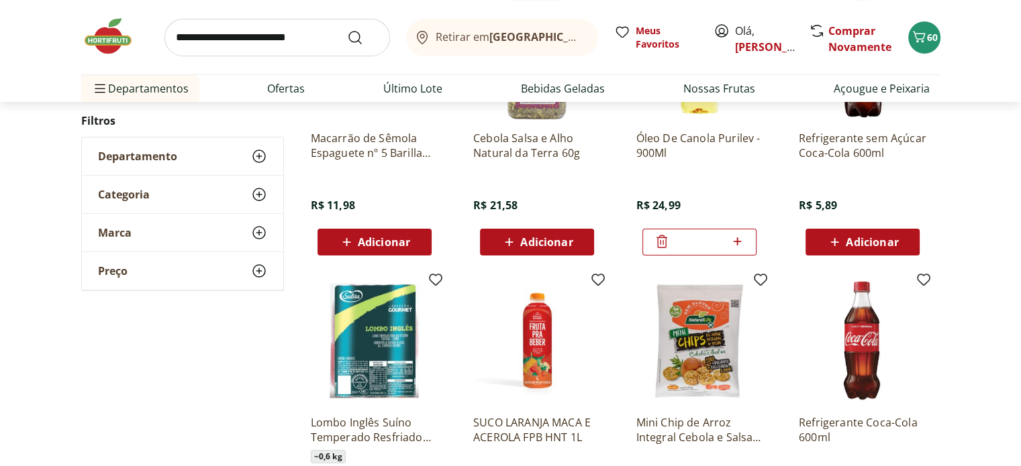
scroll to position [5235, 0]
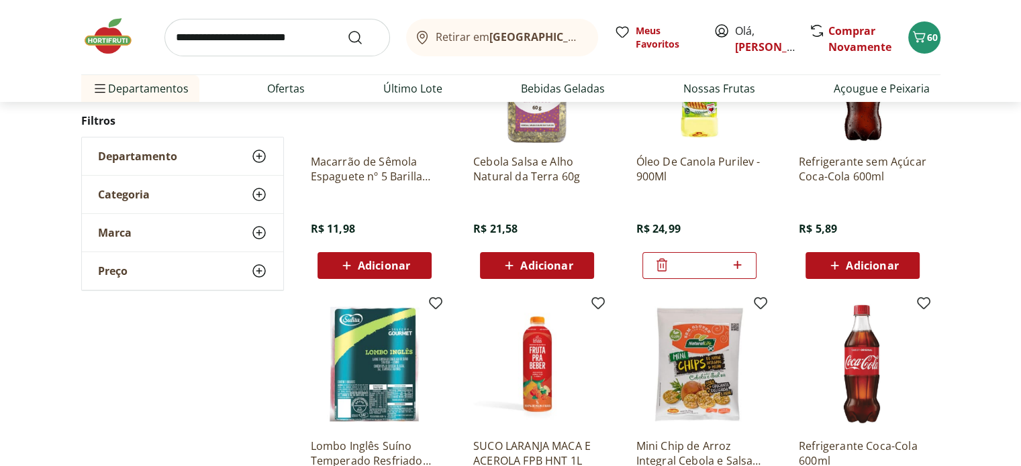
click at [180, 34] on input "search" at bounding box center [276, 38] width 225 height 38
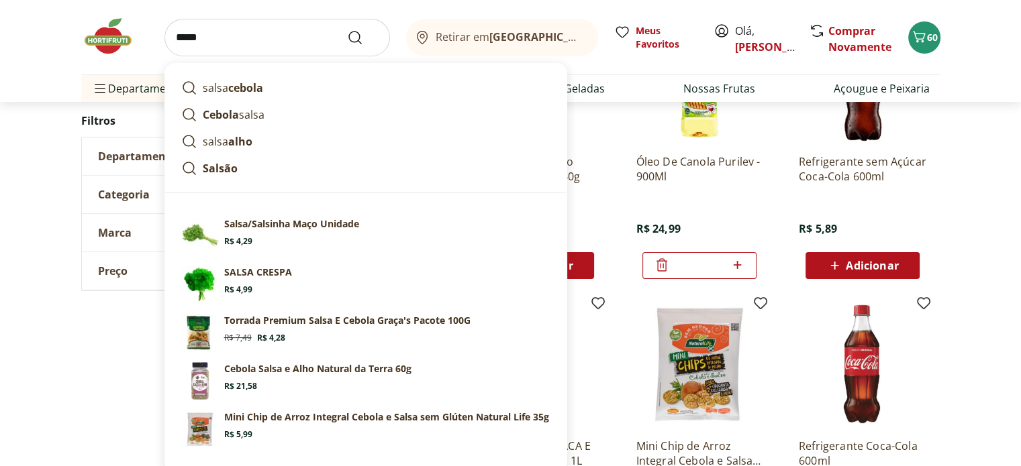
type input "*****"
click at [347, 30] on button "Submit Search" at bounding box center [363, 38] width 32 height 16
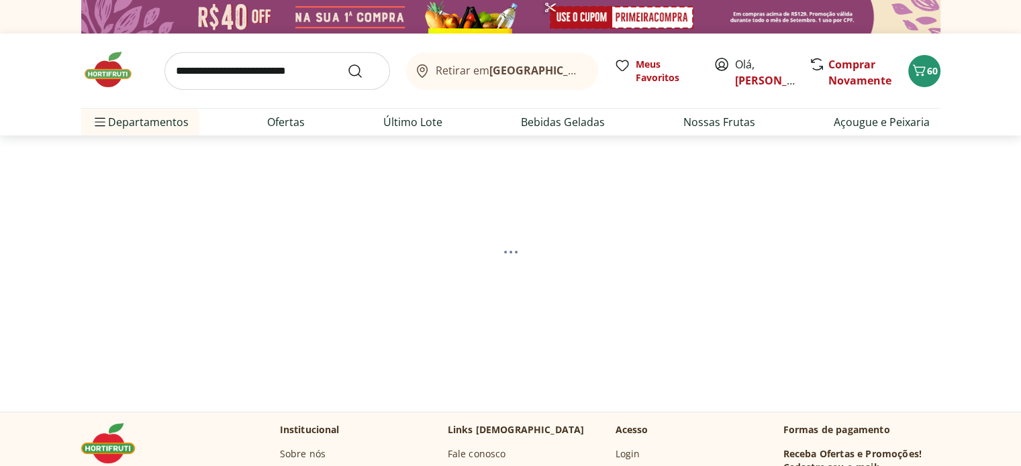
select select "**********"
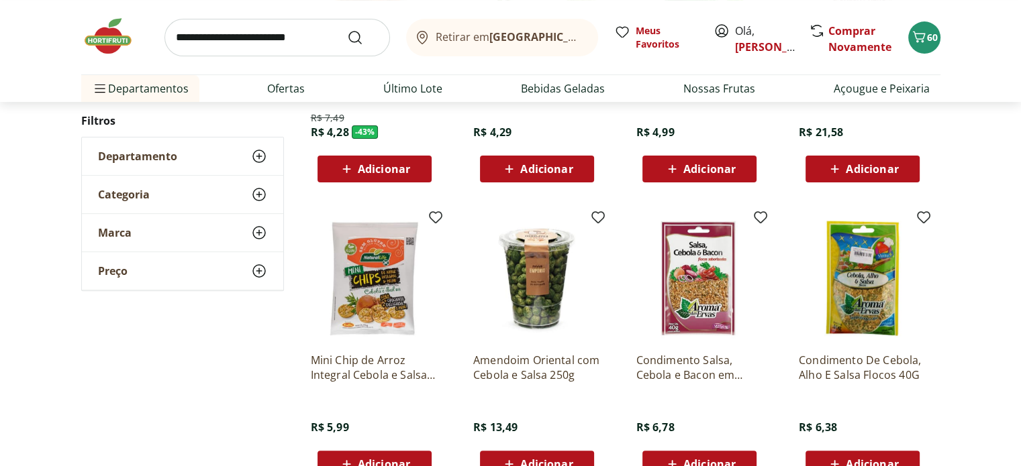
scroll to position [403, 0]
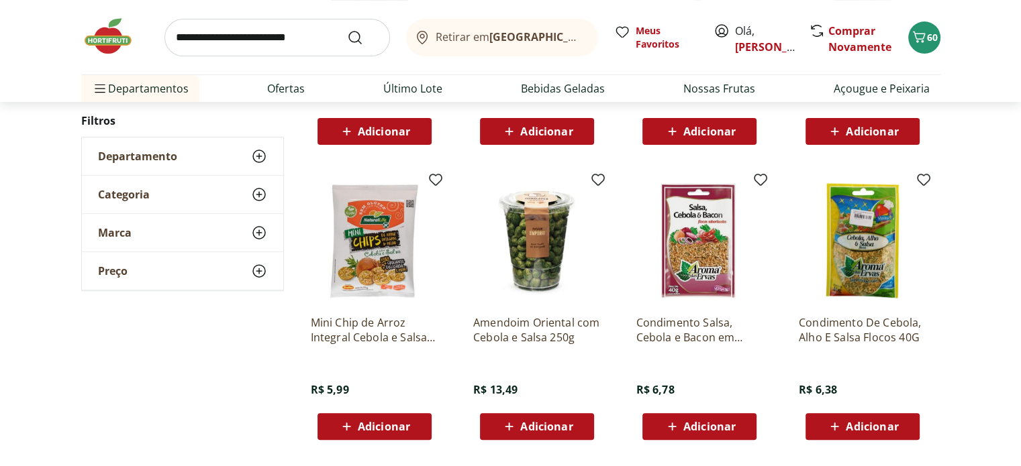
click at [894, 429] on span "Adicionar" at bounding box center [872, 426] width 52 height 11
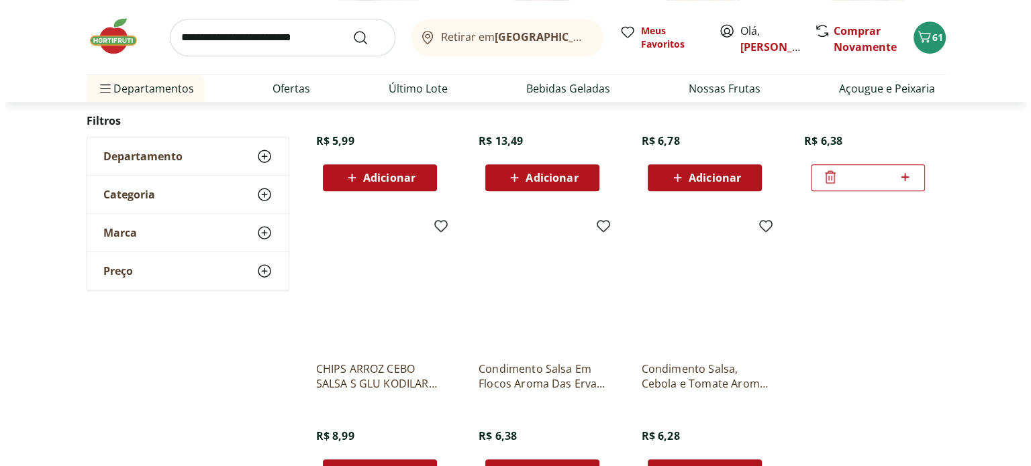
scroll to position [671, 0]
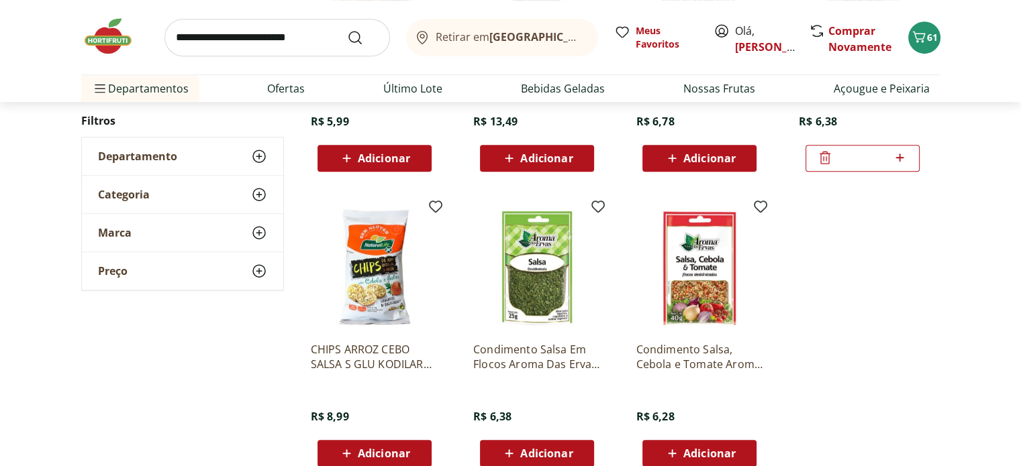
click at [532, 453] on span "Adicionar" at bounding box center [546, 453] width 52 height 11
click at [919, 40] on icon "Carrinho" at bounding box center [919, 37] width 16 height 16
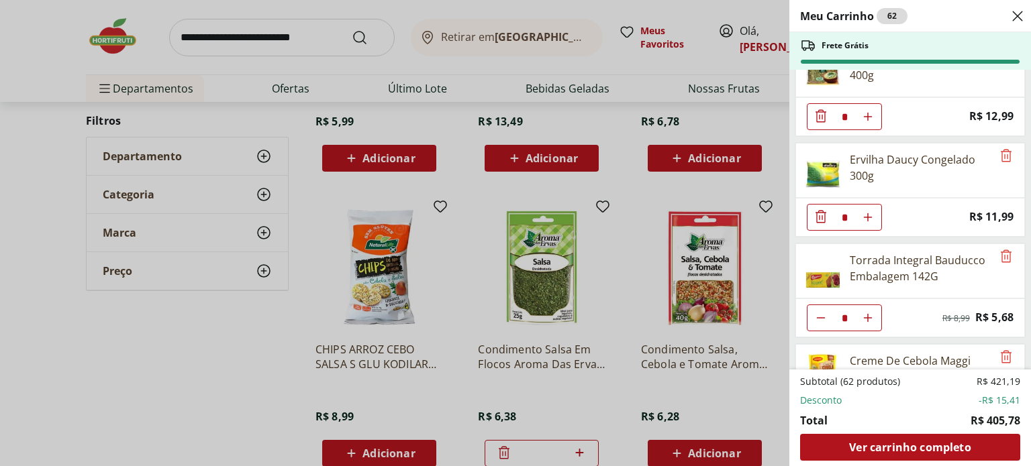
scroll to position [2215, 0]
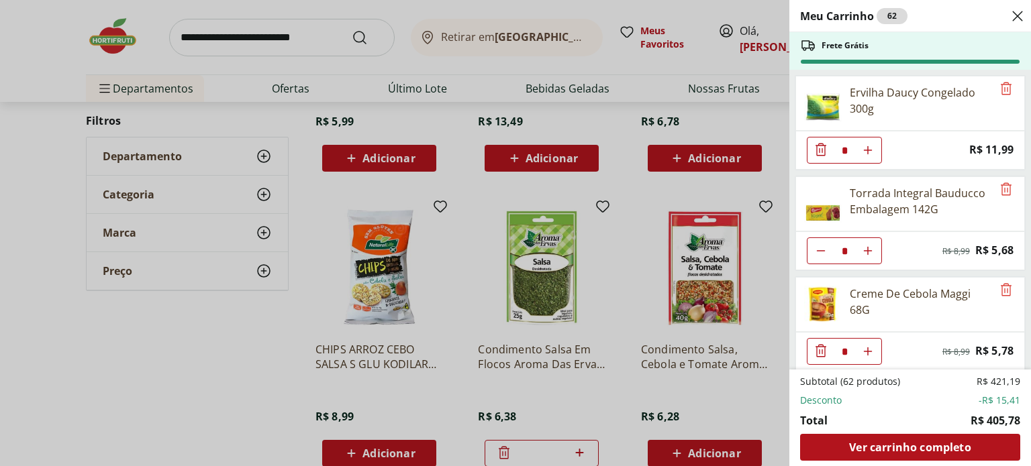
click at [815, 246] on icon "Diminuir Quantidade" at bounding box center [820, 251] width 11 height 11
type input "*"
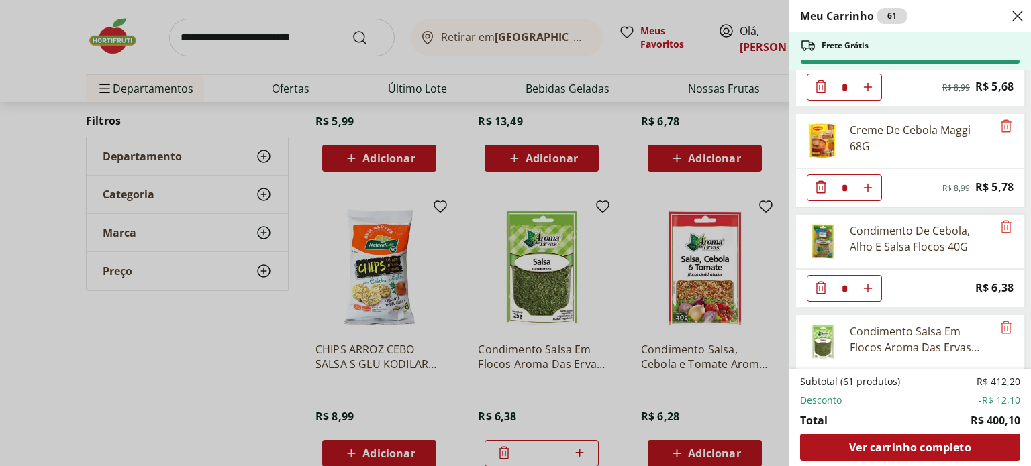
scroll to position [2401, 0]
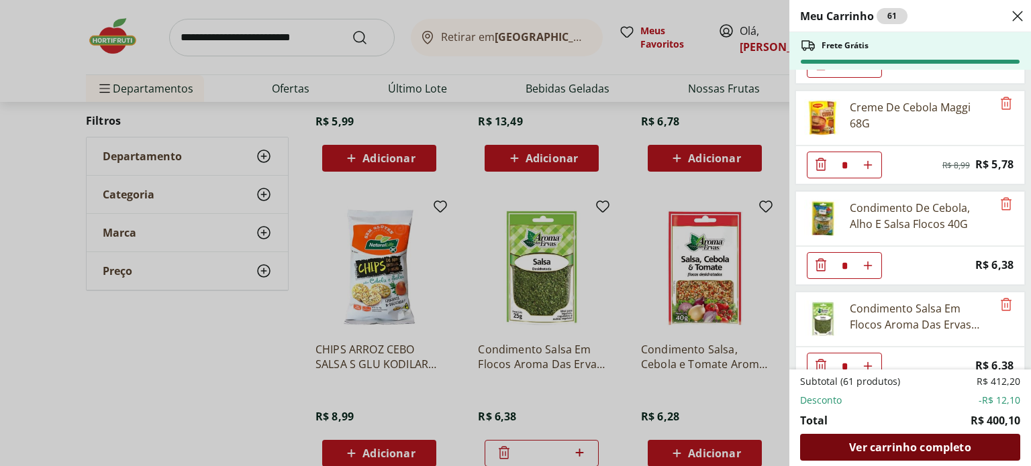
click at [907, 444] on span "Ver carrinho completo" at bounding box center [909, 447] width 121 height 11
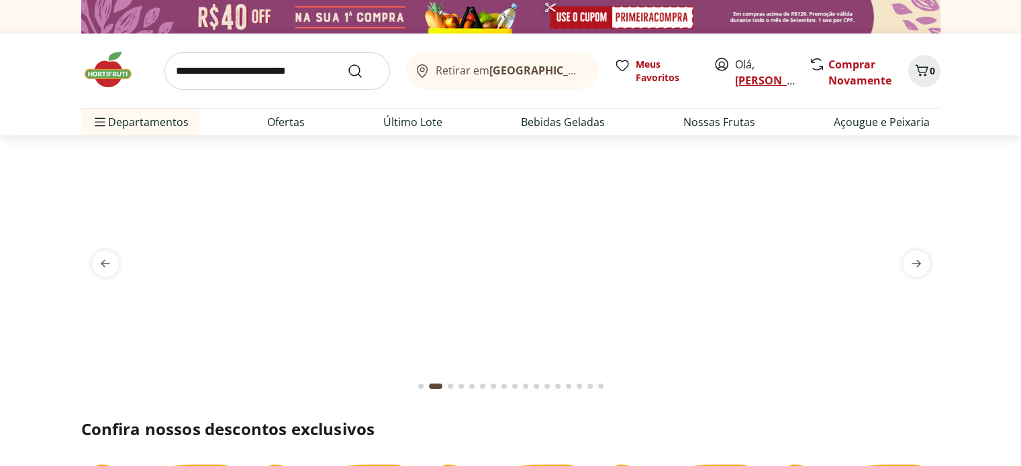
click at [762, 77] on link "[PERSON_NAME]" at bounding box center [778, 80] width 87 height 15
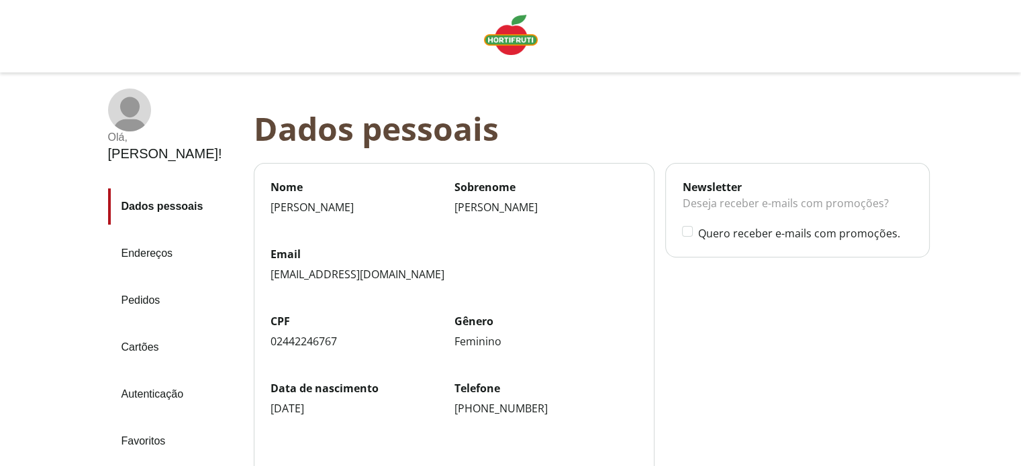
scroll to position [134, 0]
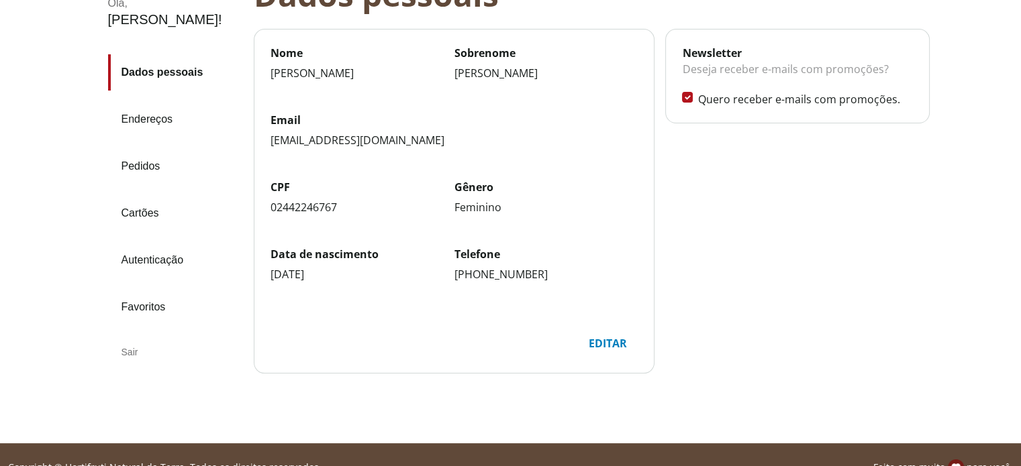
click at [129, 336] on div "Sair" at bounding box center [175, 352] width 135 height 32
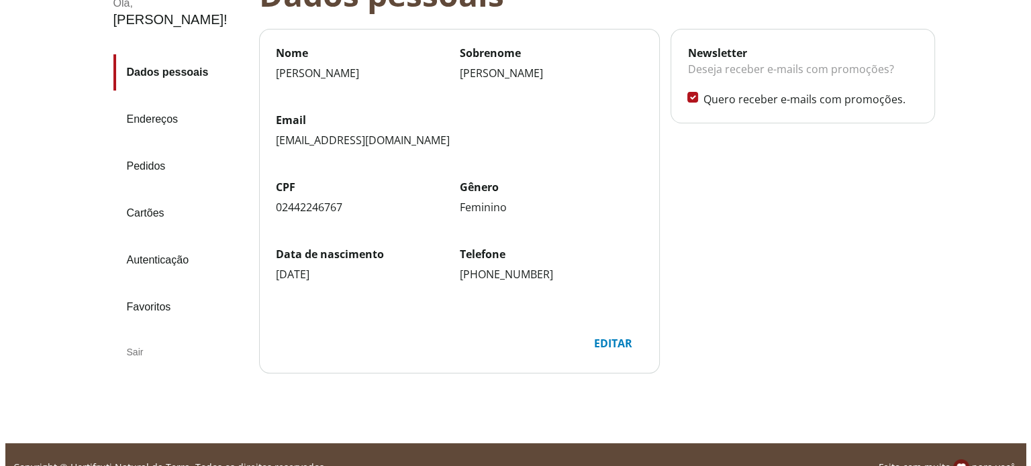
scroll to position [0, 0]
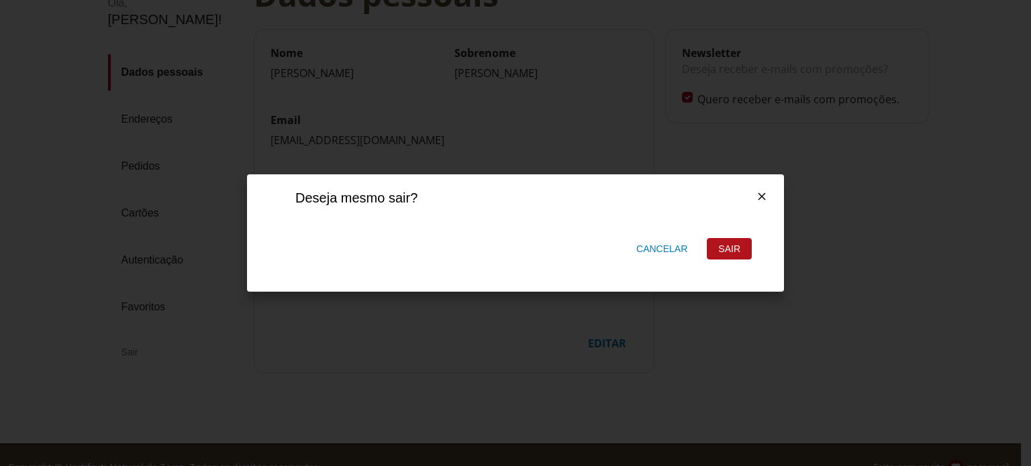
click at [719, 242] on div "Sair" at bounding box center [729, 249] width 44 height 20
